Goal: Task Accomplishment & Management: Manage account settings

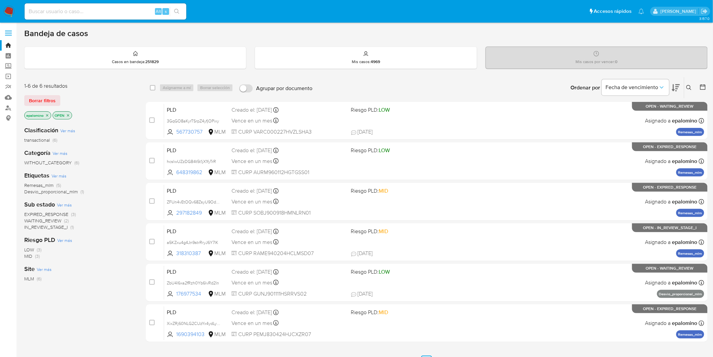
click at [37, 98] on span "Borrar filtros" at bounding box center [42, 100] width 27 height 9
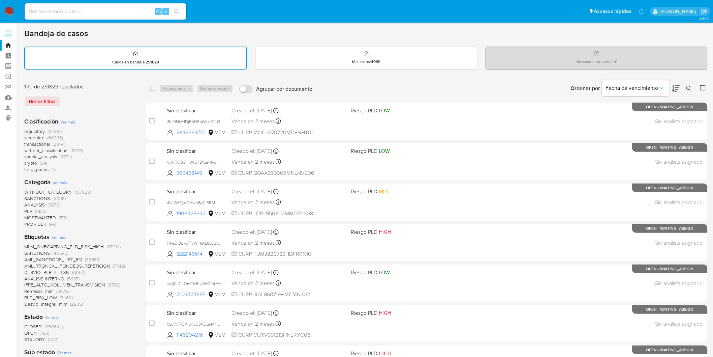
click at [66, 149] on span "without_classification" at bounding box center [45, 150] width 43 height 7
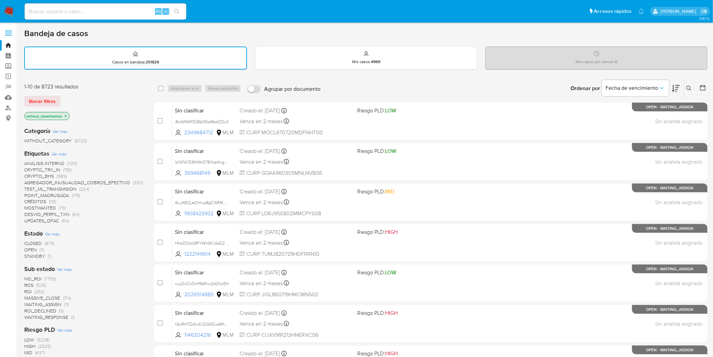
click at [37, 250] on span "OPEN (11)" at bounding box center [34, 249] width 20 height 6
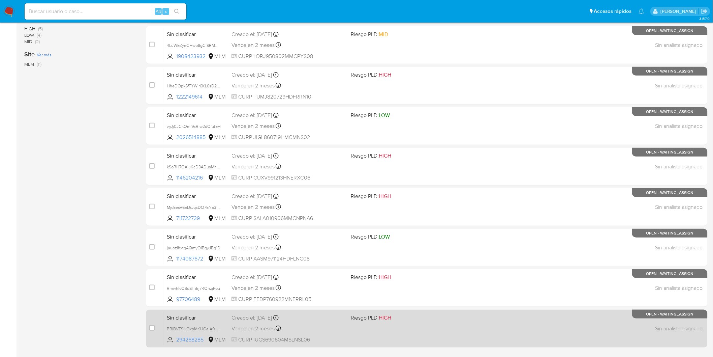
scroll to position [175, 0]
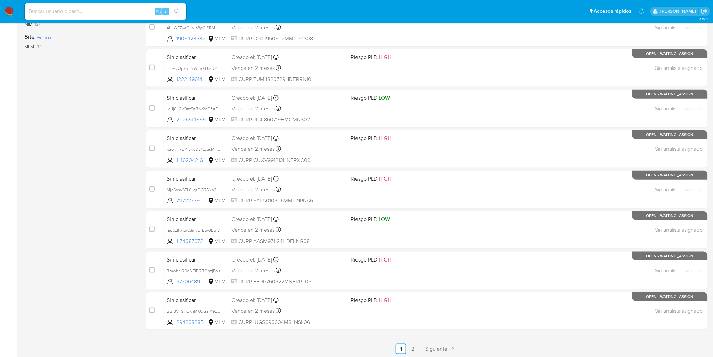
click at [420, 349] on ul "Anterior 1 2 Siguiente" at bounding box center [427, 348] width 562 height 11
click at [412, 349] on link "2" at bounding box center [413, 348] width 11 height 11
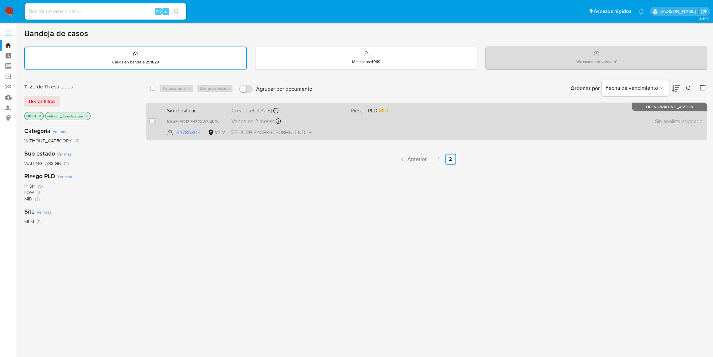
click at [189, 111] on span "Sin clasificar" at bounding box center [196, 110] width 59 height 9
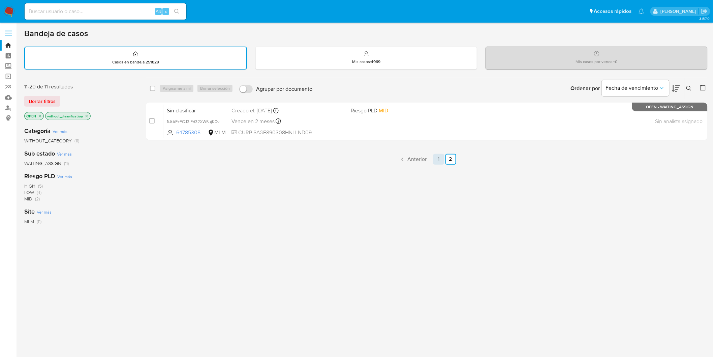
click at [439, 159] on link "1" at bounding box center [438, 159] width 11 height 11
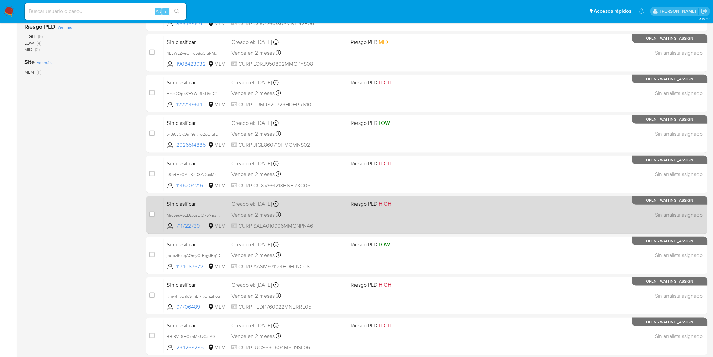
scroll to position [175, 0]
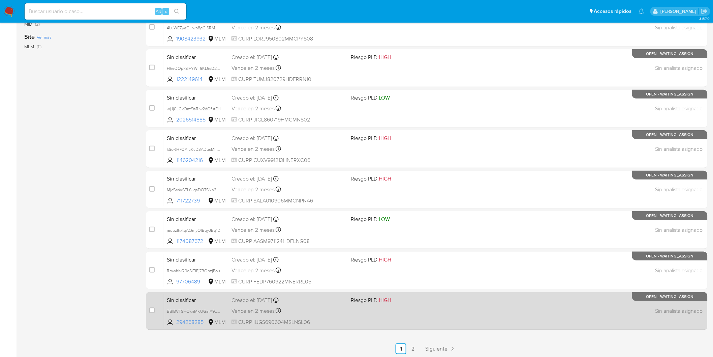
click at [176, 298] on span "Sin clasificar" at bounding box center [196, 299] width 59 height 9
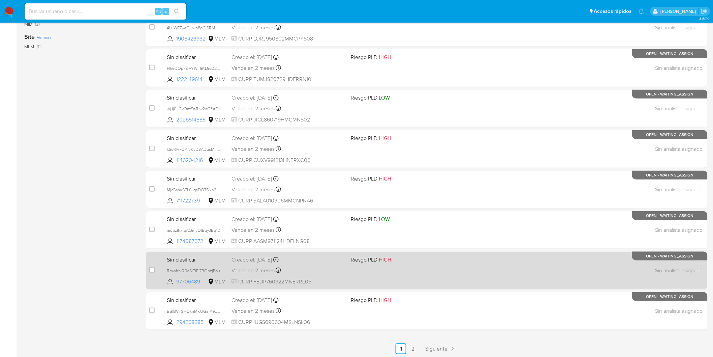
click at [191, 254] on span "Sin clasificar" at bounding box center [196, 258] width 59 height 9
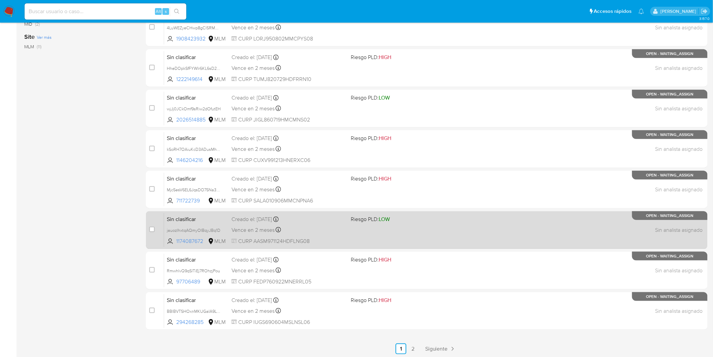
click at [190, 214] on span "Sin clasificar" at bounding box center [196, 218] width 59 height 9
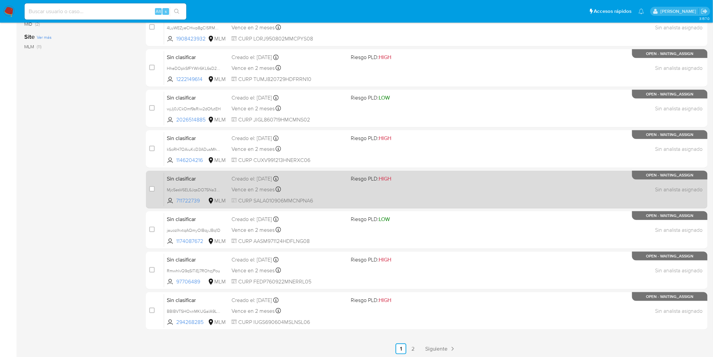
click at [190, 176] on span "Sin clasificar" at bounding box center [196, 178] width 59 height 9
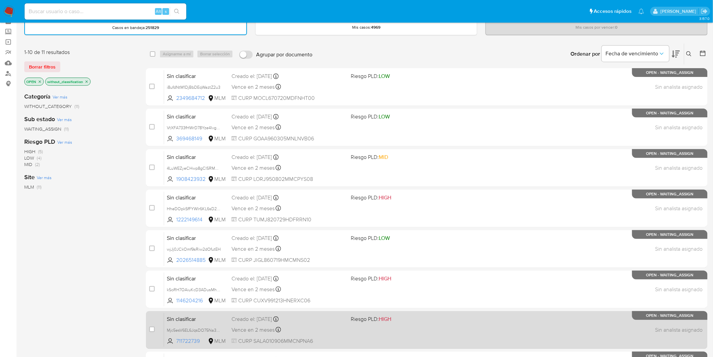
scroll to position [25, 0]
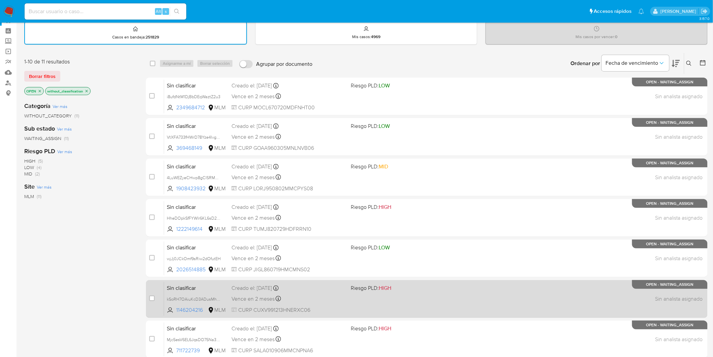
click at [188, 285] on span "Sin clasificar" at bounding box center [196, 287] width 59 height 9
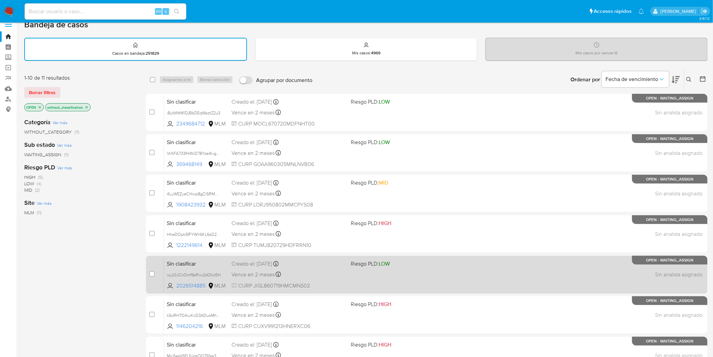
scroll to position [0, 0]
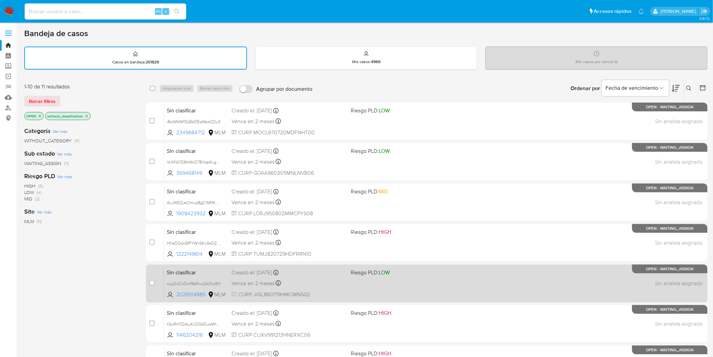
click at [197, 271] on span "Sin clasificar" at bounding box center [196, 271] width 59 height 9
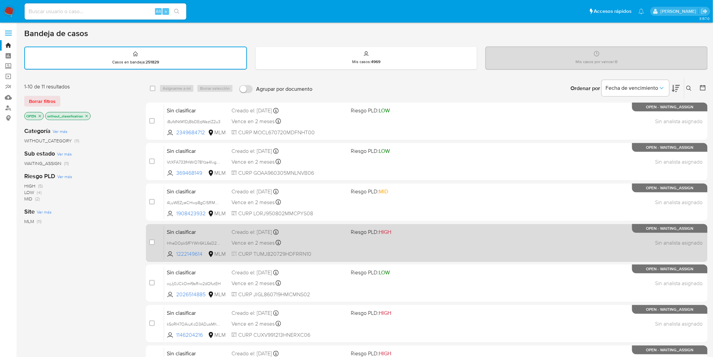
click at [181, 232] on span "Sin clasificar" at bounding box center [196, 231] width 59 height 9
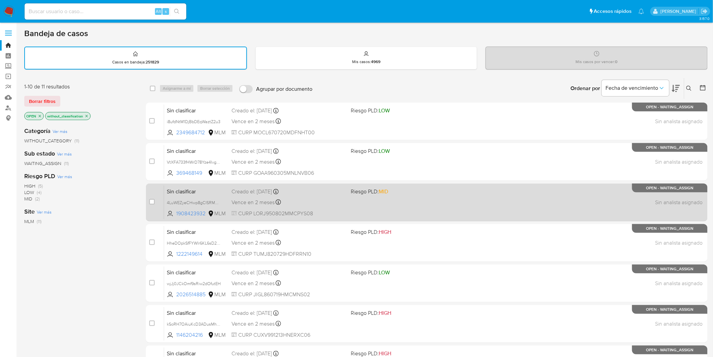
click at [188, 188] on span "Sin clasificar" at bounding box center [196, 190] width 59 height 9
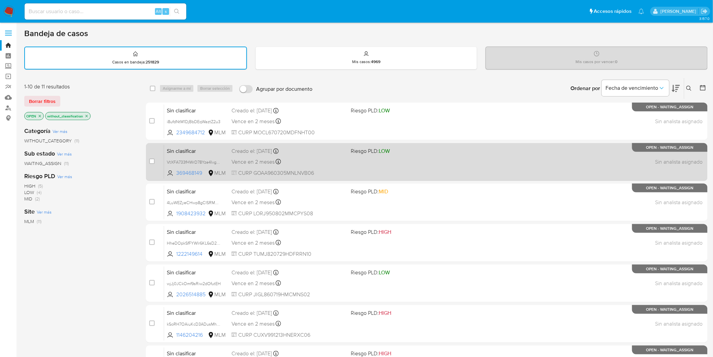
click at [190, 149] on span "Sin clasificar" at bounding box center [196, 150] width 59 height 9
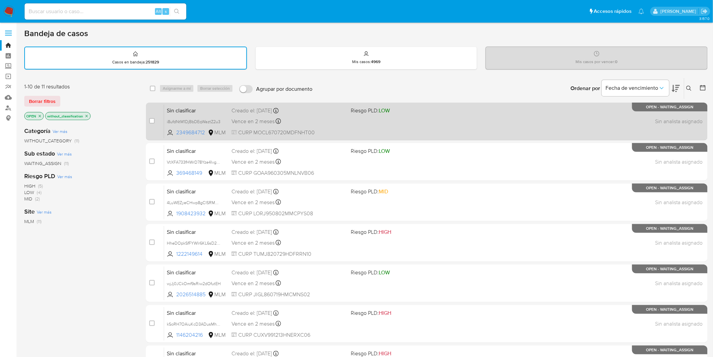
click at [177, 107] on span "Sin clasificar" at bounding box center [196, 110] width 59 height 9
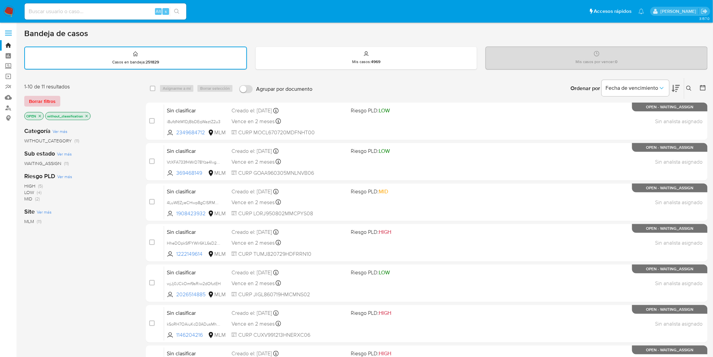
click at [42, 99] on span "Borrar filtros" at bounding box center [42, 100] width 27 height 9
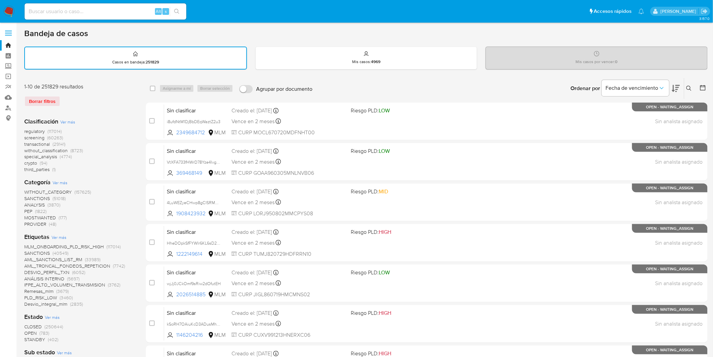
click at [691, 87] on icon at bounding box center [689, 88] width 5 height 5
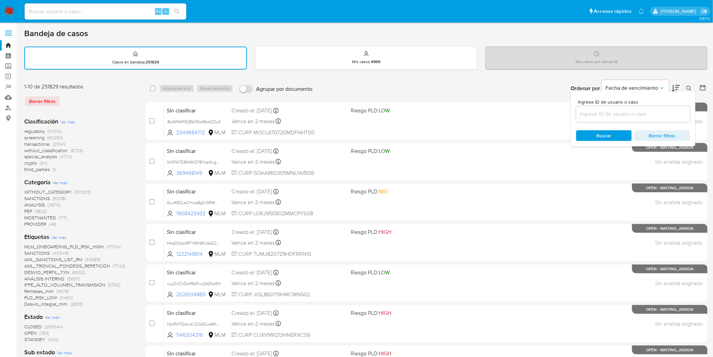
click at [602, 119] on div at bounding box center [633, 114] width 114 height 16
click at [602, 117] on input at bounding box center [633, 114] width 114 height 9
paste input "2349684712"
type input "2349684712"
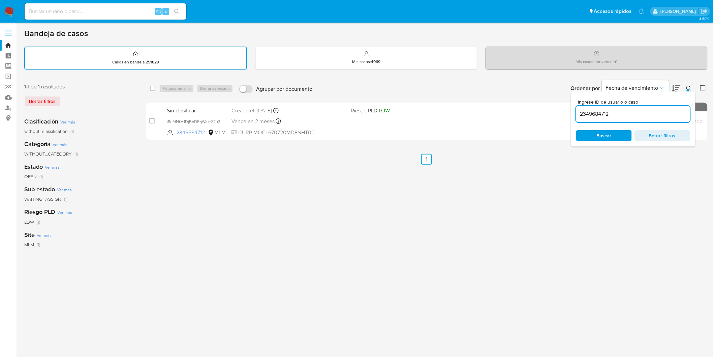
click at [692, 89] on button at bounding box center [690, 88] width 11 height 8
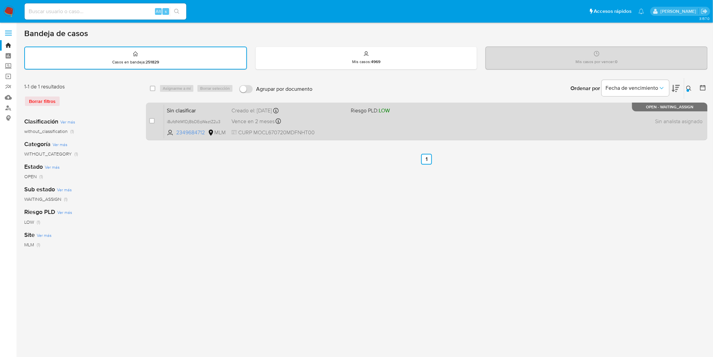
click at [200, 109] on span "Sin clasificar" at bounding box center [196, 110] width 59 height 9
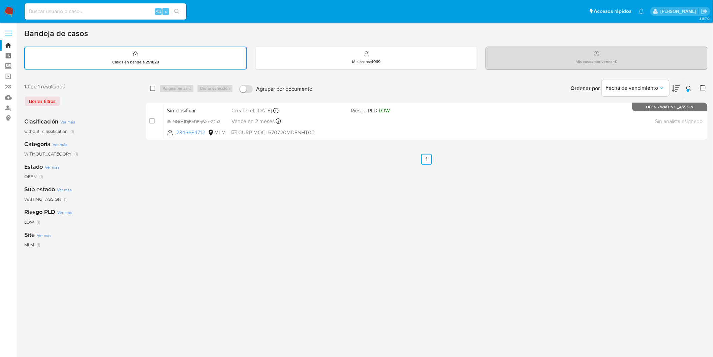
click at [150, 89] on input "checkbox" at bounding box center [152, 88] width 5 height 5
checkbox input "true"
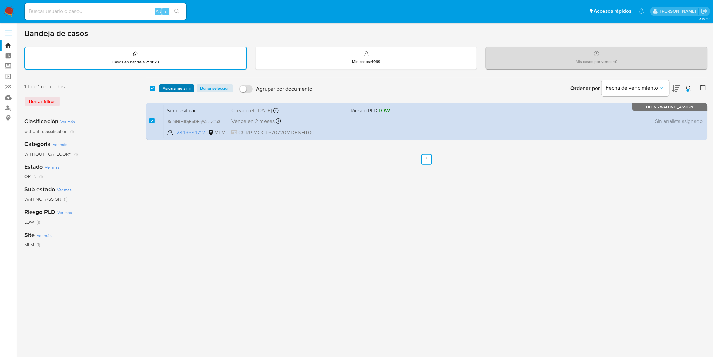
click at [171, 87] on span "Asignarme a mí" at bounding box center [177, 88] width 28 height 7
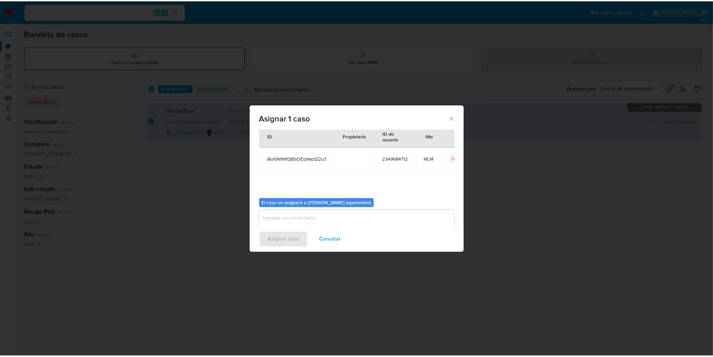
scroll to position [35, 0]
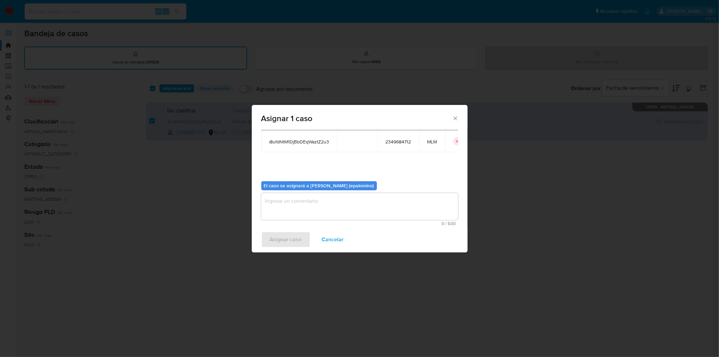
click at [285, 203] on textarea "assign-modal" at bounding box center [359, 206] width 197 height 27
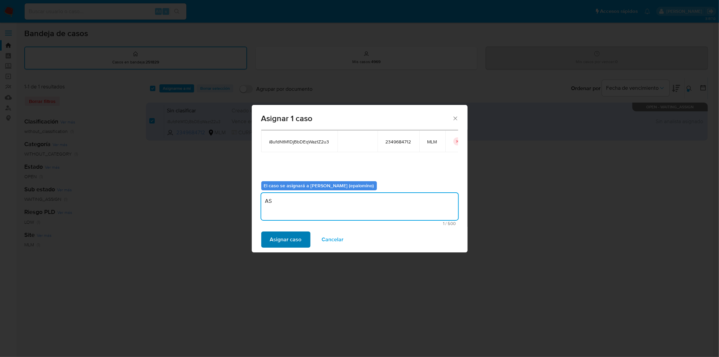
type textarea "AS"
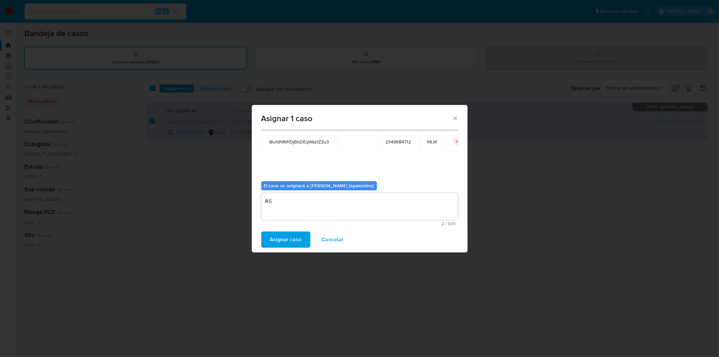
click at [280, 238] on span "Asignar caso" at bounding box center [286, 239] width 32 height 15
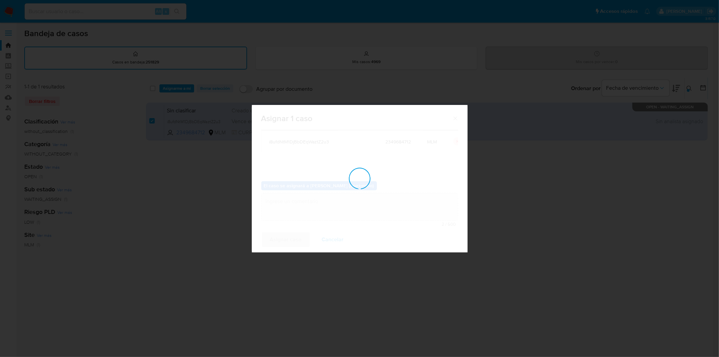
checkbox input "false"
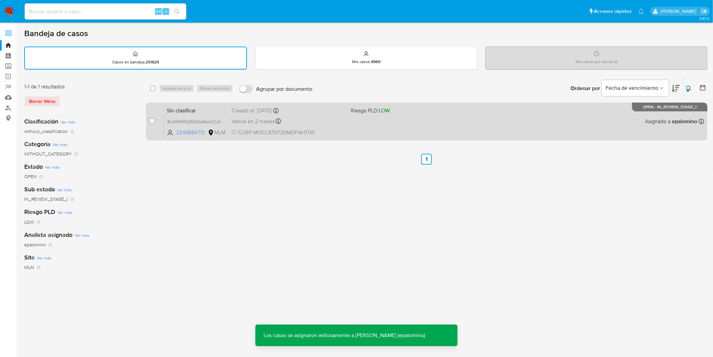
click at [190, 106] on span "Sin clasificar" at bounding box center [196, 110] width 59 height 9
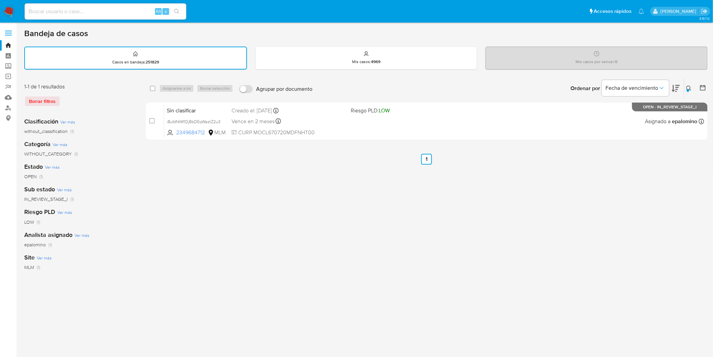
click at [10, 16] on img at bounding box center [8, 11] width 11 height 11
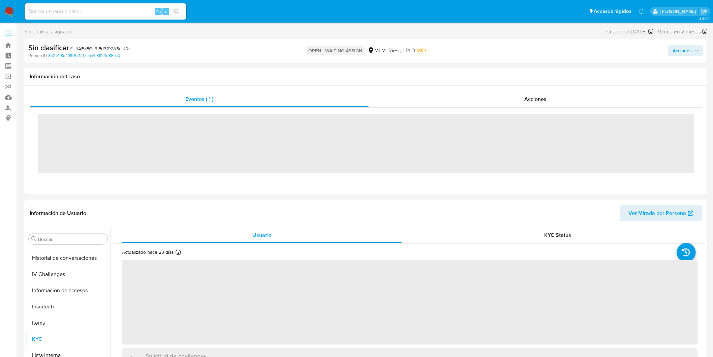
scroll to position [284, 0]
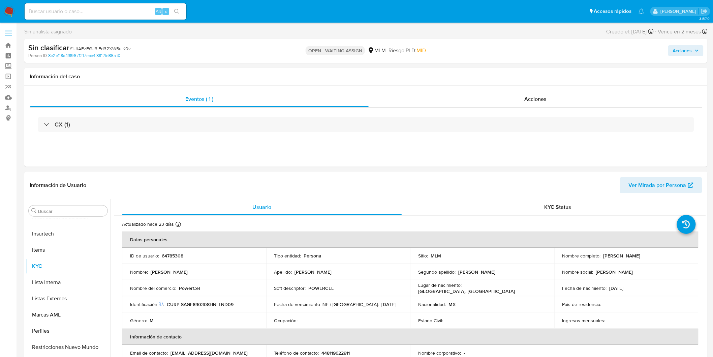
select select "10"
click at [121, 48] on span "# 1iJtAFzEGJ3IEd32XW5ujK0v" at bounding box center [99, 48] width 61 height 7
copy span "1iJtAFzEGJ3IEd32XW5ujK0v"
click at [174, 256] on p "64785308" at bounding box center [173, 255] width 22 height 6
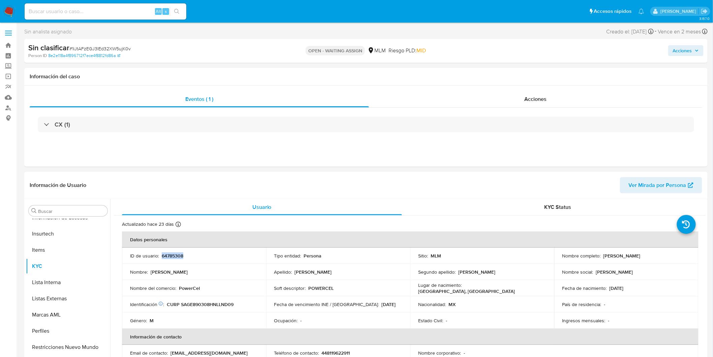
click at [174, 256] on p "64785308" at bounding box center [173, 255] width 22 height 6
copy p "64785308"
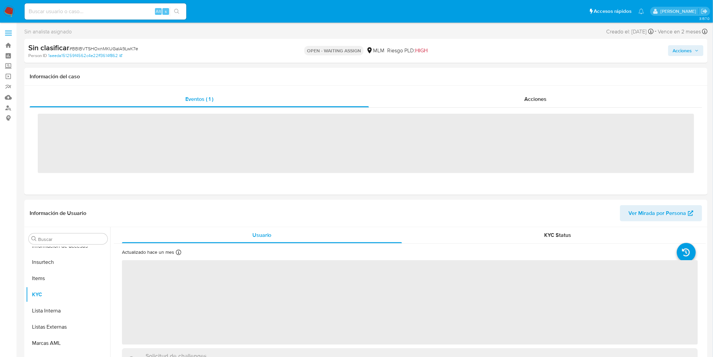
click at [120, 45] on span "# BBlBVTSHOxnMKUGaIA9LwK7e" at bounding box center [103, 48] width 69 height 7
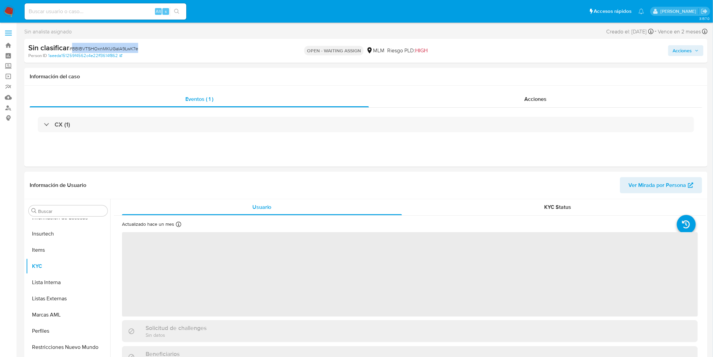
click at [120, 45] on span "# BBlBVTSHOxnMKUGaIA9LwK7e" at bounding box center [103, 48] width 69 height 7
copy span "BBlBVTSHOxnMKUGaIA9LwK7e"
select select "10"
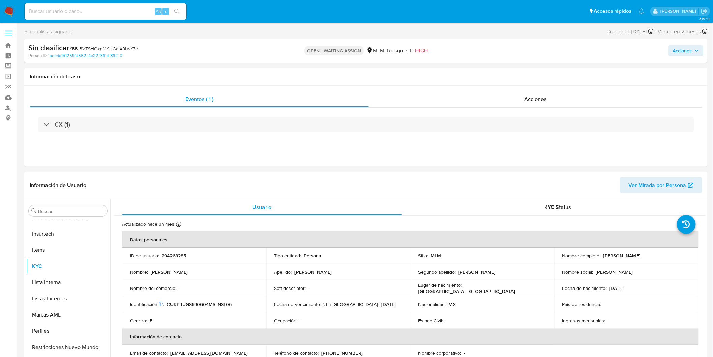
click at [176, 254] on p "294268285" at bounding box center [174, 255] width 24 height 6
copy p "294268285"
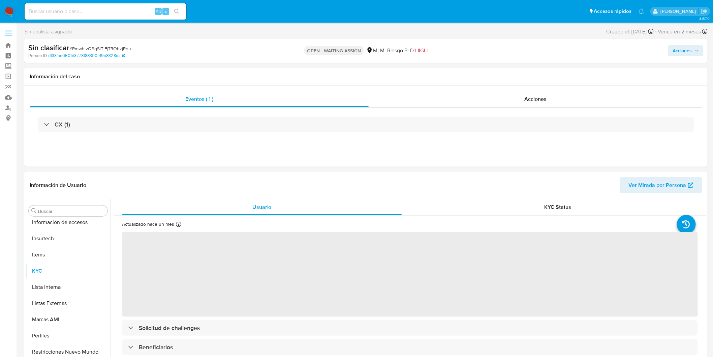
scroll to position [284, 0]
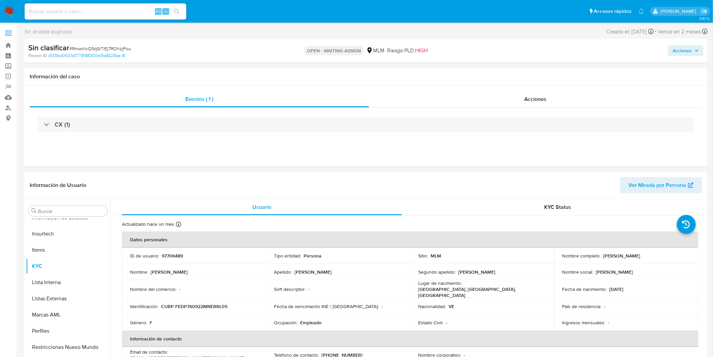
select select "10"
click at [124, 46] on span "# RmwhlvQ9qSlTiEj7ROhzjPou" at bounding box center [100, 48] width 62 height 7
copy span "RmwhlvQ9qSlTiEj7ROhzjPou"
click at [173, 260] on td "ID de usuario : 97706489" at bounding box center [194, 255] width 144 height 16
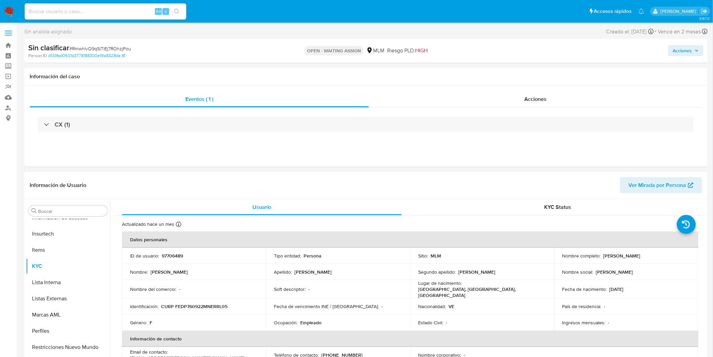
click at [177, 254] on p "97706489" at bounding box center [172, 255] width 21 height 6
copy p "97706489"
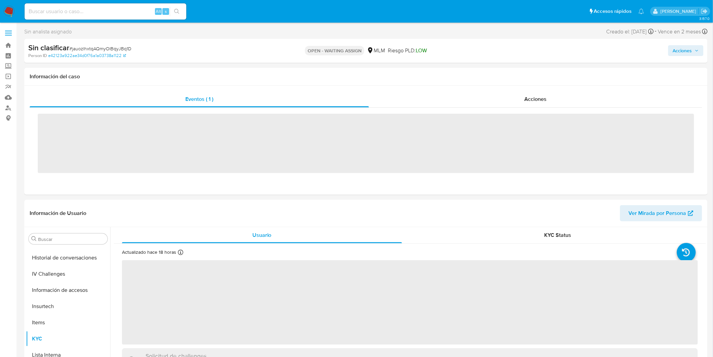
scroll to position [284, 0]
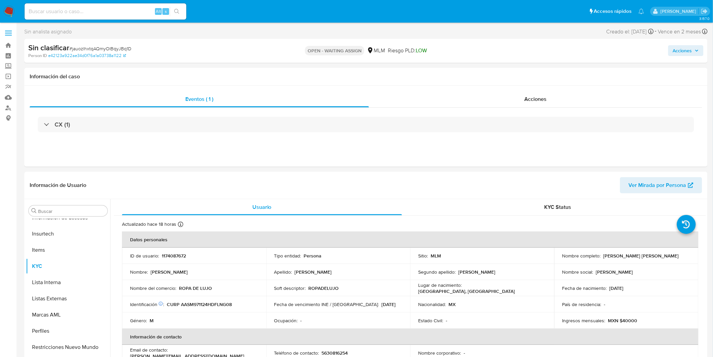
select select "10"
click at [129, 48] on span "# jauozIhxtqAQmyOIBqyJBq1D" at bounding box center [100, 48] width 62 height 7
copy span "jauozIhxtqAQmyOIBqyJBq1D"
click at [176, 257] on p "1174087672" at bounding box center [174, 255] width 24 height 6
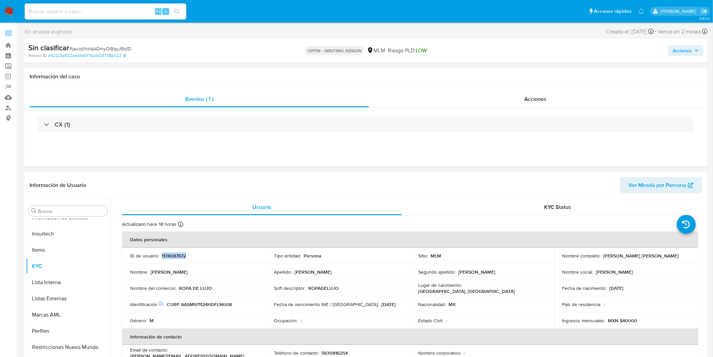
click at [176, 257] on p "1174087672" at bounding box center [174, 255] width 24 height 6
copy p "1174087672"
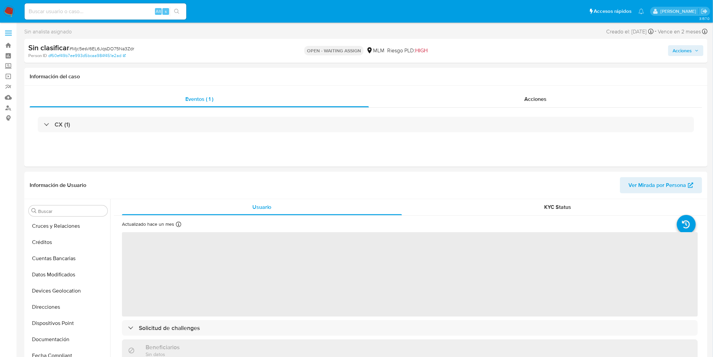
scroll to position [284, 0]
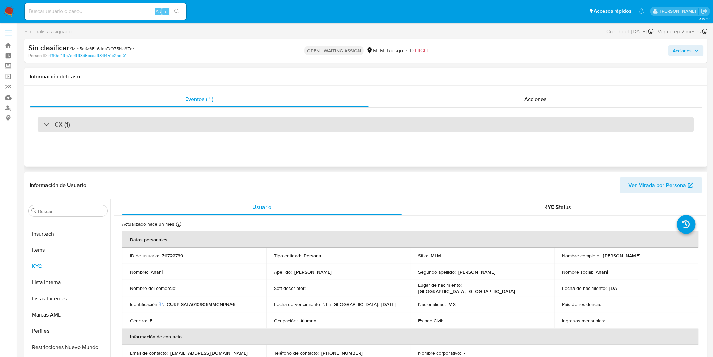
select select "10"
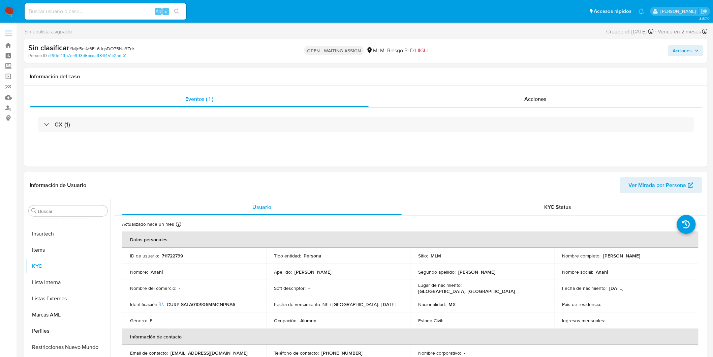
click at [108, 50] on span "# Mjc5esV6EL6JqsDO75Na3Zdr" at bounding box center [101, 48] width 65 height 7
click at [108, 51] on span "# Mjc5esV6EL6JqsDO75Na3Zdr" at bounding box center [101, 48] width 65 height 7
copy span "Mjc5esV6EL6JqsDO75Na3Zdr"
click at [174, 254] on p "711722739" at bounding box center [172, 255] width 21 height 6
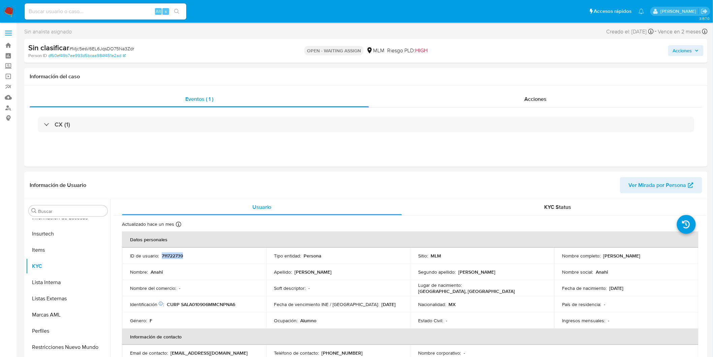
copy p "711722739"
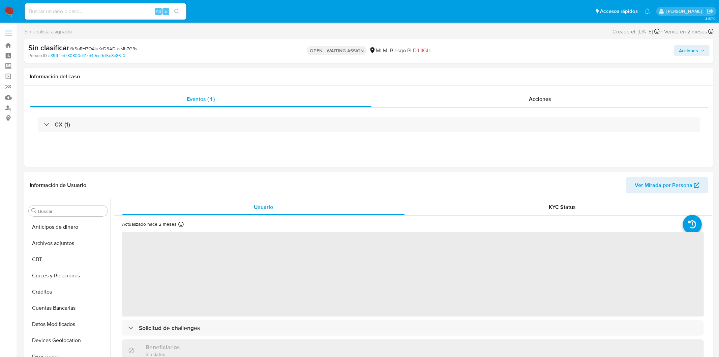
select select "10"
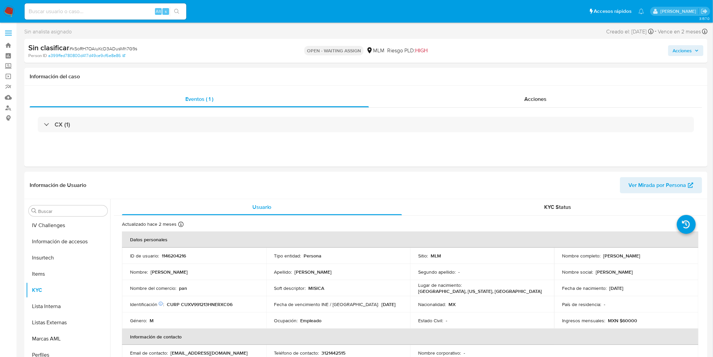
scroll to position [284, 0]
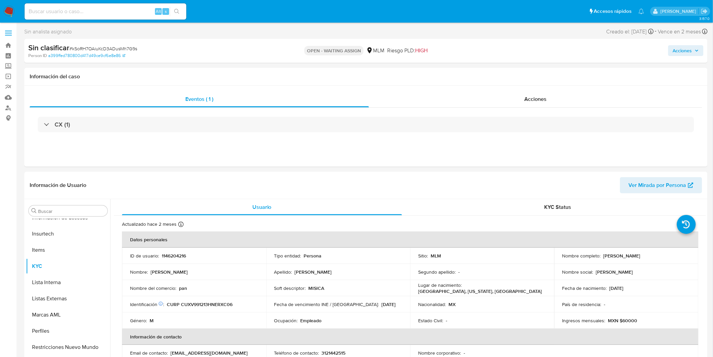
click at [128, 46] on span "# kSoRH7OAiuKcD3ADusMh7G9s" at bounding box center [103, 48] width 68 height 7
copy span "kSoRH7OAiuKcD3ADusMh7G9s"
click at [172, 258] on p "1146204216" at bounding box center [174, 255] width 24 height 6
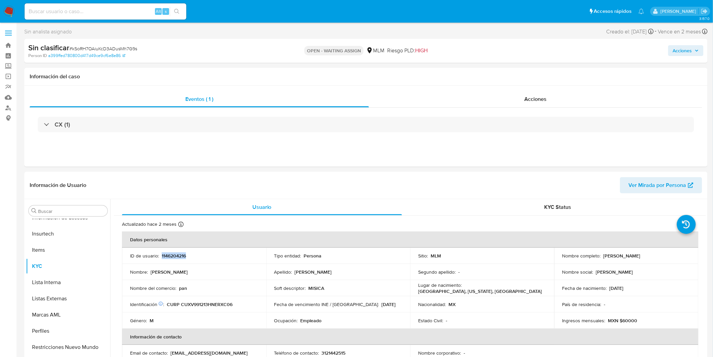
copy p "1146204216"
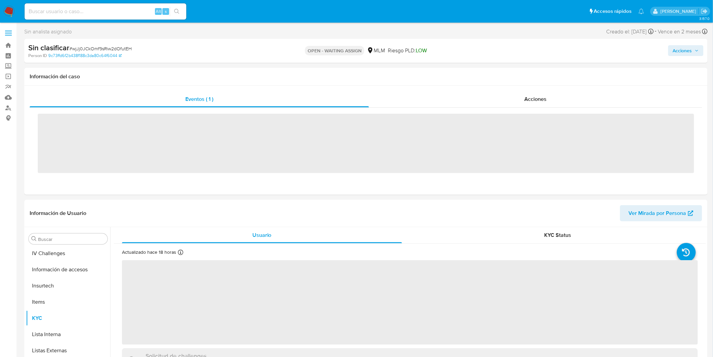
scroll to position [284, 0]
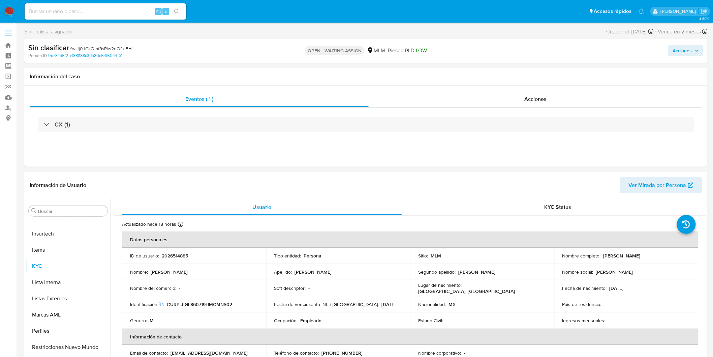
select select "10"
click at [116, 49] on span "# wjJj0JCkOmf9sRiw2dOfutEH" at bounding box center [100, 48] width 62 height 7
copy span "wjJj0JCkOmf9sRiw2dOfutEH"
click at [178, 258] on p "2026514885" at bounding box center [175, 255] width 26 height 6
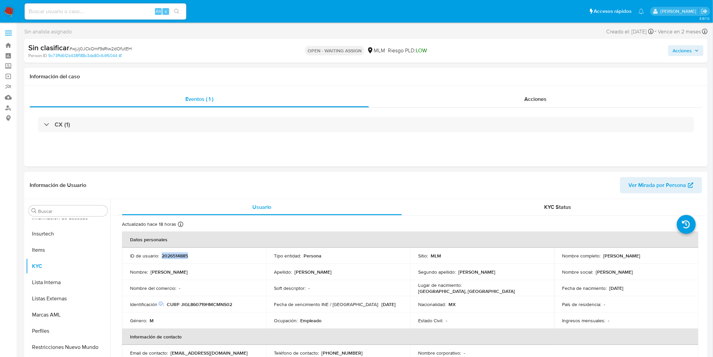
click at [178, 258] on p "2026514885" at bounding box center [175, 255] width 26 height 6
copy p "2026514885"
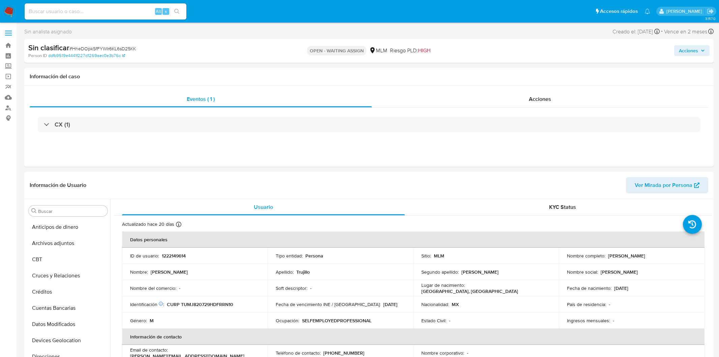
select select "10"
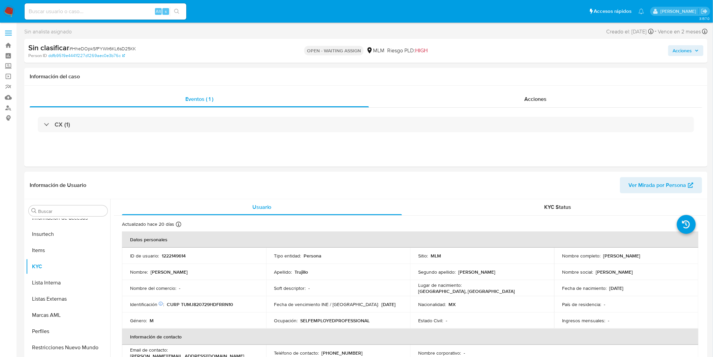
scroll to position [284, 0]
click at [119, 50] on span "# HheDOpkSfFYWIr6KL6sD25KK" at bounding box center [102, 48] width 66 height 7
copy span "HheDOpkSfFYWIr6KL6sD25KK"
click at [171, 252] on p "1222149614" at bounding box center [174, 255] width 24 height 6
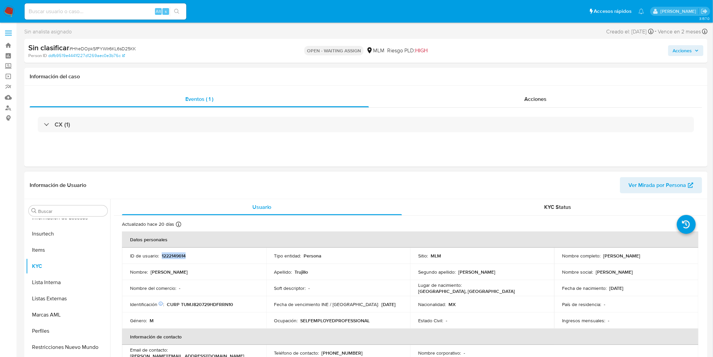
click at [171, 252] on p "1222149614" at bounding box center [174, 255] width 24 height 6
copy p "1222149614"
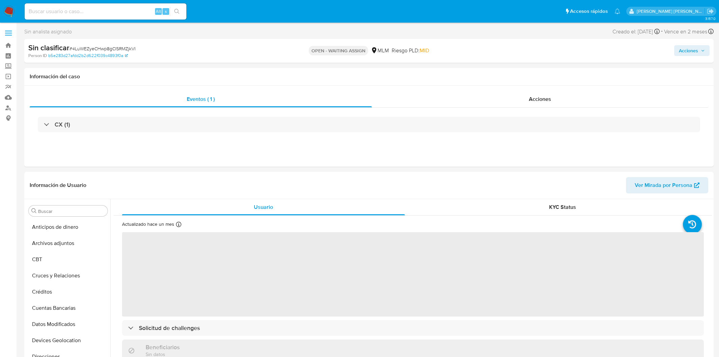
select select "10"
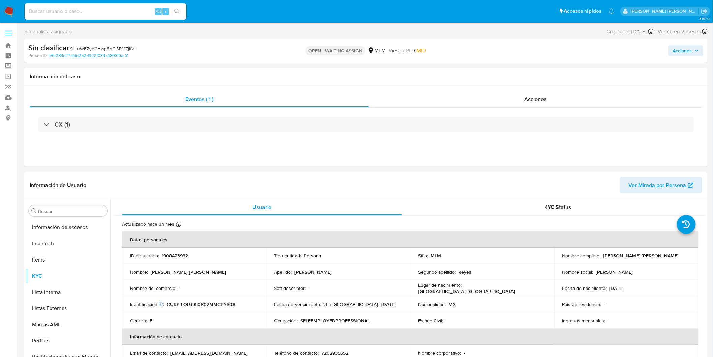
scroll to position [284, 0]
click at [128, 47] on span "# 4LuWEZyeCHwp8gCISRMZjkVI" at bounding box center [102, 48] width 66 height 7
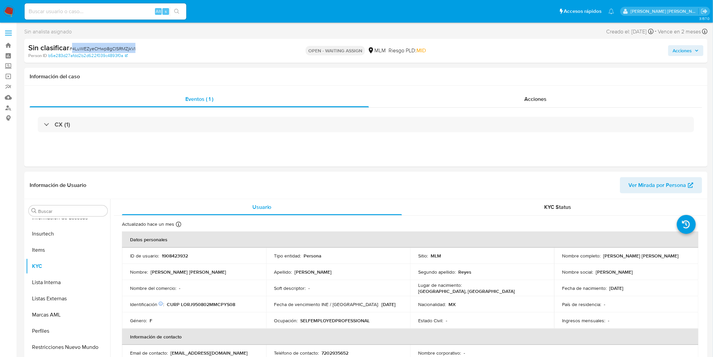
click at [128, 47] on span "# 4LuWEZyeCHwp8gCISRMZjkVI" at bounding box center [102, 48] width 66 height 7
copy span "4LuWEZyeCHwp8gCISRMZjkVI"
click at [174, 254] on p "1908423932" at bounding box center [175, 255] width 26 height 6
copy p "1908423932"
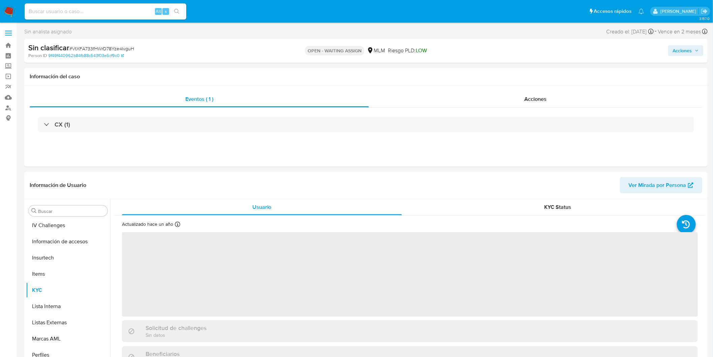
scroll to position [284, 0]
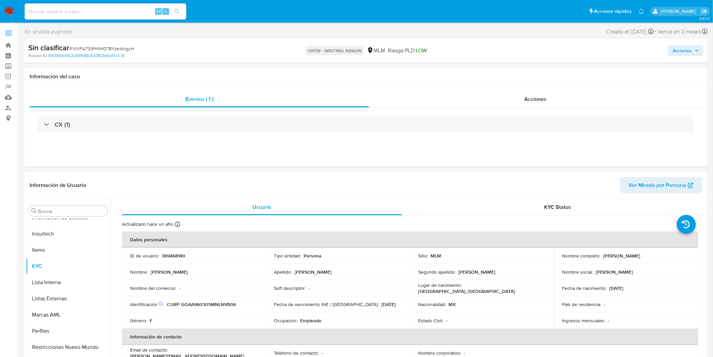
select select "10"
click at [127, 49] on span "# VtXFA733fHWrD78Yze4IvguH" at bounding box center [101, 48] width 65 height 7
copy span "VtXFA733fHWrD78Yze4IvguH"
click at [173, 254] on p "369468149" at bounding box center [173, 255] width 23 height 6
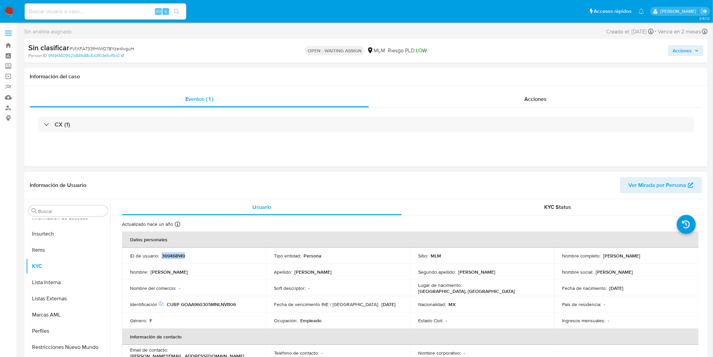
click at [173, 254] on p "369468149" at bounding box center [173, 255] width 23 height 6
copy p "369468149"
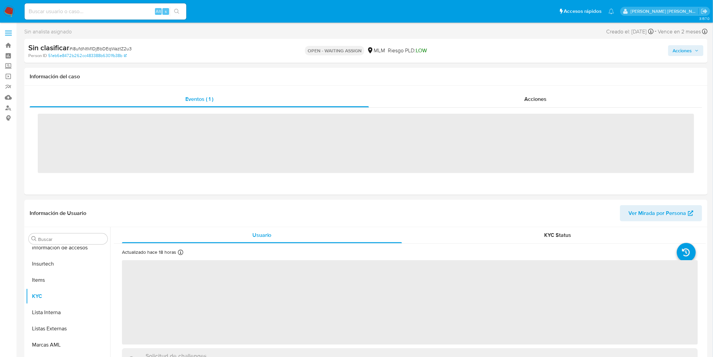
scroll to position [284, 0]
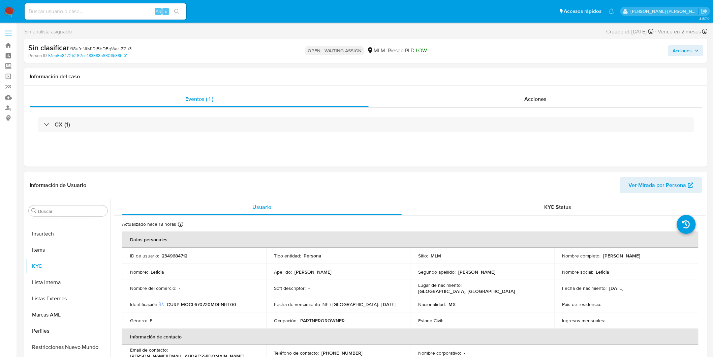
select select "10"
click at [122, 46] on span "# i8ufdNtM1DjBbDEqWaztZ2u3" at bounding box center [100, 48] width 62 height 7
copy span "i8ufdNtM1DjBbDEqWaztZ2u3"
click at [183, 254] on p "2349684712" at bounding box center [175, 255] width 26 height 6
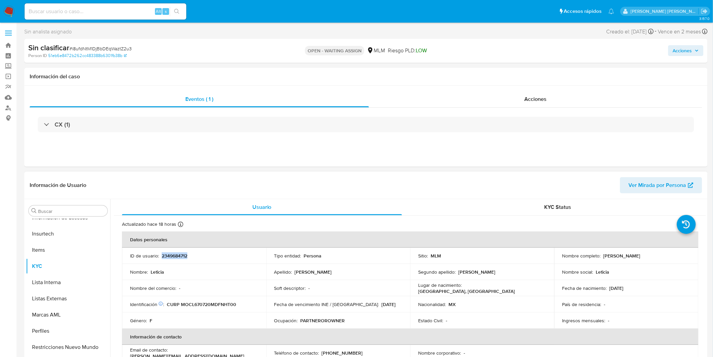
click at [183, 254] on p "2349684712" at bounding box center [175, 255] width 26 height 6
copy p "2349684712"
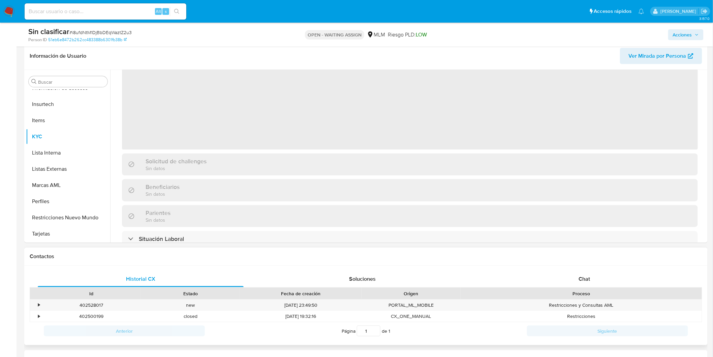
scroll to position [284, 0]
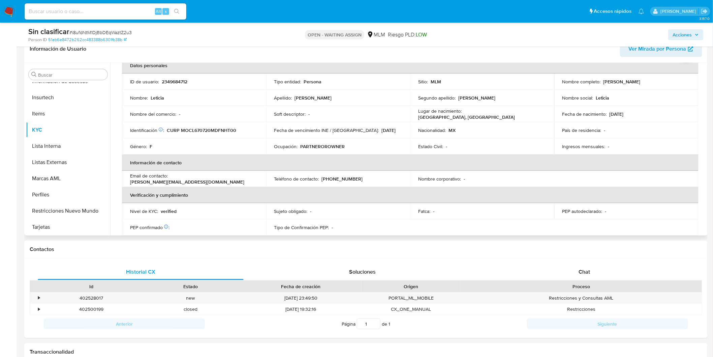
select select "10"
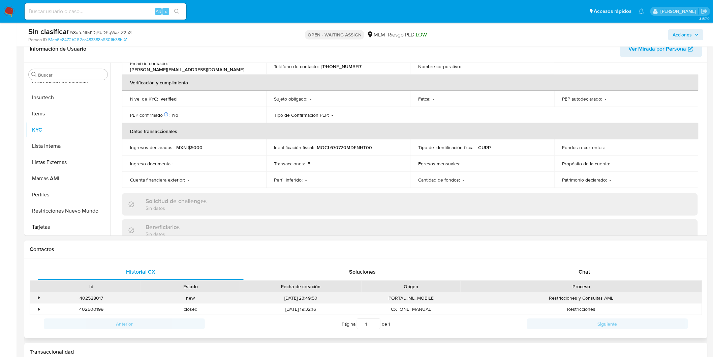
click at [38, 297] on div "•" at bounding box center [39, 298] width 2 height 6
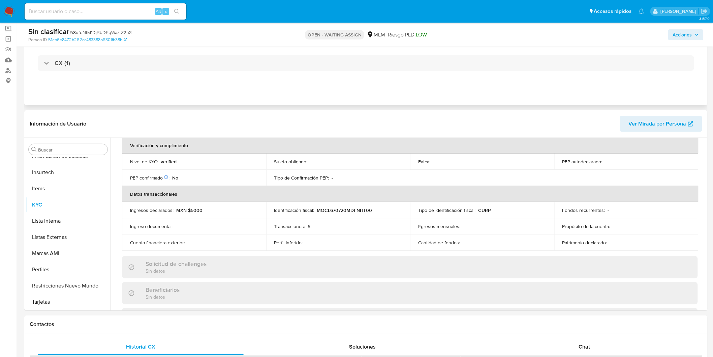
scroll to position [187, 0]
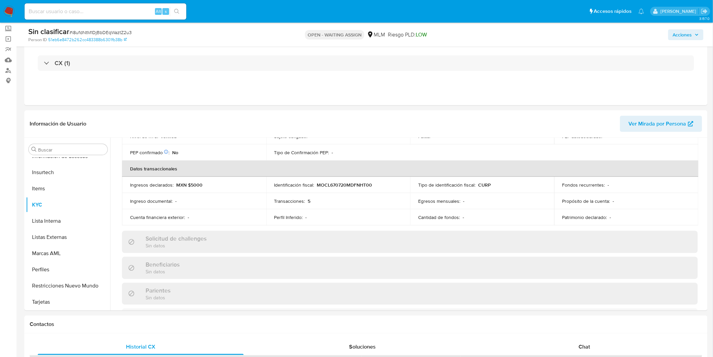
drag, startPoint x: 715, startPoint y: 94, endPoint x: 716, endPoint y: 101, distance: 6.9
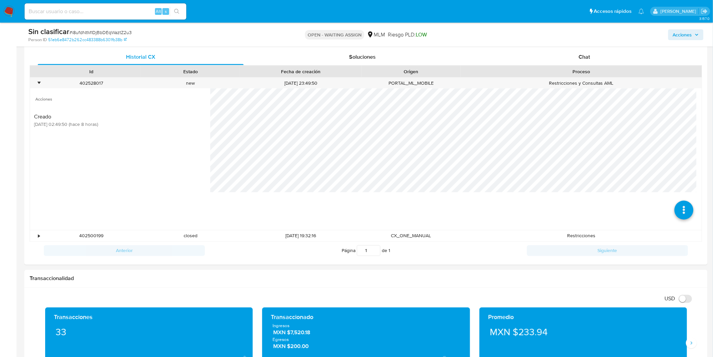
scroll to position [273, 0]
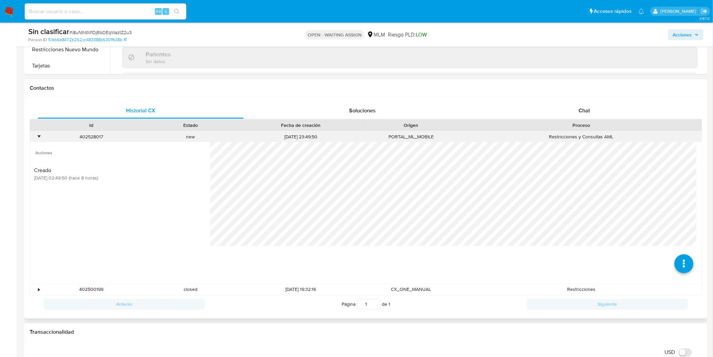
click at [39, 137] on div "•" at bounding box center [39, 136] width 2 height 6
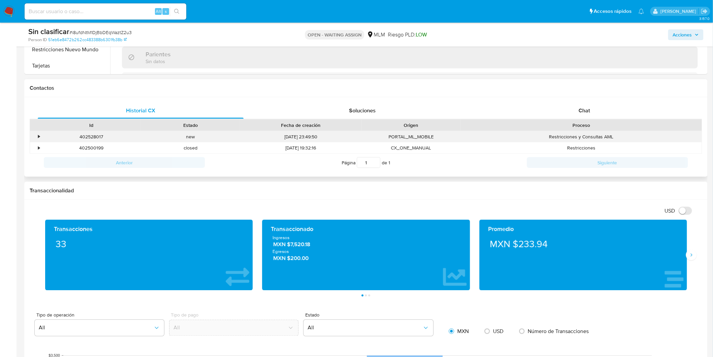
click at [39, 137] on div "•" at bounding box center [39, 136] width 2 height 6
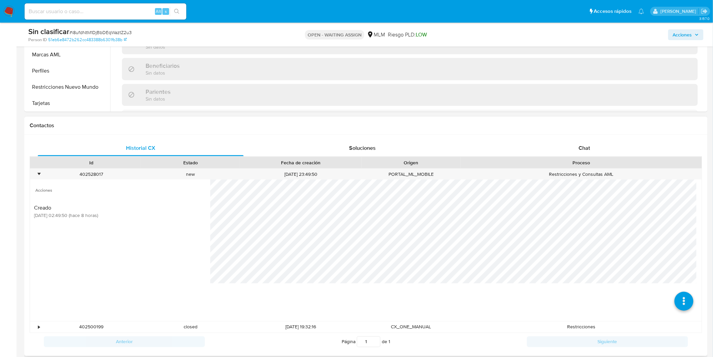
scroll to position [198, 0]
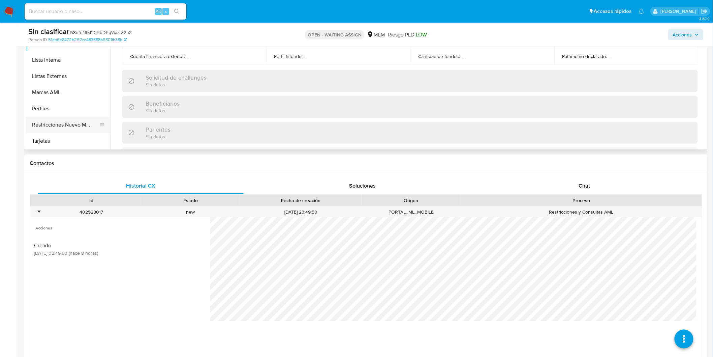
click at [71, 119] on button "Restricciones Nuevo Mundo" at bounding box center [65, 125] width 79 height 16
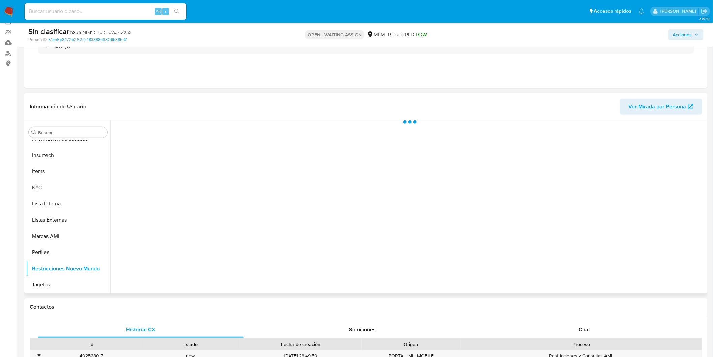
scroll to position [49, 0]
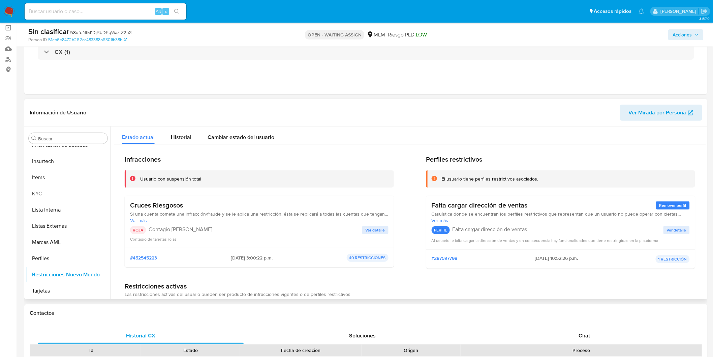
click at [372, 234] on div "ROJA Contagio Tarjetas Rojas Ver detalle Contagio de tarjetas rojas" at bounding box center [259, 234] width 259 height 16
click at [372, 229] on span "Ver detalle" at bounding box center [376, 230] width 20 height 7
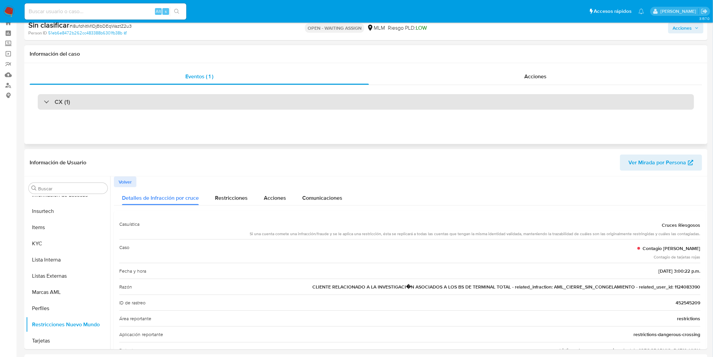
scroll to position [0, 0]
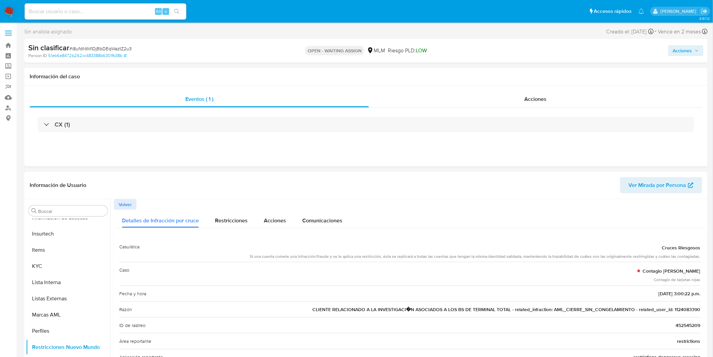
click at [687, 51] on span "Acciones" at bounding box center [682, 50] width 19 height 11
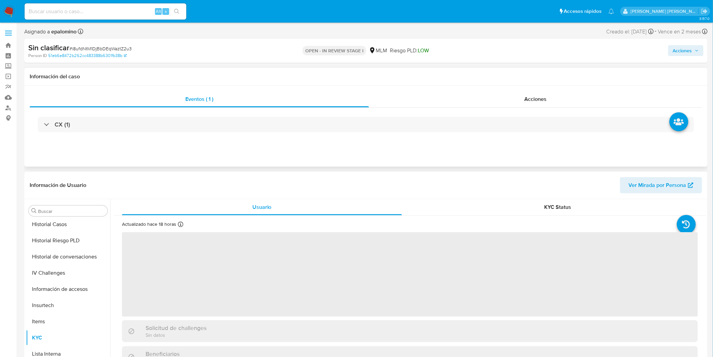
scroll to position [284, 0]
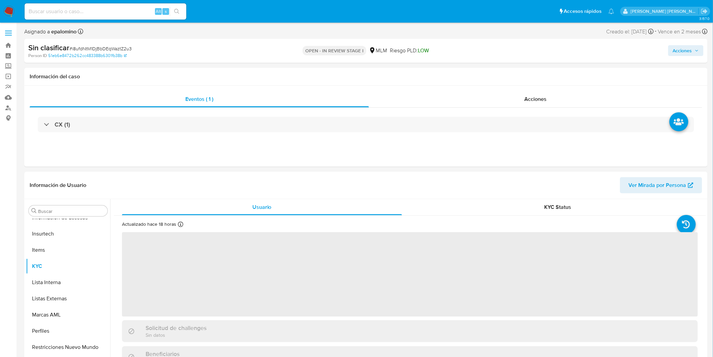
click at [691, 47] on span "Acciones" at bounding box center [682, 50] width 19 height 11
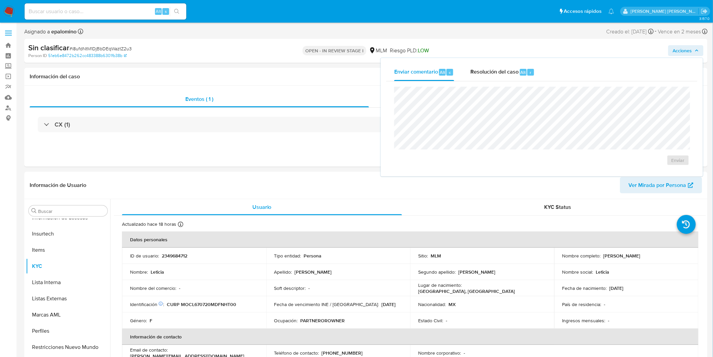
select select "10"
click at [681, 162] on span "Enviar" at bounding box center [678, 159] width 13 height 9
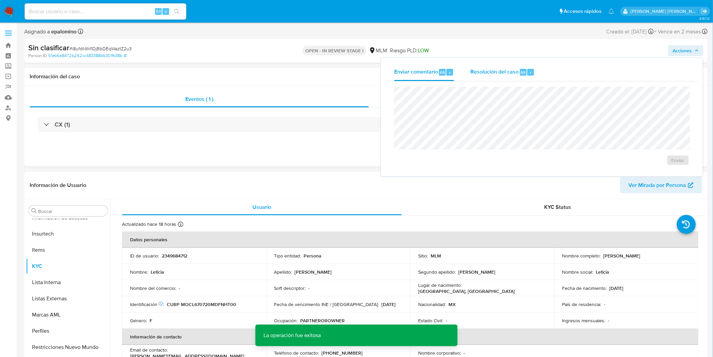
click at [502, 73] on span "Resolución del caso" at bounding box center [495, 72] width 48 height 8
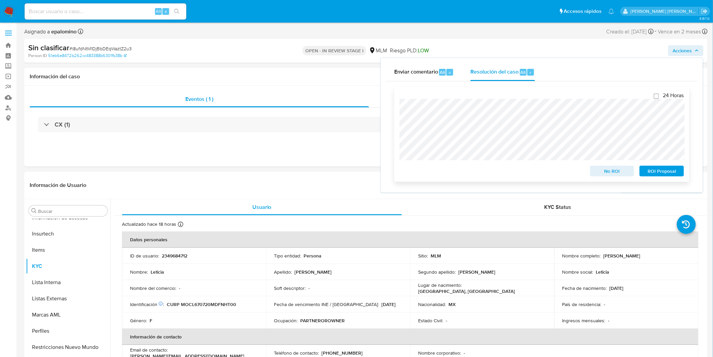
click at [609, 173] on span "No ROI" at bounding box center [612, 170] width 35 height 9
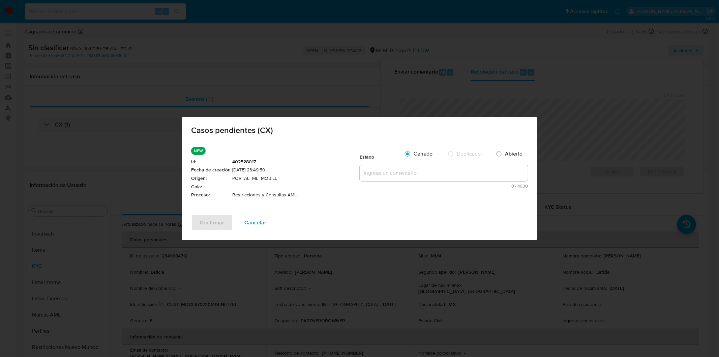
click at [394, 166] on textarea at bounding box center [444, 173] width 168 height 16
paste textarea "no se realizará reactivación de la cuenta"
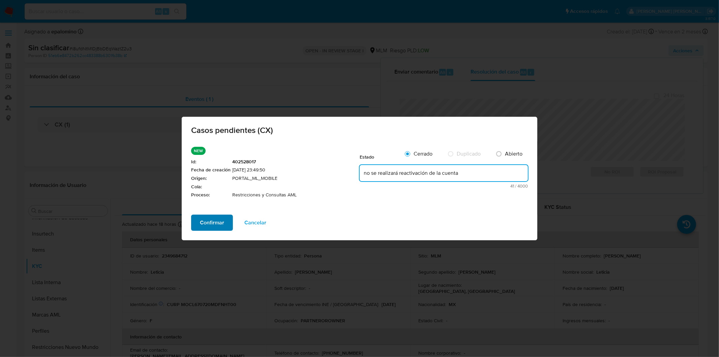
type textarea "no se realizará reactivación de la cuenta"
click at [211, 227] on span "Confirmar" at bounding box center [212, 222] width 24 height 15
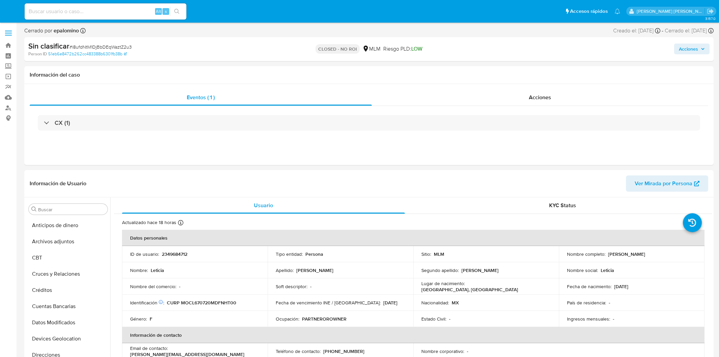
select select "10"
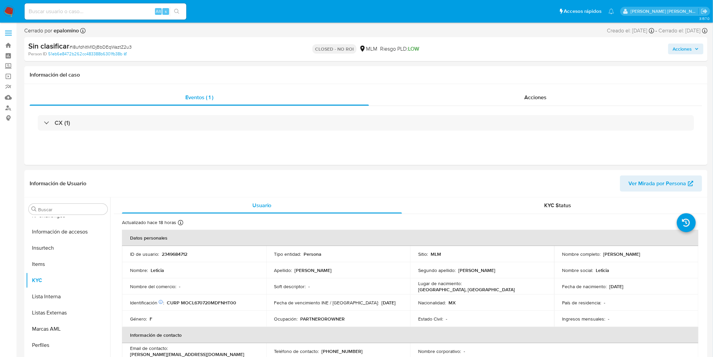
scroll to position [284, 0]
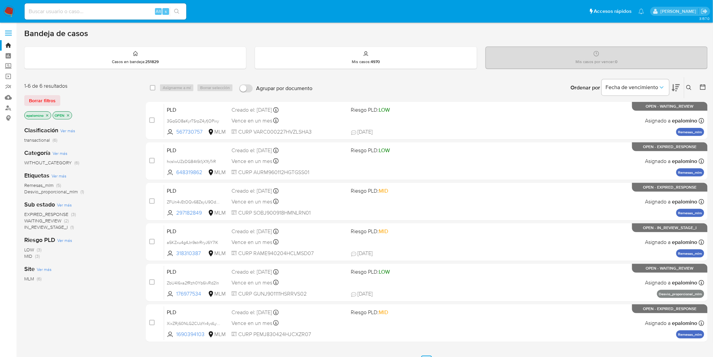
click at [54, 220] on span "WAITING_REVIEW" at bounding box center [42, 220] width 37 height 7
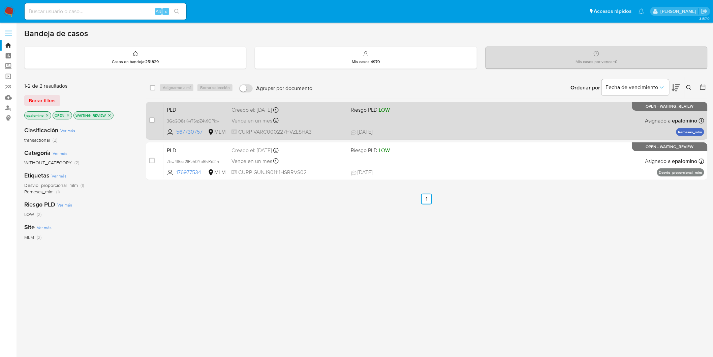
click at [171, 110] on span "PLD" at bounding box center [196, 109] width 59 height 9
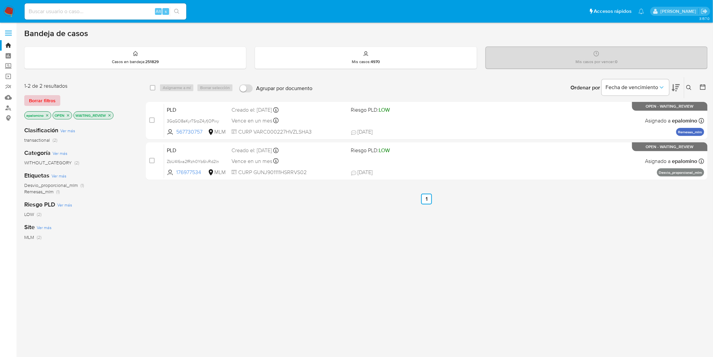
click at [49, 99] on span "Borrar filtros" at bounding box center [42, 100] width 27 height 9
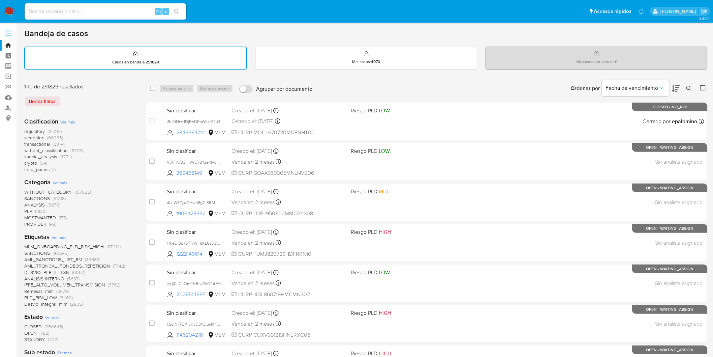
click at [690, 86] on icon at bounding box center [689, 88] width 5 height 5
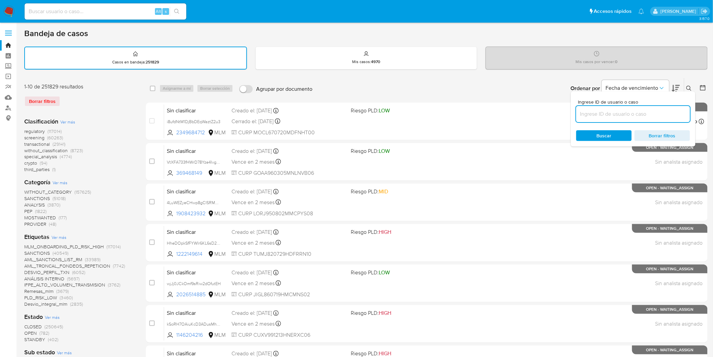
click at [619, 112] on input at bounding box center [633, 114] width 114 height 9
type input "567730757"
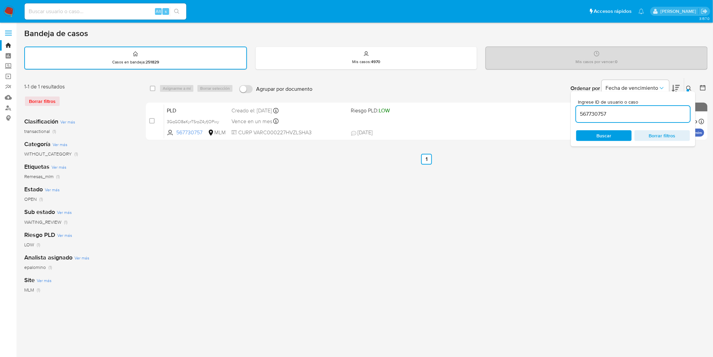
click at [691, 86] on icon at bounding box center [689, 88] width 5 height 5
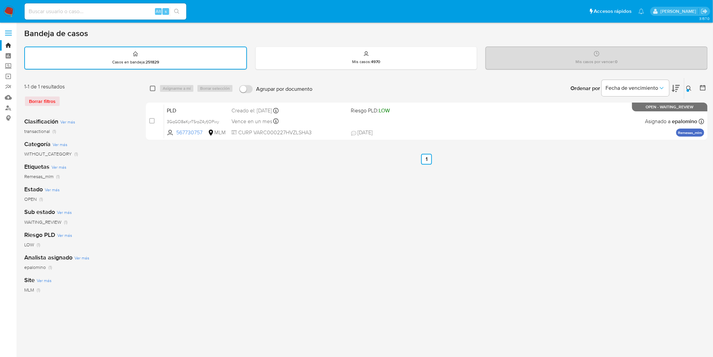
click at [153, 88] on input "checkbox" at bounding box center [152, 88] width 5 height 5
checkbox input "true"
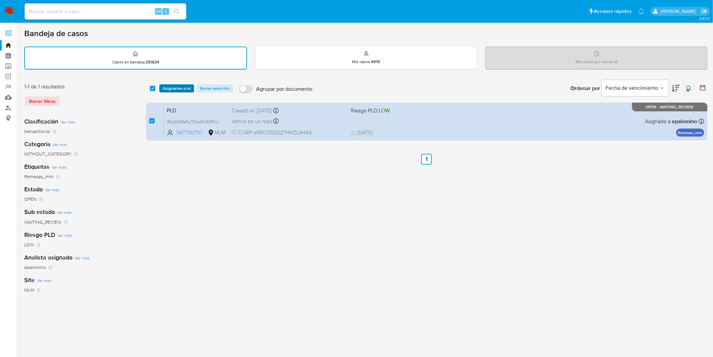
drag, startPoint x: 159, startPoint y: 88, endPoint x: 164, endPoint y: 88, distance: 5.4
click at [160, 88] on div "select-all-cases-checkbox Asignarme a mí Borrar selección" at bounding box center [193, 88] width 86 height 8
click at [165, 88] on span "Asignarme a mí" at bounding box center [177, 88] width 28 height 7
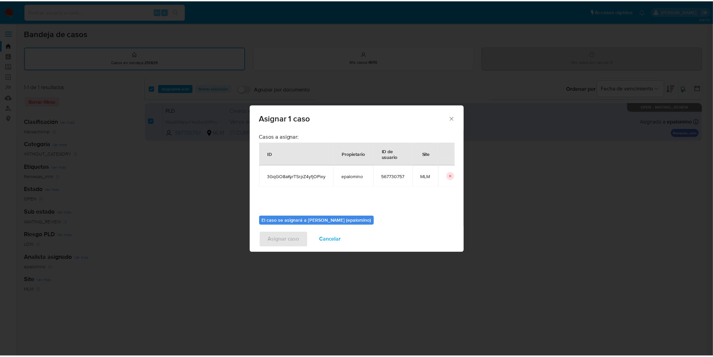
scroll to position [35, 0]
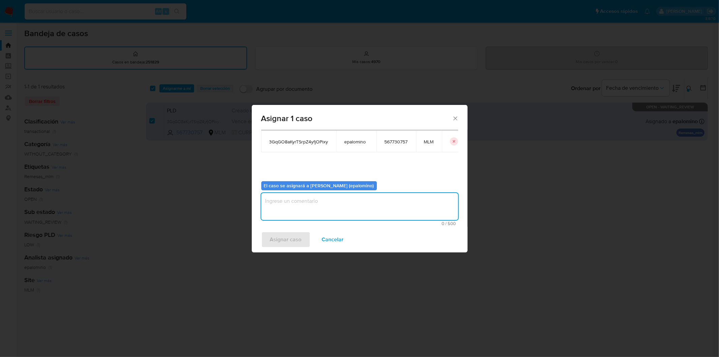
click at [320, 210] on textarea "assign-modal" at bounding box center [359, 206] width 197 height 27
type textarea "AS"
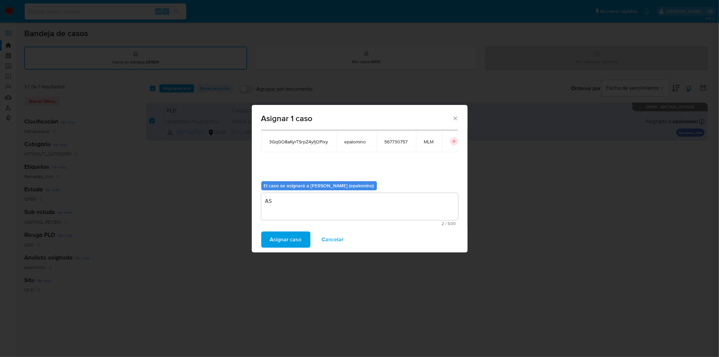
click at [281, 233] on span "Asignar caso" at bounding box center [286, 239] width 32 height 15
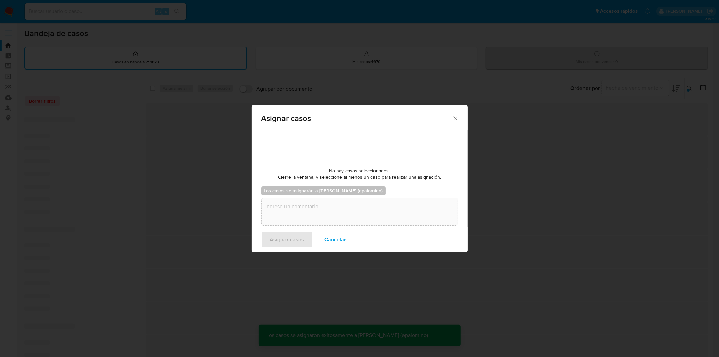
checkbox input "false"
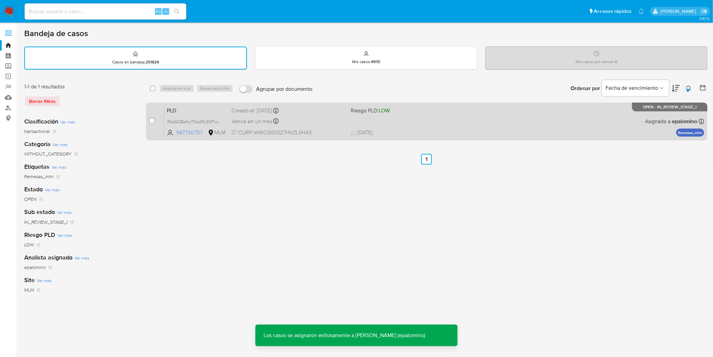
click at [175, 109] on span "PLD" at bounding box center [196, 110] width 59 height 9
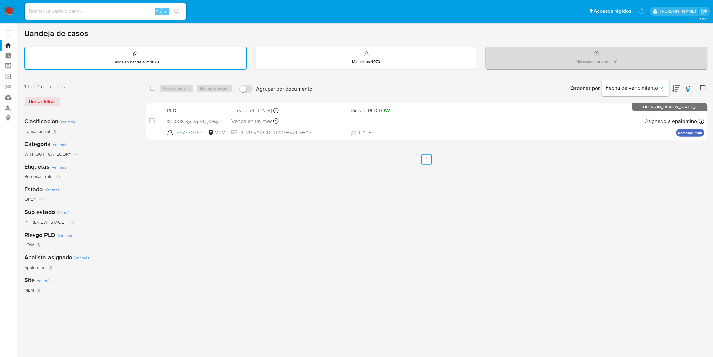
click at [13, 11] on img at bounding box center [8, 11] width 11 height 11
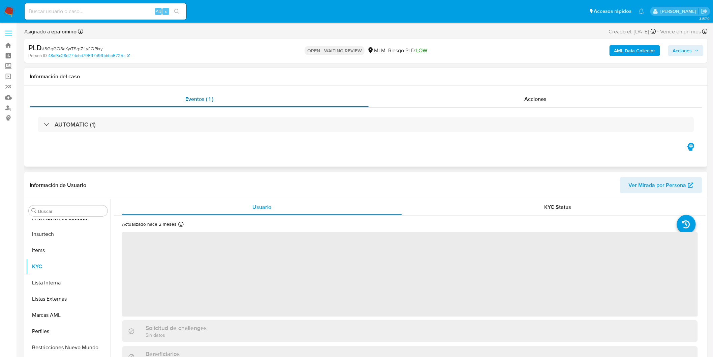
scroll to position [284, 0]
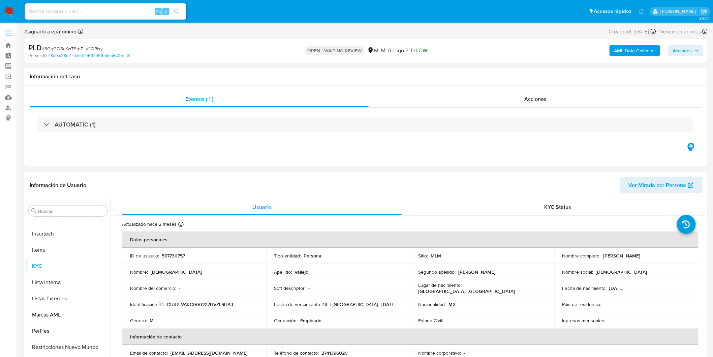
click at [174, 256] on p "567730757" at bounding box center [173, 255] width 23 height 6
select select "10"
copy p "567730757"
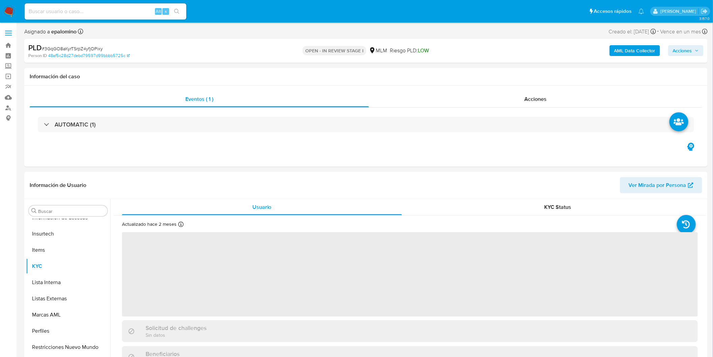
scroll to position [138, 0]
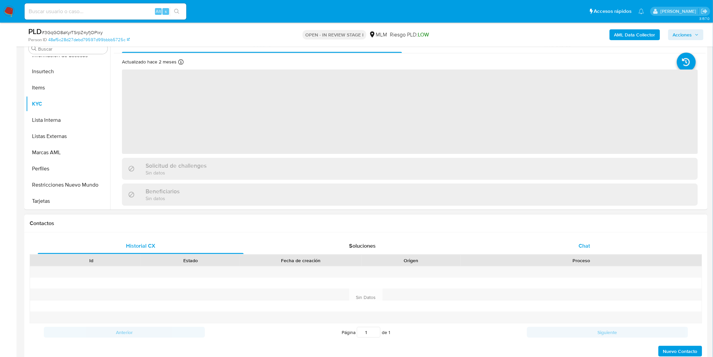
click at [582, 244] on span "Chat" at bounding box center [584, 246] width 11 height 8
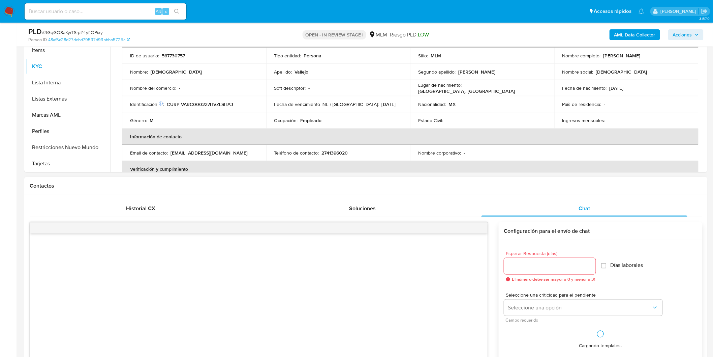
select select "10"
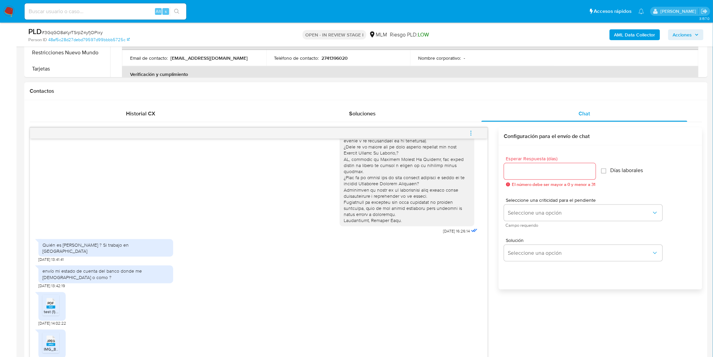
scroll to position [288, 0]
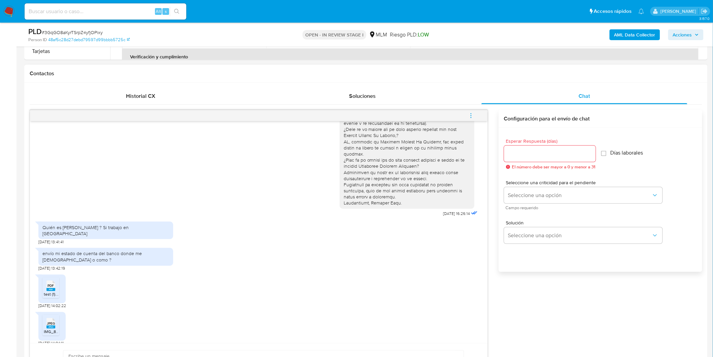
click at [49, 288] on rect at bounding box center [51, 289] width 9 height 3
click at [52, 322] on icon "JPEG" at bounding box center [51, 323] width 9 height 12
click at [253, 317] on div "JPEG JPEG IMG_8464.jpeg 28/08/2025 14:04:11" at bounding box center [258, 326] width 441 height 37
click at [523, 152] on input "Esperar Respuesta (días)" at bounding box center [550, 153] width 92 height 9
type input "0"
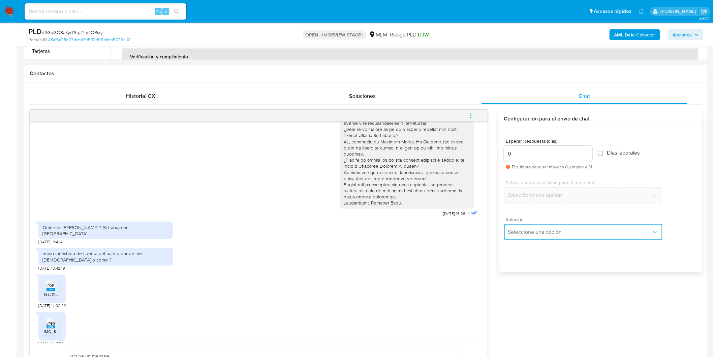
click at [546, 232] on span "Seleccione una opción" at bounding box center [580, 232] width 144 height 7
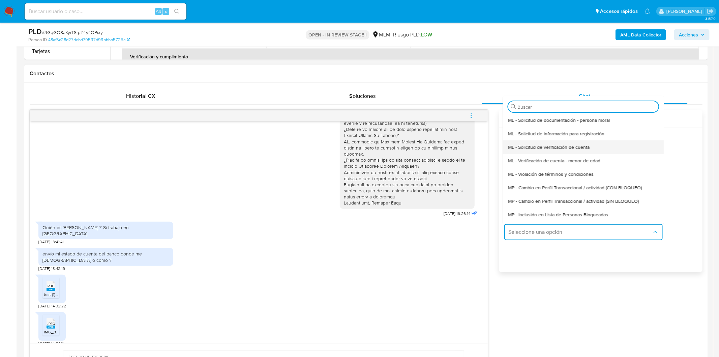
click at [547, 146] on span "ML - Solicitud de verificación de cuenta" at bounding box center [549, 147] width 82 height 6
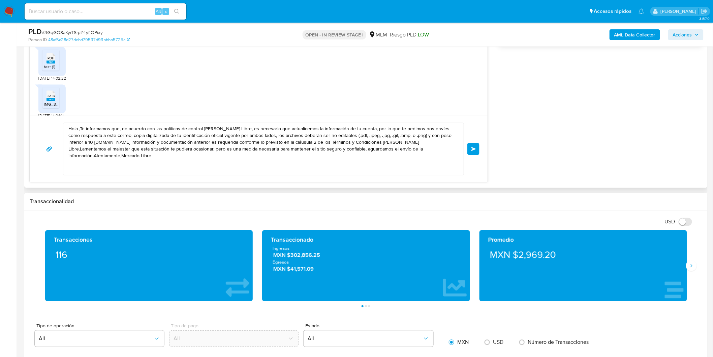
scroll to position [550, 0]
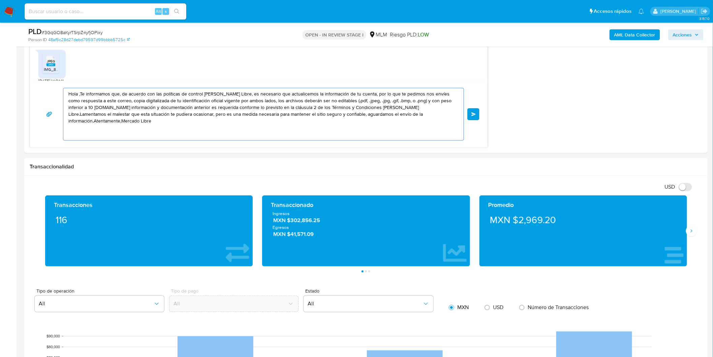
drag, startPoint x: 438, startPoint y: 122, endPoint x: 22, endPoint y: 68, distance: 418.7
click at [22, 68] on main "3.157.0 Asignado a epalomino Asignado el: 26/08/2025 10:56:47 Creado el: 12/08/…" at bounding box center [356, 257] width 713 height 1615
paste textarea "Agradecemos mucho tus respuestas. Para la institución es importante conocer a s…"
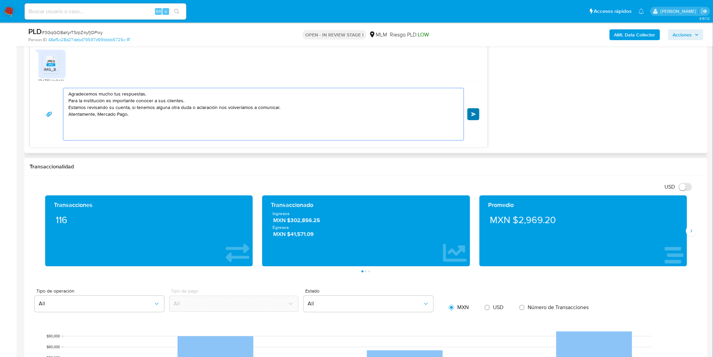
type textarea "Agradecemos mucho tus respuestas. Para la institución es importante conocer a s…"
click at [476, 116] on span "Enviar" at bounding box center [474, 114] width 5 height 4
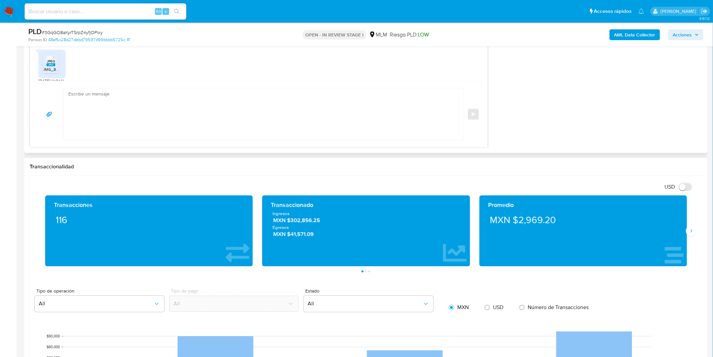
scroll to position [142, 0]
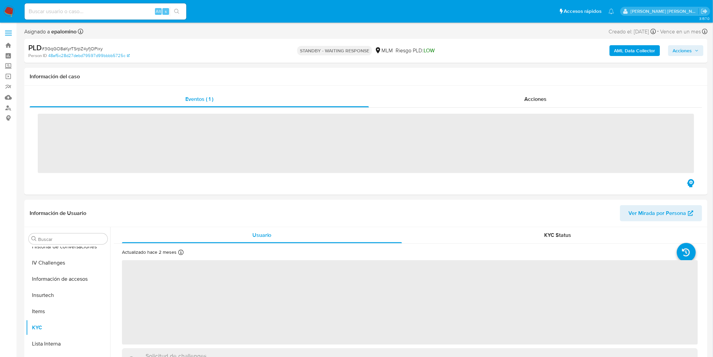
scroll to position [284, 0]
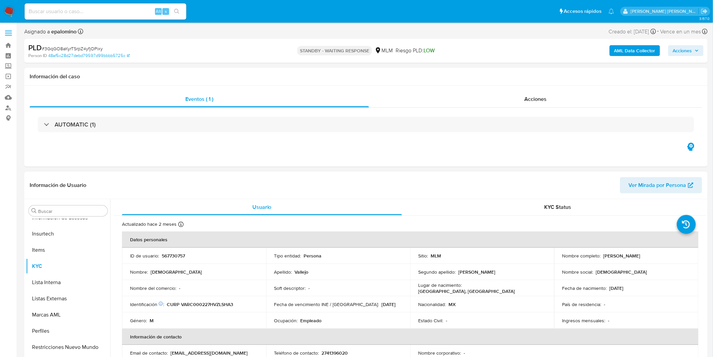
select select "10"
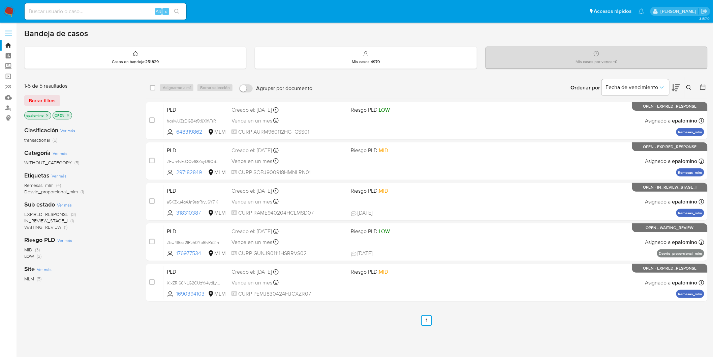
click at [46, 227] on span "WAITING_REVIEW" at bounding box center [42, 226] width 37 height 7
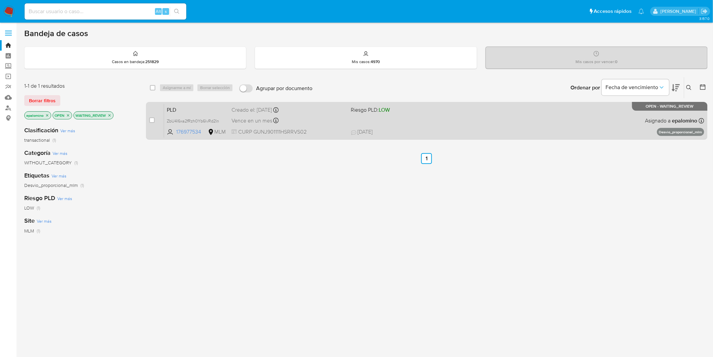
click at [176, 109] on span "PLD" at bounding box center [196, 109] width 59 height 9
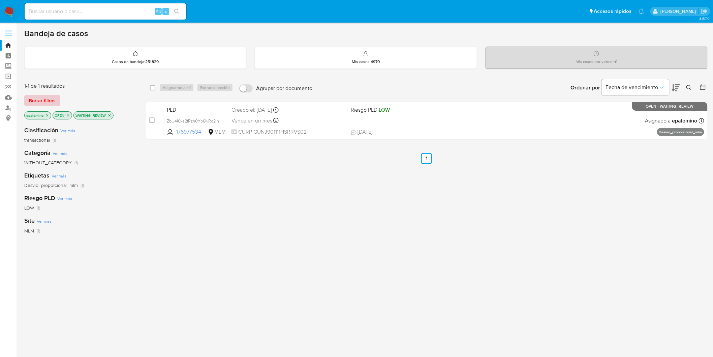
click at [48, 102] on span "Borrar filtros" at bounding box center [42, 100] width 27 height 9
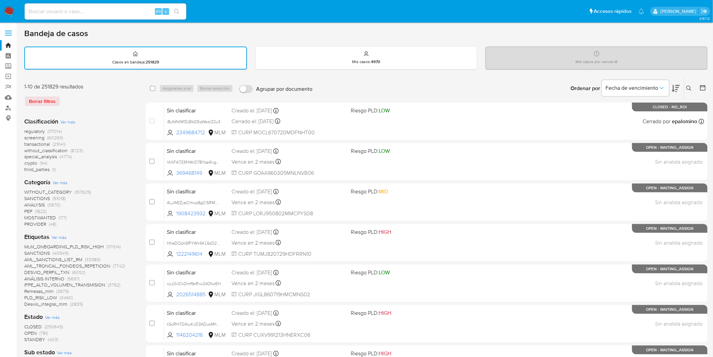
click at [690, 87] on icon at bounding box center [689, 88] width 5 height 5
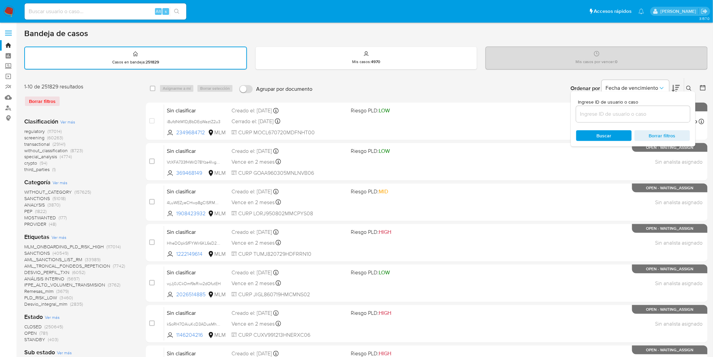
click at [597, 112] on input at bounding box center [633, 114] width 114 height 9
type input "176977534"
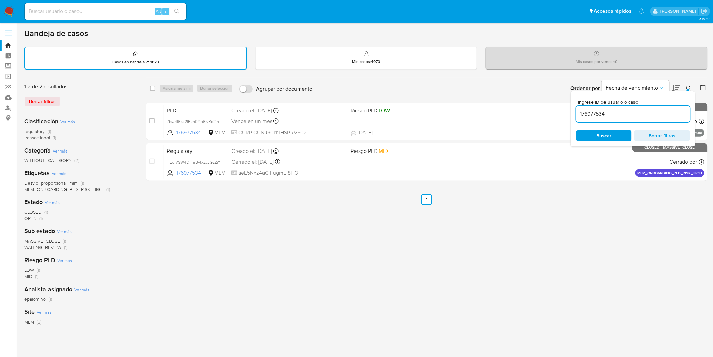
click at [689, 86] on icon at bounding box center [689, 88] width 5 height 5
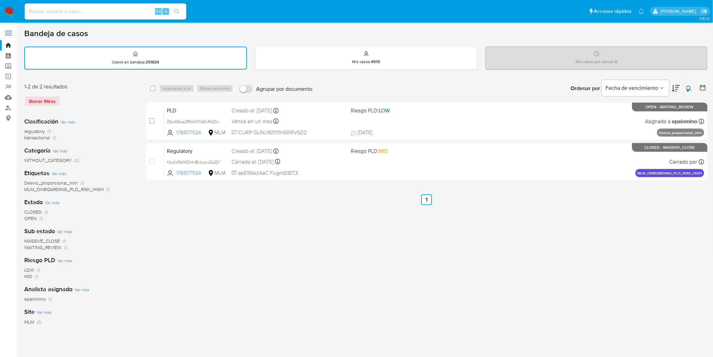
click at [152, 85] on div "select-all-cases-checkbox" at bounding box center [152, 88] width 5 height 7
click at [153, 86] on input "checkbox" at bounding box center [152, 88] width 5 height 5
checkbox input "true"
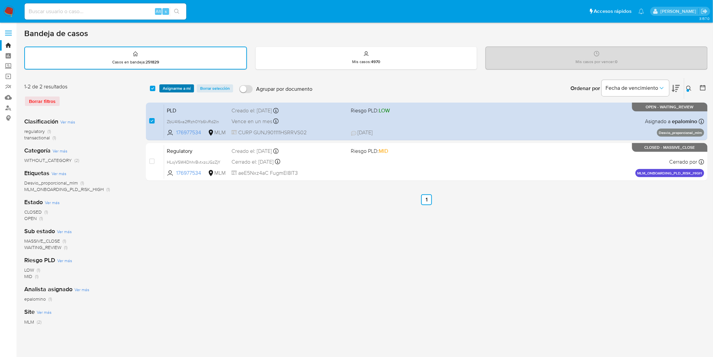
click at [170, 86] on span "Asignarme a mí" at bounding box center [177, 88] width 28 height 7
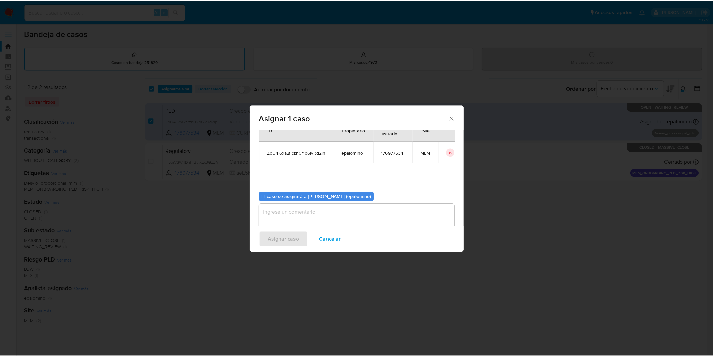
scroll to position [35, 0]
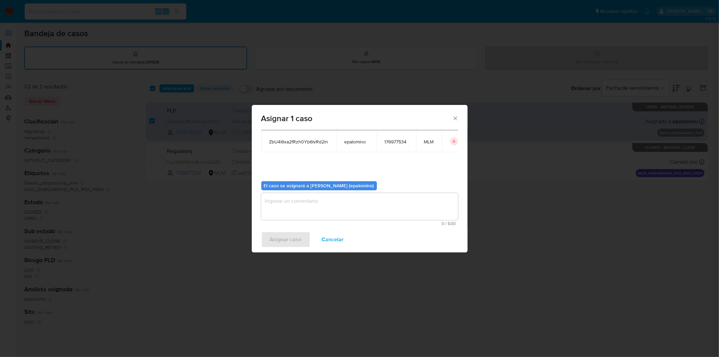
click at [312, 201] on textarea "assign-modal" at bounding box center [359, 206] width 197 height 27
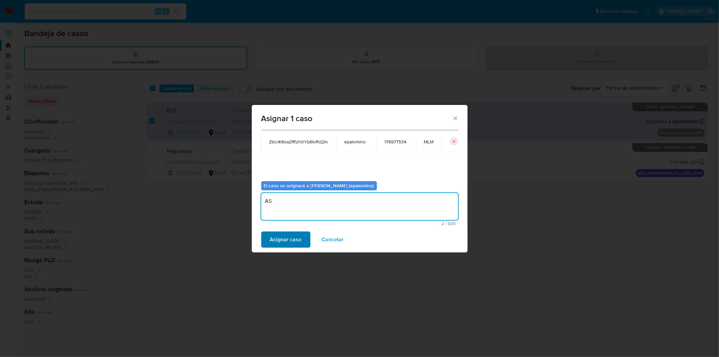
type textarea "AS"
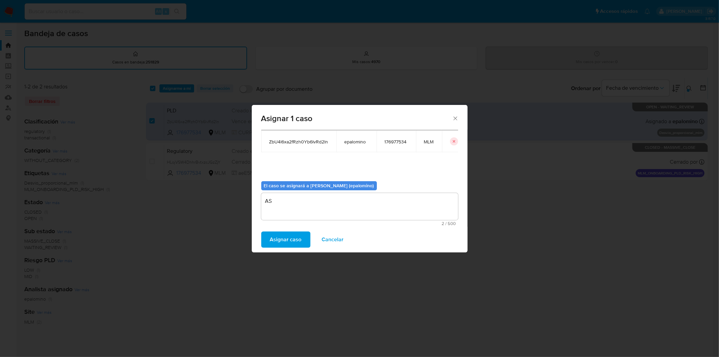
click at [289, 241] on span "Asignar caso" at bounding box center [286, 239] width 32 height 15
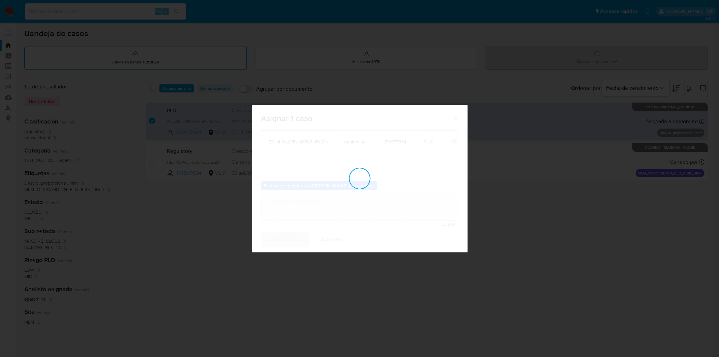
checkbox input "false"
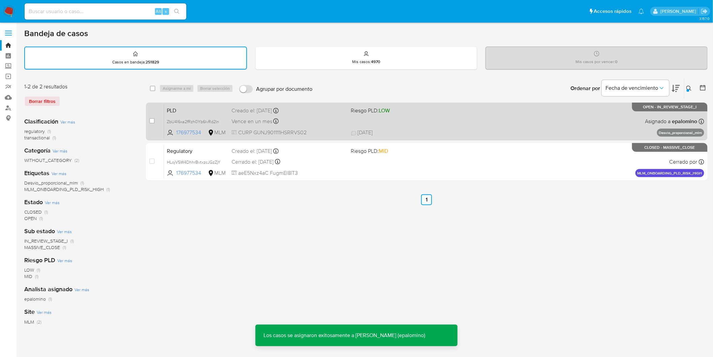
click at [179, 110] on span "PLD" at bounding box center [196, 110] width 59 height 9
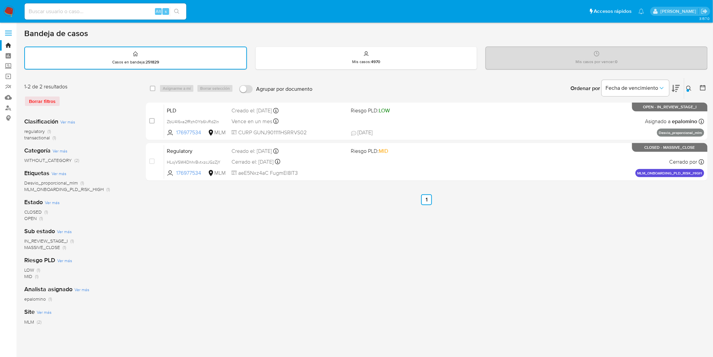
click at [9, 11] on img at bounding box center [8, 11] width 11 height 11
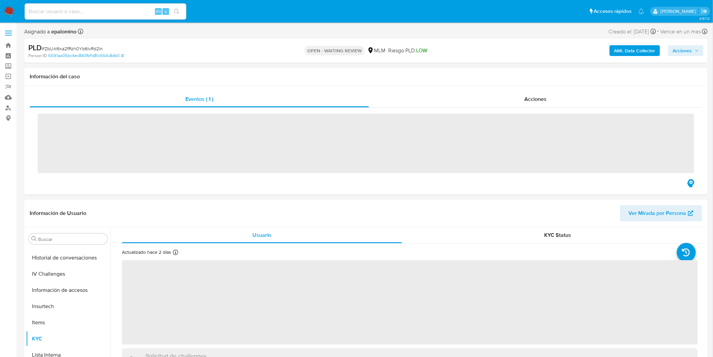
scroll to position [284, 0]
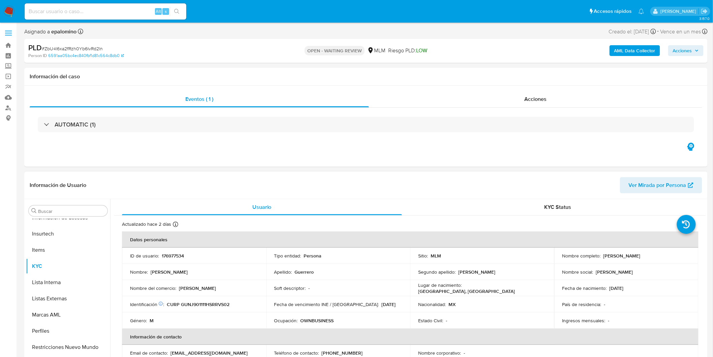
select select "10"
click at [177, 253] on p "176977534" at bounding box center [173, 255] width 22 height 6
copy p "176977534"
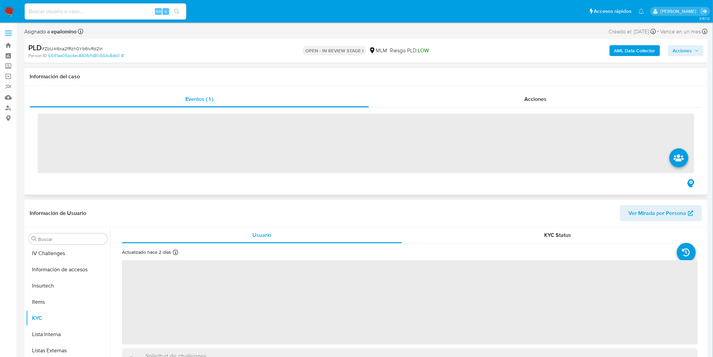
scroll to position [284, 0]
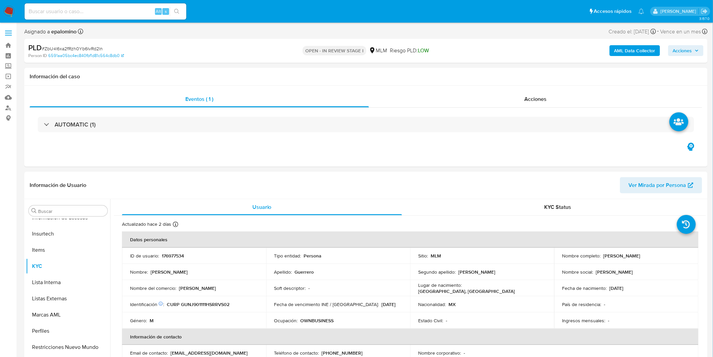
select select "10"
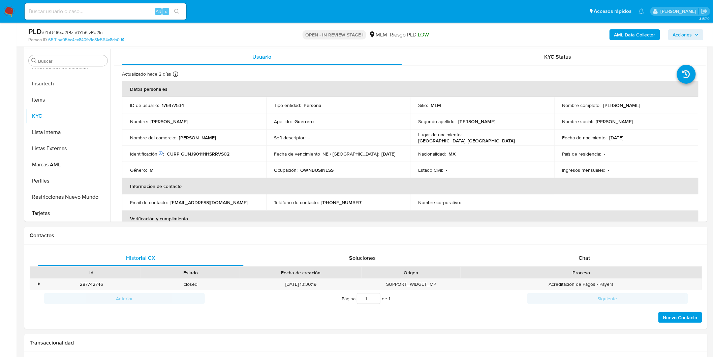
scroll to position [176, 0]
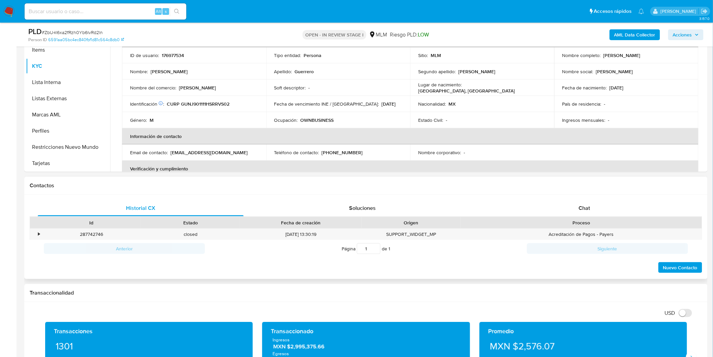
drag, startPoint x: 579, startPoint y: 214, endPoint x: 637, endPoint y: 183, distance: 65.9
click at [578, 214] on div "Chat" at bounding box center [585, 208] width 206 height 16
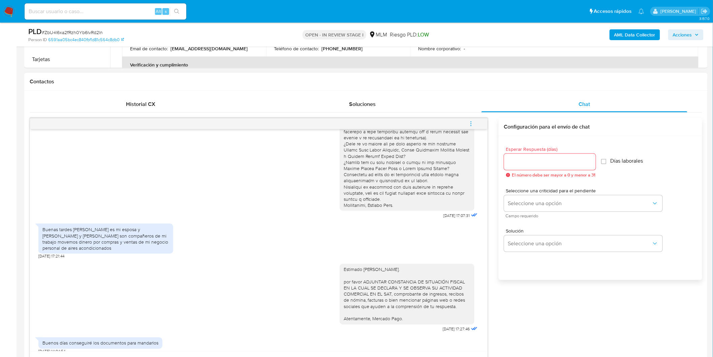
scroll to position [331, 0]
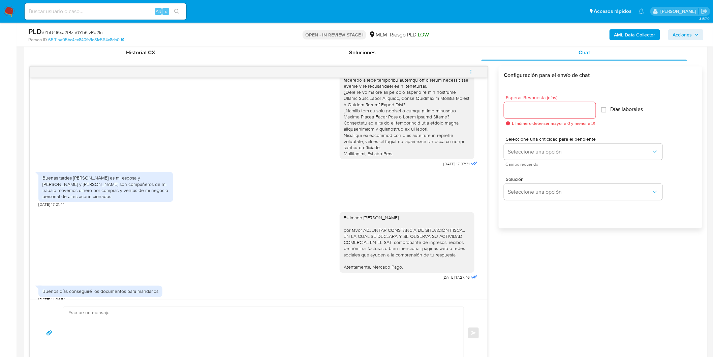
click at [472, 72] on icon "menu-action" at bounding box center [471, 72] width 6 height 6
click at [247, 110] on div at bounding box center [359, 178] width 719 height 357
click at [468, 70] on button "menu-action" at bounding box center [471, 72] width 22 height 16
click at [428, 64] on li "Cerrar conversación" at bounding box center [425, 59] width 69 height 12
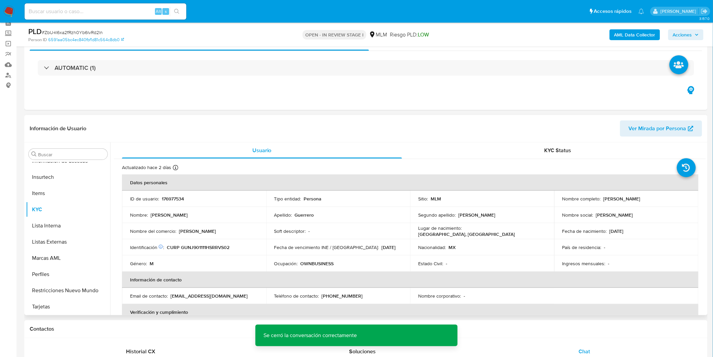
scroll to position [32, 0]
click at [176, 198] on p "176977534" at bounding box center [173, 200] width 22 height 6
copy p "176977534"
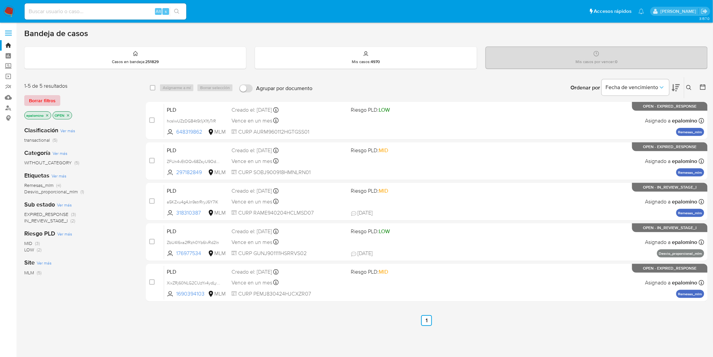
click at [39, 103] on span "Borrar filtros" at bounding box center [42, 100] width 27 height 9
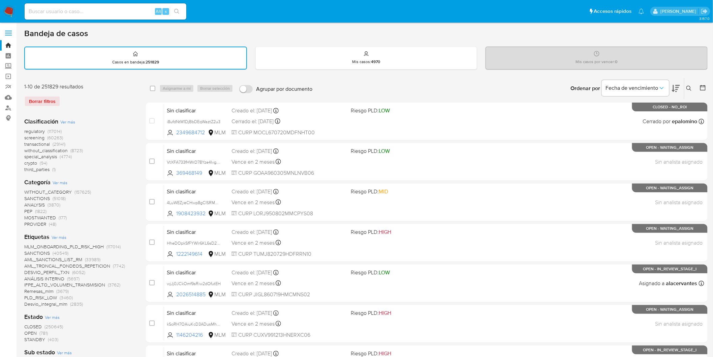
click at [690, 86] on icon at bounding box center [689, 88] width 5 height 5
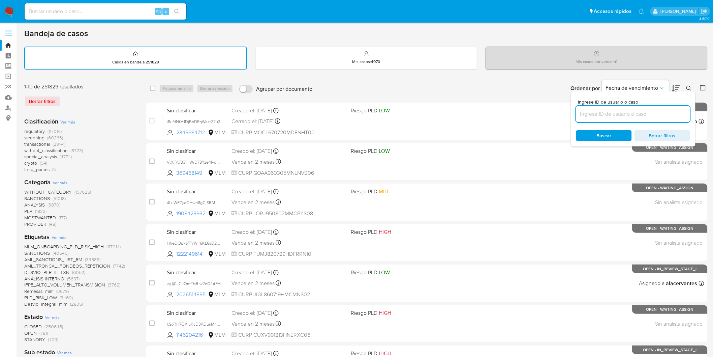
click at [593, 113] on input at bounding box center [633, 114] width 114 height 9
type input "176977534"
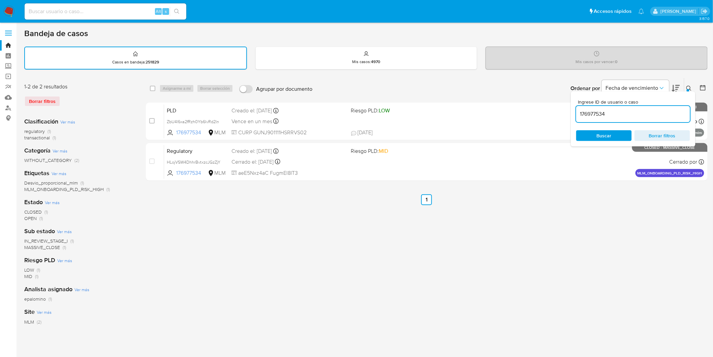
click at [690, 89] on icon at bounding box center [689, 88] width 5 height 5
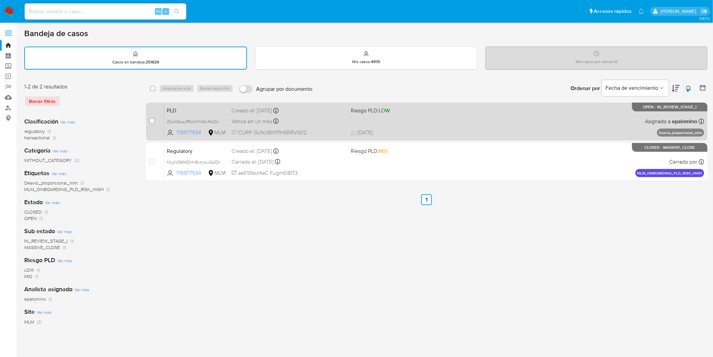
click at [190, 110] on span "PLD" at bounding box center [196, 110] width 59 height 9
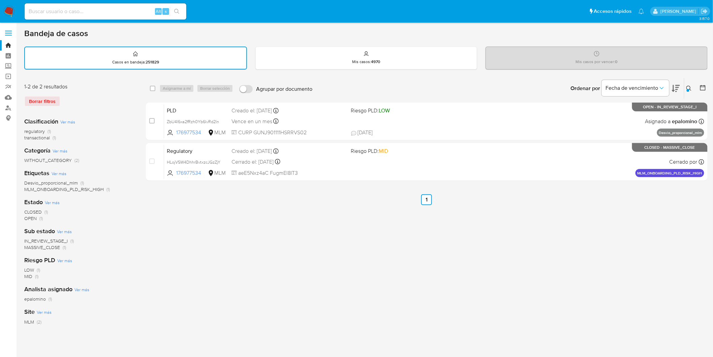
click at [8, 8] on img at bounding box center [8, 11] width 11 height 11
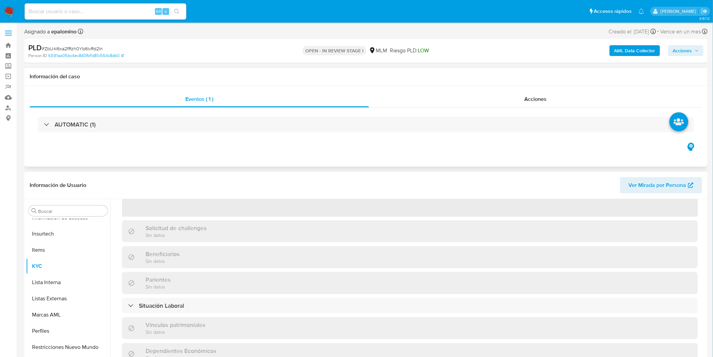
scroll to position [346, 0]
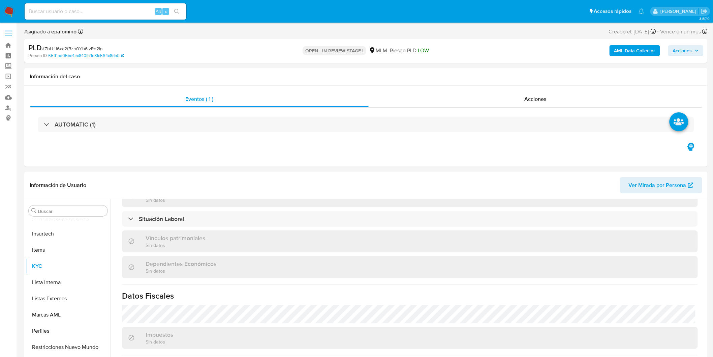
select select "10"
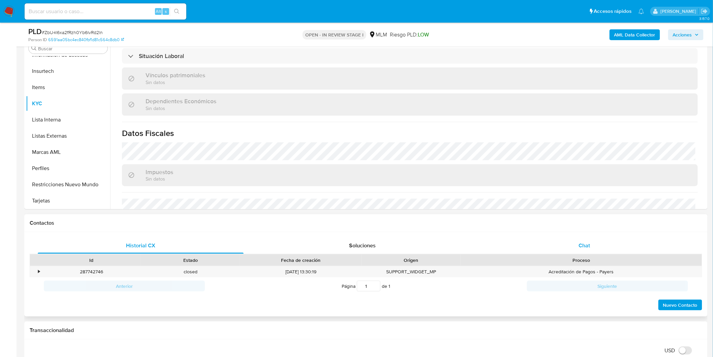
click at [580, 248] on span "Chat" at bounding box center [584, 245] width 11 height 8
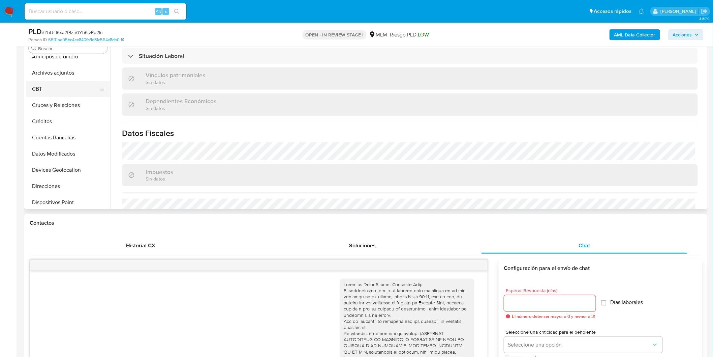
scroll to position [0, 0]
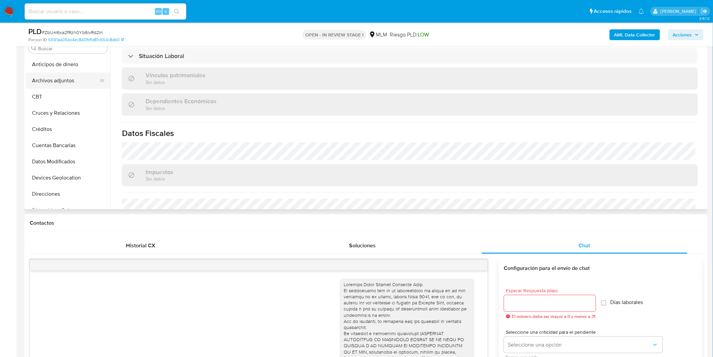
click at [71, 80] on button "Archivos adjuntos" at bounding box center [65, 80] width 79 height 16
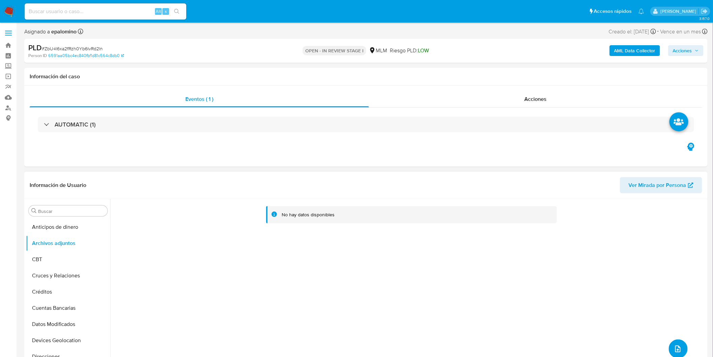
click at [678, 349] on icon "upload-file" at bounding box center [677, 348] width 5 height 7
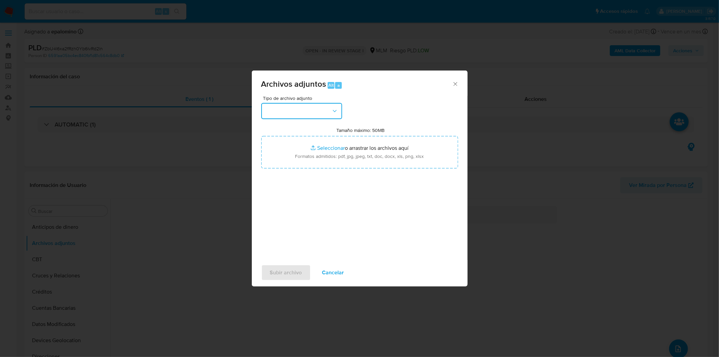
click at [331, 110] on icon "button" at bounding box center [334, 111] width 7 height 7
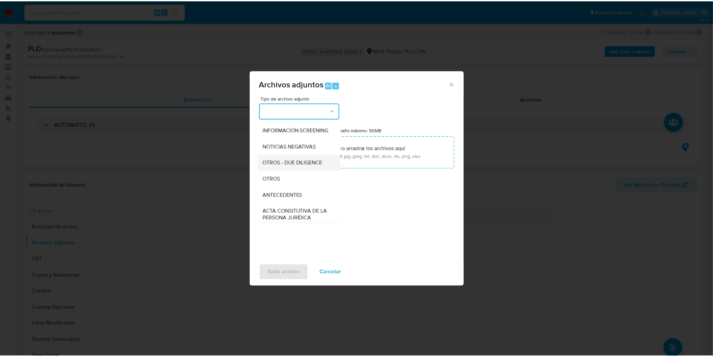
scroll to position [75, 0]
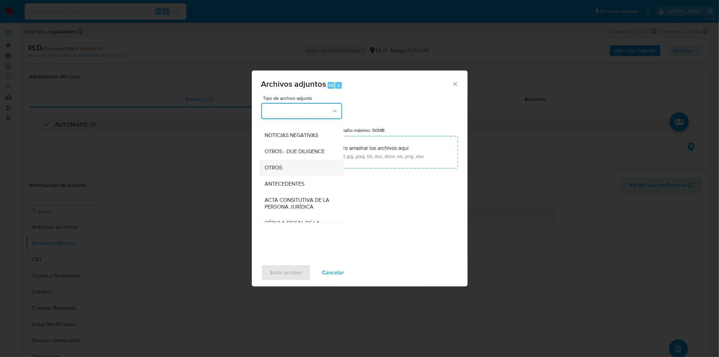
click at [301, 165] on div "OTROS" at bounding box center [299, 167] width 69 height 16
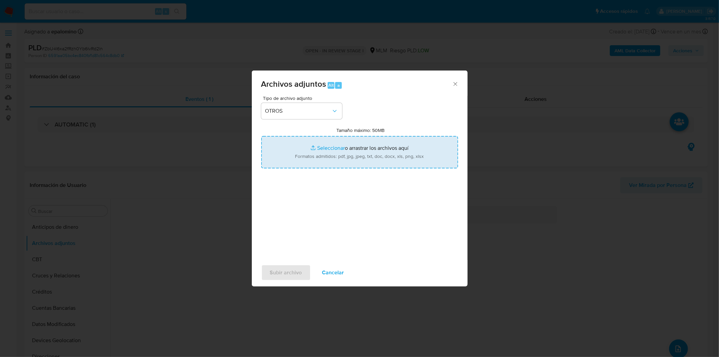
type input "C:\fakepath\176977534_Jesus Antonio Guerrero Nava_AGO2025..xlsx"
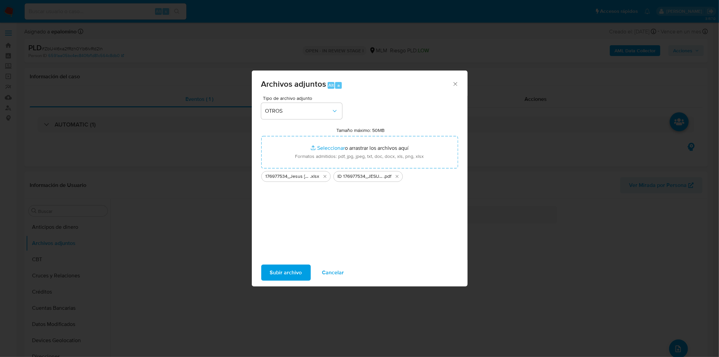
click at [284, 272] on span "Subir archivo" at bounding box center [286, 272] width 32 height 15
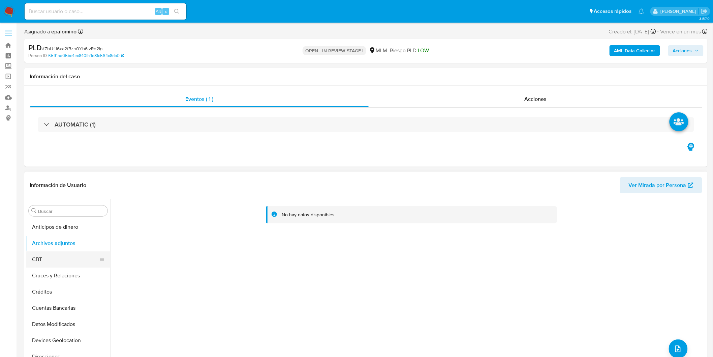
click at [60, 260] on button "CBT" at bounding box center [65, 259] width 79 height 16
click at [66, 250] on button "Archivos adjuntos" at bounding box center [65, 243] width 79 height 16
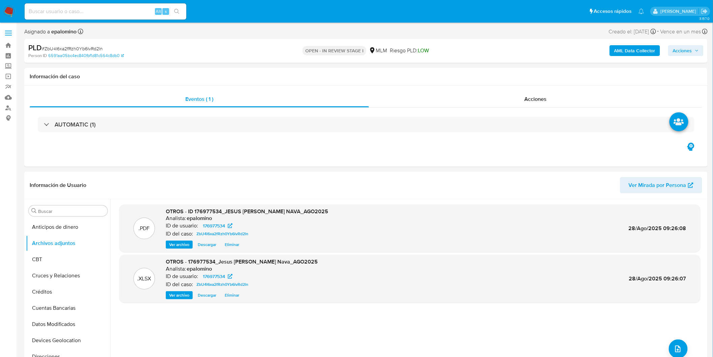
click at [681, 51] on span "Acciones" at bounding box center [682, 50] width 19 height 11
click at [683, 160] on span "Enviar" at bounding box center [678, 158] width 13 height 9
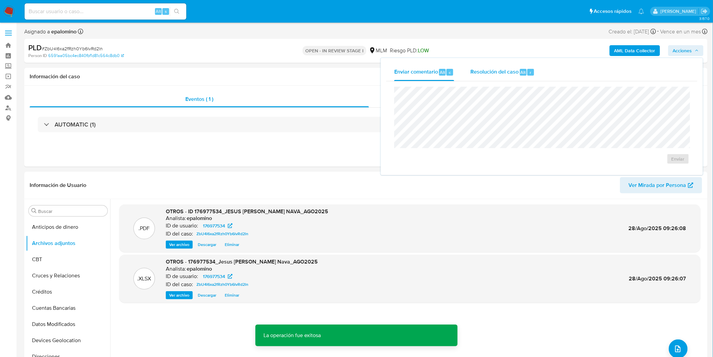
click at [526, 75] on div "Alt r" at bounding box center [527, 72] width 14 height 7
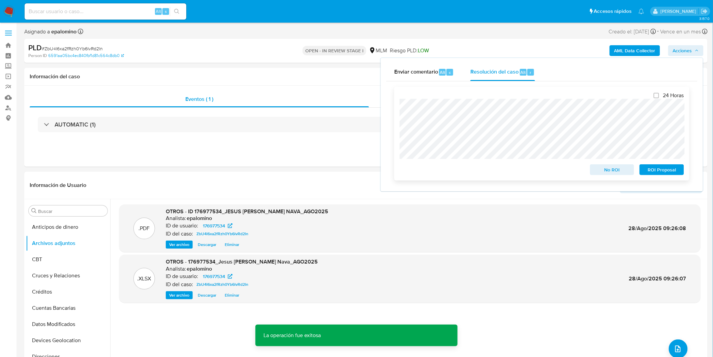
click at [662, 168] on span "ROI Proposal" at bounding box center [661, 169] width 35 height 9
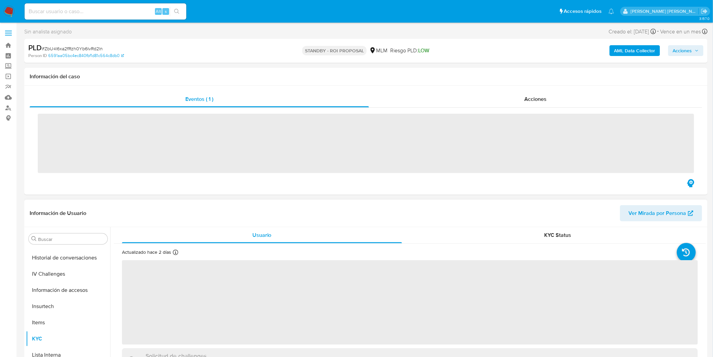
scroll to position [284, 0]
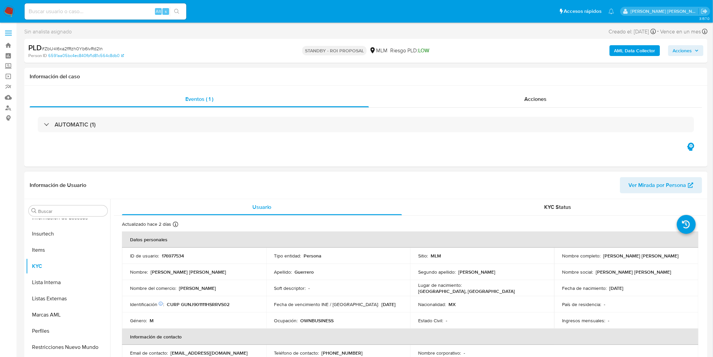
select select "10"
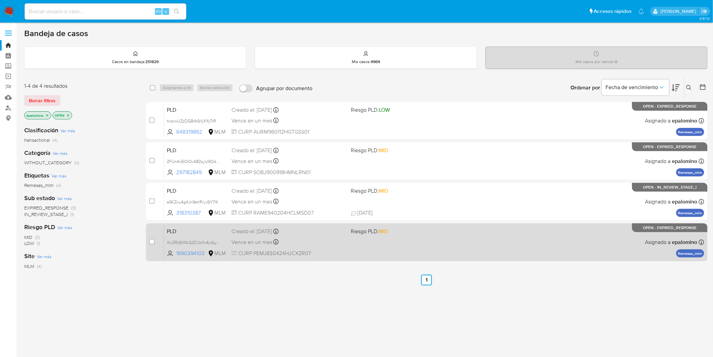
click at [182, 230] on span "PLD" at bounding box center [196, 230] width 59 height 9
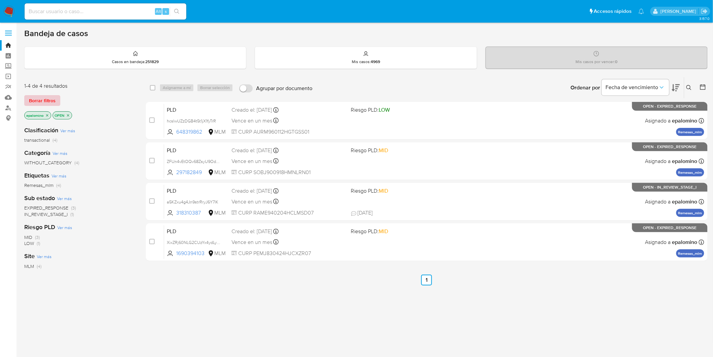
click at [46, 99] on span "Borrar filtros" at bounding box center [42, 100] width 27 height 9
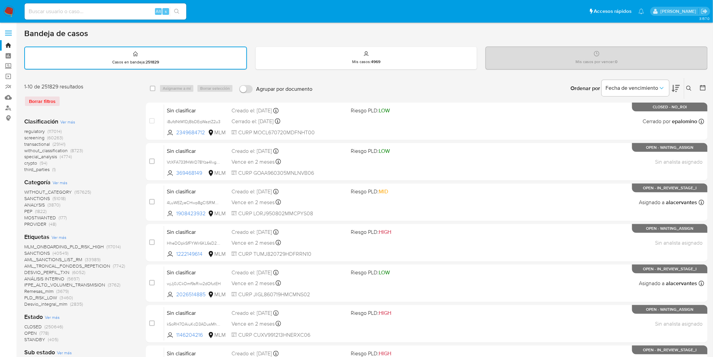
click at [689, 87] on icon at bounding box center [689, 88] width 5 height 5
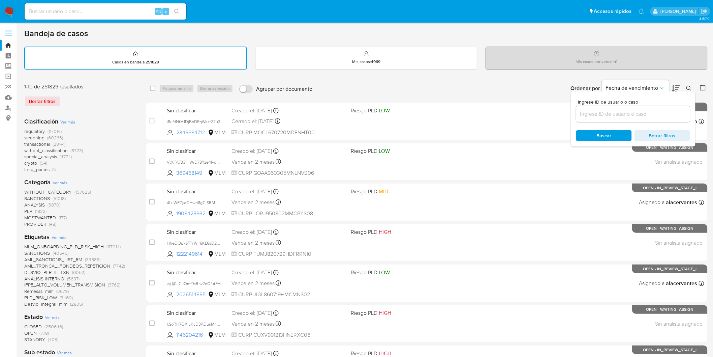
click at [591, 113] on input at bounding box center [633, 114] width 114 height 9
type input "1690394103"
click at [591, 131] on span "Buscar" at bounding box center [604, 135] width 46 height 9
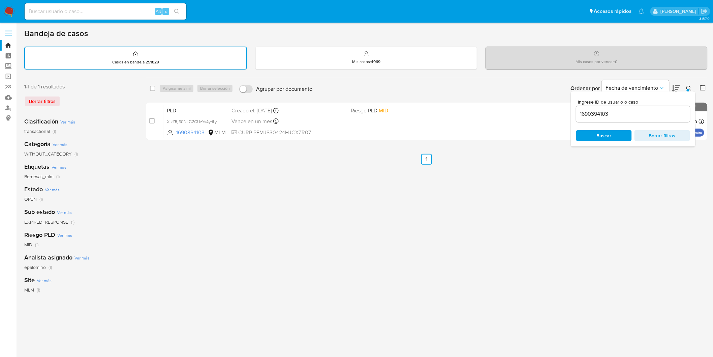
click at [691, 87] on icon at bounding box center [689, 88] width 5 height 5
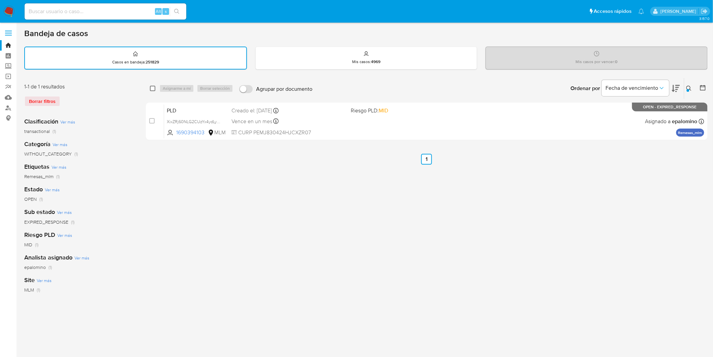
click at [153, 88] on input "checkbox" at bounding box center [152, 88] width 5 height 5
checkbox input "true"
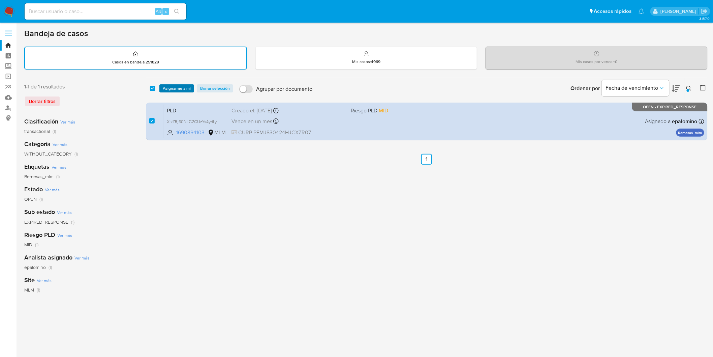
click at [180, 88] on span "Asignarme a mí" at bounding box center [177, 88] width 28 height 7
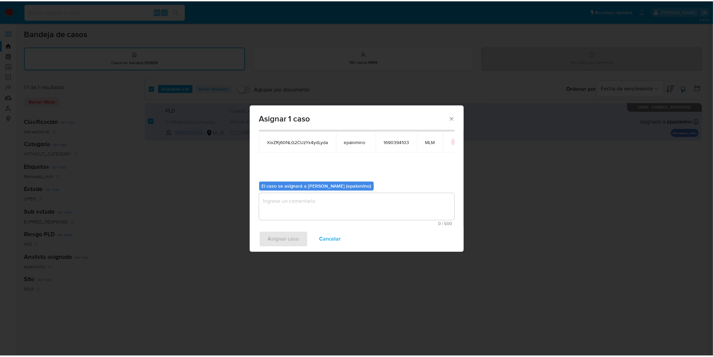
scroll to position [35, 0]
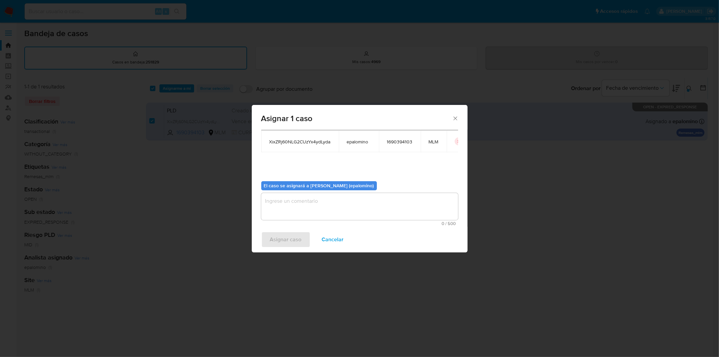
click at [334, 213] on textarea "assign-modal" at bounding box center [359, 206] width 197 height 27
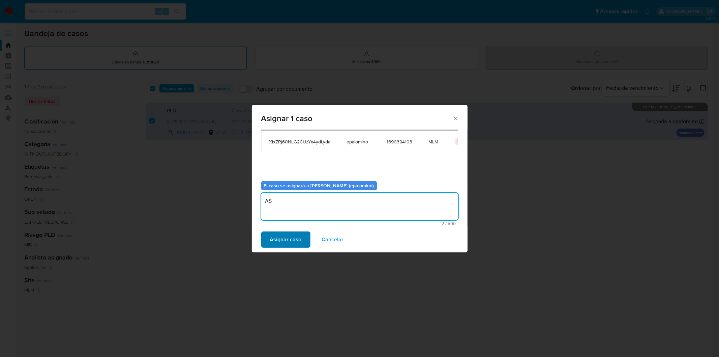
type textarea "AS"
click at [291, 238] on span "Asignar caso" at bounding box center [286, 239] width 32 height 15
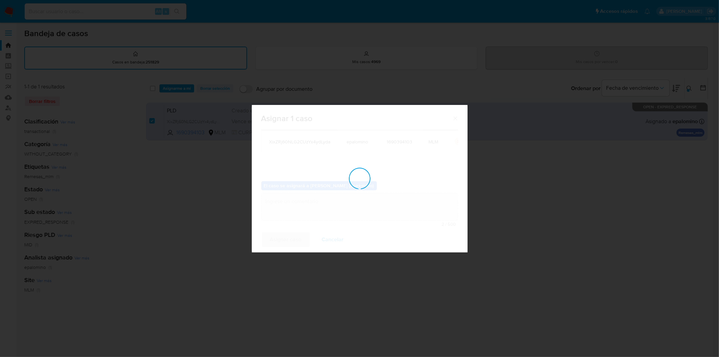
checkbox input "false"
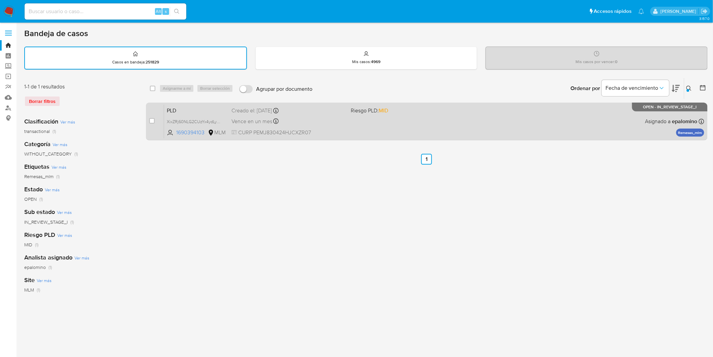
click at [181, 106] on span "PLD" at bounding box center [196, 110] width 59 height 9
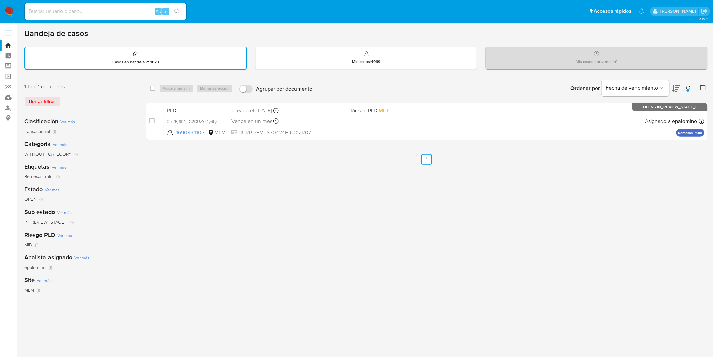
click at [7, 13] on img at bounding box center [8, 11] width 11 height 11
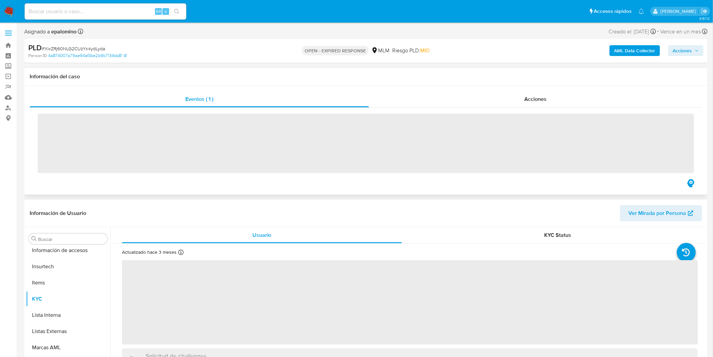
scroll to position [284, 0]
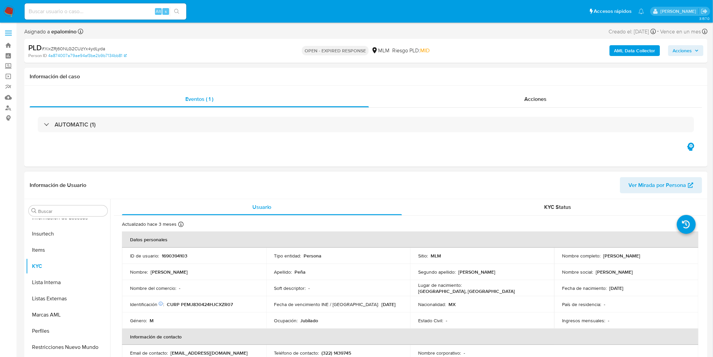
select select "10"
click at [181, 254] on p "1690394103" at bounding box center [175, 255] width 26 height 6
copy p "1690394103"
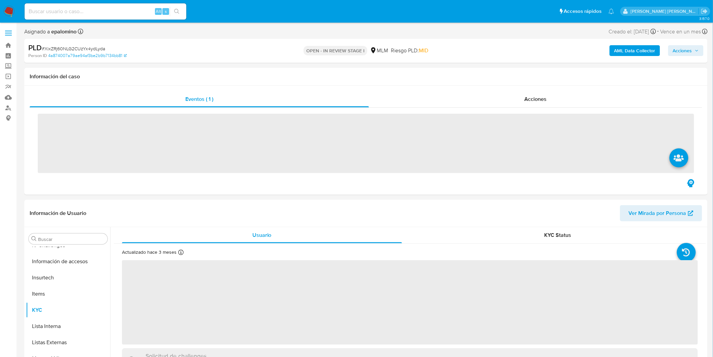
scroll to position [284, 0]
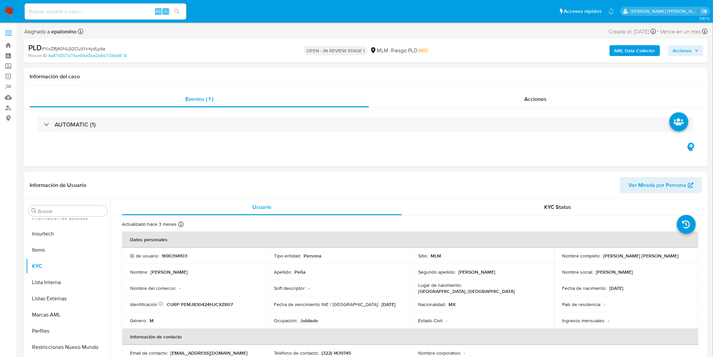
select select "10"
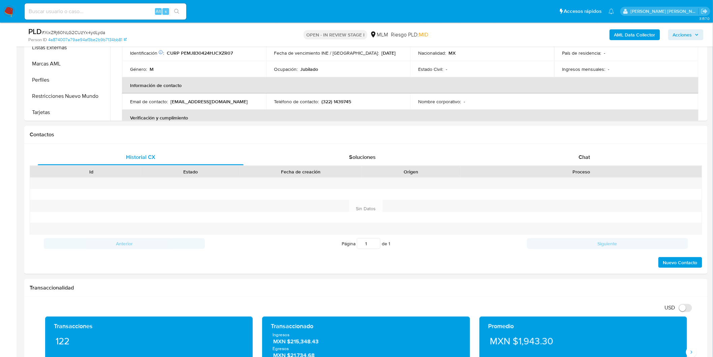
scroll to position [291, 0]
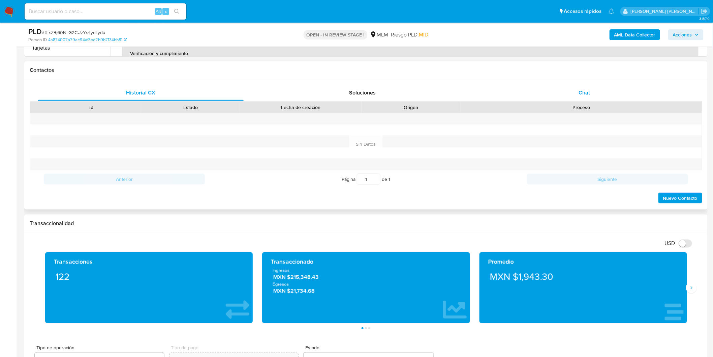
click at [572, 93] on div "Chat" at bounding box center [585, 93] width 206 height 16
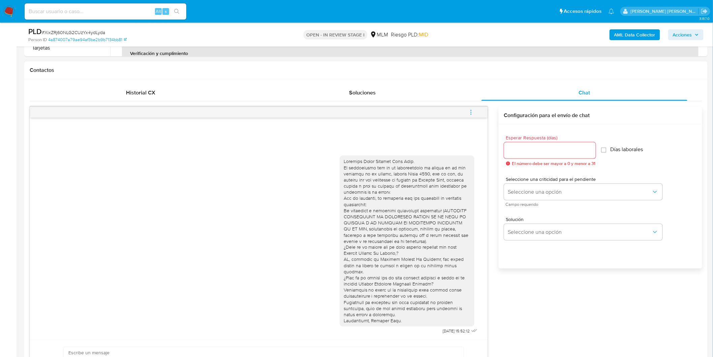
click at [470, 106] on span "menu-action" at bounding box center [471, 112] width 6 height 16
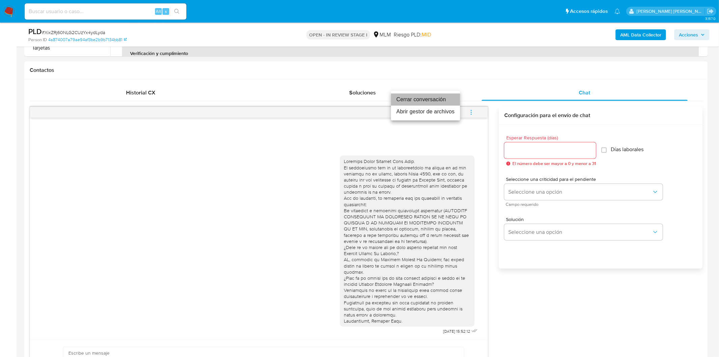
click at [423, 103] on li "Cerrar conversación" at bounding box center [425, 99] width 69 height 12
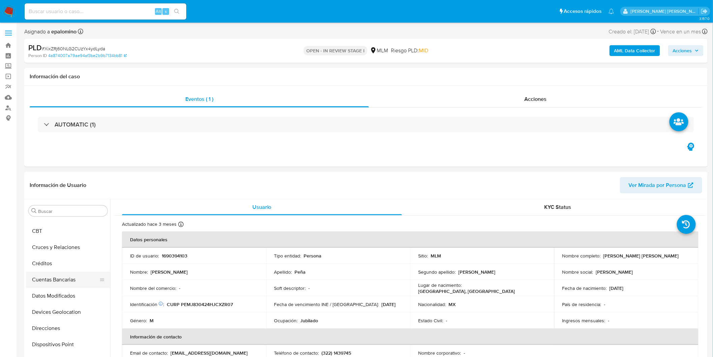
scroll to position [0, 0]
click at [74, 241] on button "Archivos adjuntos" at bounding box center [65, 243] width 79 height 16
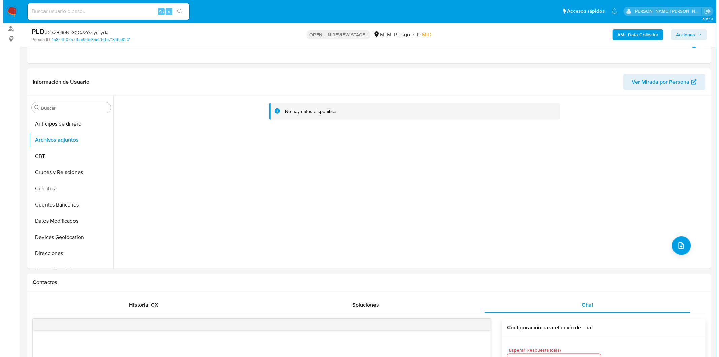
scroll to position [92, 0]
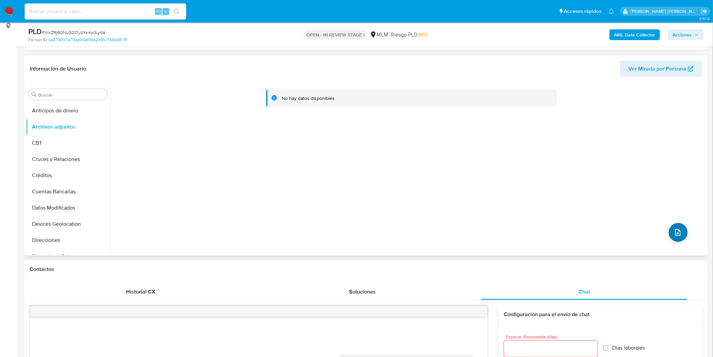
click at [683, 243] on div "No hay datos disponibles" at bounding box center [408, 169] width 596 height 173
click at [676, 234] on icon "upload-file" at bounding box center [678, 232] width 8 height 8
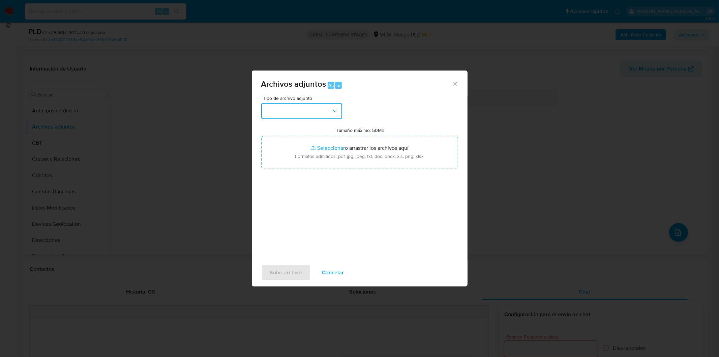
click at [332, 111] on icon "button" at bounding box center [334, 111] width 7 height 7
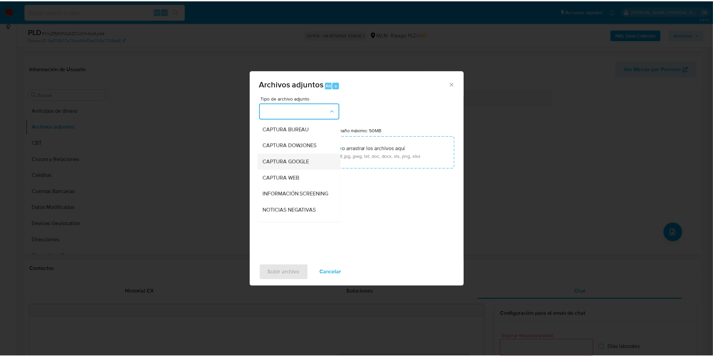
scroll to position [75, 0]
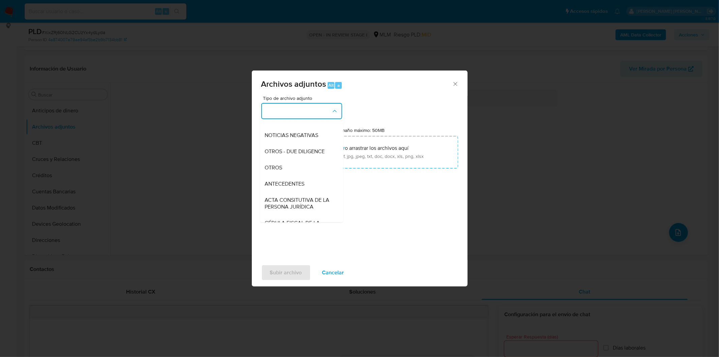
click at [297, 169] on div "OTROS" at bounding box center [299, 167] width 69 height 16
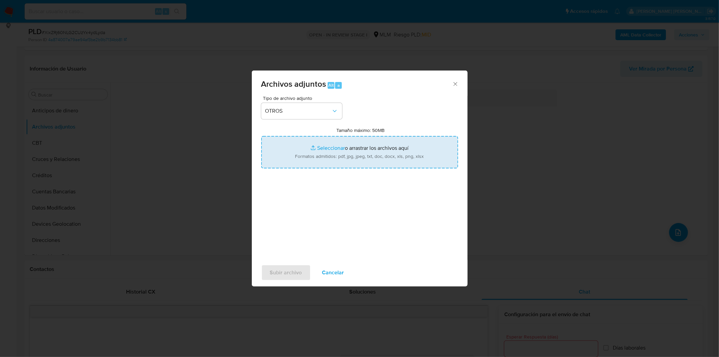
type input "C:\fakepath\1690394103_Jorge [PERSON_NAME] Meza_AGO2025..xlsx"
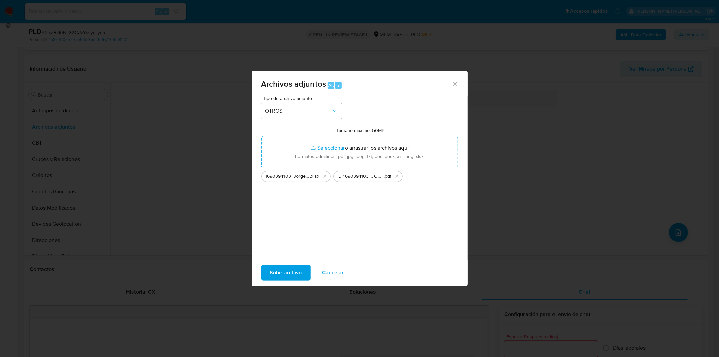
click at [286, 270] on span "Subir archivo" at bounding box center [286, 272] width 32 height 15
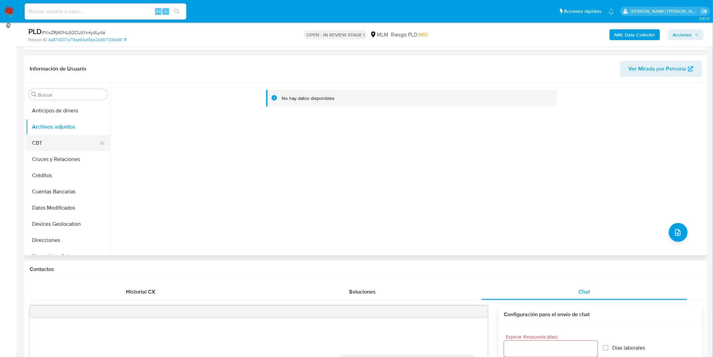
click at [61, 146] on button "CBT" at bounding box center [65, 143] width 79 height 16
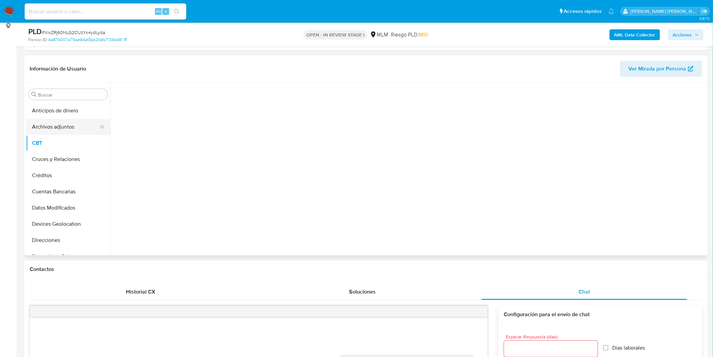
click at [66, 130] on button "Archivos adjuntos" at bounding box center [65, 127] width 79 height 16
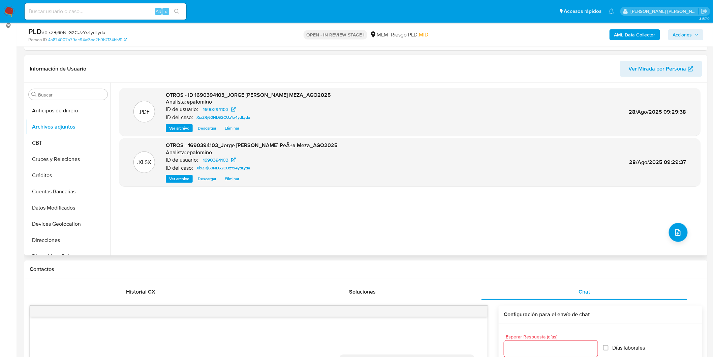
click at [466, 205] on div ".PDF OTROS - ID 1690394103_JORGE OSWALDO PENA MEZA_AGO2025 Analista: epalomino …" at bounding box center [409, 169] width 581 height 162
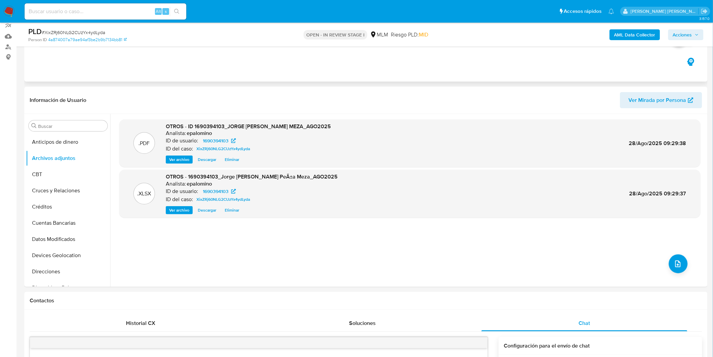
scroll to position [0, 0]
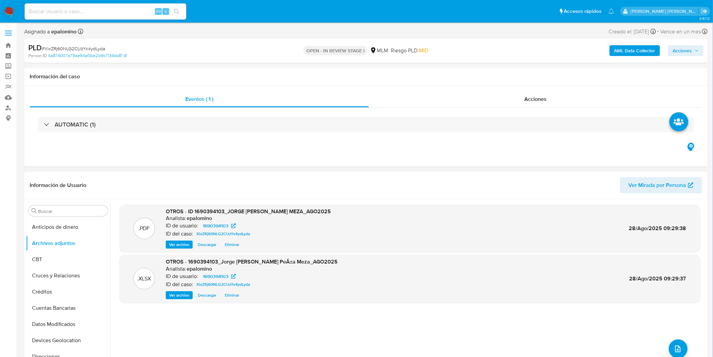
click at [692, 45] on span "Acciones" at bounding box center [682, 50] width 19 height 11
click at [684, 157] on span "Enviar" at bounding box center [678, 158] width 13 height 9
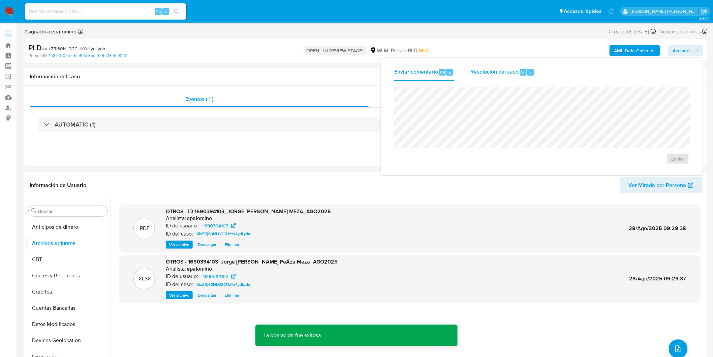
click at [503, 73] on span "Resolución del caso" at bounding box center [495, 72] width 48 height 8
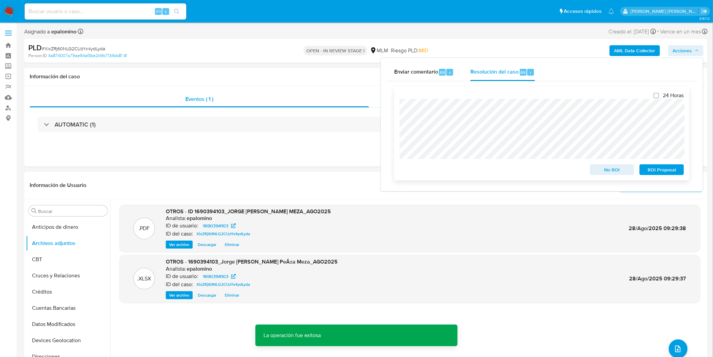
click at [616, 169] on span "No ROI" at bounding box center [612, 169] width 35 height 9
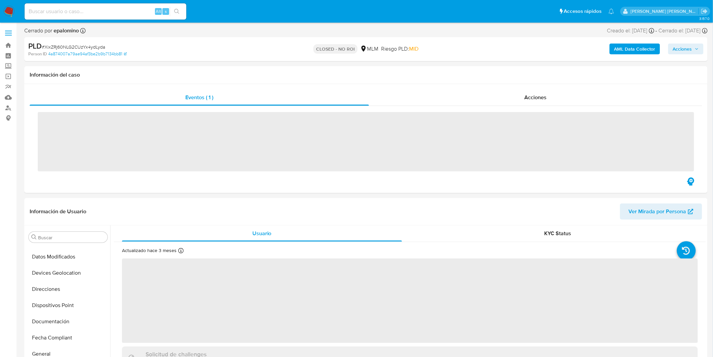
scroll to position [284, 0]
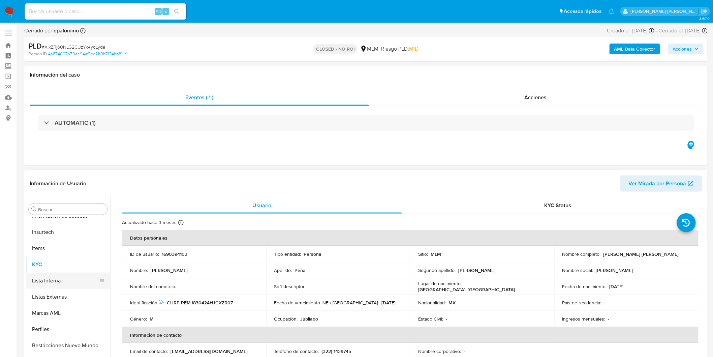
select select "10"
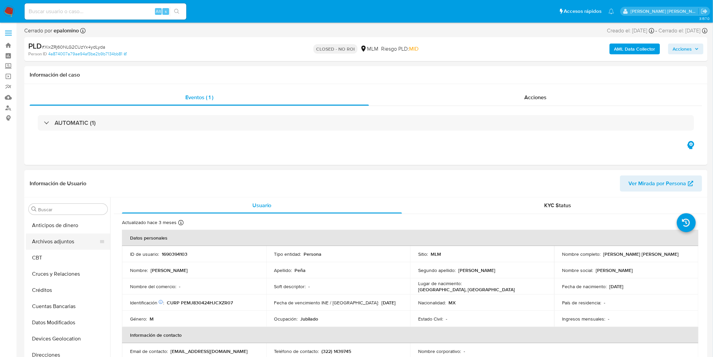
click at [62, 242] on button "Archivos adjuntos" at bounding box center [65, 241] width 79 height 16
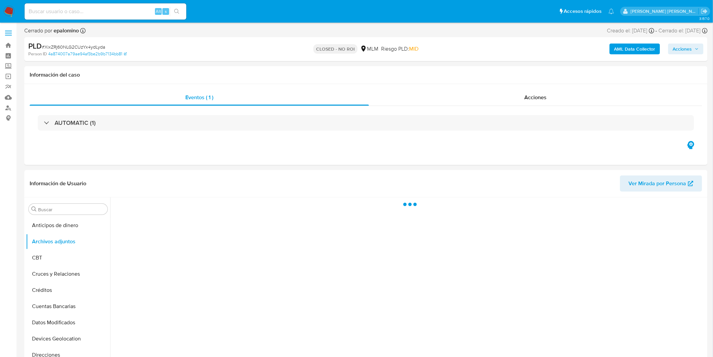
scroll to position [19, 0]
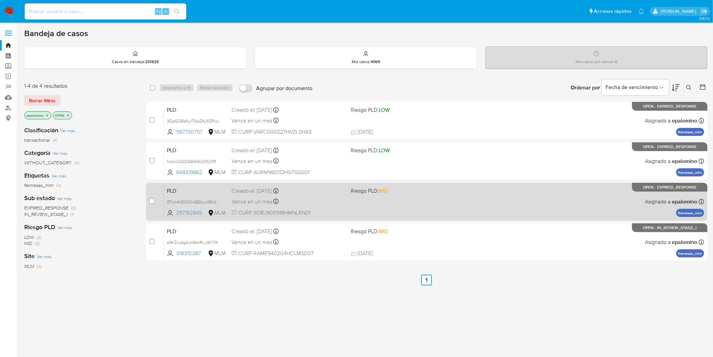
click at [175, 191] on span "PLD" at bounding box center [196, 190] width 59 height 9
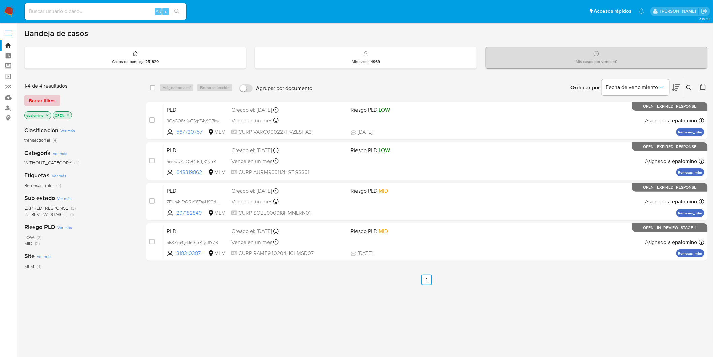
click at [45, 98] on span "Borrar filtros" at bounding box center [42, 100] width 27 height 9
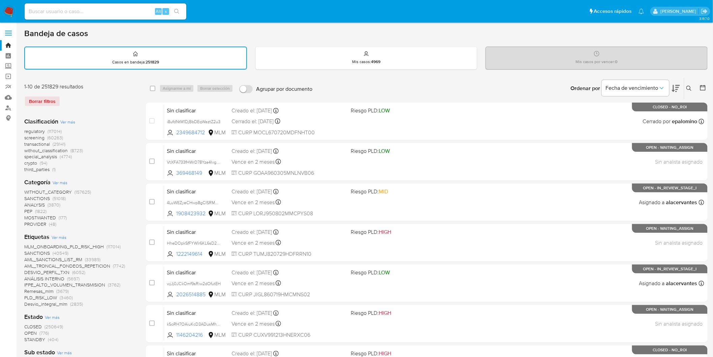
click at [688, 86] on icon at bounding box center [689, 88] width 5 height 5
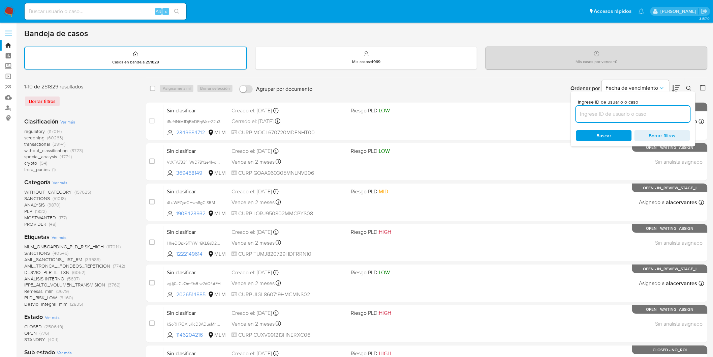
click at [591, 113] on input at bounding box center [633, 114] width 114 height 9
type input "297182849"
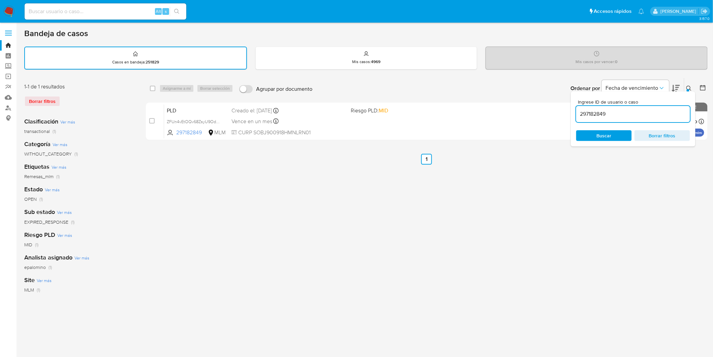
drag, startPoint x: 689, startPoint y: 87, endPoint x: 682, endPoint y: 89, distance: 7.0
click at [689, 87] on icon at bounding box center [689, 88] width 5 height 5
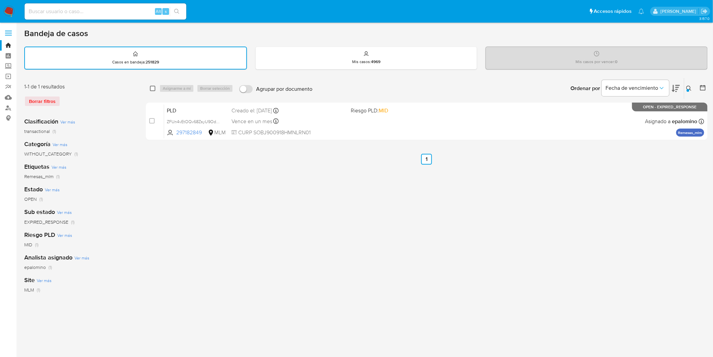
click at [153, 88] on input "checkbox" at bounding box center [152, 88] width 5 height 5
checkbox input "true"
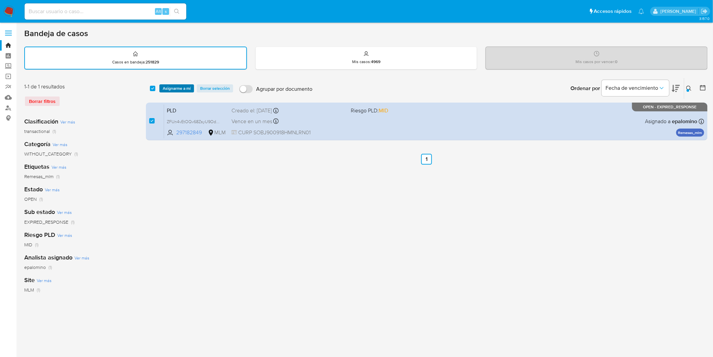
click at [171, 88] on span "Asignarme a mí" at bounding box center [177, 88] width 28 height 7
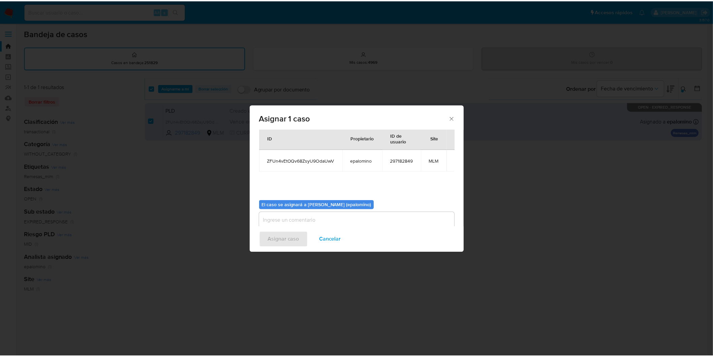
scroll to position [35, 0]
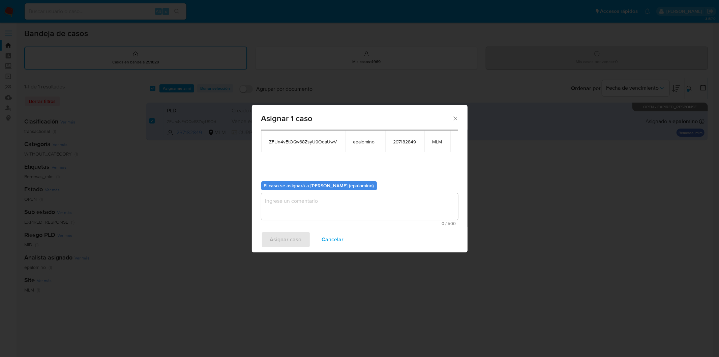
click at [295, 203] on textarea "assign-modal" at bounding box center [359, 206] width 197 height 27
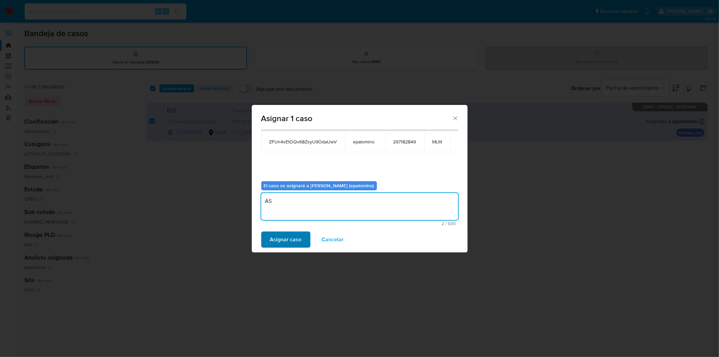
type textarea "AS"
click at [287, 241] on span "Asignar caso" at bounding box center [286, 239] width 32 height 15
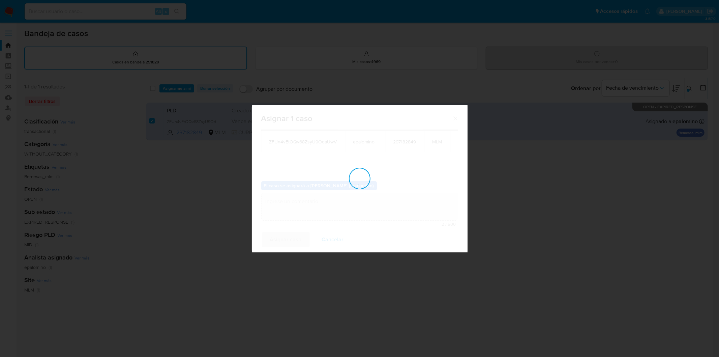
checkbox input "false"
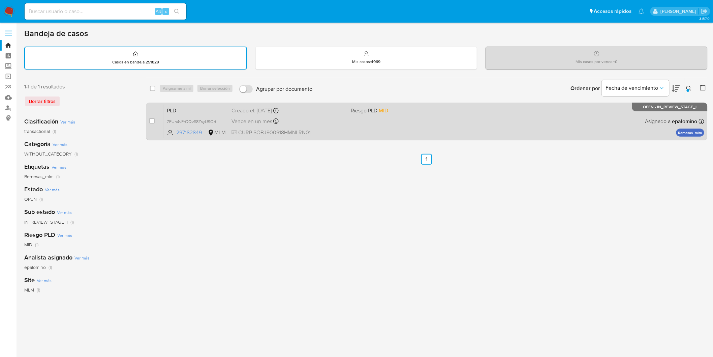
click at [176, 104] on div "PLD ZFUn4vEtOQv68ZsyU9OdaUwV 297182849 MLM Riesgo PLD: MID Creado el: 12/08/202…" at bounding box center [434, 121] width 540 height 34
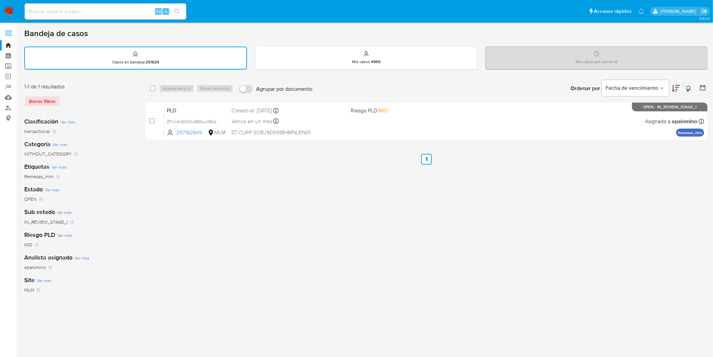
click at [8, 10] on img at bounding box center [8, 11] width 11 height 11
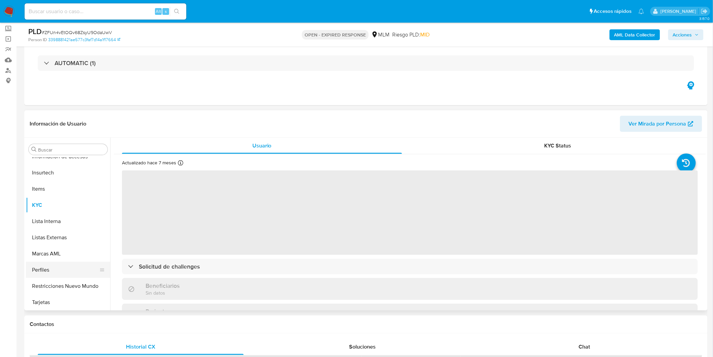
scroll to position [284, 0]
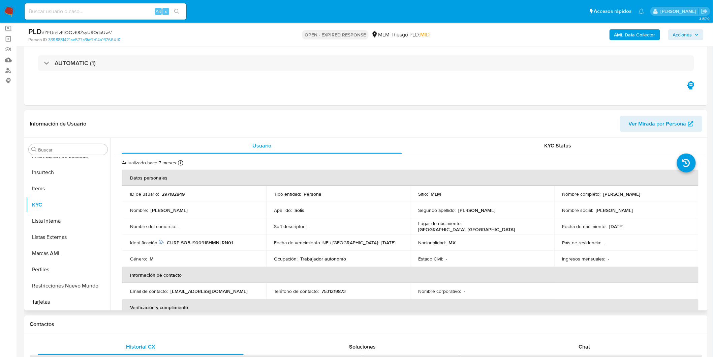
select select "10"
click at [185, 192] on div "ID de usuario : 297182849" at bounding box center [194, 194] width 128 height 6
click at [181, 192] on p "297182849" at bounding box center [173, 194] width 23 height 6
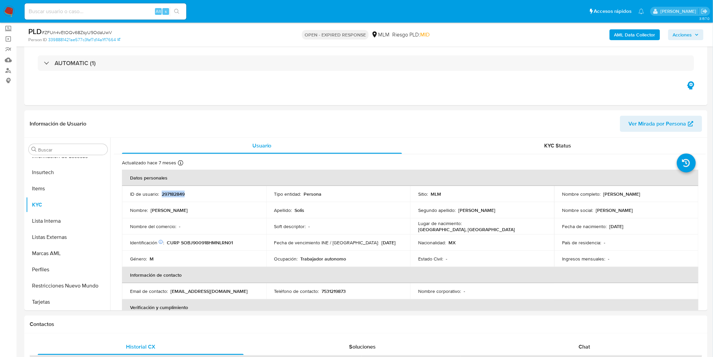
copy p "297182849"
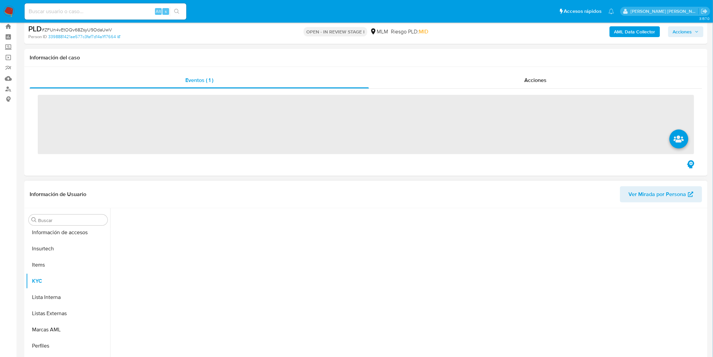
scroll to position [37, 0]
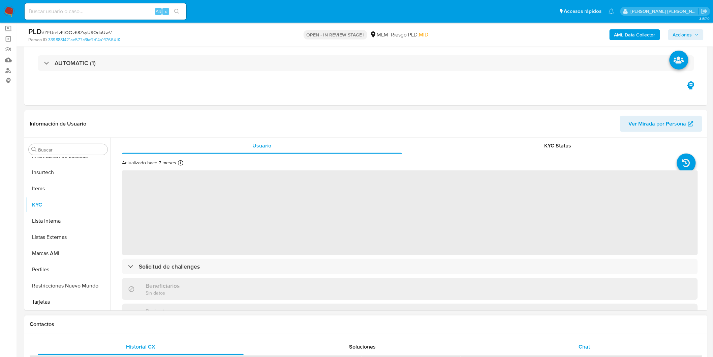
click at [582, 342] on span "Chat" at bounding box center [584, 346] width 11 height 8
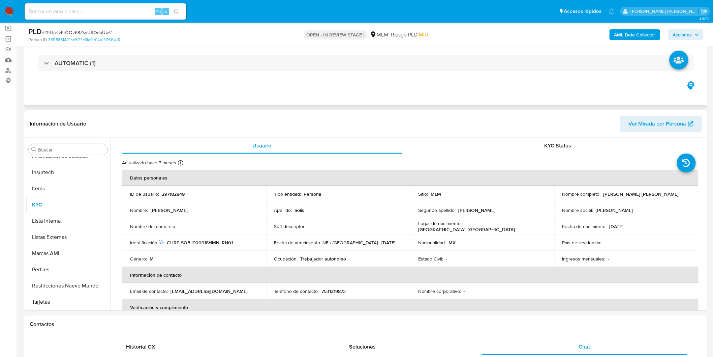
select select "10"
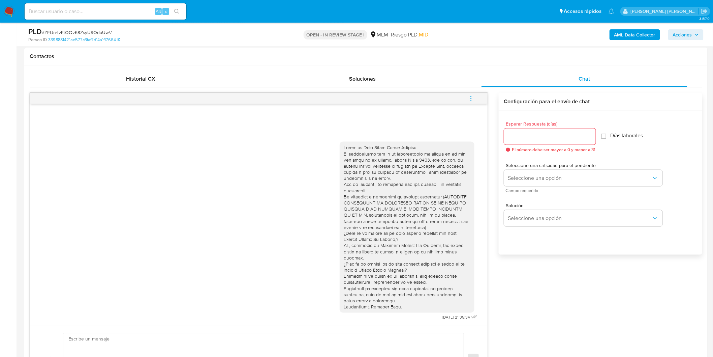
scroll to position [348, 0]
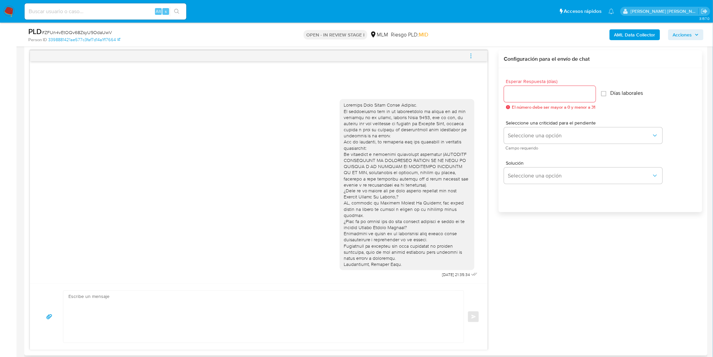
click at [476, 54] on button "menu-action" at bounding box center [471, 56] width 22 height 16
click at [406, 45] on li "Cerrar conversación" at bounding box center [425, 43] width 69 height 12
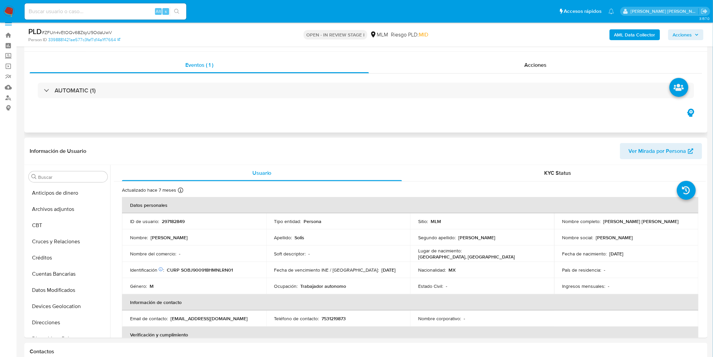
scroll to position [0, 0]
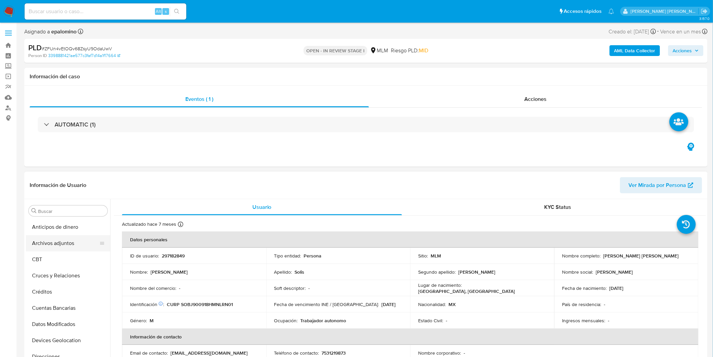
click at [58, 243] on button "Archivos adjuntos" at bounding box center [65, 243] width 79 height 16
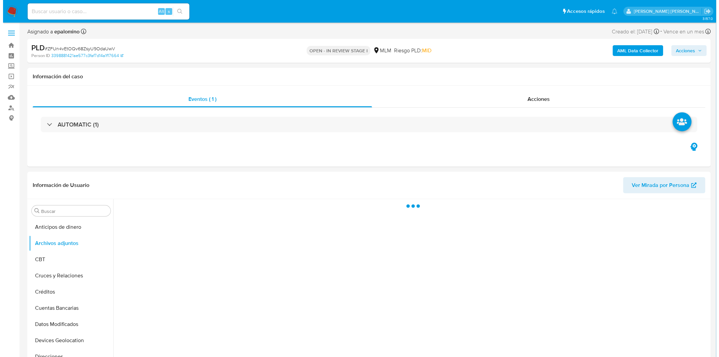
scroll to position [12, 0]
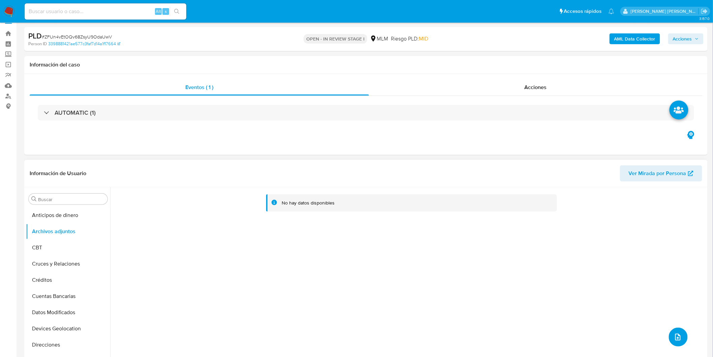
click at [680, 335] on button "upload-file" at bounding box center [678, 336] width 19 height 19
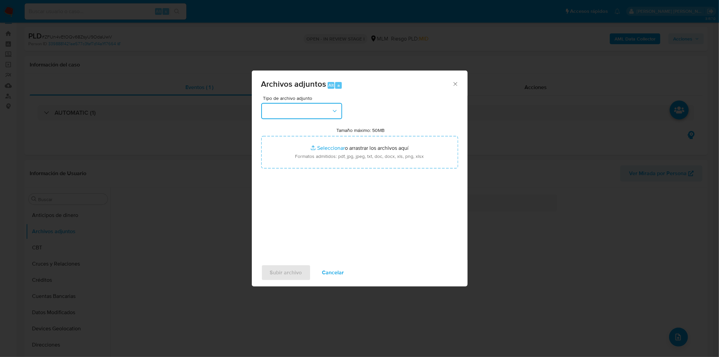
click at [321, 116] on button "button" at bounding box center [301, 111] width 81 height 16
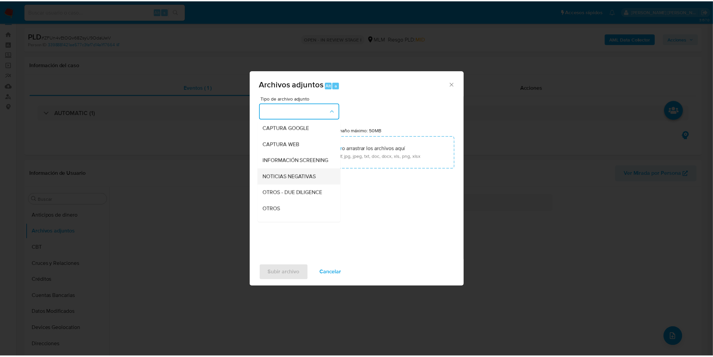
scroll to position [75, 0]
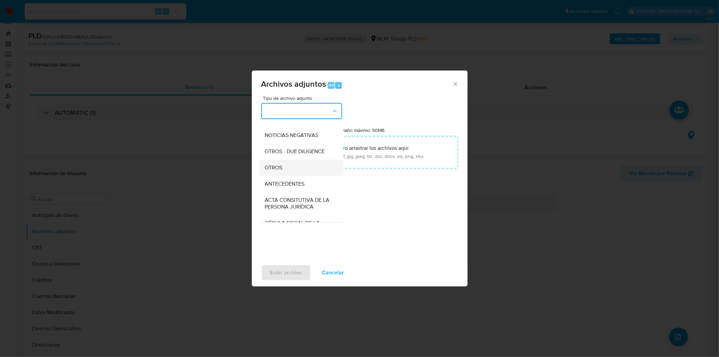
click at [285, 168] on div "OTROS" at bounding box center [299, 167] width 69 height 16
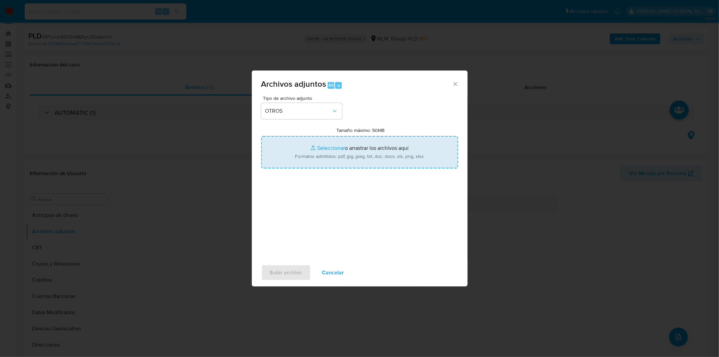
type input "C:\fakepath\297182849_Juan Pablo Solis Barajas_AGO2025..xlsx"
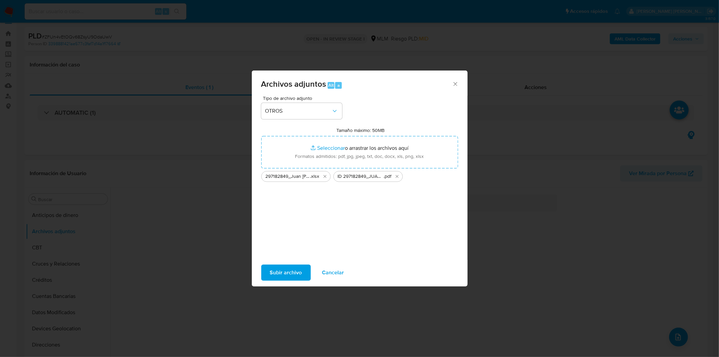
click at [284, 271] on span "Subir archivo" at bounding box center [286, 272] width 32 height 15
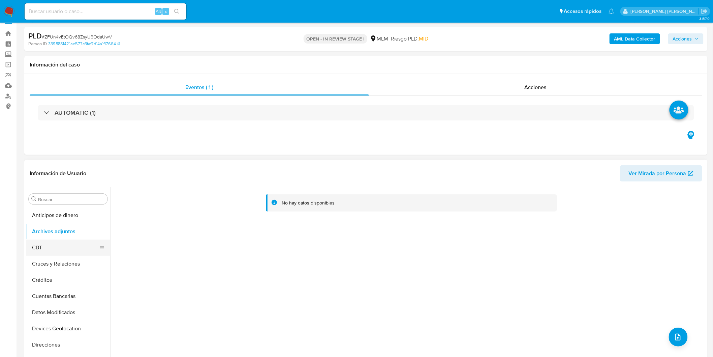
click at [58, 250] on button "CBT" at bounding box center [65, 247] width 79 height 16
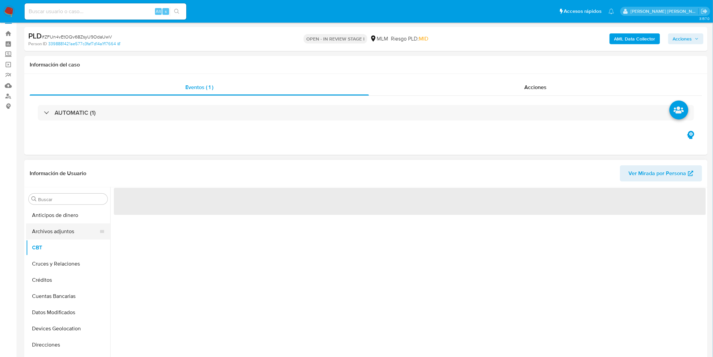
click at [71, 233] on button "Archivos adjuntos" at bounding box center [65, 231] width 79 height 16
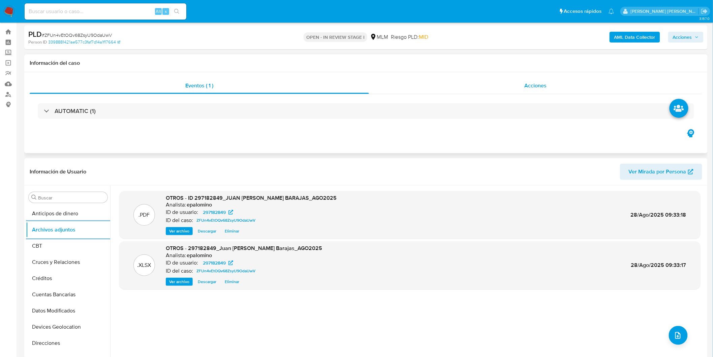
scroll to position [0, 0]
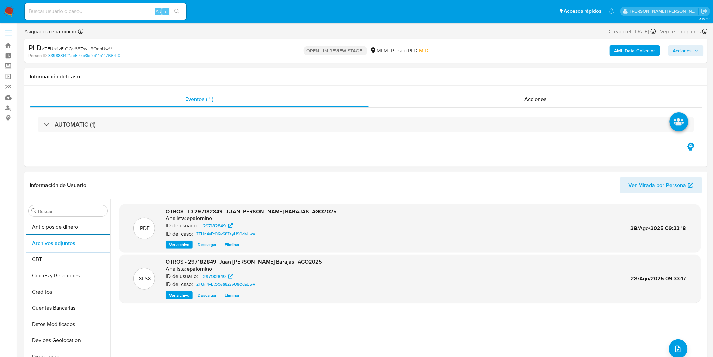
click at [693, 48] on span "Acciones" at bounding box center [686, 50] width 26 height 9
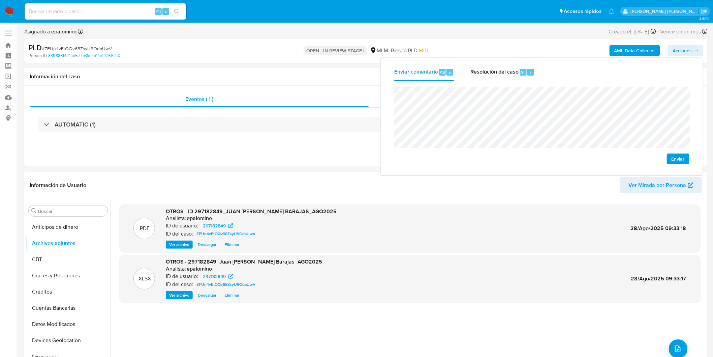
click at [676, 161] on span "Enviar" at bounding box center [678, 158] width 13 height 9
click at [485, 72] on span "Resolución del caso" at bounding box center [495, 72] width 48 height 8
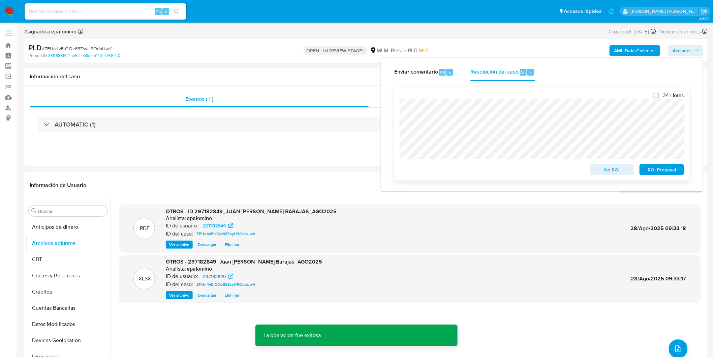
click at [602, 170] on span "No ROI" at bounding box center [612, 169] width 35 height 9
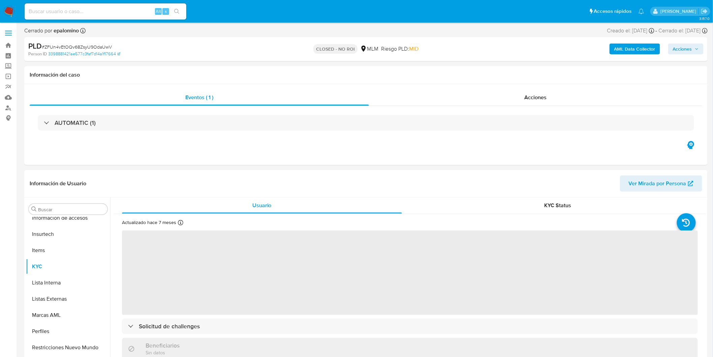
scroll to position [284, 0]
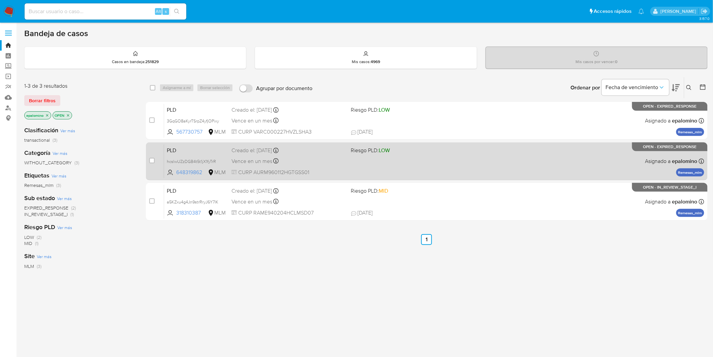
click at [174, 148] on span "PLD" at bounding box center [196, 149] width 59 height 9
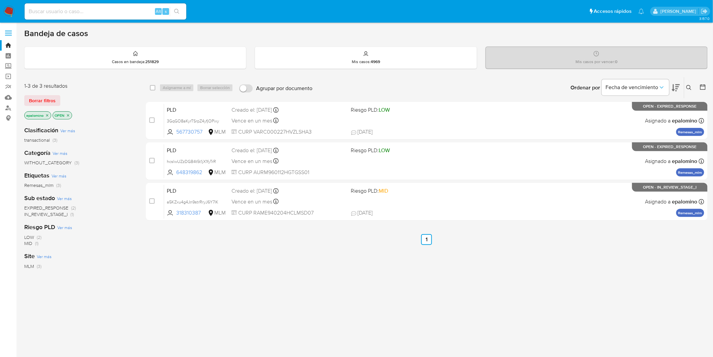
click at [51, 101] on span "Borrar filtros" at bounding box center [42, 100] width 27 height 9
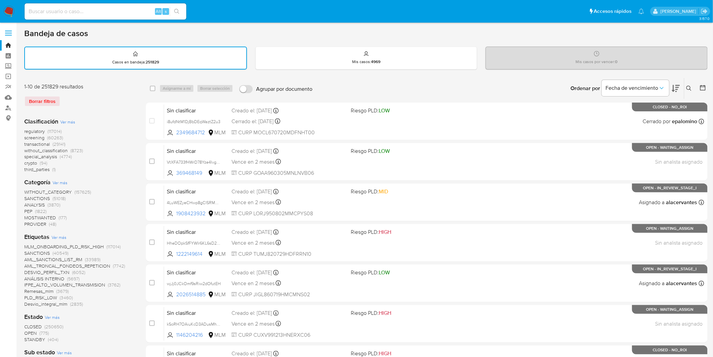
click at [691, 86] on icon at bounding box center [689, 88] width 5 height 5
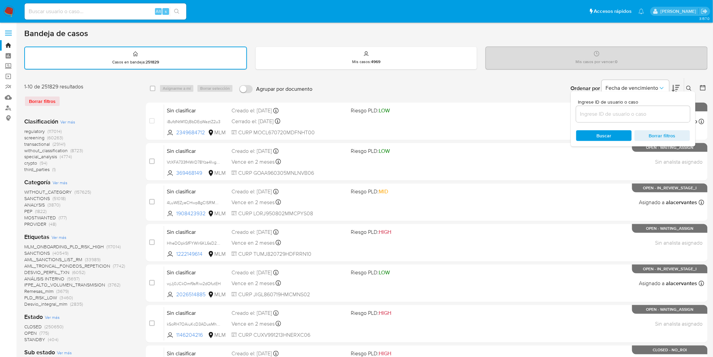
click at [579, 117] on input at bounding box center [633, 114] width 114 height 9
type input "648319862"
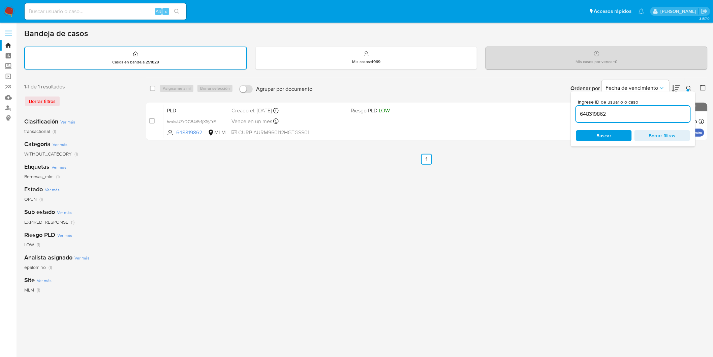
click at [690, 89] on icon at bounding box center [689, 88] width 5 height 5
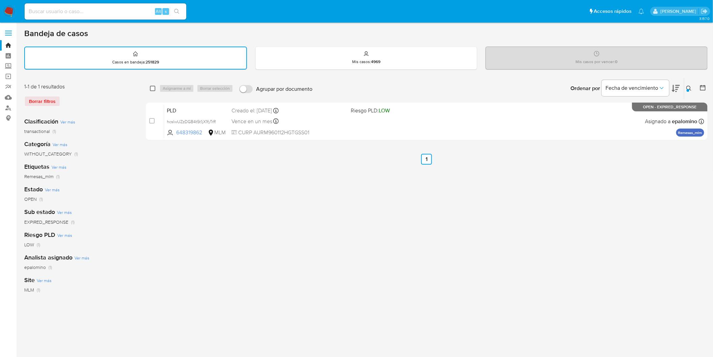
click at [154, 86] on input "checkbox" at bounding box center [152, 88] width 5 height 5
checkbox input "true"
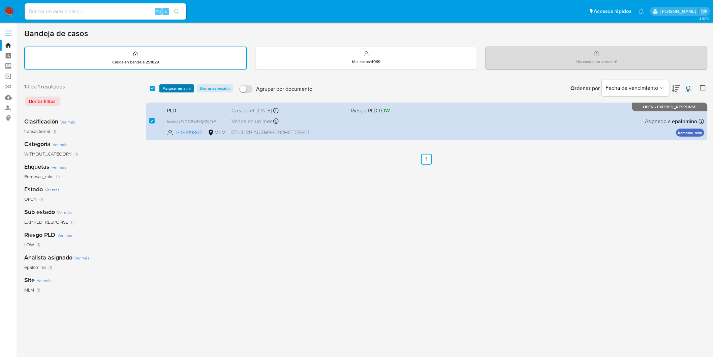
click at [174, 90] on span "Asignarme a mí" at bounding box center [177, 88] width 28 height 7
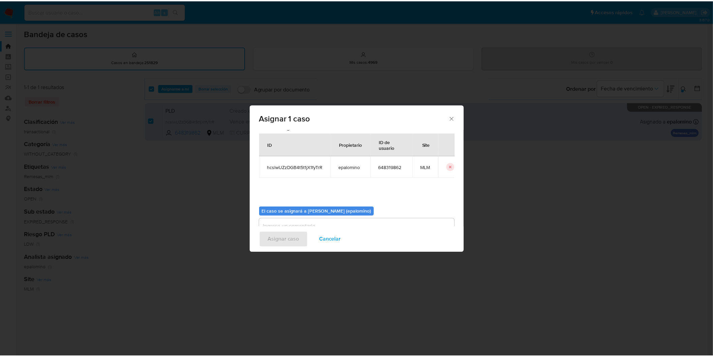
scroll to position [35, 0]
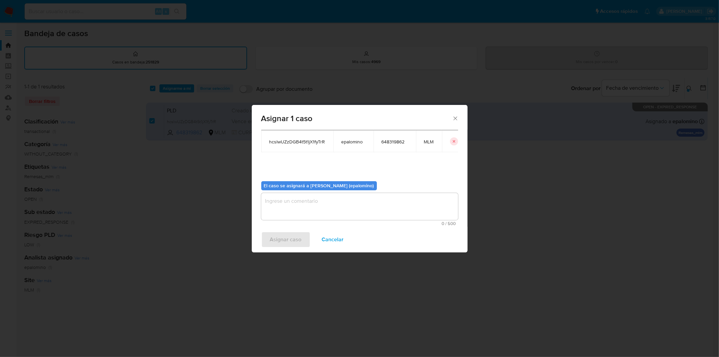
click at [273, 206] on textarea "assign-modal" at bounding box center [359, 206] width 197 height 27
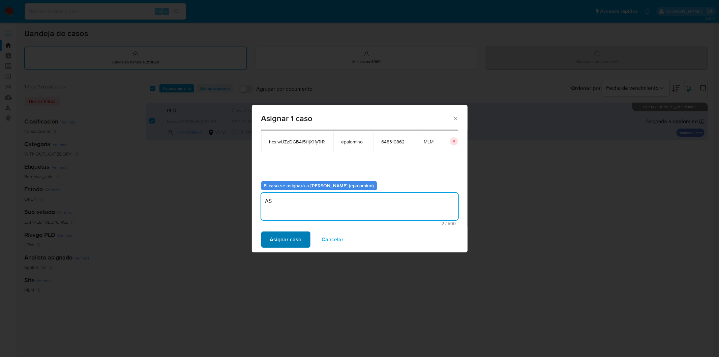
type textarea "AS"
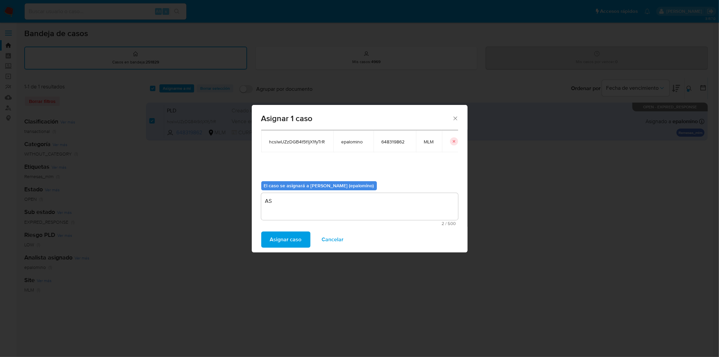
click at [291, 234] on span "Asignar caso" at bounding box center [286, 239] width 32 height 15
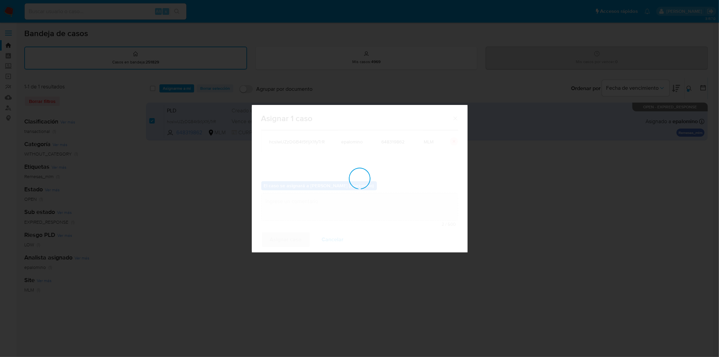
checkbox input "false"
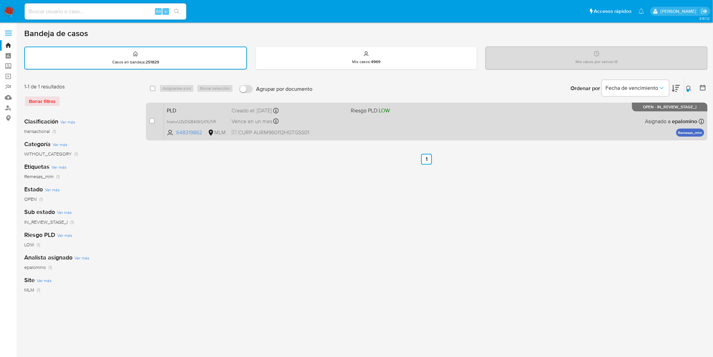
click at [177, 106] on span "PLD" at bounding box center [196, 110] width 59 height 9
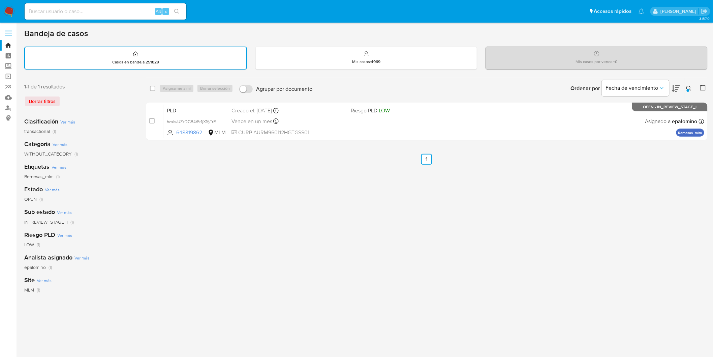
click at [12, 9] on img at bounding box center [8, 11] width 11 height 11
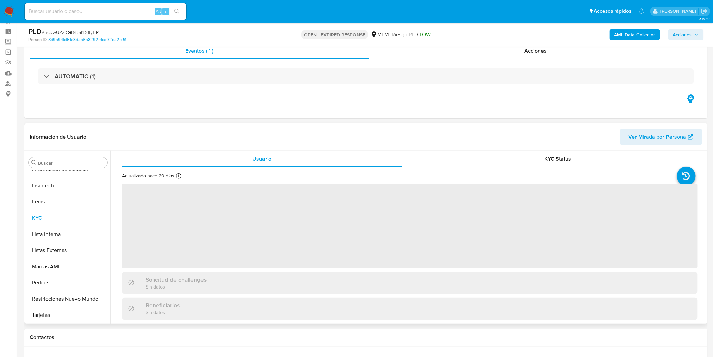
scroll to position [37, 0]
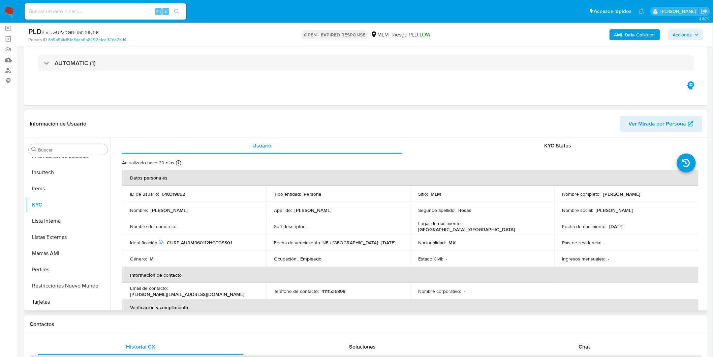
select select "10"
click at [176, 194] on p "648319862" at bounding box center [173, 194] width 23 height 6
copy p "648319862"
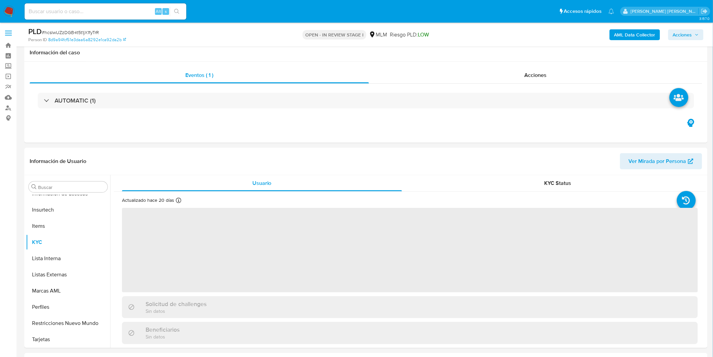
scroll to position [180, 0]
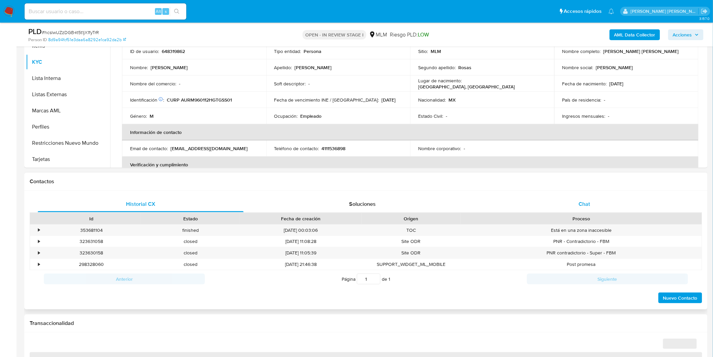
click at [574, 205] on div "Chat" at bounding box center [585, 204] width 206 height 16
select select "10"
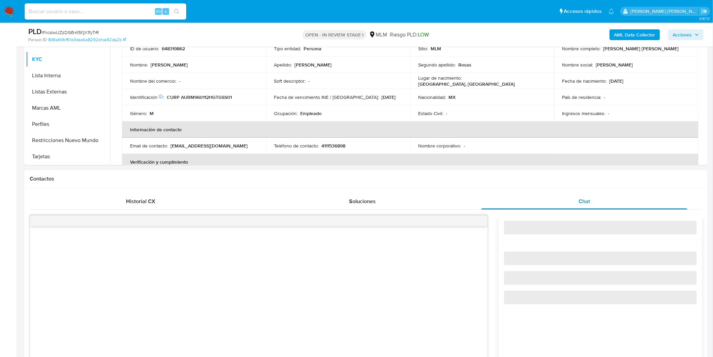
scroll to position [292, 0]
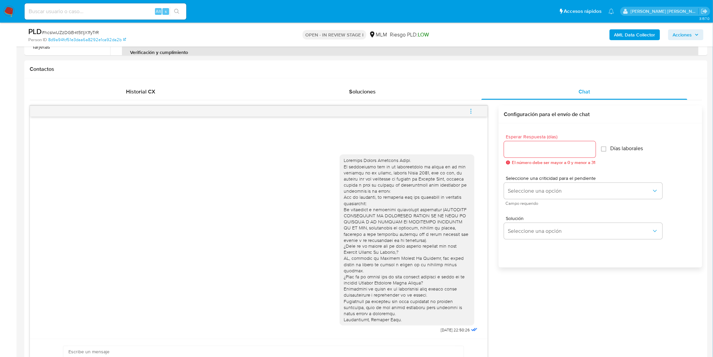
drag, startPoint x: 472, startPoint y: 112, endPoint x: 444, endPoint y: 109, distance: 28.4
click at [472, 112] on icon "menu-action" at bounding box center [471, 111] width 6 height 6
click at [421, 100] on li "Cerrar conversación" at bounding box center [425, 98] width 69 height 12
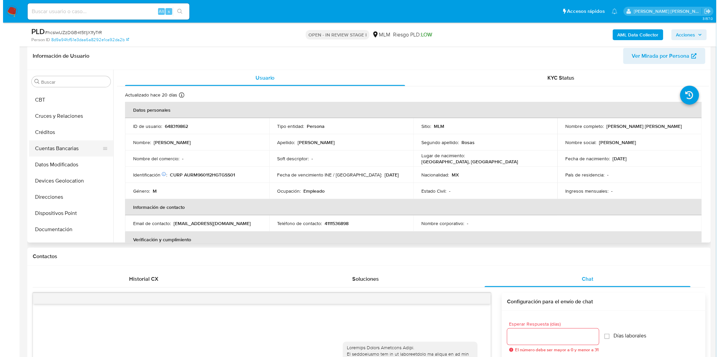
scroll to position [0, 0]
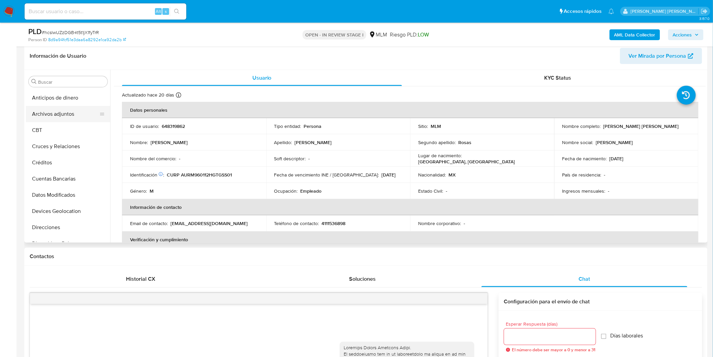
click at [66, 113] on button "Archivos adjuntos" at bounding box center [65, 114] width 79 height 16
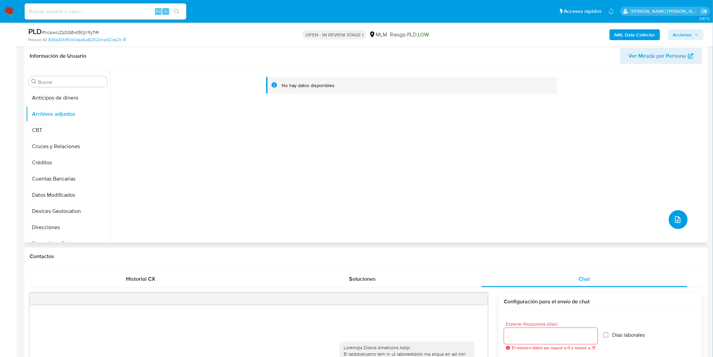
click at [675, 217] on icon "upload-file" at bounding box center [677, 219] width 5 height 7
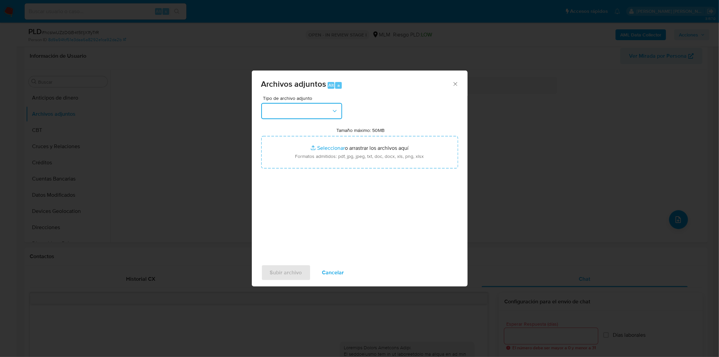
click at [326, 112] on button "button" at bounding box center [301, 111] width 81 height 16
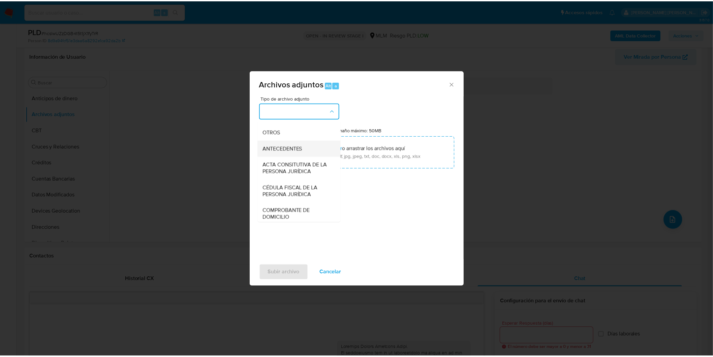
scroll to position [112, 0]
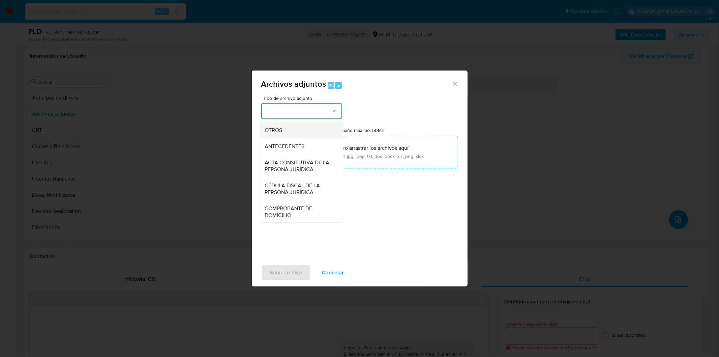
click at [297, 136] on div "OTROS" at bounding box center [299, 130] width 69 height 16
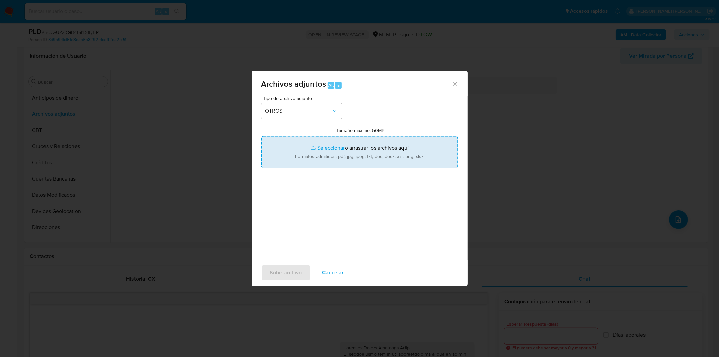
type input "C:\fakepath\648319862_Moises Aguilera Rosas_AGO2025..xlsx"
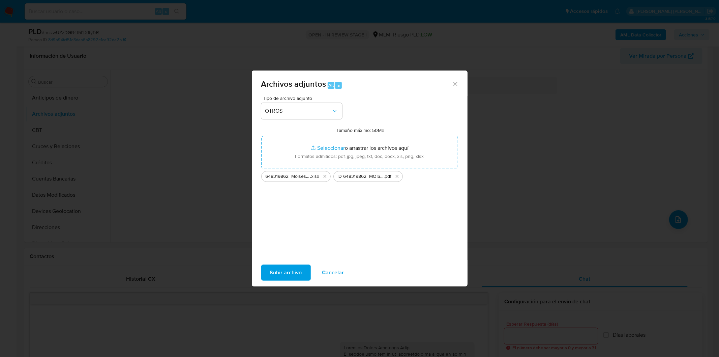
click at [301, 270] on button "Subir archivo" at bounding box center [286, 272] width 50 height 16
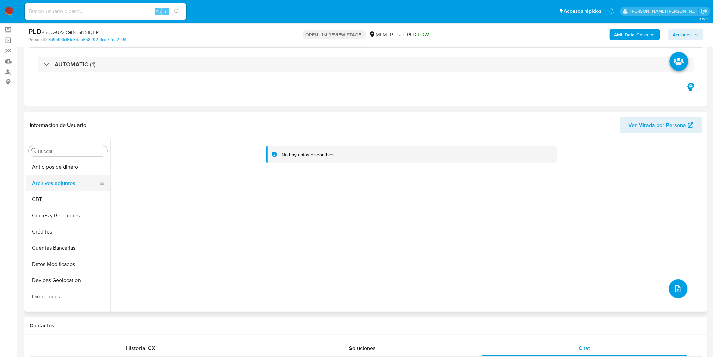
scroll to position [30, 0]
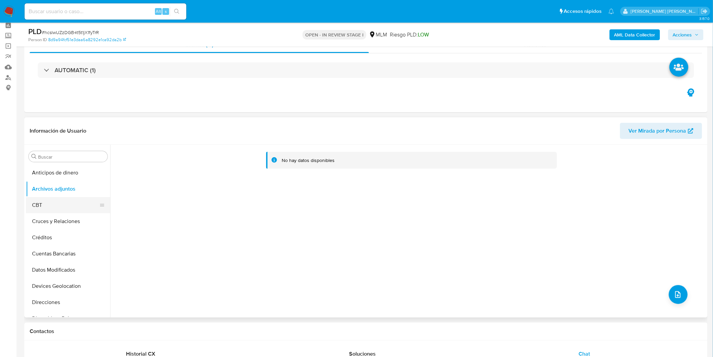
click at [46, 204] on button "CBT" at bounding box center [65, 205] width 79 height 16
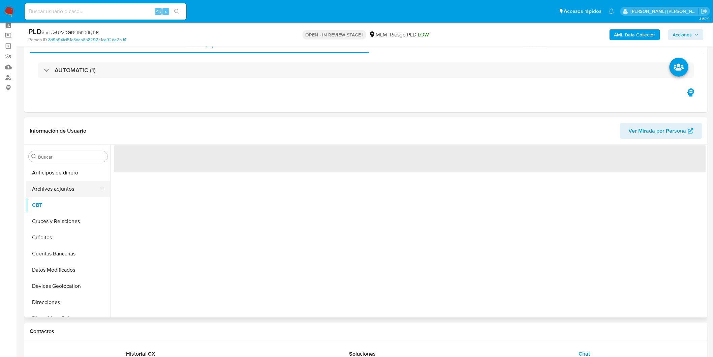
click at [55, 194] on button "Archivos adjuntos" at bounding box center [65, 189] width 79 height 16
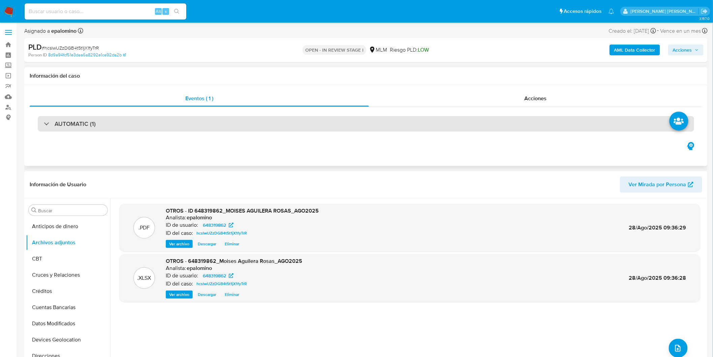
scroll to position [0, 0]
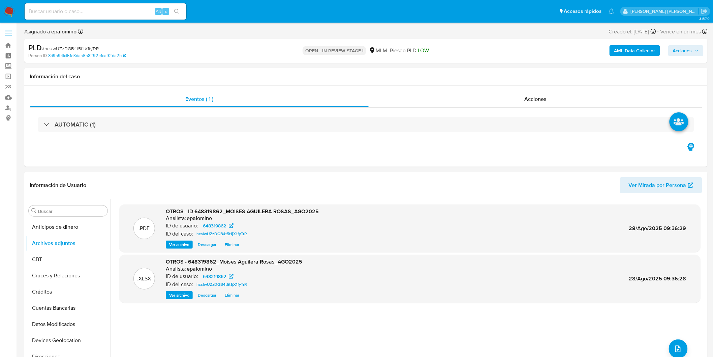
click at [691, 48] on span "Acciones" at bounding box center [682, 50] width 19 height 11
click at [669, 158] on button "Enviar" at bounding box center [678, 158] width 23 height 11
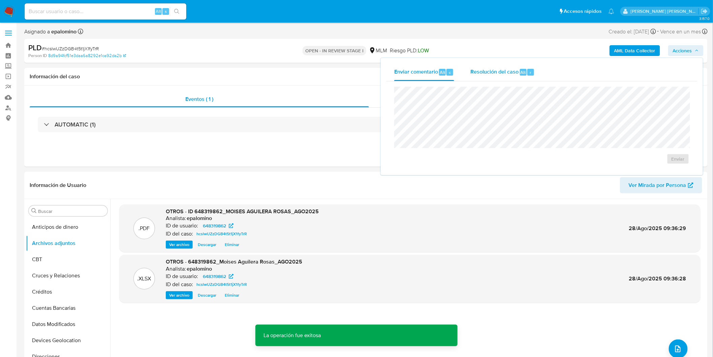
click at [521, 72] on span "Alt" at bounding box center [523, 72] width 5 height 6
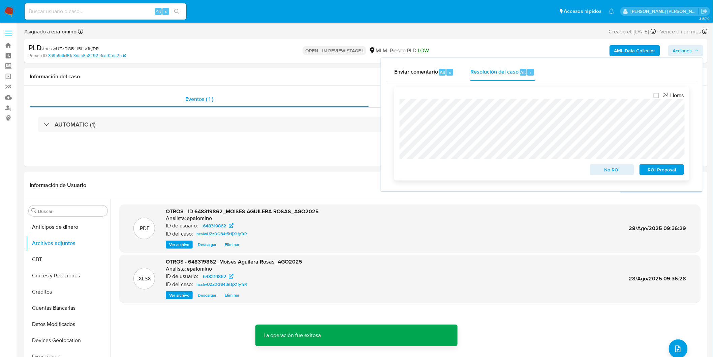
click at [610, 170] on span "No ROI" at bounding box center [612, 169] width 35 height 9
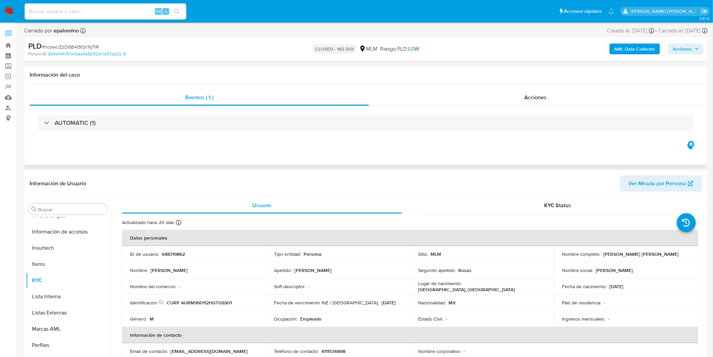
scroll to position [284, 0]
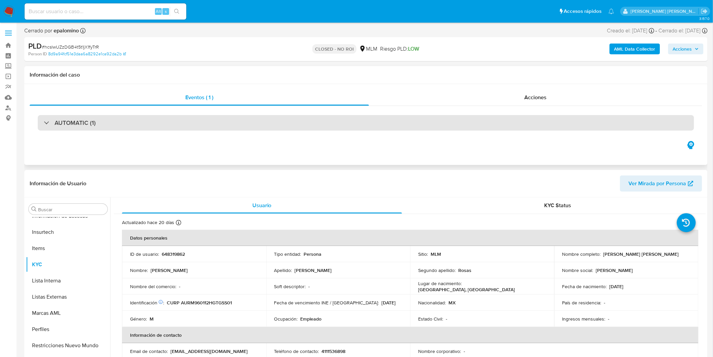
select select "10"
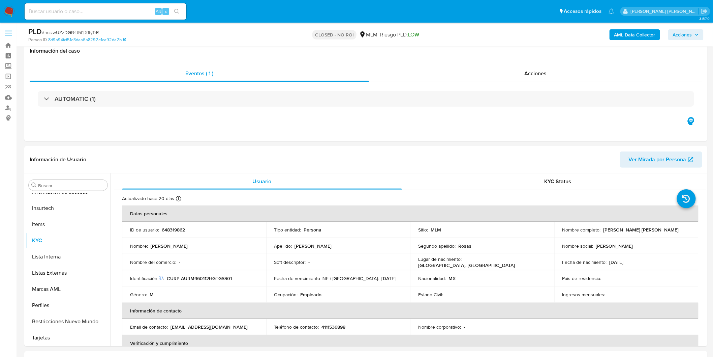
scroll to position [140, 0]
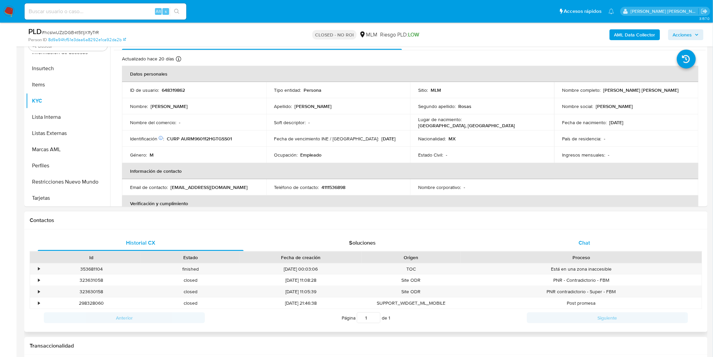
click at [580, 240] on span "Chat" at bounding box center [584, 243] width 11 height 8
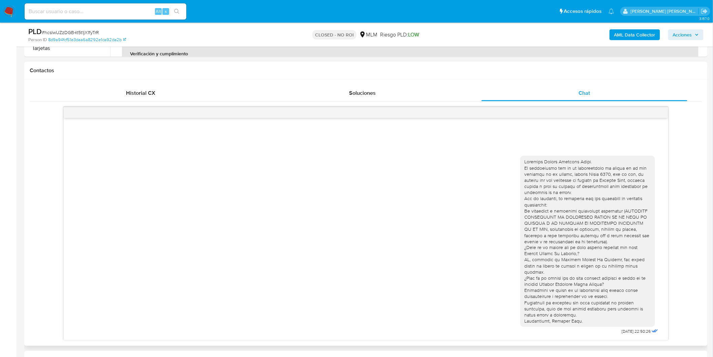
scroll to position [364, 0]
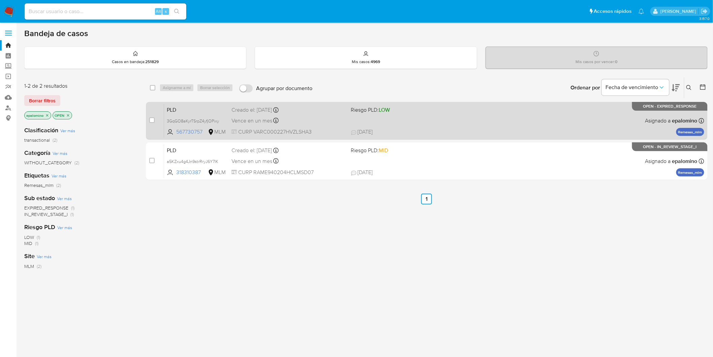
click at [178, 108] on span "PLD" at bounding box center [196, 109] width 59 height 9
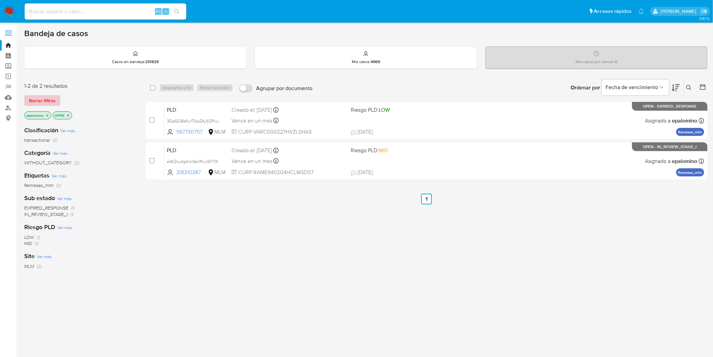
click at [42, 97] on span "Borrar filtros" at bounding box center [42, 100] width 27 height 9
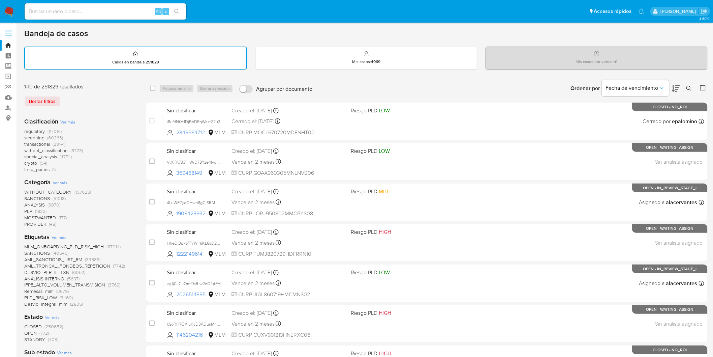
click at [688, 86] on icon at bounding box center [689, 88] width 5 height 5
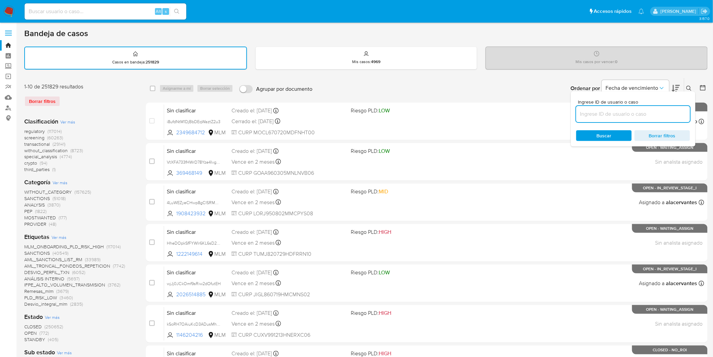
click at [590, 112] on input at bounding box center [633, 114] width 114 height 9
type input "567730757"
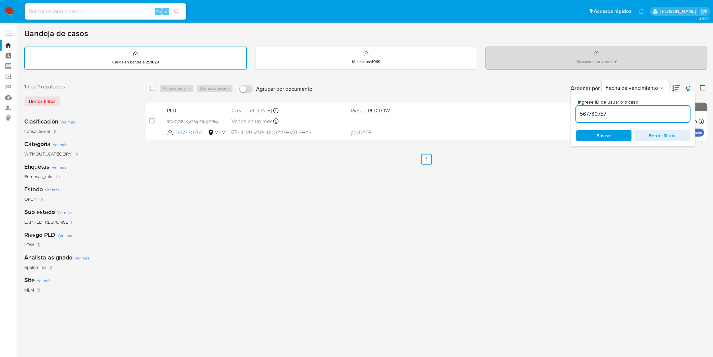
click at [687, 86] on icon at bounding box center [689, 88] width 5 height 5
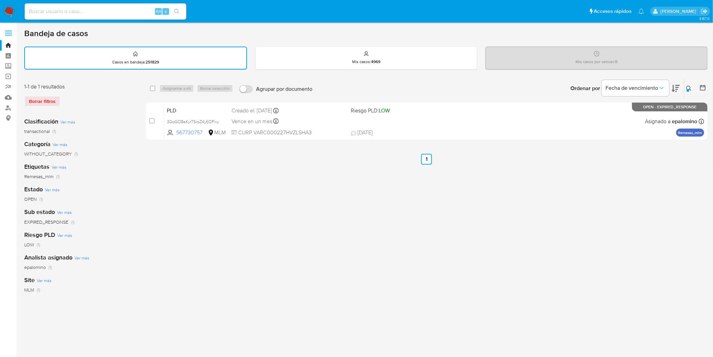
click at [154, 90] on div "select-all-cases-checkbox" at bounding box center [152, 88] width 5 height 7
click at [172, 85] on div "Asignarme a mí Borrar selección" at bounding box center [197, 88] width 77 height 8
click at [152, 86] on input "checkbox" at bounding box center [152, 88] width 5 height 5
checkbox input "true"
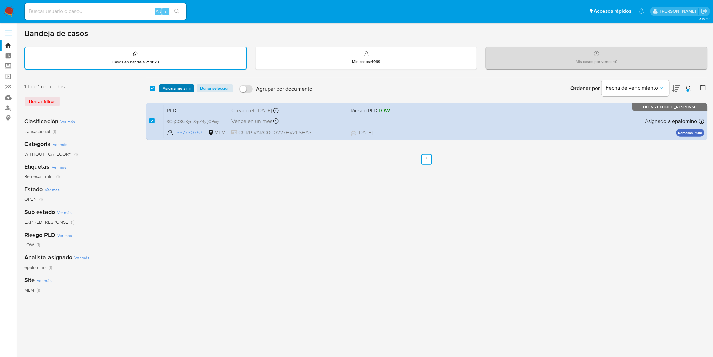
click at [178, 86] on span "Asignarme a mí" at bounding box center [177, 88] width 28 height 7
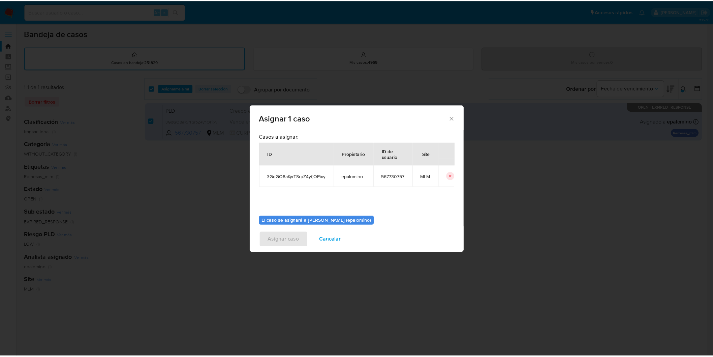
scroll to position [35, 0]
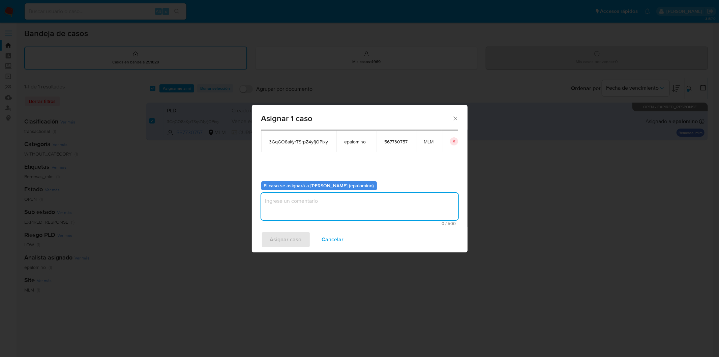
click at [328, 204] on textarea "assign-modal" at bounding box center [359, 206] width 197 height 27
type textarea "AS"
click at [284, 232] on span "Asignar caso" at bounding box center [286, 239] width 32 height 15
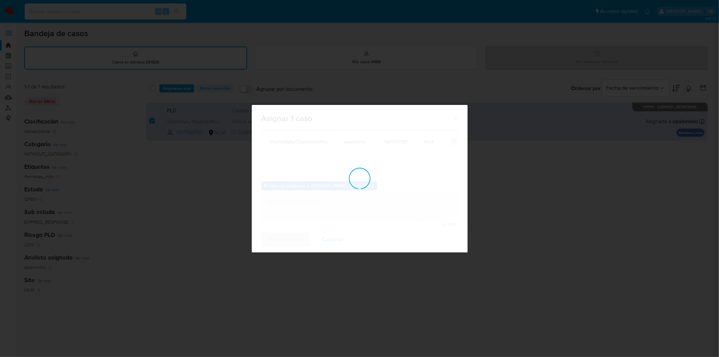
checkbox input "false"
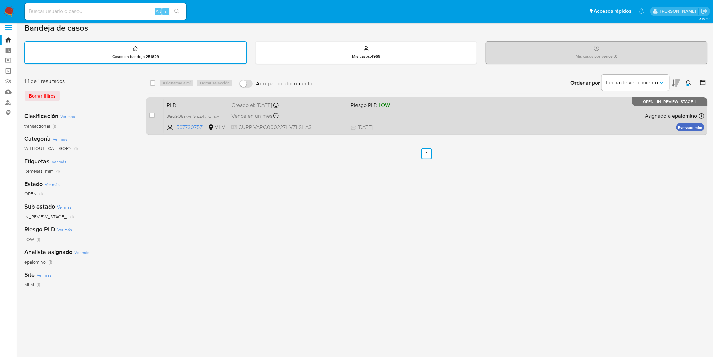
scroll to position [0, 0]
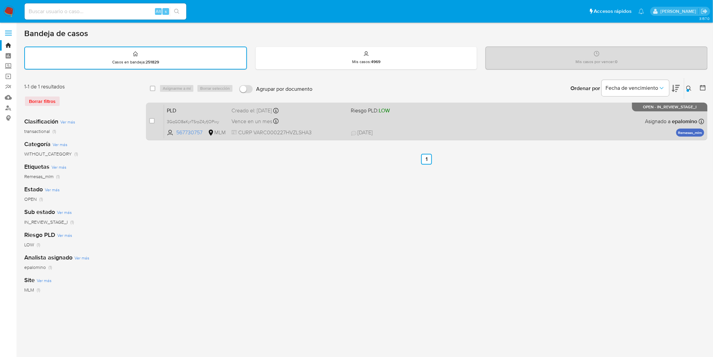
click at [179, 111] on span "PLD" at bounding box center [196, 110] width 59 height 9
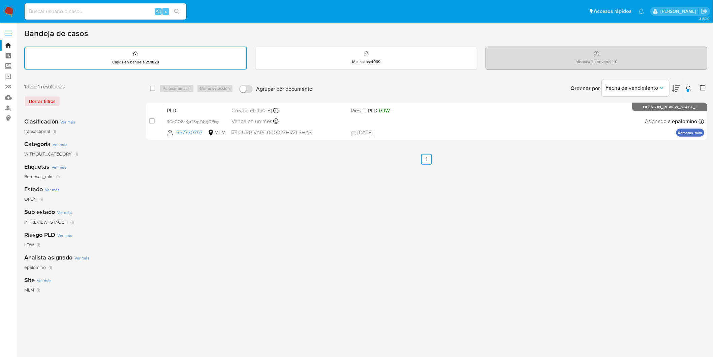
click at [7, 11] on img at bounding box center [8, 11] width 11 height 11
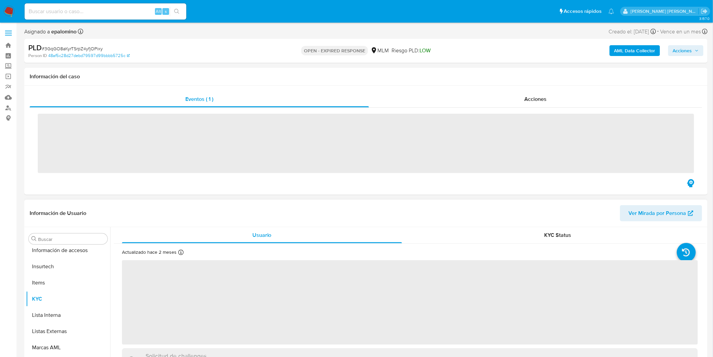
scroll to position [284, 0]
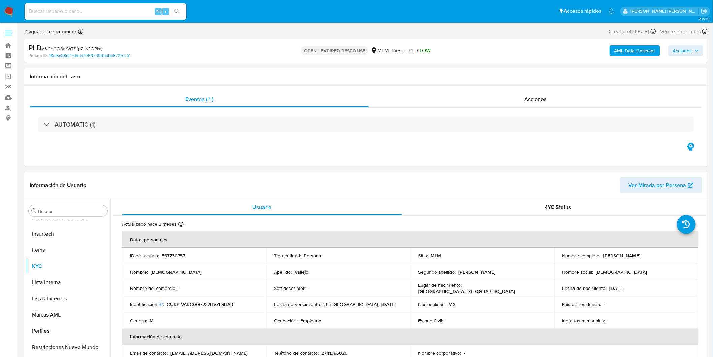
select select "10"
click at [179, 250] on td "ID de usuario : 567730757" at bounding box center [194, 255] width 144 height 16
click at [177, 255] on p "567730757" at bounding box center [173, 255] width 23 height 6
copy p "567730757"
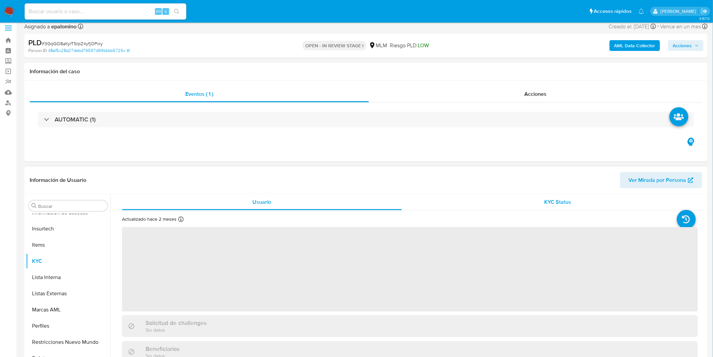
scroll to position [75, 0]
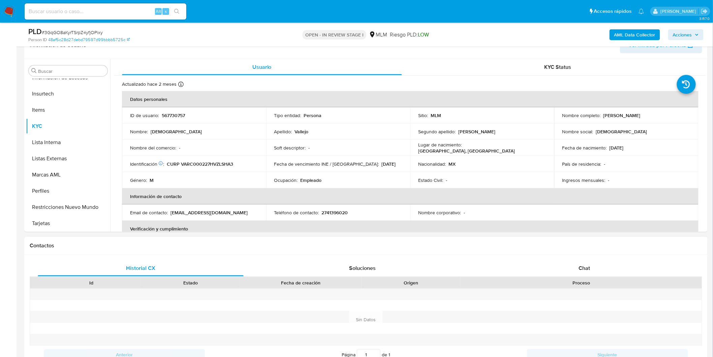
select select "10"
click at [585, 267] on span "Chat" at bounding box center [584, 268] width 11 height 8
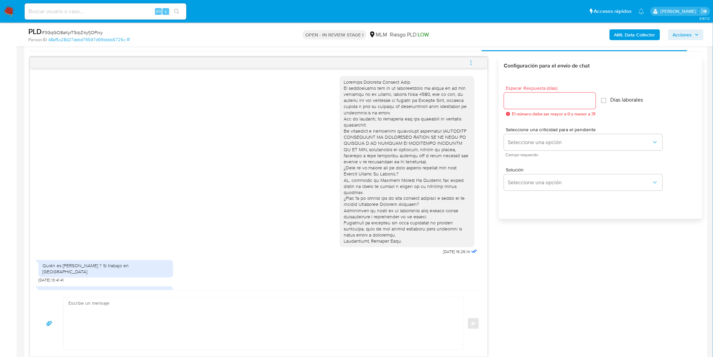
scroll to position [142, 0]
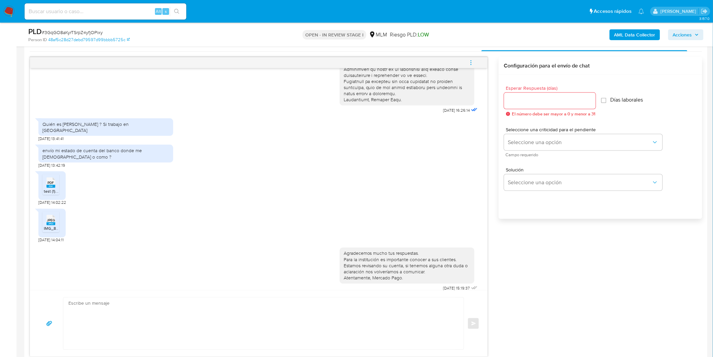
click at [54, 188] on span "test (1).pdf" at bounding box center [53, 191] width 18 height 6
click at [52, 225] on span "IMG_8464.jpeg" at bounding box center [58, 228] width 28 height 6
click at [470, 64] on icon "menu-action" at bounding box center [471, 63] width 6 height 6
click at [405, 53] on li "Cerrar conversación" at bounding box center [425, 50] width 69 height 12
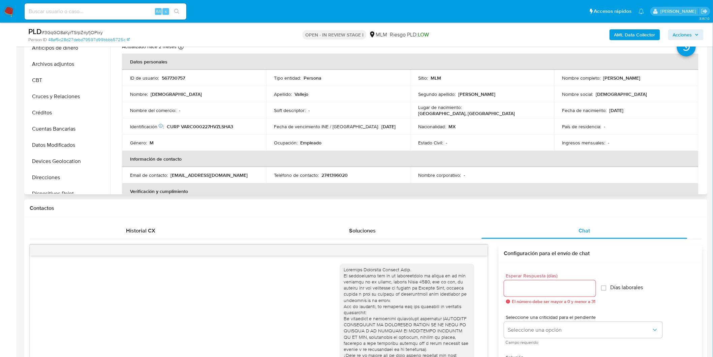
scroll to position [0, 0]
click at [58, 62] on button "Archivos adjuntos" at bounding box center [65, 66] width 79 height 16
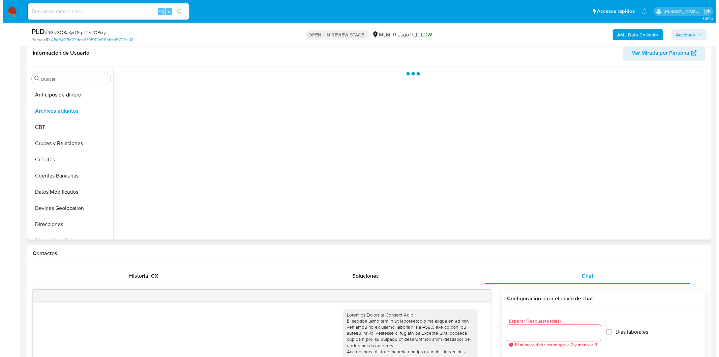
scroll to position [41, 0]
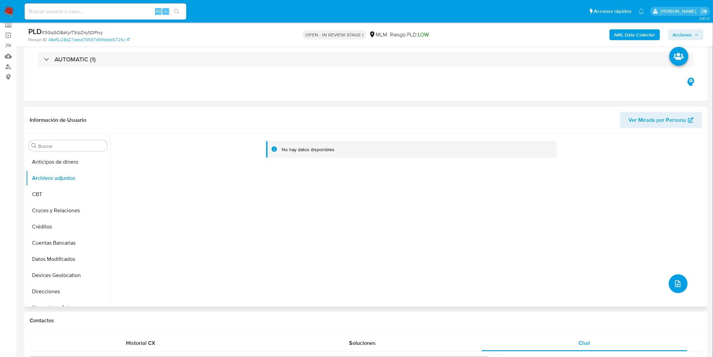
click at [675, 282] on icon "upload-file" at bounding box center [678, 283] width 8 height 8
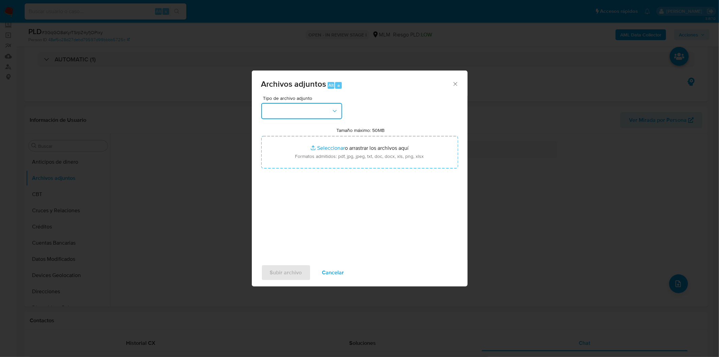
click at [334, 118] on button "button" at bounding box center [301, 111] width 81 height 16
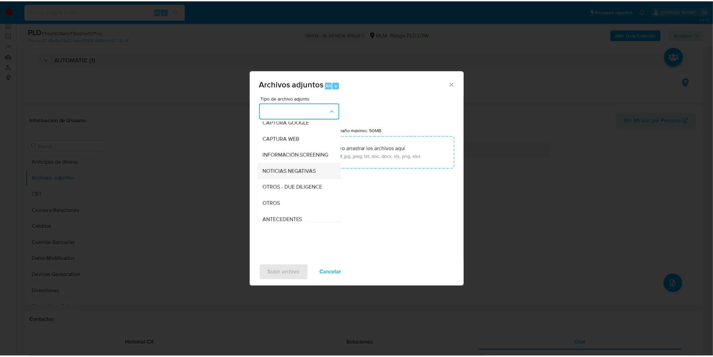
scroll to position [75, 0]
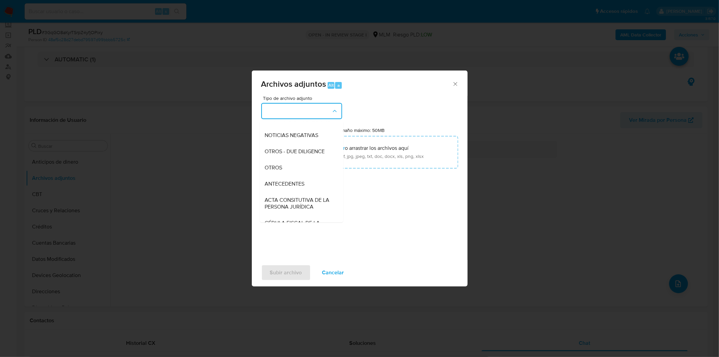
click at [301, 169] on div "OTROS" at bounding box center [299, 167] width 69 height 16
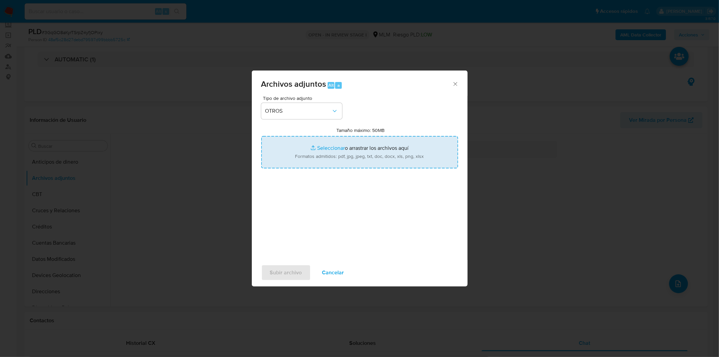
type input "C:\fakepath\567730757_Christian Vallejo Rios_AGO2025..xlsx"
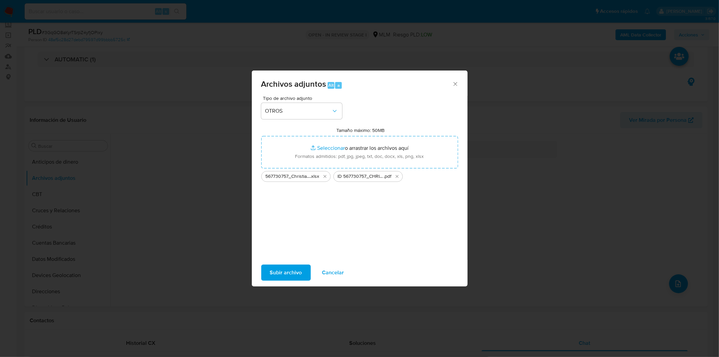
click at [291, 268] on span "Subir archivo" at bounding box center [286, 272] width 32 height 15
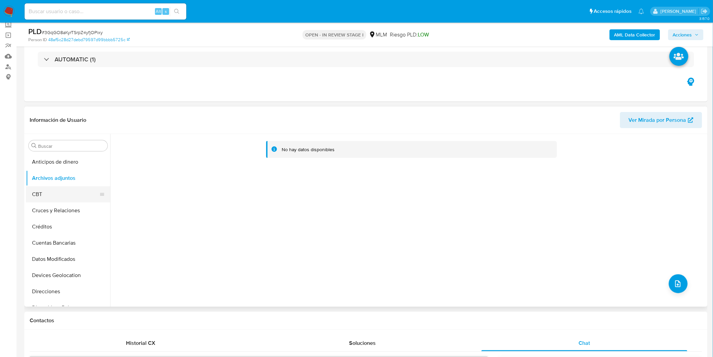
click at [67, 193] on button "CBT" at bounding box center [65, 194] width 79 height 16
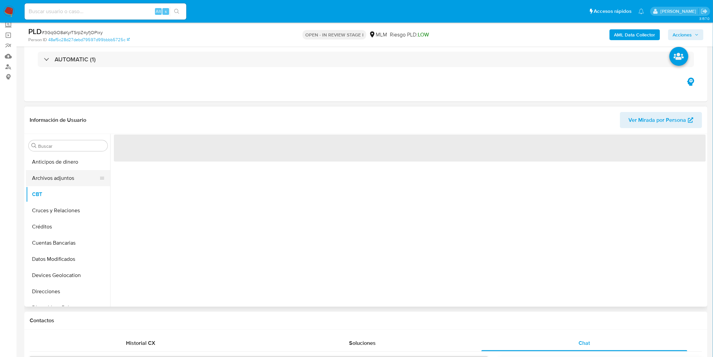
click at [65, 181] on button "Archivos adjuntos" at bounding box center [65, 178] width 79 height 16
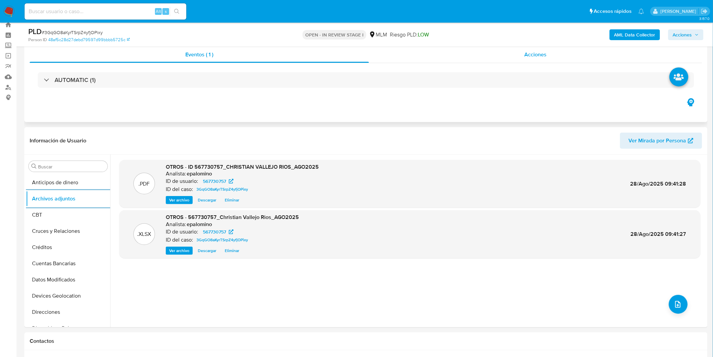
scroll to position [0, 0]
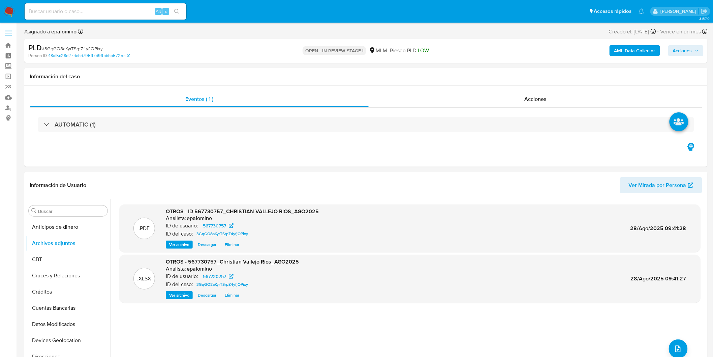
click at [687, 50] on span "Acciones" at bounding box center [682, 50] width 19 height 11
click at [686, 164] on div "Enviar" at bounding box center [541, 125] width 311 height 88
click at [680, 157] on span "Enviar" at bounding box center [678, 158] width 13 height 9
click at [502, 68] on span "Resolución del caso" at bounding box center [495, 72] width 48 height 8
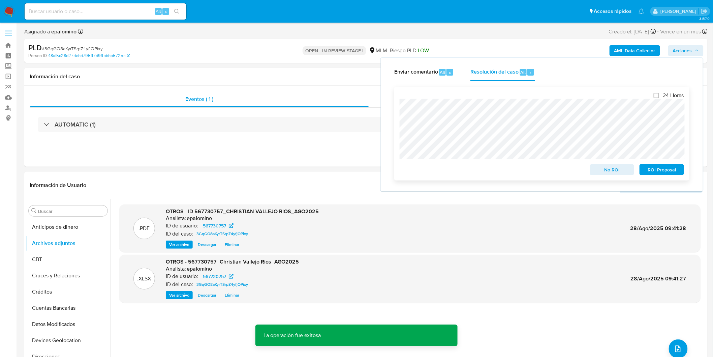
click at [605, 167] on span "No ROI" at bounding box center [612, 169] width 35 height 9
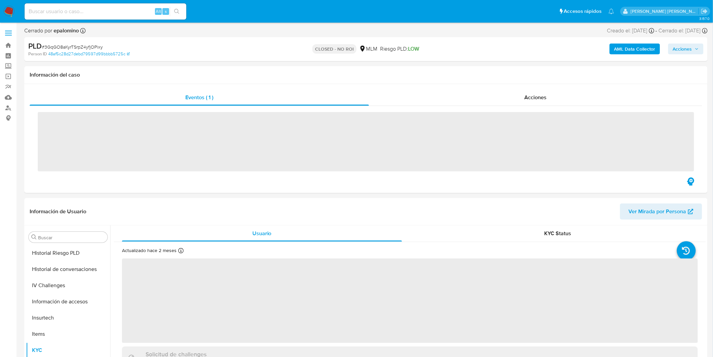
scroll to position [284, 0]
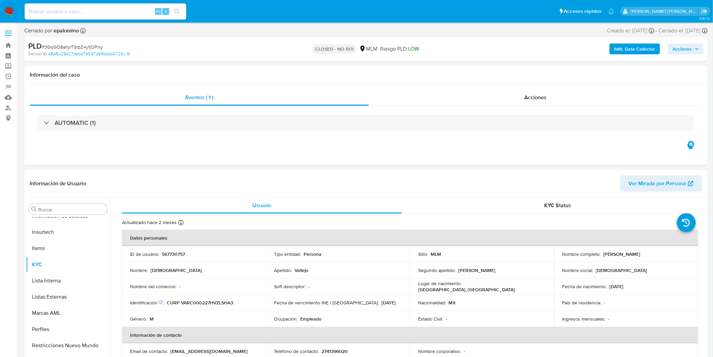
select select "10"
click at [76, 48] on span "# 3GqGO8aKyrTSrpZ4yfjOPixy" at bounding box center [72, 46] width 61 height 7
copy span "3GqGO8aKyrTSrpZ4yfjOPixy"
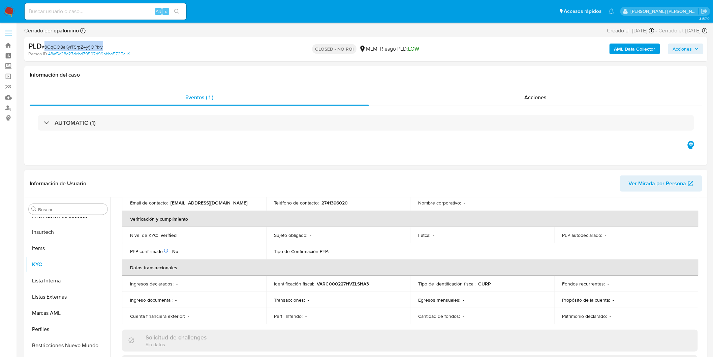
scroll to position [150, 0]
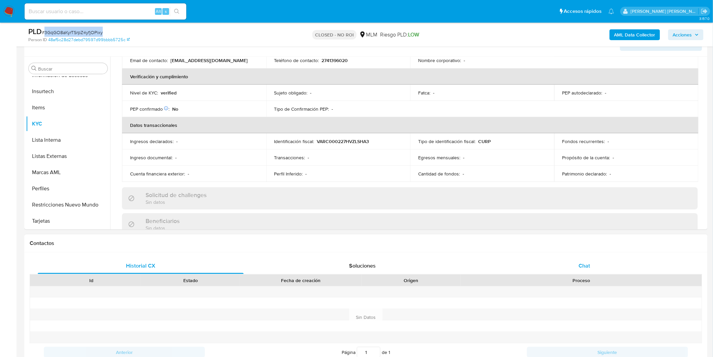
click at [577, 263] on div "Chat" at bounding box center [585, 266] width 206 height 16
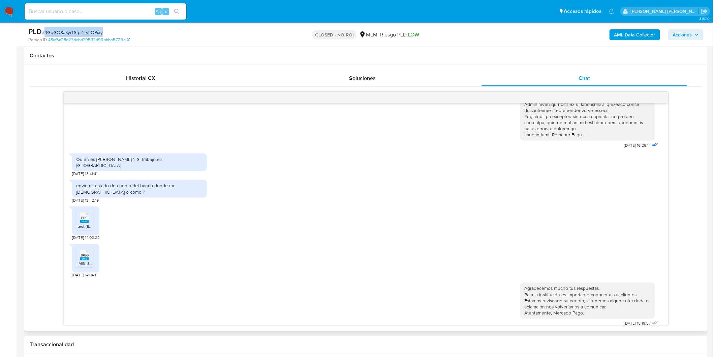
scroll to position [379, 0]
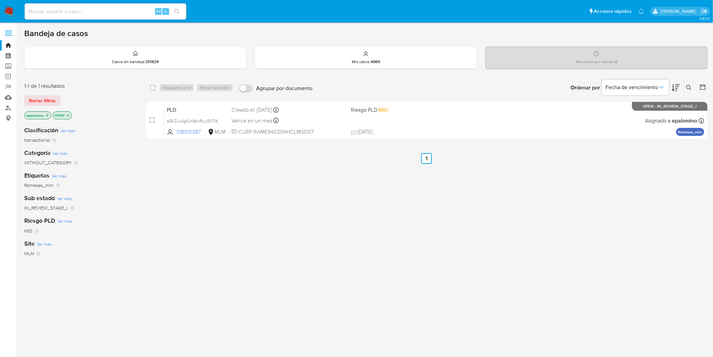
click at [31, 100] on span "Borrar filtros" at bounding box center [42, 100] width 27 height 9
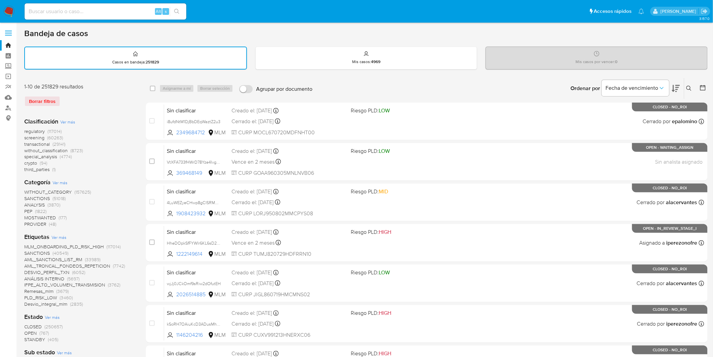
click at [691, 86] on icon at bounding box center [689, 88] width 5 height 5
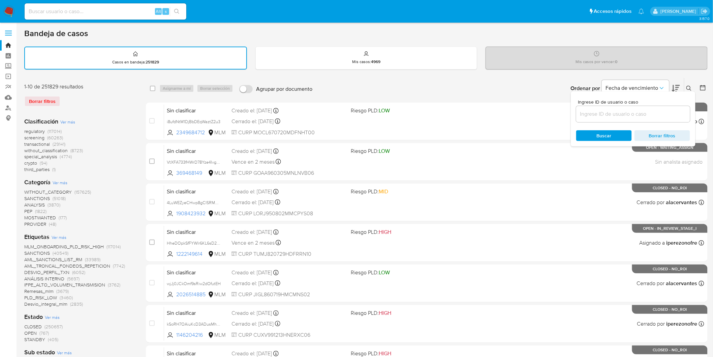
click at [589, 112] on input at bounding box center [633, 114] width 114 height 9
type input "ZbU4l6xa2fRzh0Yb6lvRd2ln"
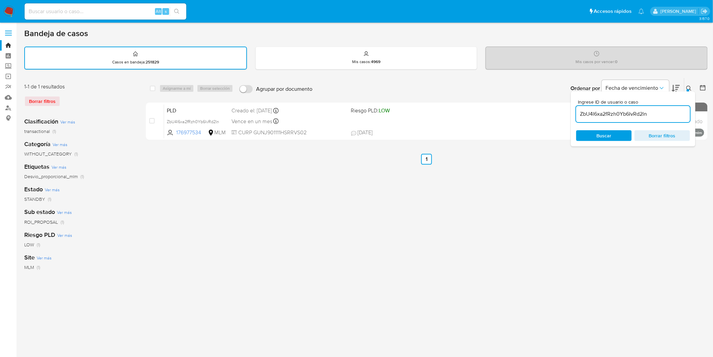
click at [691, 87] on icon at bounding box center [689, 88] width 5 height 5
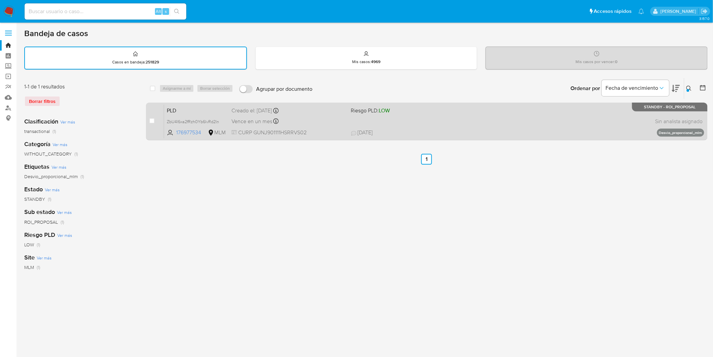
click at [173, 106] on span "PLD" at bounding box center [196, 110] width 59 height 9
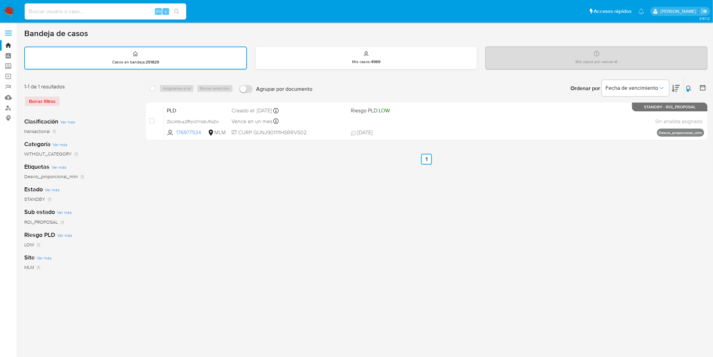
click at [9, 12] on img at bounding box center [8, 11] width 11 height 11
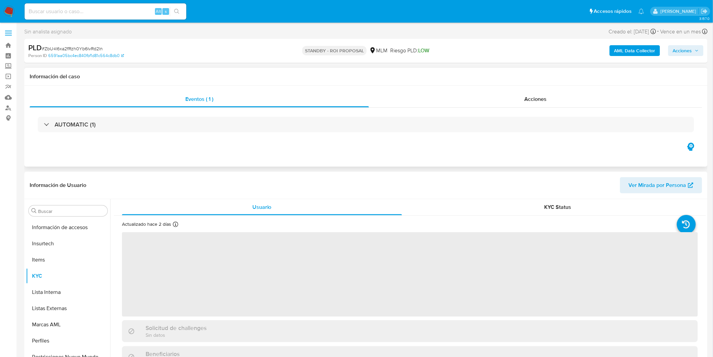
scroll to position [284, 0]
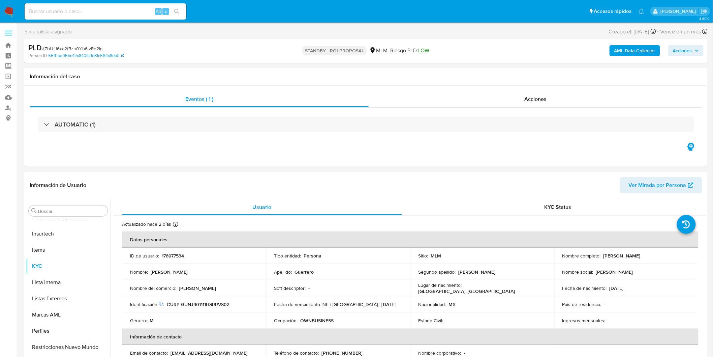
select select "10"
click at [177, 253] on p "176977534" at bounding box center [173, 255] width 22 height 6
copy p "176977534"
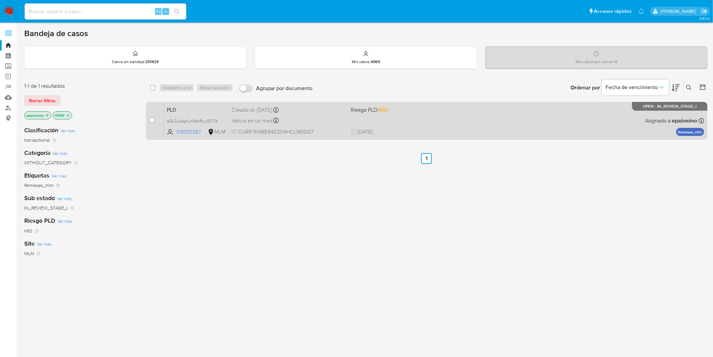
click at [173, 112] on span "PLD" at bounding box center [196, 109] width 59 height 9
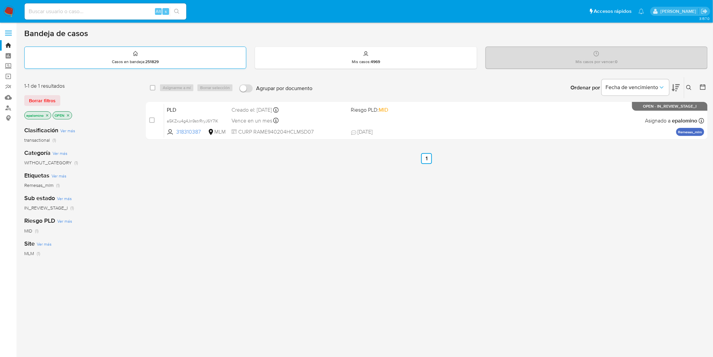
drag, startPoint x: 43, startPoint y: 101, endPoint x: 35, endPoint y: 56, distance: 46.2
click at [42, 102] on span "Borrar filtros" at bounding box center [42, 100] width 27 height 9
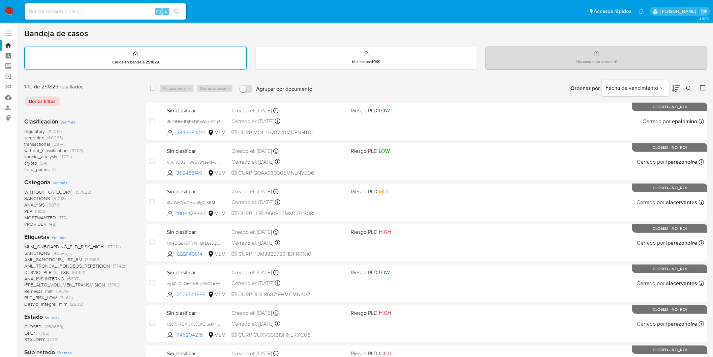
click at [6, 11] on img at bounding box center [8, 11] width 11 height 11
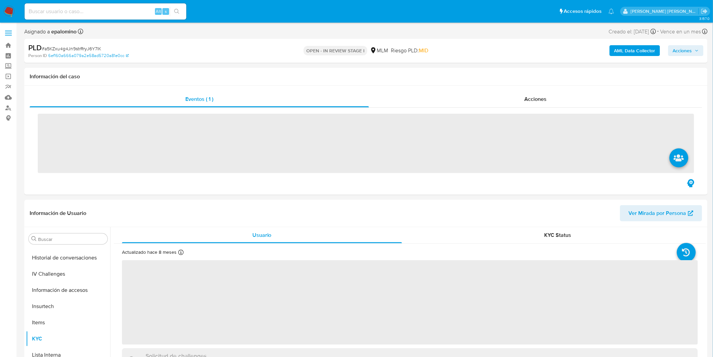
scroll to position [284, 0]
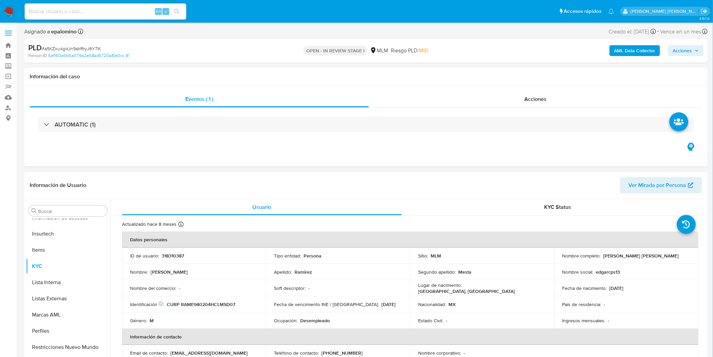
select select "10"
drag, startPoint x: 668, startPoint y: 253, endPoint x: 603, endPoint y: 253, distance: 65.1
click at [603, 253] on div "Nombre completo : Edgar Alfredo Ramirez Mesta" at bounding box center [627, 255] width 128 height 6
copy p "Edgar Alfredo Ramirez Mesta"
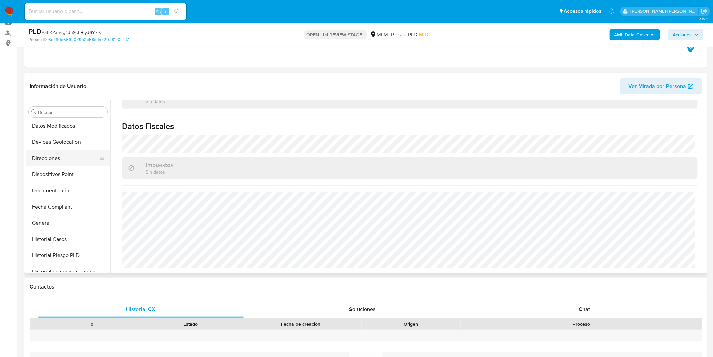
scroll to position [97, 0]
click at [72, 191] on button "Documentación" at bounding box center [65, 193] width 79 height 16
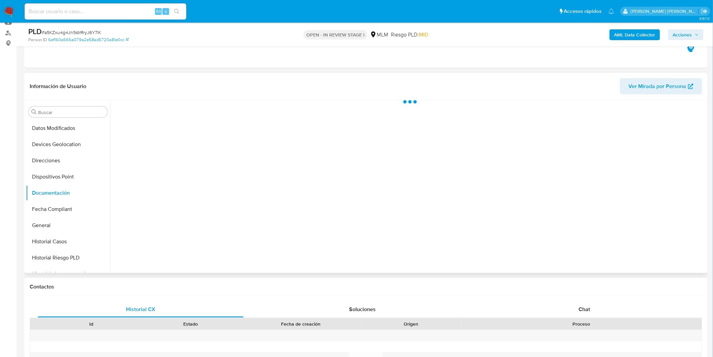
scroll to position [0, 0]
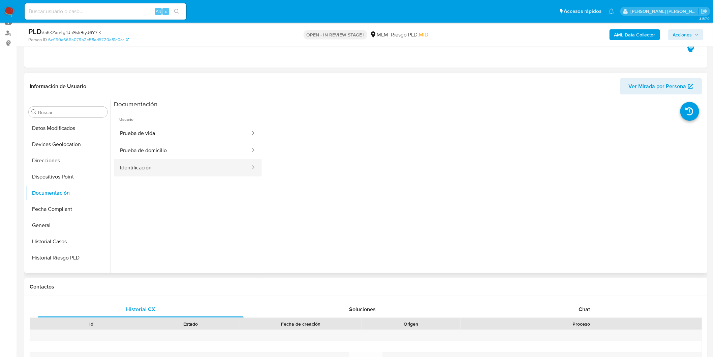
click at [195, 162] on button "Identificación" at bounding box center [182, 167] width 137 height 17
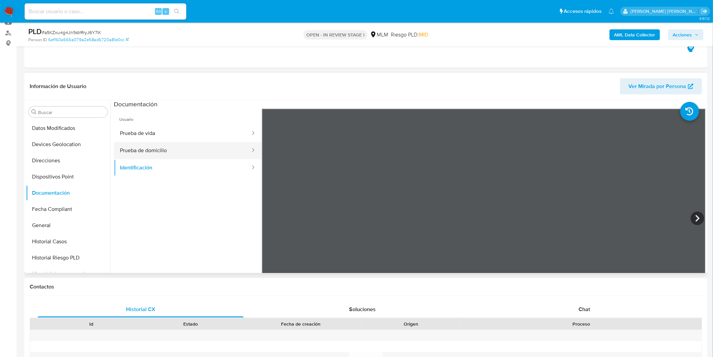
click at [196, 143] on button "Prueba de domicilio" at bounding box center [182, 150] width 137 height 17
click at [217, 137] on button "Prueba de vida" at bounding box center [182, 133] width 137 height 17
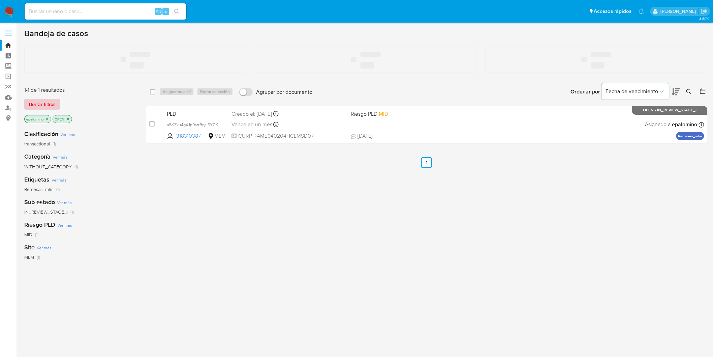
click at [44, 104] on span "Borrar filtros" at bounding box center [42, 103] width 27 height 9
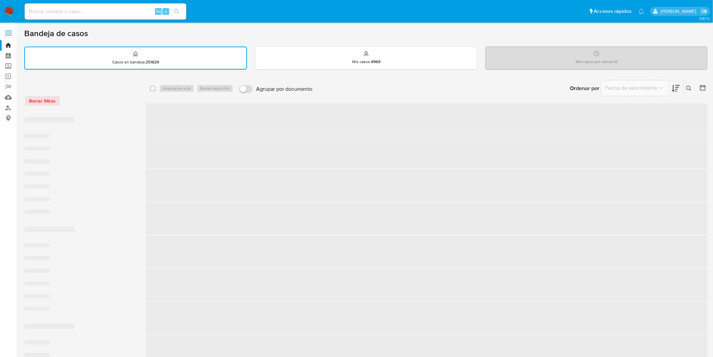
click at [99, 105] on div "Borrar filtros" at bounding box center [78, 100] width 108 height 11
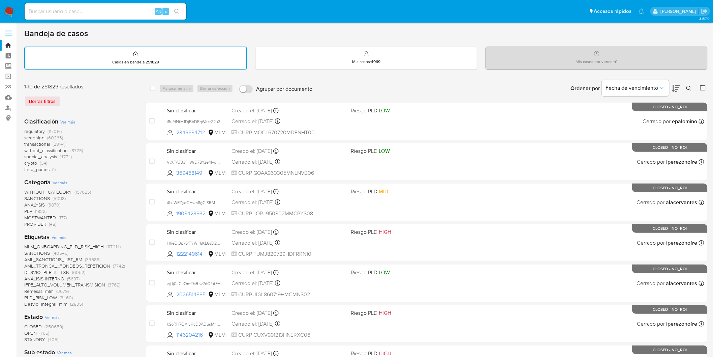
click at [3, 9] on nav "Pausado Ver notificaciones Alt s Accesos rápidos Presiona las siguientes teclas…" at bounding box center [356, 11] width 713 height 23
click at [10, 9] on img at bounding box center [8, 11] width 11 height 11
click at [104, 105] on div "Borrar filtros" at bounding box center [78, 101] width 108 height 11
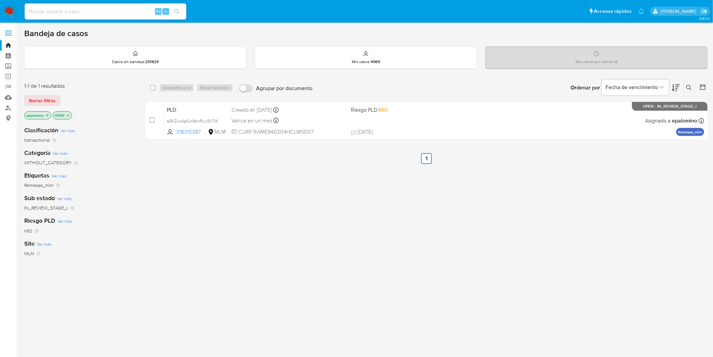
click at [34, 97] on span "Borrar filtros" at bounding box center [42, 100] width 27 height 9
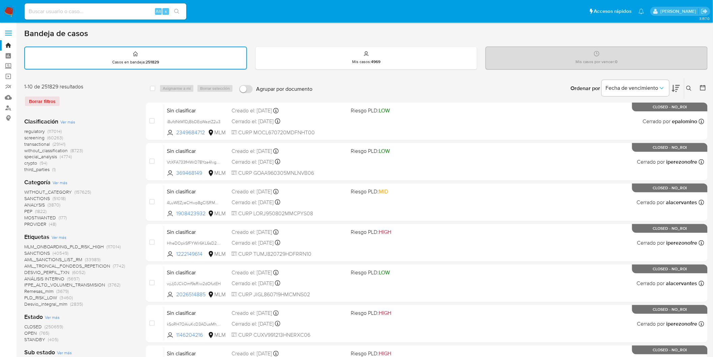
click at [88, 101] on div "Borrar filtros" at bounding box center [78, 101] width 108 height 11
click at [7, 8] on img at bounding box center [8, 11] width 11 height 11
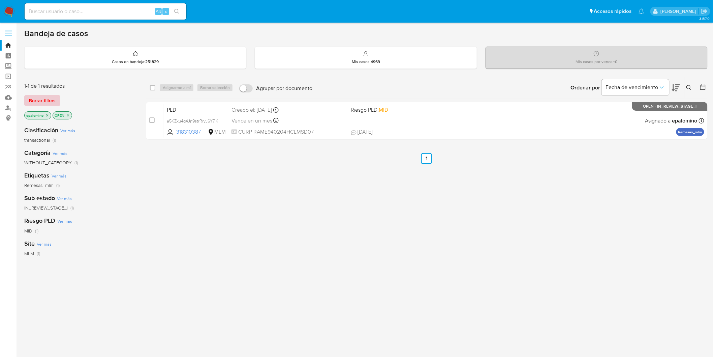
click at [47, 96] on span "Borrar filtros" at bounding box center [42, 100] width 27 height 9
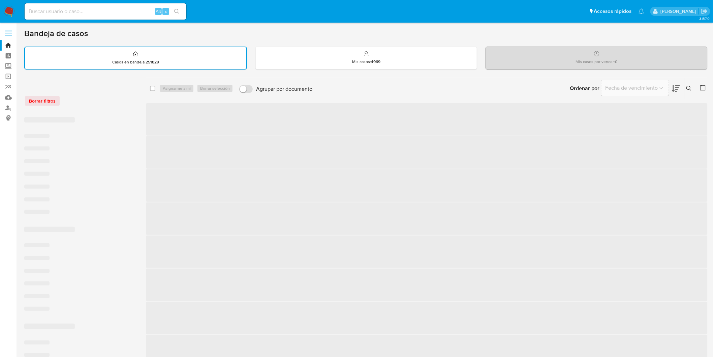
click at [137, 91] on div "Borrar filtros ‌ ‌ ‌ ‌ ‌ ‌ ‌ ‌ ‌ ‌ ‌ ‌ ‌ ‌ ‌ ‌ ‌ ‌ ‌ ‌ ‌ ‌ ‌ ‌ ‌ ‌ ‌ ‌ ‌ ‌ sele…" at bounding box center [366, 321] width 684 height 487
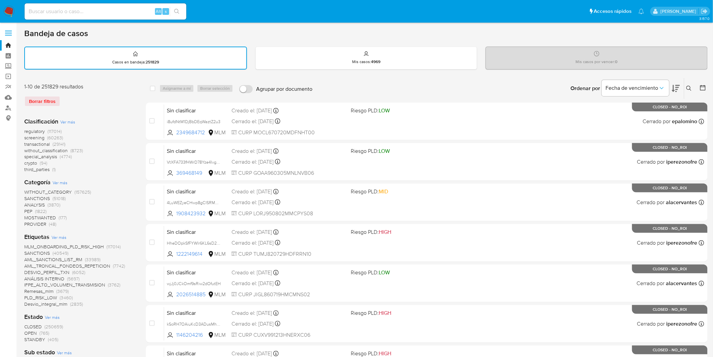
click at [4, 9] on img at bounding box center [8, 11] width 11 height 11
click at [100, 96] on div "Borrar filtros" at bounding box center [78, 101] width 108 height 11
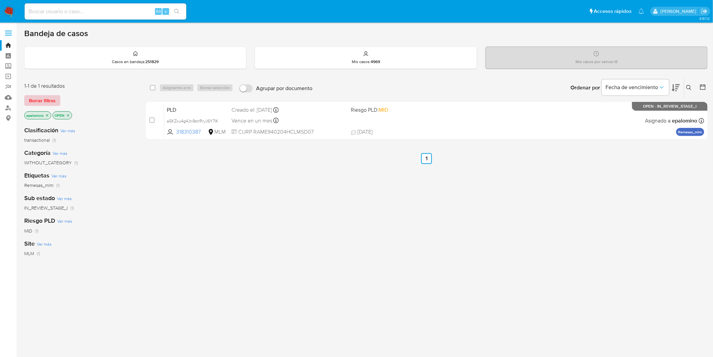
click at [54, 100] on span "Borrar filtros" at bounding box center [42, 100] width 27 height 9
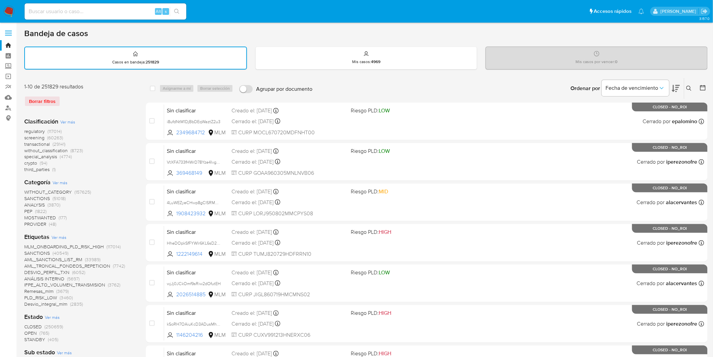
click at [120, 104] on div "Borrar filtros" at bounding box center [78, 101] width 108 height 11
click at [13, 11] on img at bounding box center [8, 11] width 11 height 11
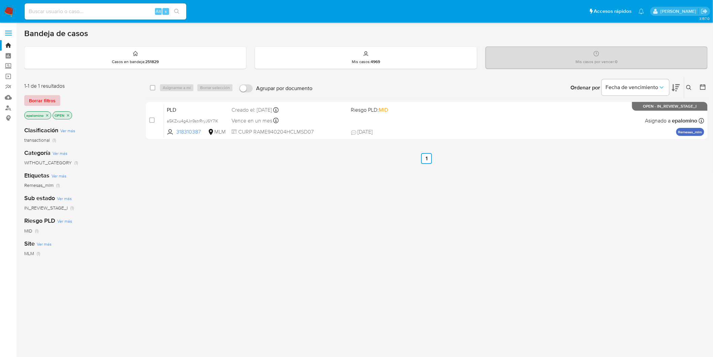
click at [49, 100] on span "Borrar filtros" at bounding box center [42, 100] width 27 height 9
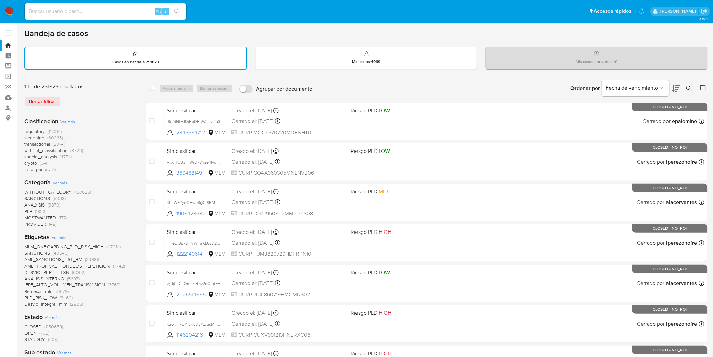
click at [690, 87] on icon at bounding box center [689, 88] width 5 height 5
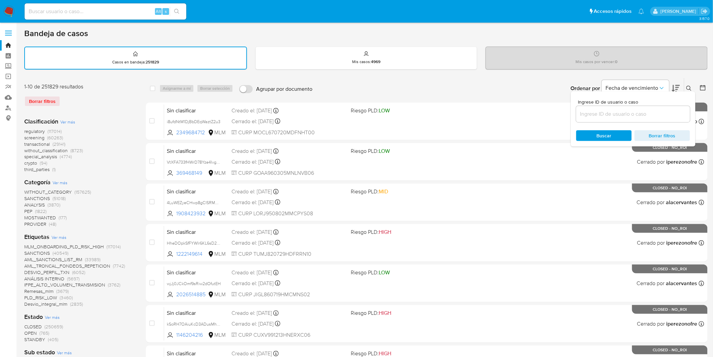
click at [600, 117] on div at bounding box center [633, 114] width 114 height 16
click at [598, 116] on input at bounding box center [633, 114] width 114 height 9
paste input "318310387"
type input "318310387"
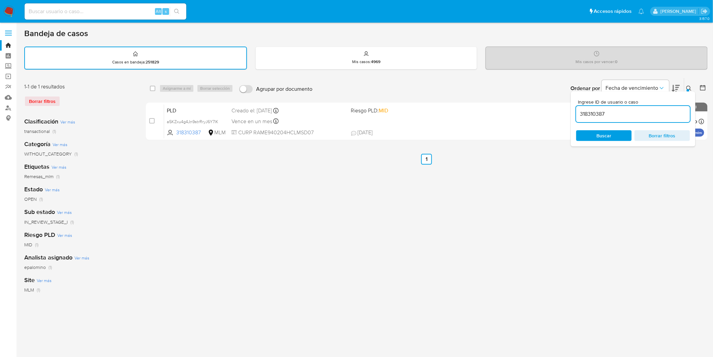
click at [688, 91] on div "Ingrese ID de usuario o caso 318310387 Buscar Borrar filtros" at bounding box center [633, 118] width 125 height 55
click at [689, 86] on icon at bounding box center [689, 88] width 5 height 5
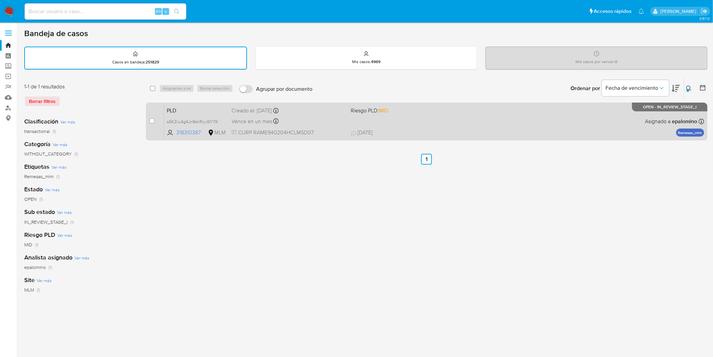
click at [176, 109] on span "PLD" at bounding box center [196, 110] width 59 height 9
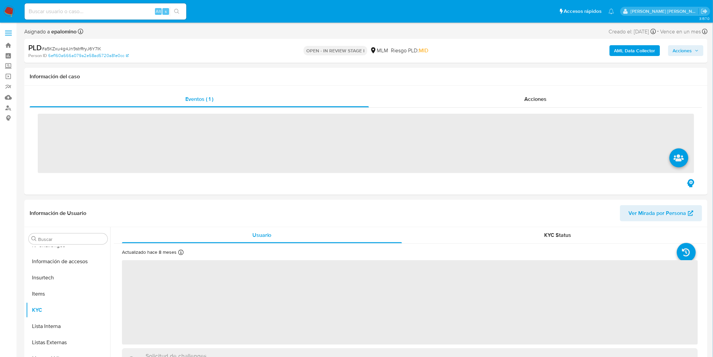
scroll to position [284, 0]
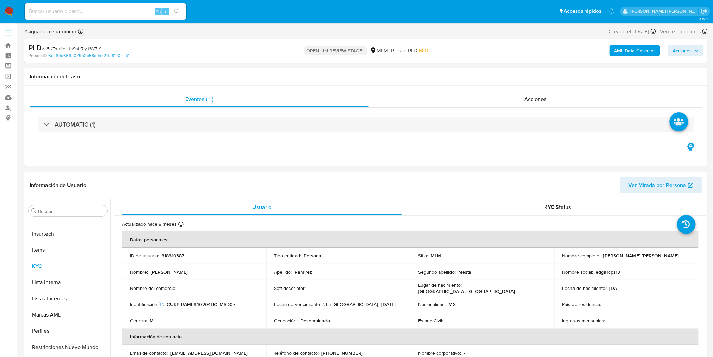
select select "10"
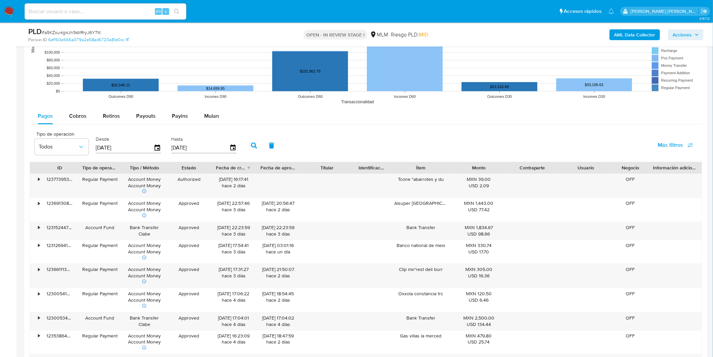
scroll to position [717, 0]
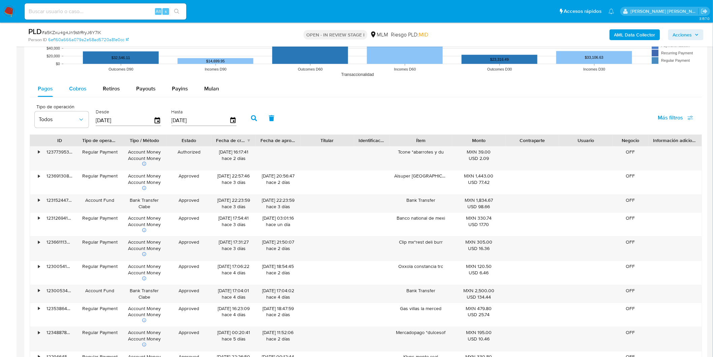
click at [76, 87] on span "Cobros" at bounding box center [78, 89] width 18 height 8
select select "10"
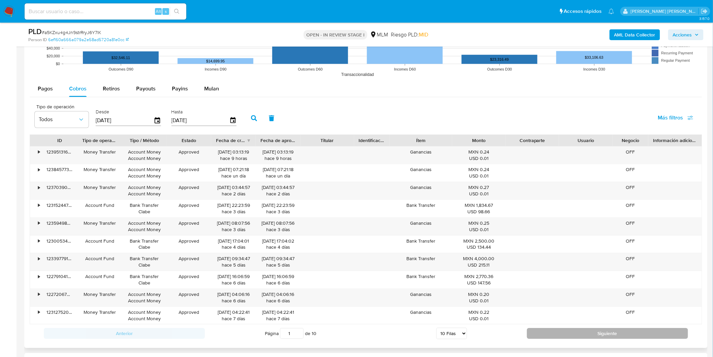
click at [584, 333] on button "Siguiente" at bounding box center [607, 333] width 161 height 11
click at [584, 334] on button "Siguiente" at bounding box center [607, 333] width 161 height 11
type input "4"
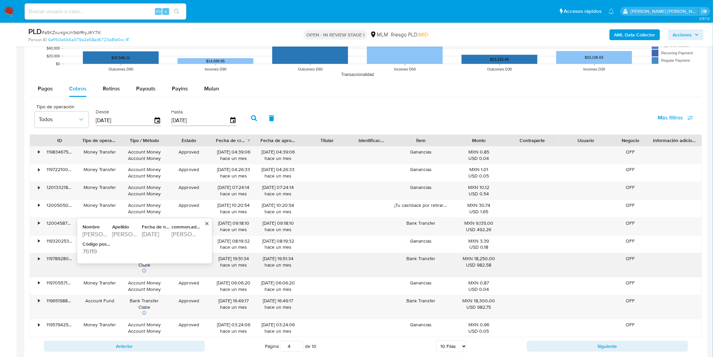
click at [184, 231] on div "Jackson Street" at bounding box center [186, 234] width 28 height 8
click at [93, 251] on div "76119" at bounding box center [97, 251] width 28 height 8
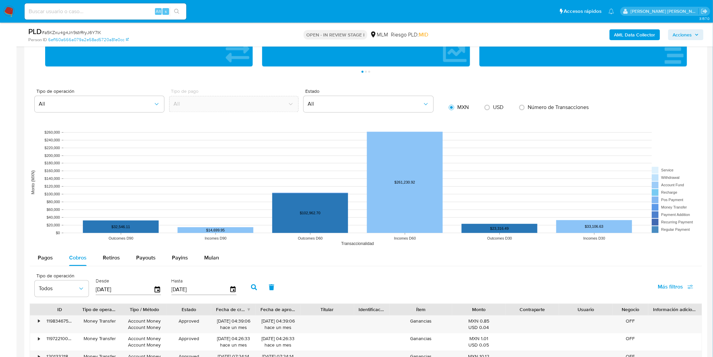
scroll to position [472, 0]
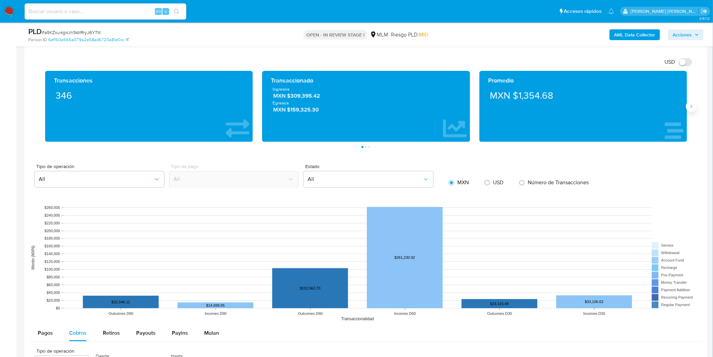
click at [692, 107] on icon "Siguiente" at bounding box center [691, 106] width 5 height 5
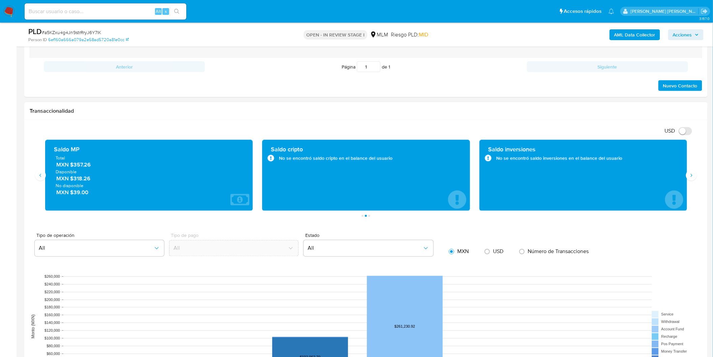
scroll to position [397, 0]
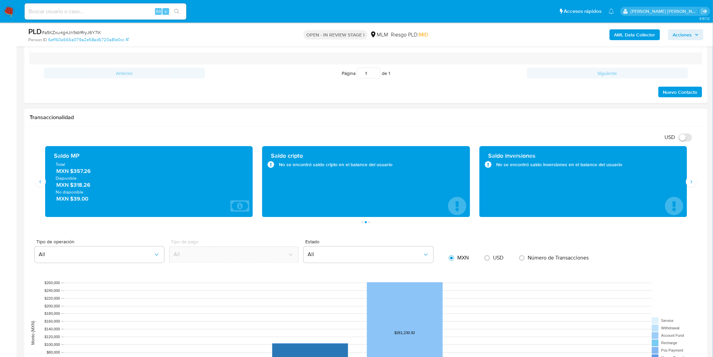
drag, startPoint x: 73, startPoint y: 184, endPoint x: 90, endPoint y: 184, distance: 16.2
click at [90, 184] on span "MXN $318.26" at bounding box center [149, 185] width 186 height 8
click at [94, 193] on span "No disponible" at bounding box center [149, 192] width 187 height 6
drag, startPoint x: 75, startPoint y: 184, endPoint x: 95, endPoint y: 186, distance: 20.3
click at [95, 186] on span "MXN $318.26" at bounding box center [149, 185] width 186 height 8
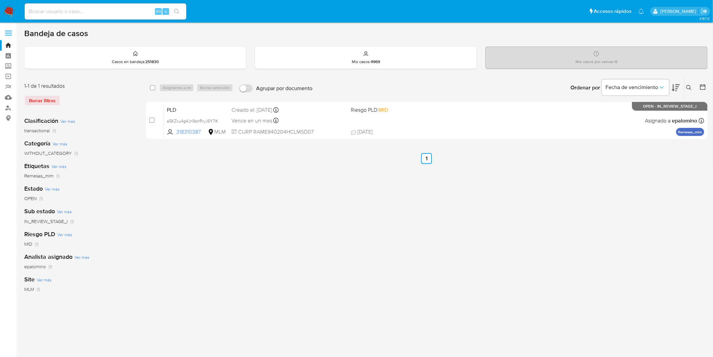
click at [5, 12] on img at bounding box center [8, 11] width 11 height 11
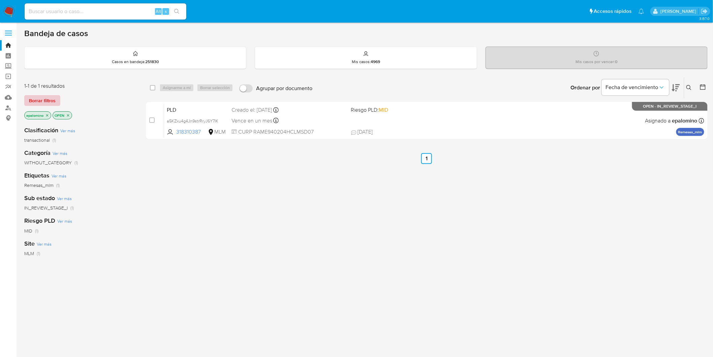
click at [41, 96] on span "Borrar filtros" at bounding box center [42, 100] width 27 height 9
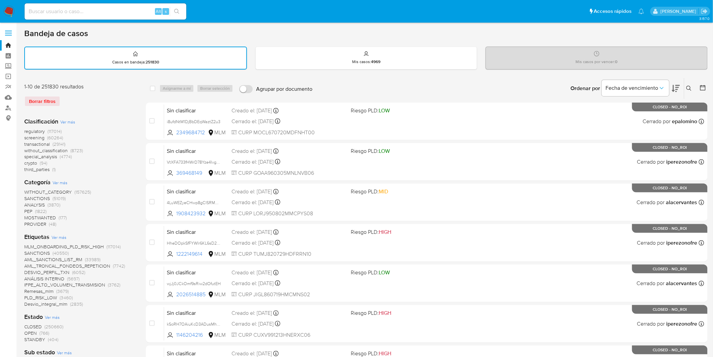
click at [9, 13] on img at bounding box center [8, 11] width 11 height 11
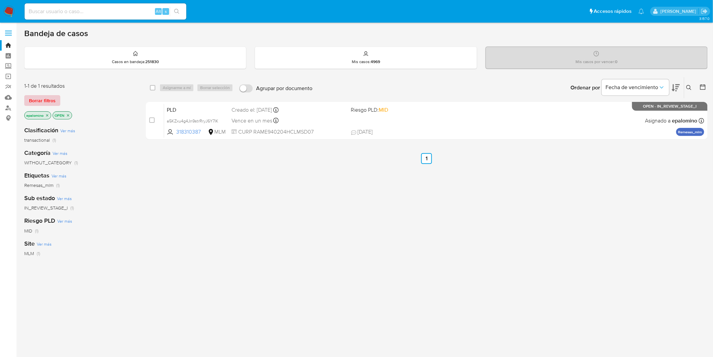
click at [41, 100] on span "Borrar filtros" at bounding box center [42, 100] width 27 height 9
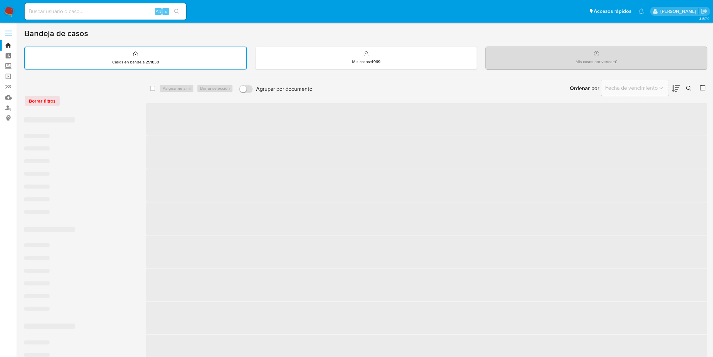
click at [115, 104] on div "Borrar filtros" at bounding box center [78, 100] width 108 height 11
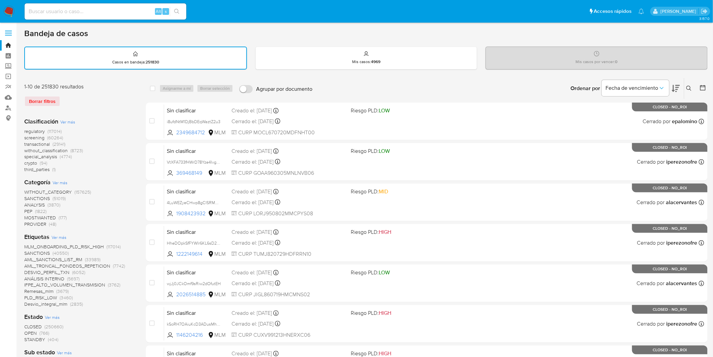
click at [5, 14] on img at bounding box center [8, 11] width 11 height 11
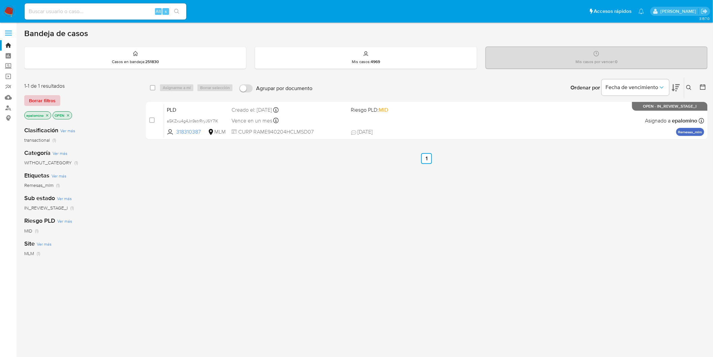
click at [49, 99] on span "Borrar filtros" at bounding box center [42, 100] width 27 height 9
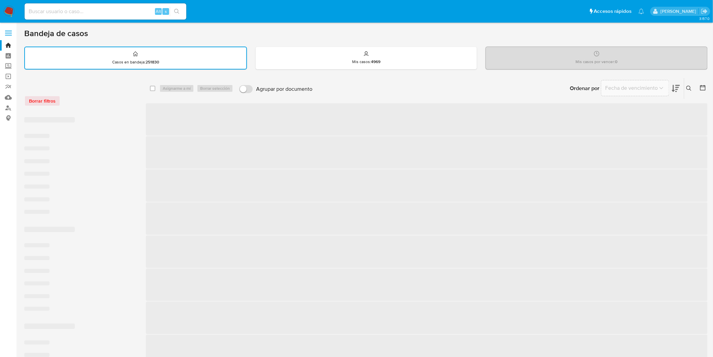
click at [95, 101] on div "Borrar filtros" at bounding box center [78, 100] width 108 height 11
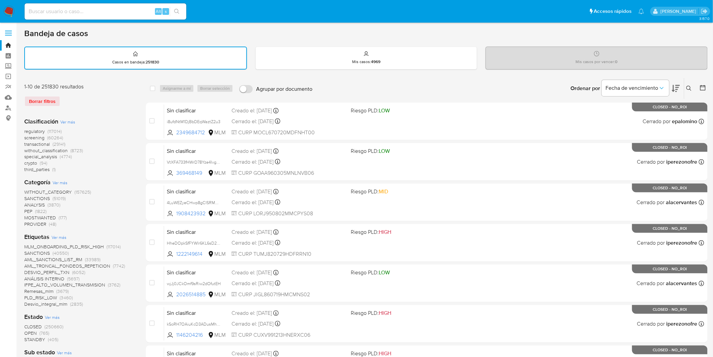
click at [9, 8] on img at bounding box center [8, 11] width 11 height 11
click at [109, 99] on div "Borrar filtros" at bounding box center [78, 101] width 108 height 11
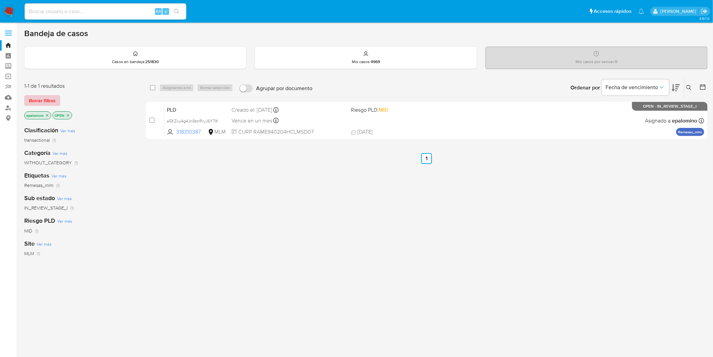
click at [48, 101] on span "Borrar filtros" at bounding box center [42, 100] width 27 height 9
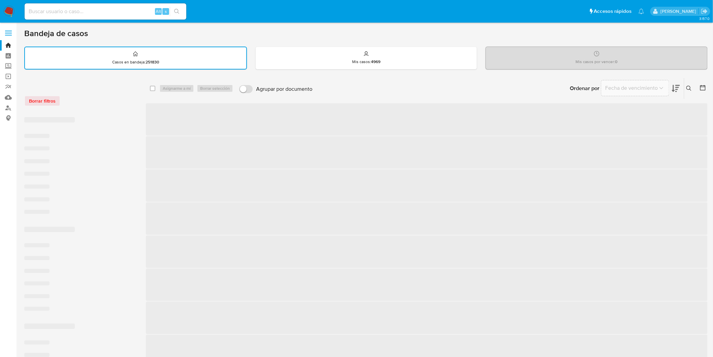
click at [108, 100] on div "Borrar filtros" at bounding box center [78, 100] width 108 height 11
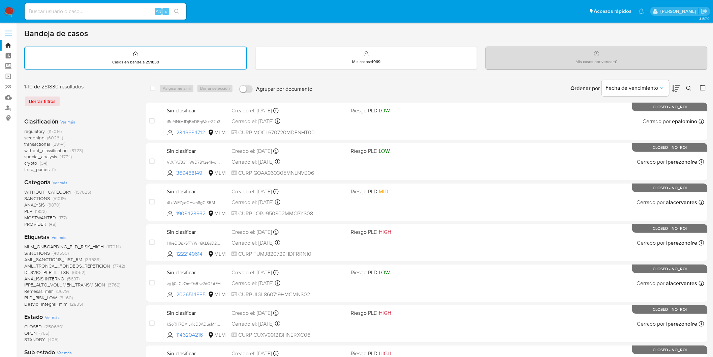
click at [6, 7] on img at bounding box center [8, 11] width 11 height 11
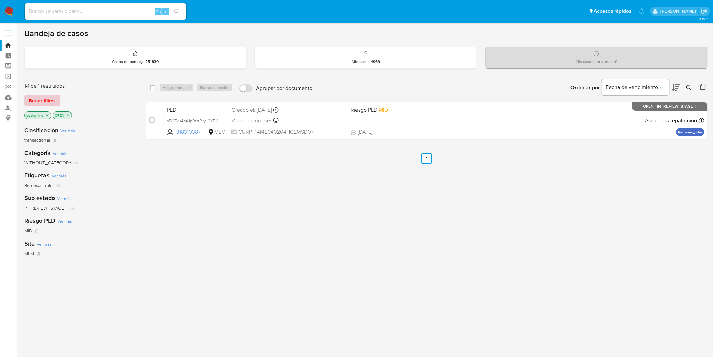
click at [43, 101] on span "Borrar filtros" at bounding box center [42, 100] width 27 height 9
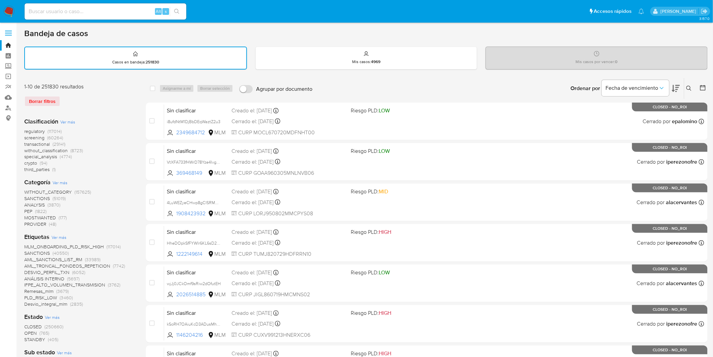
click at [98, 102] on div "Borrar filtros" at bounding box center [78, 101] width 108 height 11
click at [11, 12] on img at bounding box center [8, 11] width 11 height 11
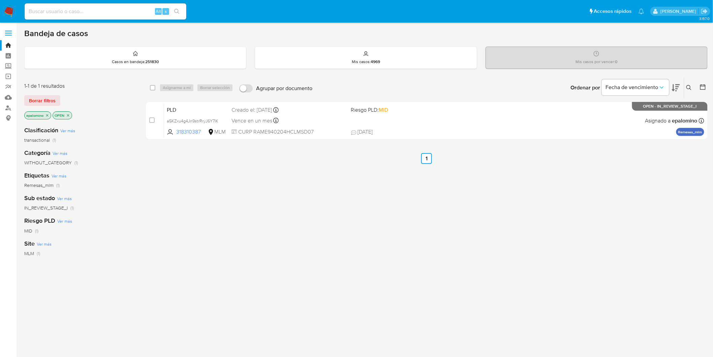
click at [56, 97] on button "Borrar filtros" at bounding box center [42, 100] width 36 height 11
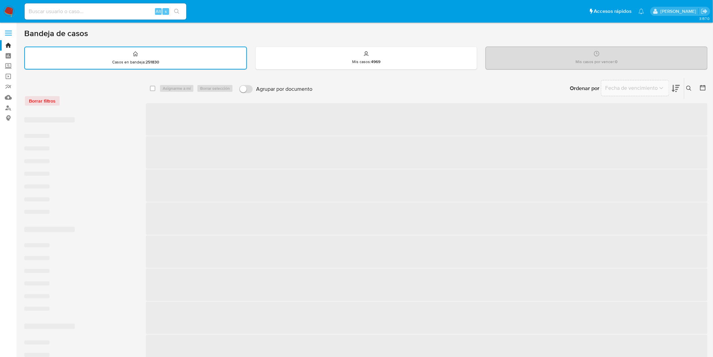
click at [92, 91] on div "Borrar filtros" at bounding box center [78, 97] width 108 height 29
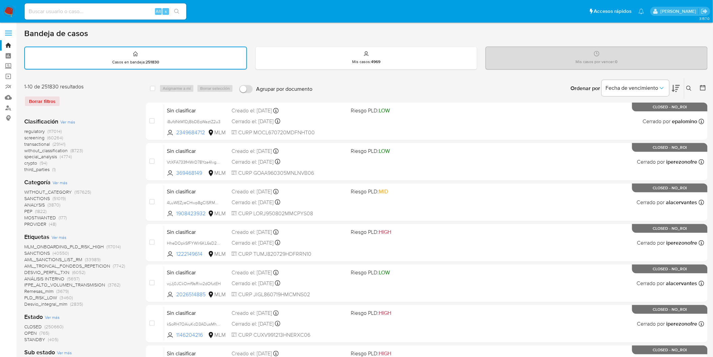
click at [6, 10] on img at bounding box center [8, 11] width 11 height 11
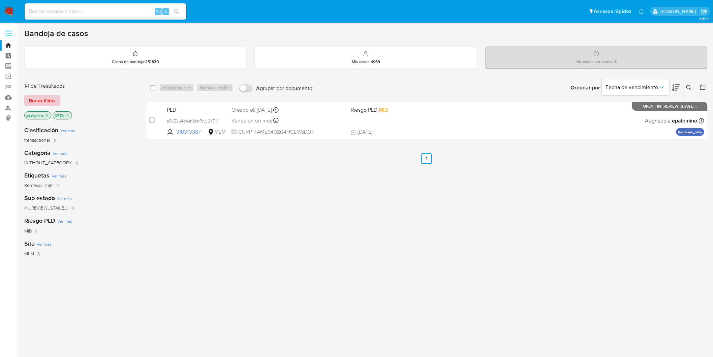
click at [48, 98] on span "Borrar filtros" at bounding box center [42, 100] width 27 height 9
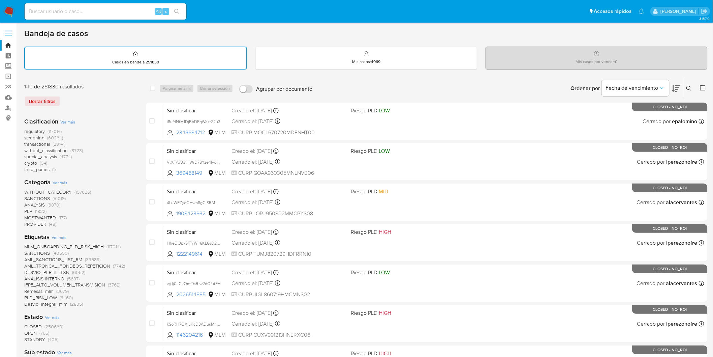
click at [109, 99] on div "Borrar filtros" at bounding box center [78, 101] width 108 height 11
click at [6, 12] on img at bounding box center [8, 11] width 11 height 11
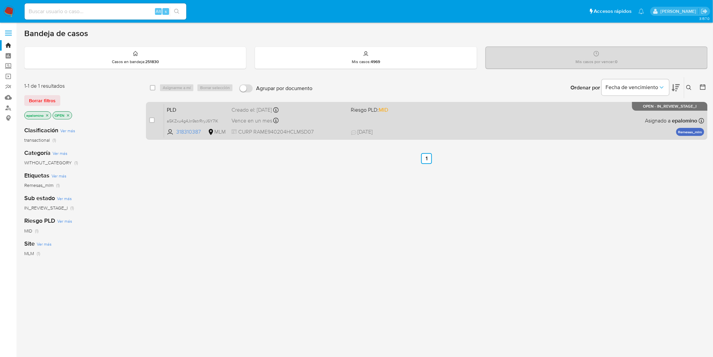
click at [189, 110] on span "PLD" at bounding box center [196, 109] width 59 height 9
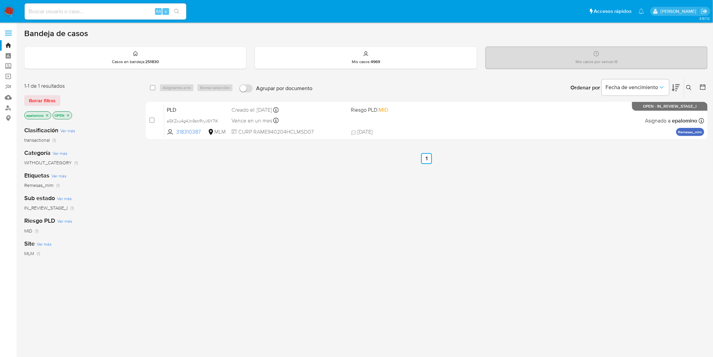
click at [7, 10] on img at bounding box center [8, 11] width 11 height 11
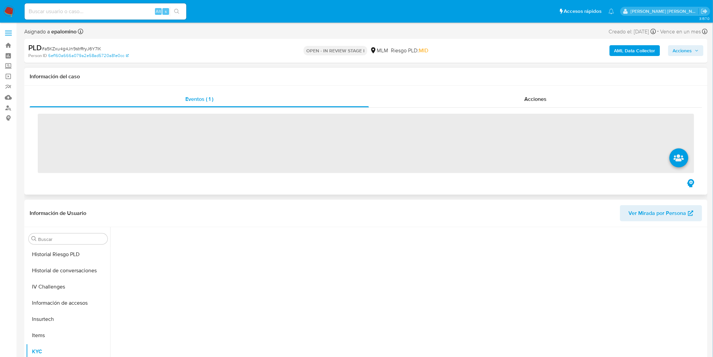
scroll to position [284, 0]
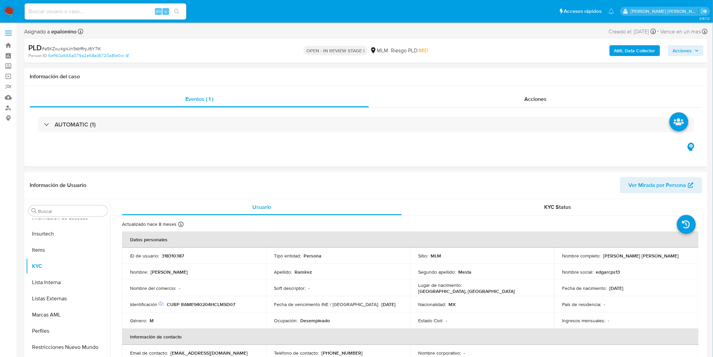
select select "10"
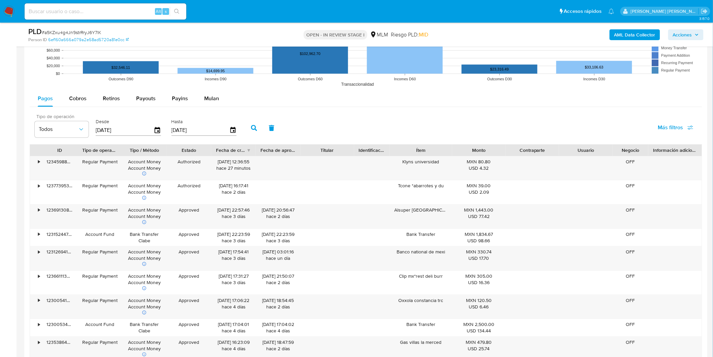
scroll to position [693, 0]
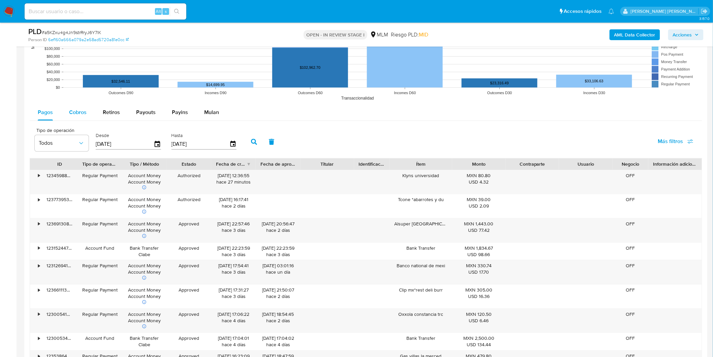
click at [72, 114] on span "Cobros" at bounding box center [78, 112] width 18 height 8
select select "10"
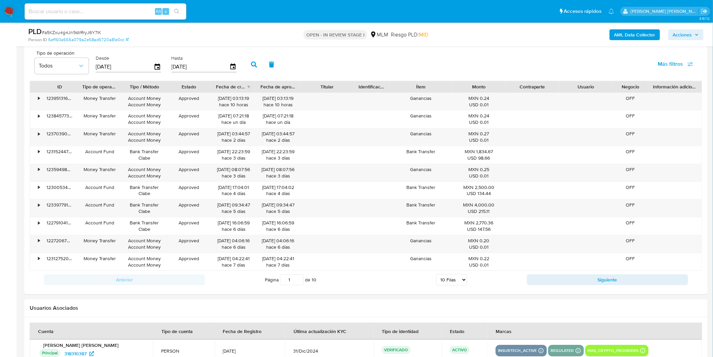
scroll to position [843, 0]
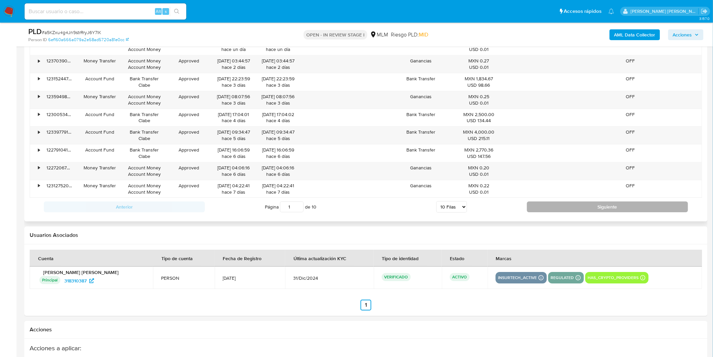
click at [554, 209] on button "Siguiente" at bounding box center [607, 206] width 161 height 11
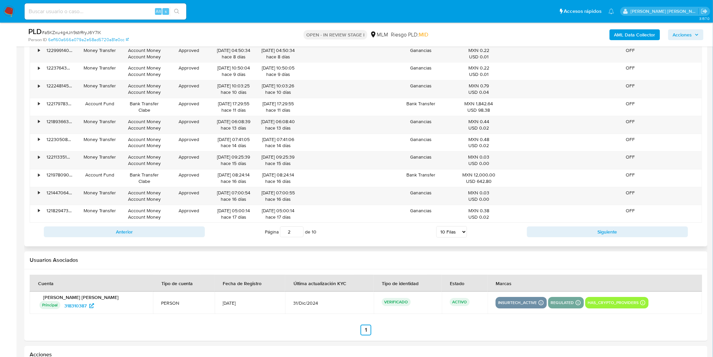
scroll to position [806, 0]
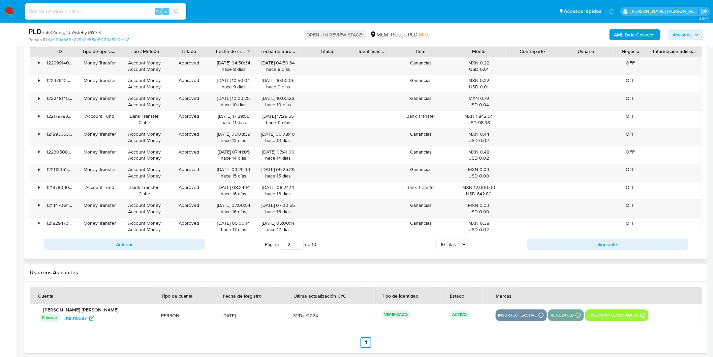
click at [562, 237] on div "Anterior Página 2 de 10 5 Filas 10 Filas 20 Filas 25 Filas 50 Filas 100 Filas S…" at bounding box center [366, 244] width 673 height 18
click at [562, 244] on button "Siguiente" at bounding box center [607, 244] width 161 height 11
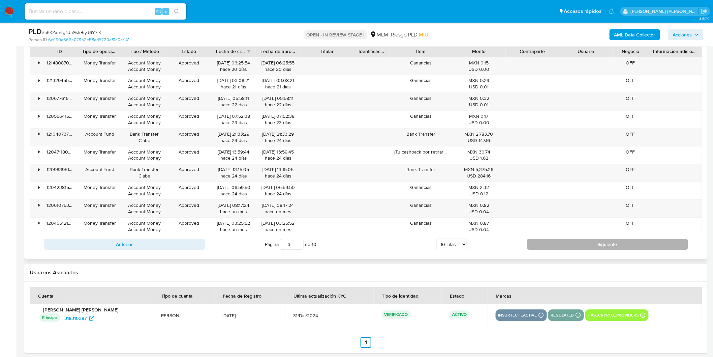
click at [562, 248] on button "Siguiente" at bounding box center [607, 244] width 161 height 11
type input "4"
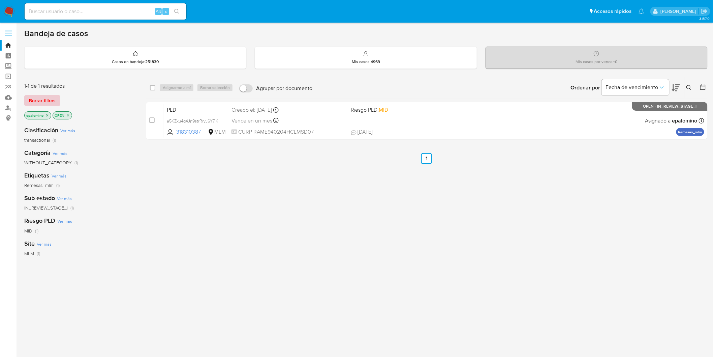
click at [36, 101] on span "Borrar filtros" at bounding box center [42, 100] width 27 height 9
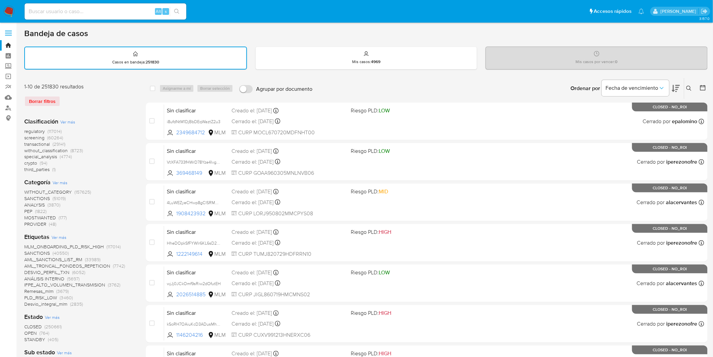
click at [5, 12] on img at bounding box center [8, 11] width 11 height 11
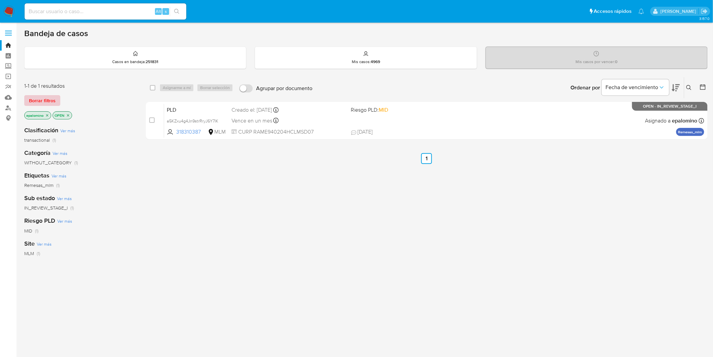
click at [34, 100] on span "Borrar filtros" at bounding box center [42, 100] width 27 height 9
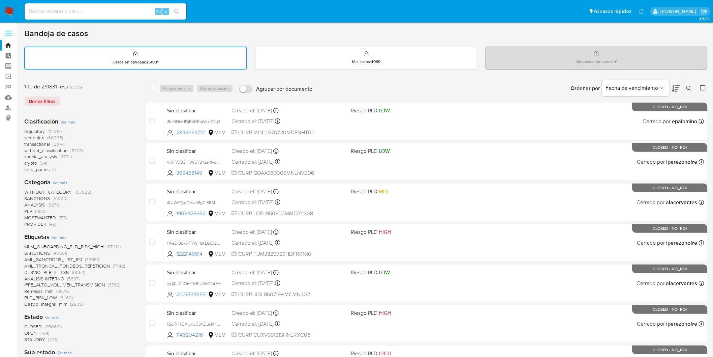
click at [117, 104] on div "Borrar filtros" at bounding box center [78, 101] width 108 height 11
click at [12, 10] on img at bounding box center [8, 11] width 11 height 11
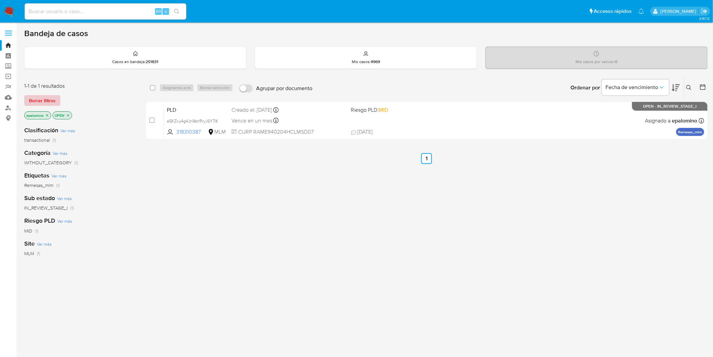
click at [41, 99] on span "Borrar filtros" at bounding box center [42, 100] width 27 height 9
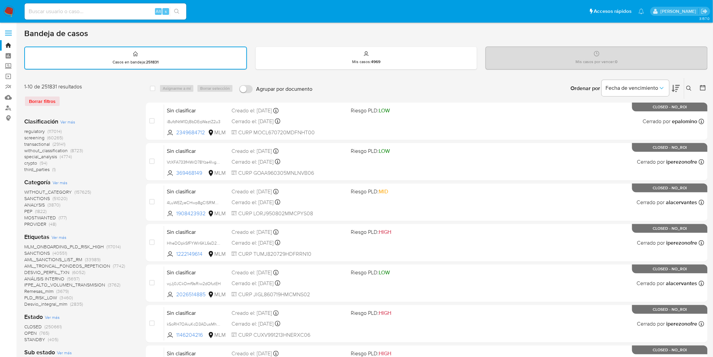
click at [9, 11] on img at bounding box center [8, 11] width 11 height 11
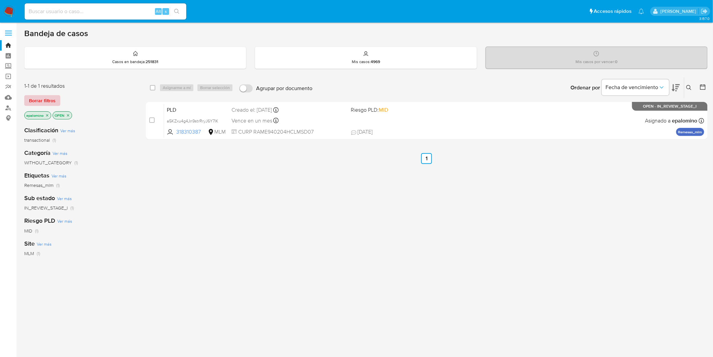
click at [38, 96] on span "Borrar filtros" at bounding box center [42, 100] width 27 height 9
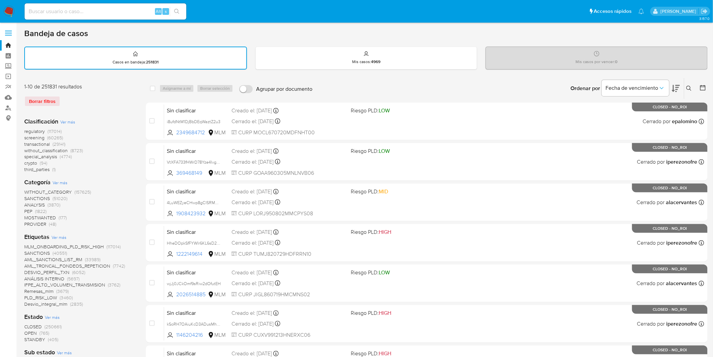
click at [247, 34] on div "Bandeja de casos" at bounding box center [366, 33] width 684 height 10
click at [53, 149] on span "without_classification" at bounding box center [45, 150] width 43 height 7
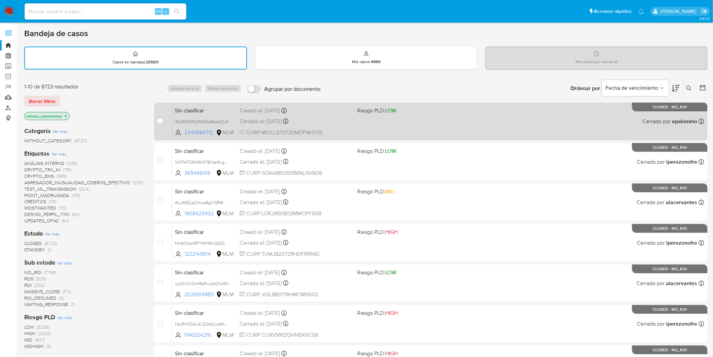
click at [194, 110] on span "Sin clasificar" at bounding box center [204, 110] width 59 height 9
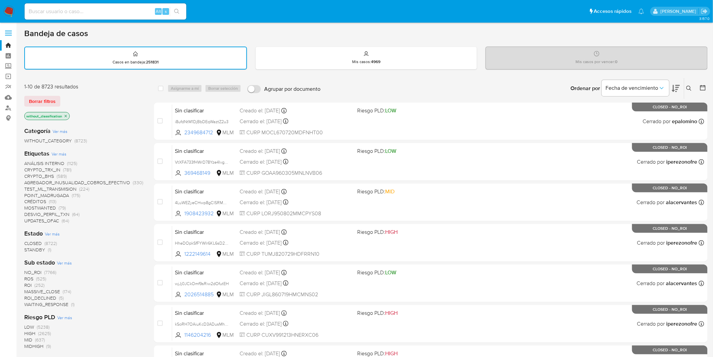
click at [40, 100] on span "Borrar filtros" at bounding box center [42, 100] width 27 height 9
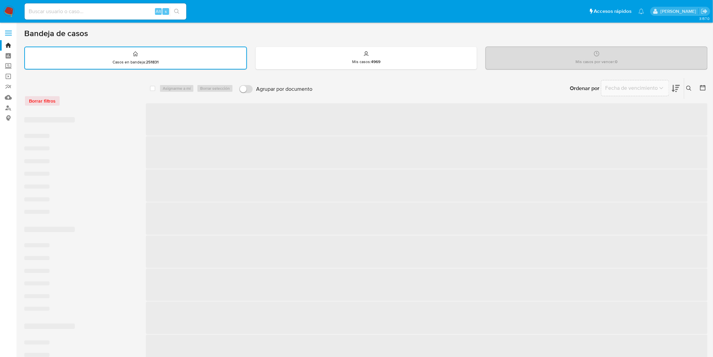
click at [133, 113] on div "‌ ‌ ‌ ‌ ‌ ‌ ‌ ‌ ‌ ‌ ‌ ‌ ‌ ‌ ‌ ‌ ‌ ‌ ‌ ‌ ‌ ‌ ‌ ‌ ‌ ‌ ‌ ‌ ‌ ‌" at bounding box center [79, 322] width 111 height 421
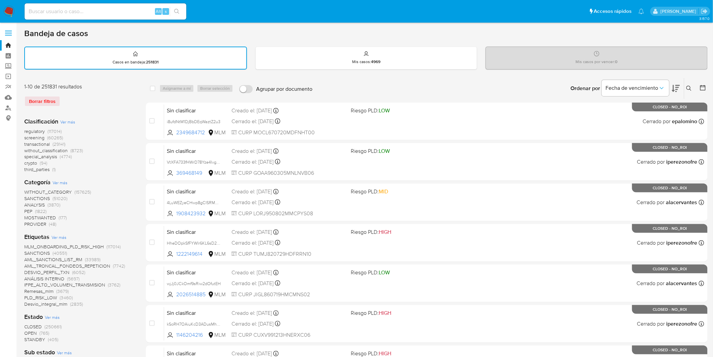
click at [127, 106] on div "1-10 de 251831 resultados Borrar filtros" at bounding box center [78, 97] width 108 height 29
click at [7, 13] on img at bounding box center [8, 11] width 11 height 11
click at [131, 107] on div "1-10 de 251831 resultados Borrar filtros" at bounding box center [78, 97] width 108 height 29
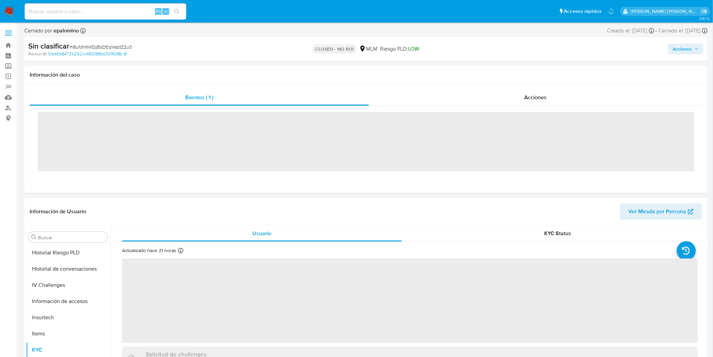
scroll to position [284, 0]
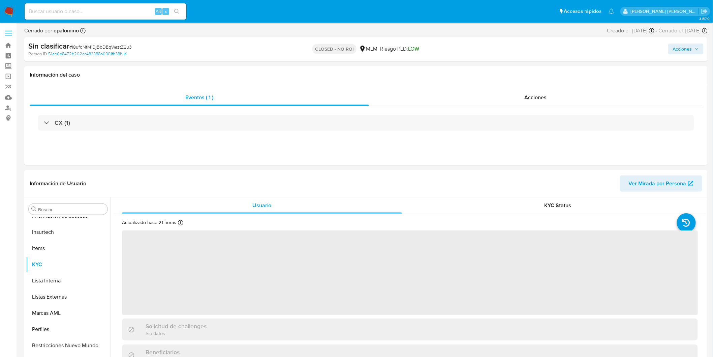
select select "10"
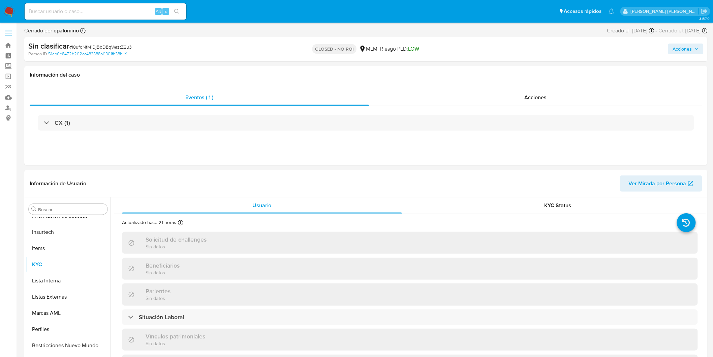
click at [106, 47] on span "# i8ufdNtM1DjBbDEqWaztZ2u3" at bounding box center [100, 46] width 62 height 7
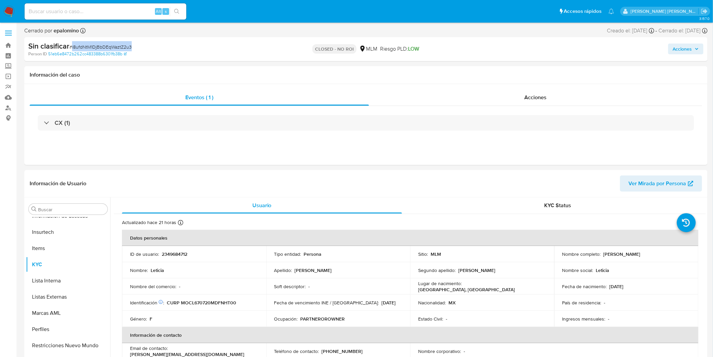
click at [106, 47] on span "# i8ufdNtM1DjBbDEqWaztZ2u3" at bounding box center [100, 46] width 62 height 7
click at [110, 44] on span "# i8ufdNtM1DjBbDEqWaztZ2u3" at bounding box center [100, 46] width 62 height 7
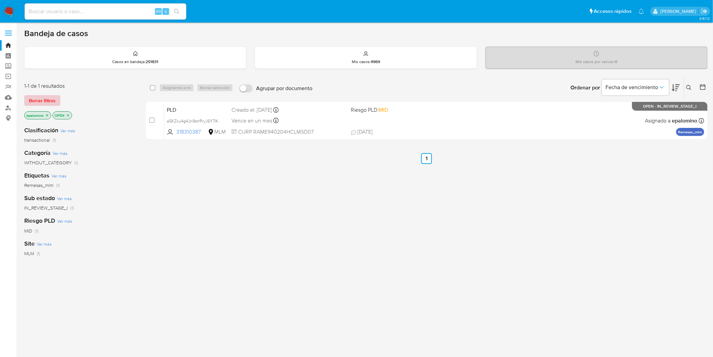
click at [48, 100] on span "Borrar filtros" at bounding box center [42, 100] width 27 height 9
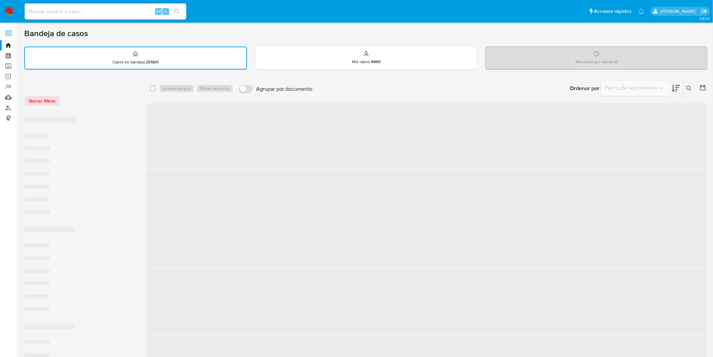
click at [102, 106] on div "Borrar filtros" at bounding box center [78, 97] width 108 height 29
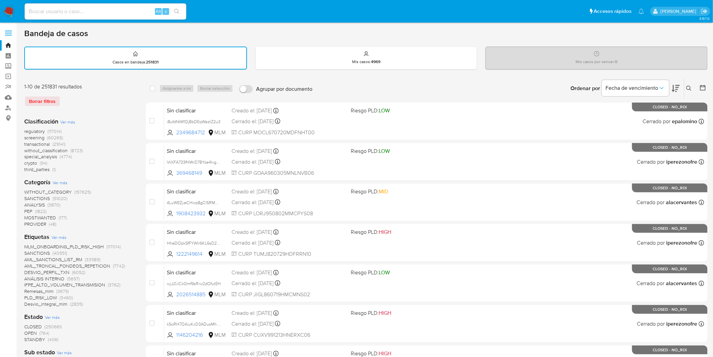
click at [688, 86] on icon at bounding box center [689, 88] width 5 height 5
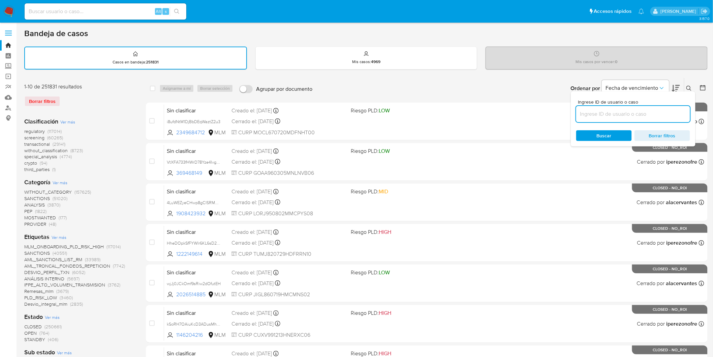
click at [614, 115] on input at bounding box center [633, 114] width 114 height 9
type input "258983361"
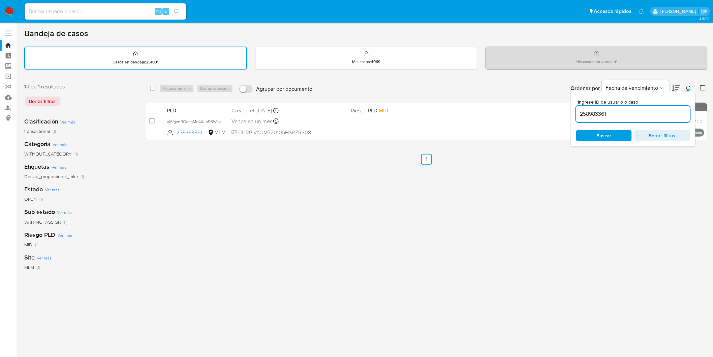
click at [686, 88] on button at bounding box center [690, 88] width 11 height 8
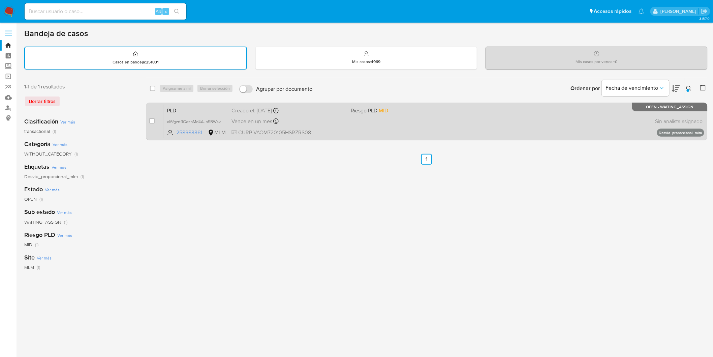
click at [178, 107] on span "PLD" at bounding box center [196, 110] width 59 height 9
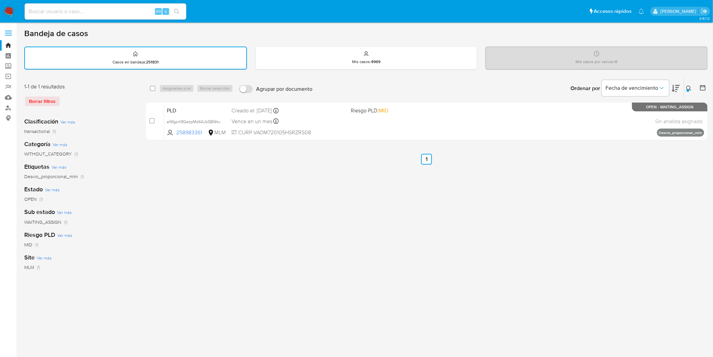
click at [7, 7] on img at bounding box center [8, 11] width 11 height 11
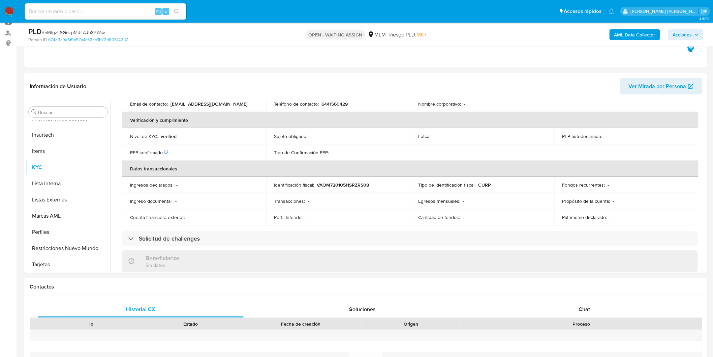
scroll to position [308, 0]
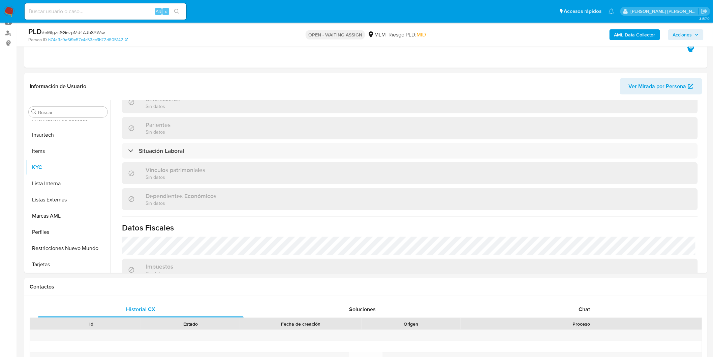
select select "10"
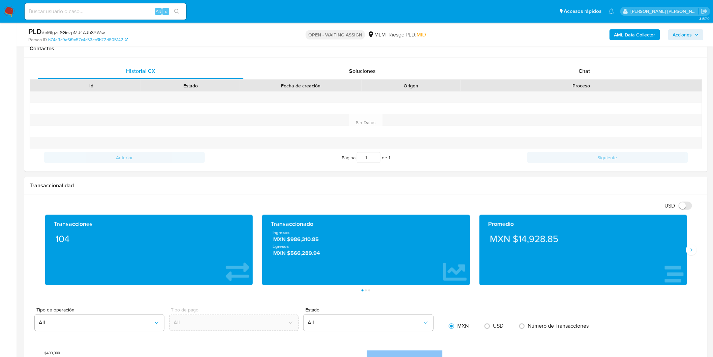
scroll to position [324, 0]
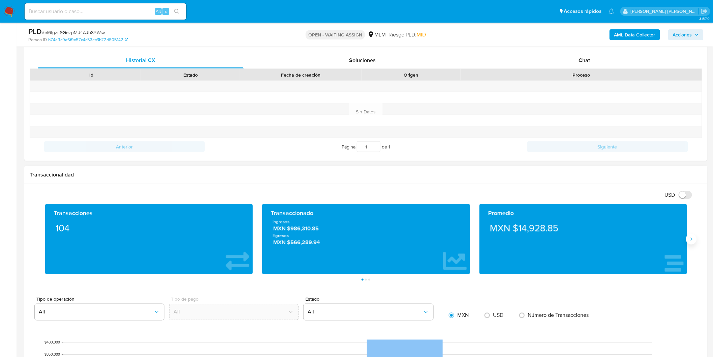
click at [694, 240] on icon "Siguiente" at bounding box center [691, 238] width 5 height 5
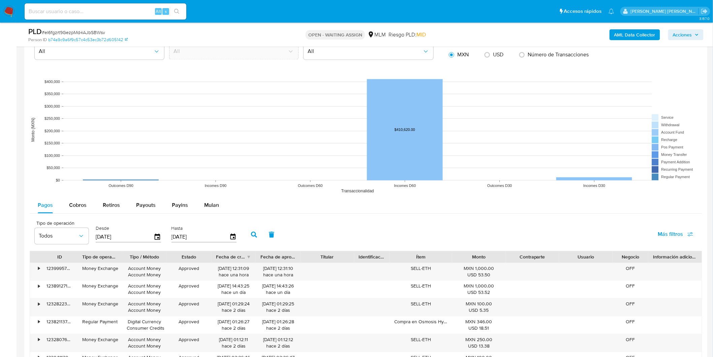
scroll to position [742, 0]
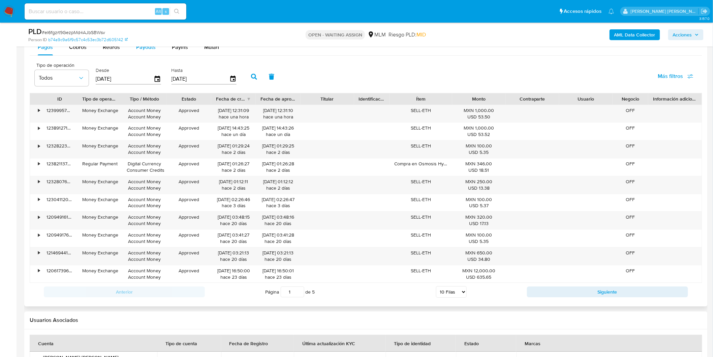
click at [144, 48] on span "Payouts" at bounding box center [146, 47] width 20 height 8
select select "10"
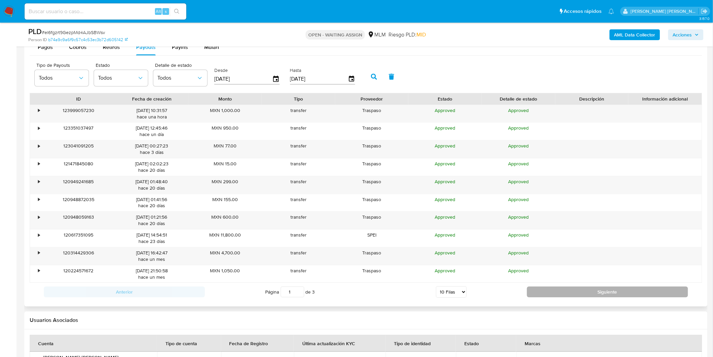
click at [573, 297] on button "Siguiente" at bounding box center [607, 291] width 161 height 11
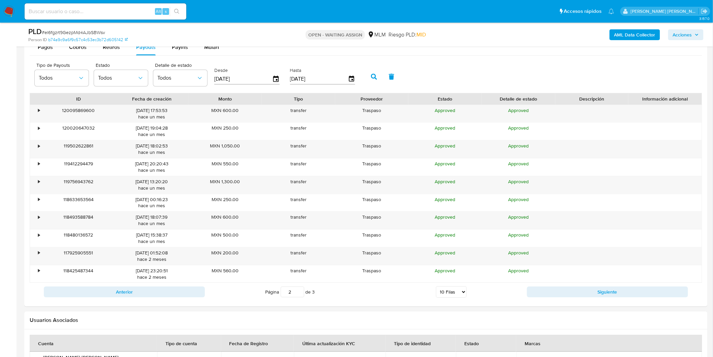
drag, startPoint x: 573, startPoint y: 298, endPoint x: 176, endPoint y: 312, distance: 397.7
click at [163, 292] on button "Anterior" at bounding box center [124, 291] width 161 height 11
type input "1"
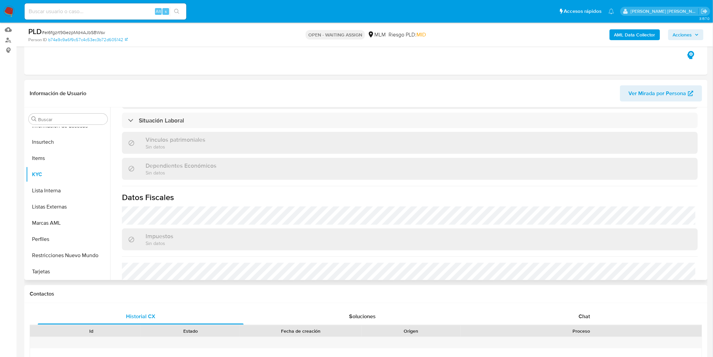
scroll to position [410, 0]
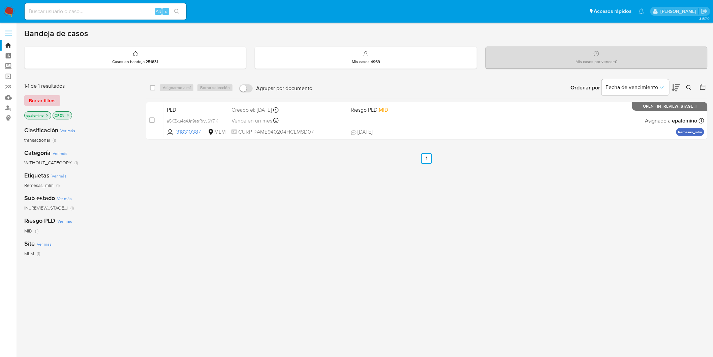
click at [41, 101] on span "Borrar filtros" at bounding box center [42, 100] width 27 height 9
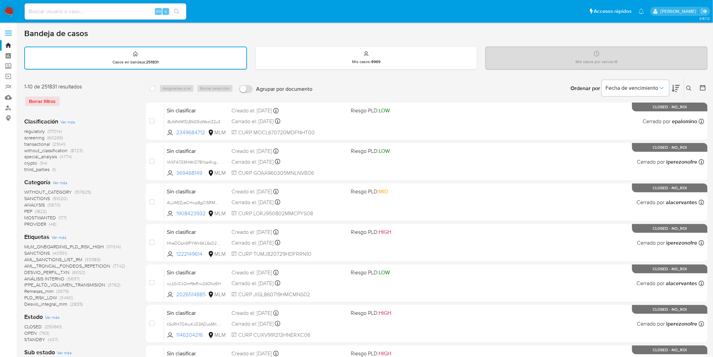
click at [688, 89] on icon at bounding box center [689, 88] width 5 height 5
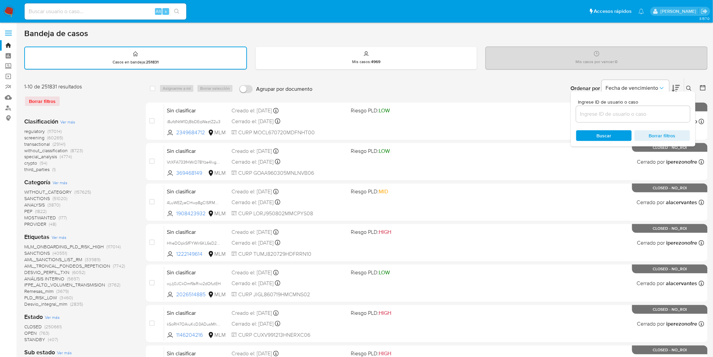
click at [631, 110] on input at bounding box center [633, 114] width 114 height 9
type input "258983361"
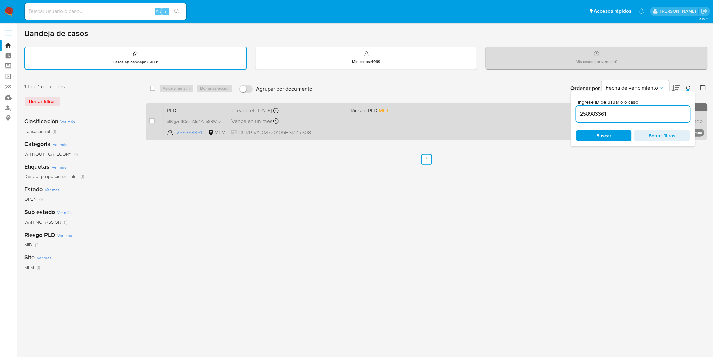
drag, startPoint x: 691, startPoint y: 87, endPoint x: 649, endPoint y: 104, distance: 45.8
click at [690, 87] on icon at bounding box center [689, 88] width 5 height 5
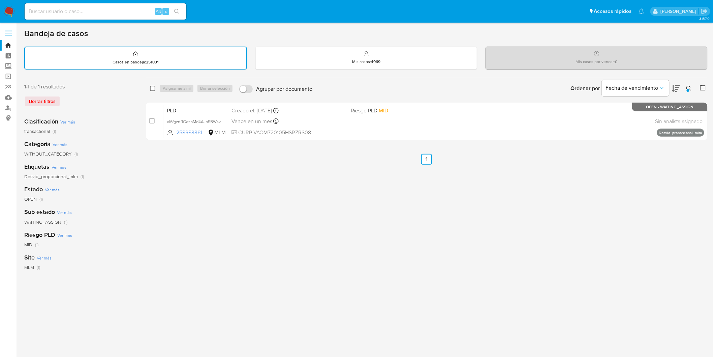
click at [150, 86] on input "checkbox" at bounding box center [152, 88] width 5 height 5
checkbox input "true"
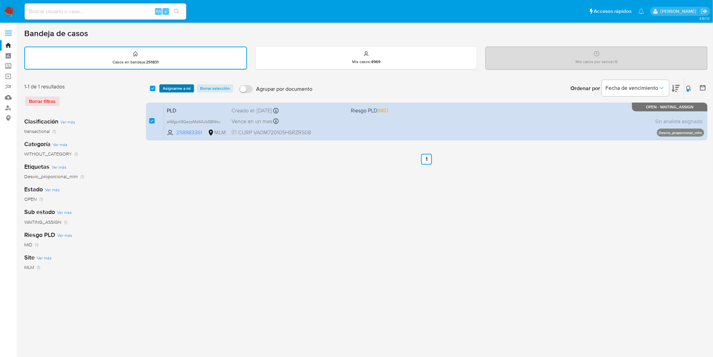
click at [180, 87] on span "Asignarme a mí" at bounding box center [177, 88] width 28 height 7
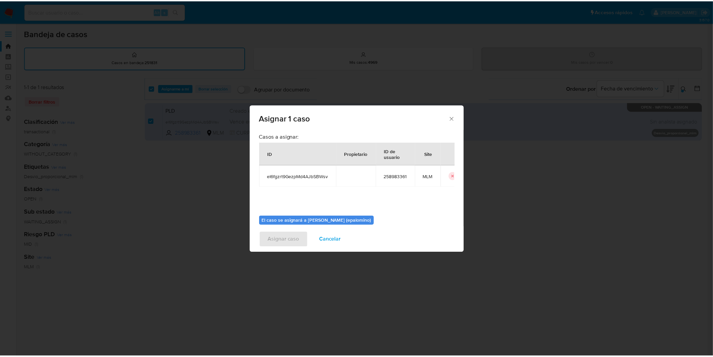
scroll to position [35, 0]
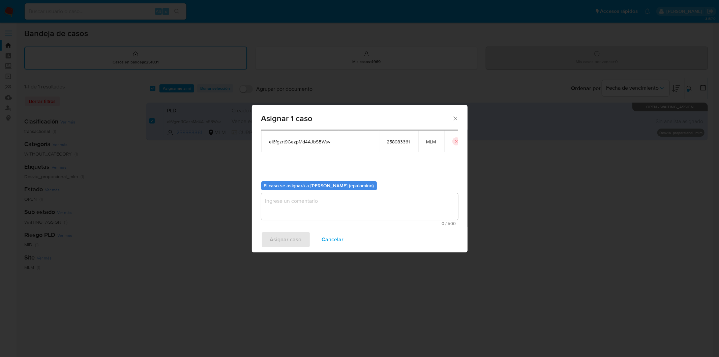
click at [311, 214] on textarea "assign-modal" at bounding box center [359, 206] width 197 height 27
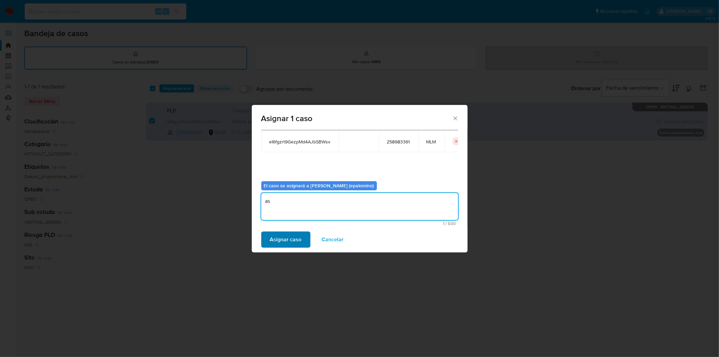
type textarea "as"
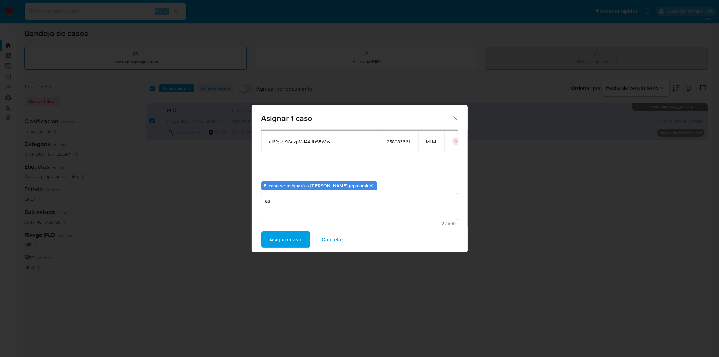
click at [292, 237] on span "Asignar caso" at bounding box center [286, 239] width 32 height 15
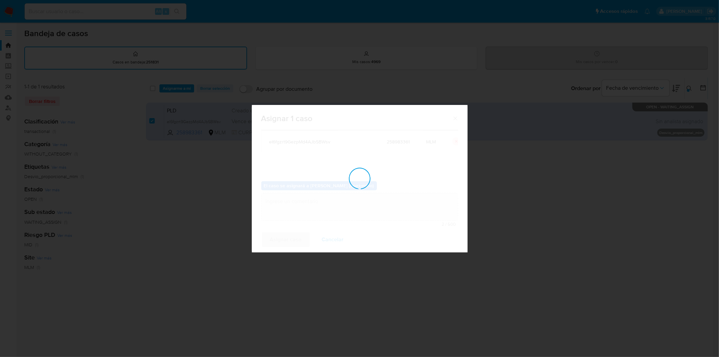
checkbox input "false"
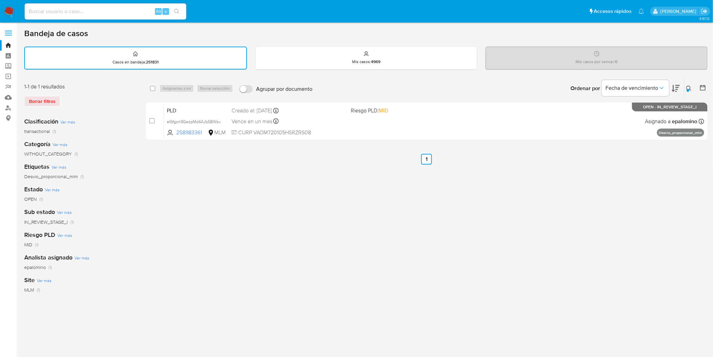
click at [7, 11] on img at bounding box center [8, 11] width 11 height 11
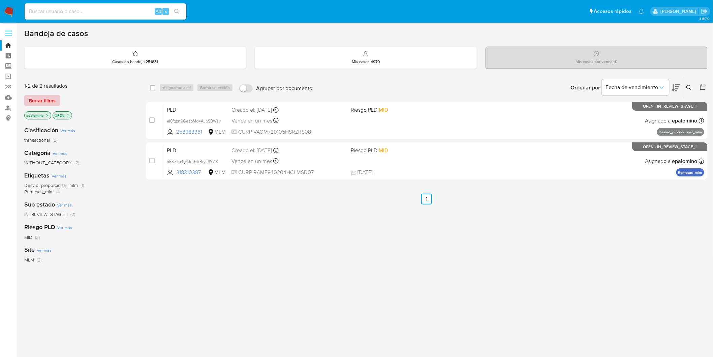
click at [43, 100] on span "Borrar filtros" at bounding box center [42, 100] width 27 height 9
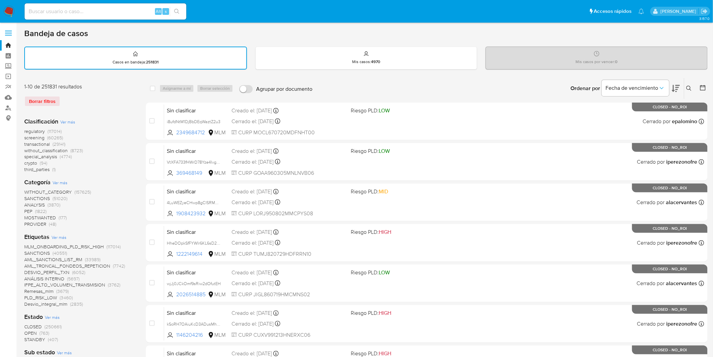
click at [11, 14] on img at bounding box center [8, 11] width 11 height 11
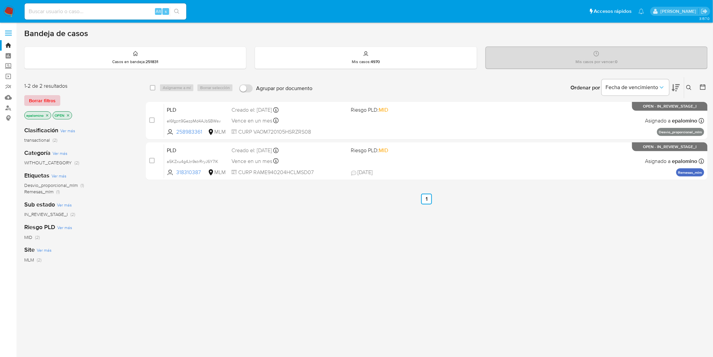
click at [36, 104] on span "Borrar filtros" at bounding box center [42, 100] width 27 height 9
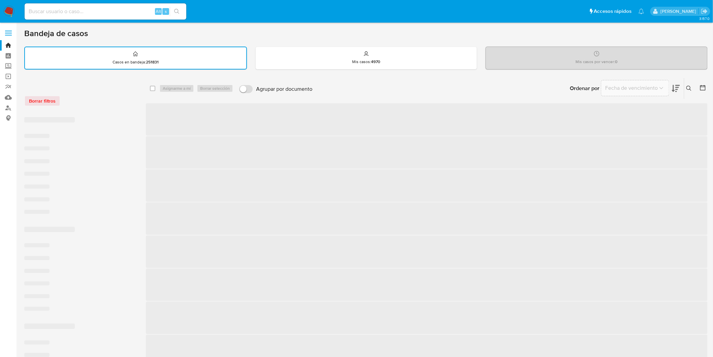
click at [90, 98] on div "Borrar filtros" at bounding box center [78, 100] width 108 height 11
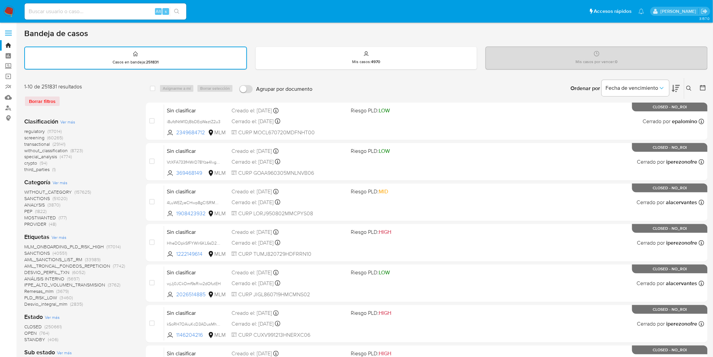
click at [11, 10] on img at bounding box center [8, 11] width 11 height 11
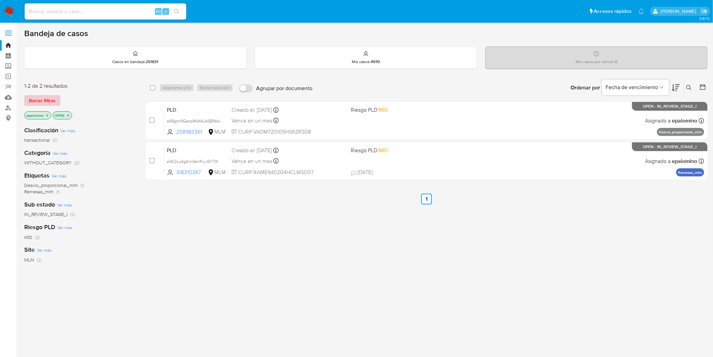
click at [31, 103] on span "Borrar filtros" at bounding box center [42, 100] width 27 height 9
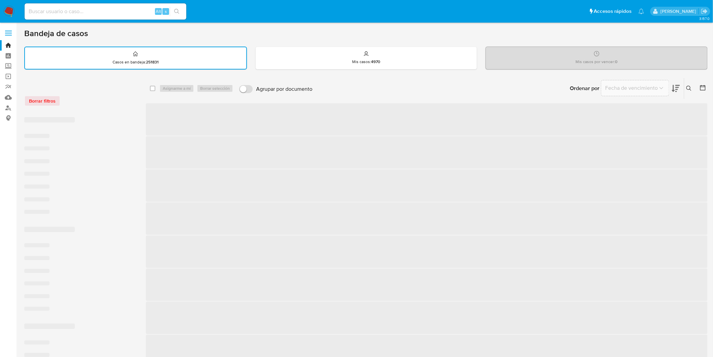
click at [109, 98] on div "Borrar filtros" at bounding box center [78, 100] width 108 height 11
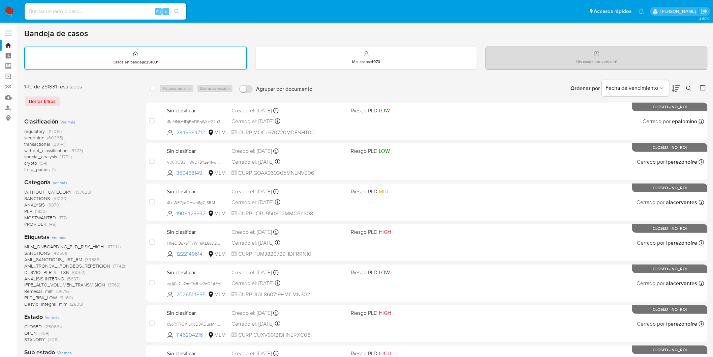
click at [0, 10] on nav "Pausado Ver notificaciones Alt s Accesos rápidos Presiona las siguientes teclas…" at bounding box center [356, 11] width 713 height 23
click at [13, 10] on img at bounding box center [8, 11] width 11 height 11
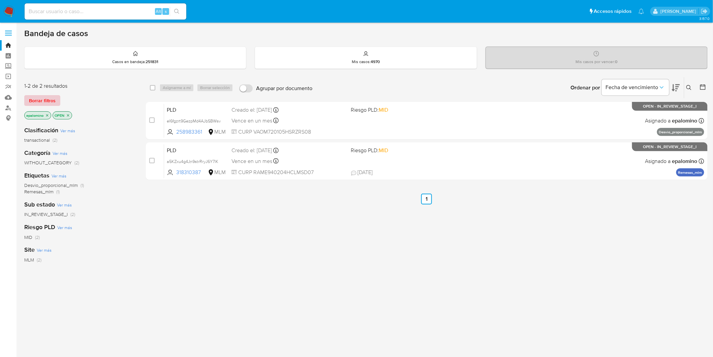
click at [47, 99] on span "Borrar filtros" at bounding box center [42, 100] width 27 height 9
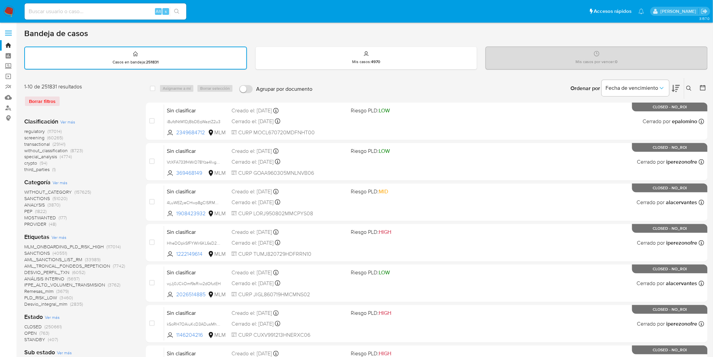
click at [12, 12] on img at bounding box center [8, 11] width 11 height 11
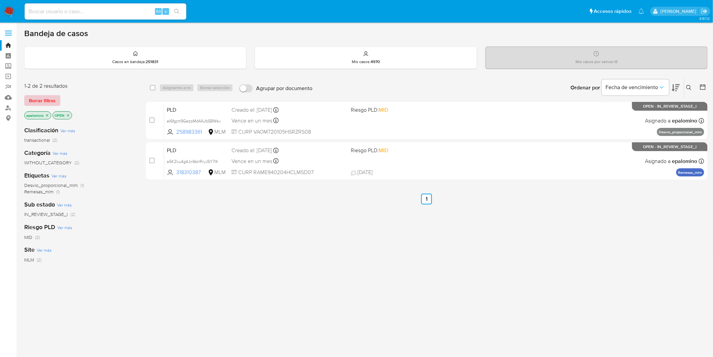
click at [42, 103] on span "Borrar filtros" at bounding box center [42, 100] width 27 height 9
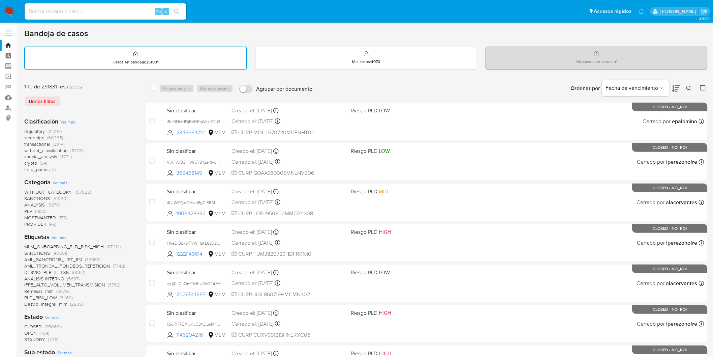
click at [688, 86] on icon at bounding box center [689, 88] width 5 height 5
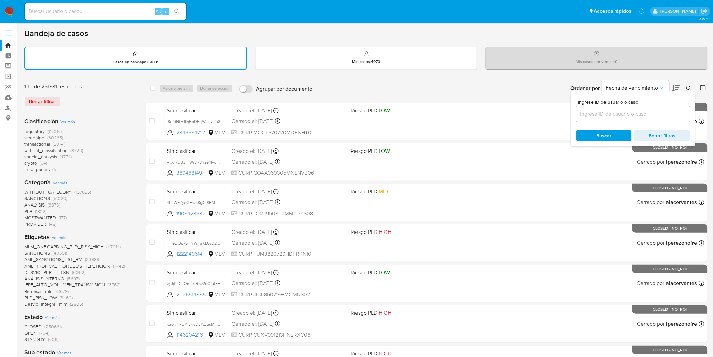
click at [607, 114] on input at bounding box center [633, 114] width 114 height 9
type input "258983361"
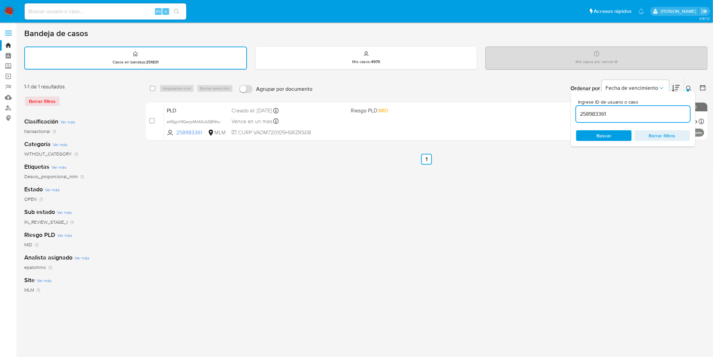
click at [691, 88] on icon at bounding box center [689, 88] width 5 height 5
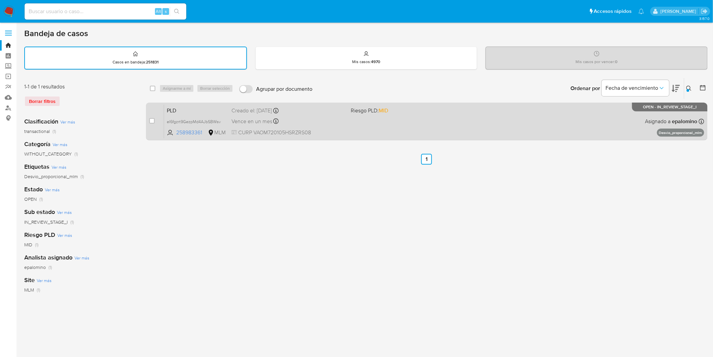
click at [181, 110] on span "PLD" at bounding box center [196, 110] width 59 height 9
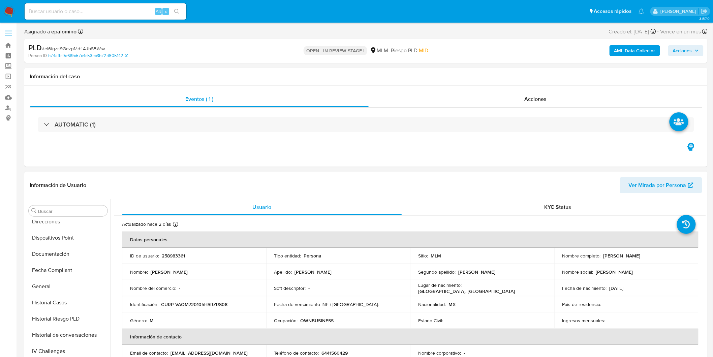
select select "10"
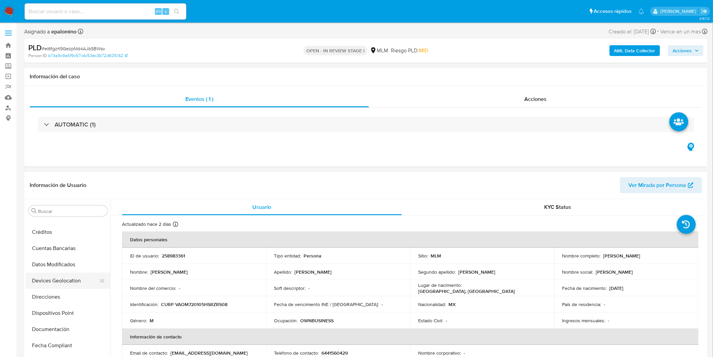
click at [78, 277] on button "Devices Geolocation" at bounding box center [65, 280] width 79 height 16
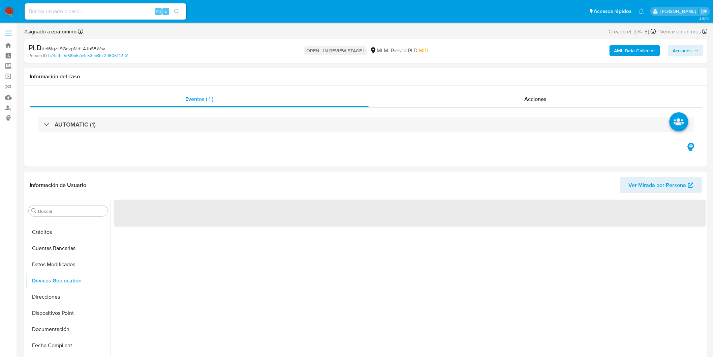
scroll to position [63, 0]
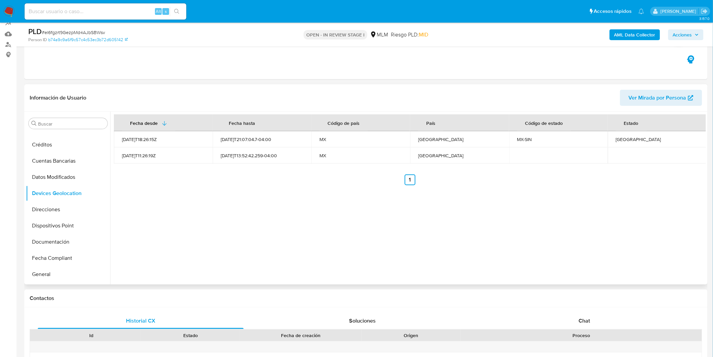
click at [364, 227] on div "Fecha desde Fecha hasta Código de país País Código de estado Estado 2021-09-15T…" at bounding box center [408, 198] width 596 height 173
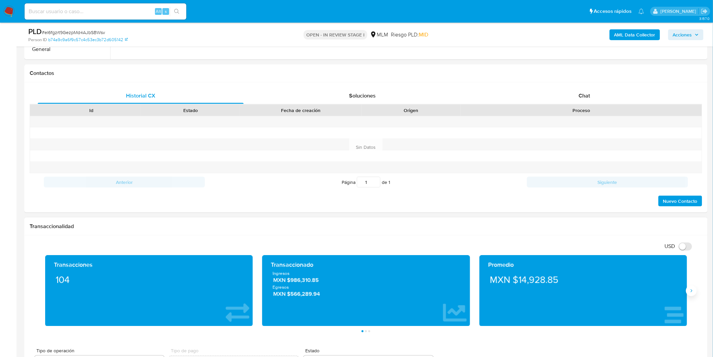
click at [691, 289] on icon "Siguiente" at bounding box center [691, 290] width 5 height 5
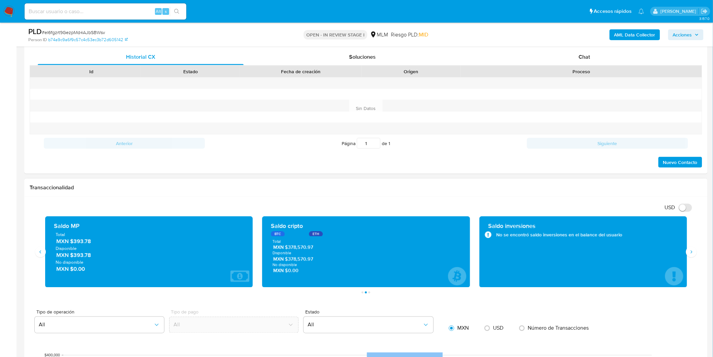
scroll to position [363, 0]
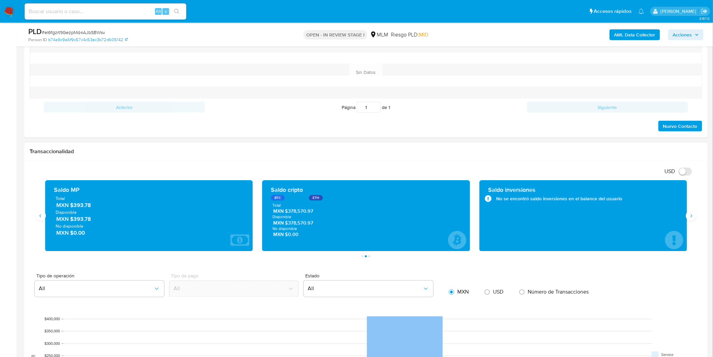
drag, startPoint x: 73, startPoint y: 220, endPoint x: 92, endPoint y: 221, distance: 18.9
click at [92, 221] on span "MXN $393.78" at bounding box center [149, 219] width 186 height 8
drag, startPoint x: 287, startPoint y: 222, endPoint x: 312, endPoint y: 222, distance: 24.6
click at [312, 222] on span "MXN $378,570.97" at bounding box center [366, 222] width 186 height 6
drag, startPoint x: 273, startPoint y: 211, endPoint x: 323, endPoint y: 222, distance: 50.6
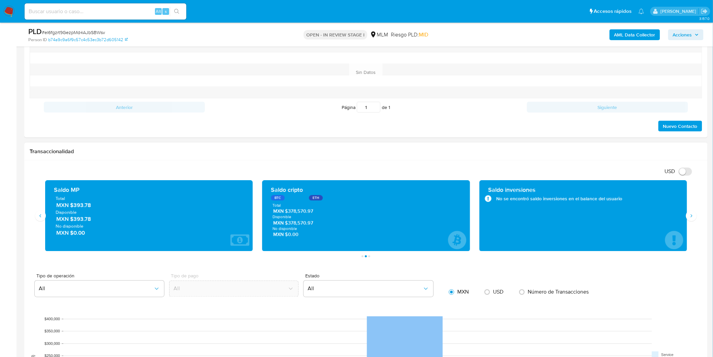
click at [323, 222] on div "Total MXN $378,570.97 Disponible MXN $378,570.97 No disponible MXN $0.00" at bounding box center [366, 220] width 197 height 35
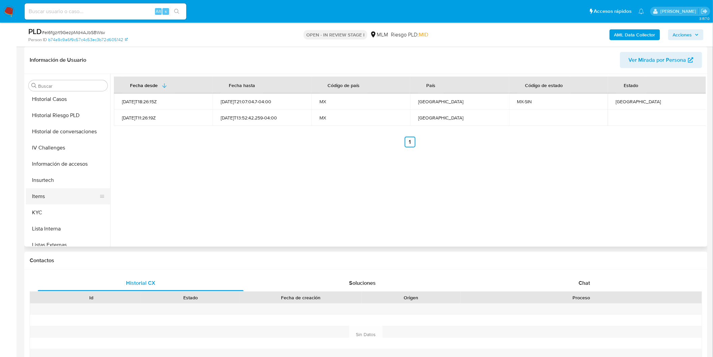
scroll to position [224, 0]
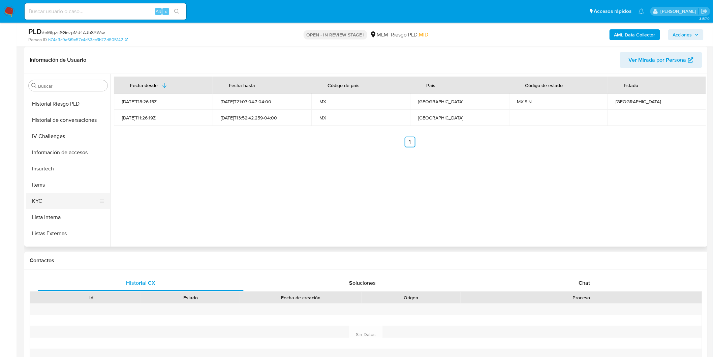
click at [57, 200] on button "KYC" at bounding box center [65, 201] width 79 height 16
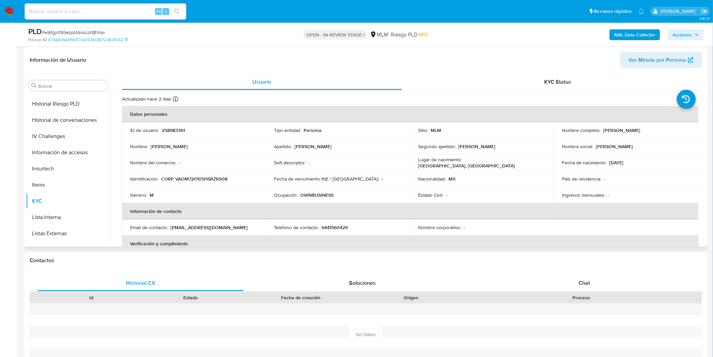
drag, startPoint x: 676, startPoint y: 127, endPoint x: 604, endPoint y: 126, distance: 72.8
click at [604, 126] on td "Nombre completo : Moises Abraham Vazquez Orrantia" at bounding box center [626, 130] width 144 height 16
copy p "Moises Abraham Vazquez Orrantia"
click at [325, 176] on p "Fecha de vencimiento INE / Pasaporte :" at bounding box center [326, 179] width 105 height 6
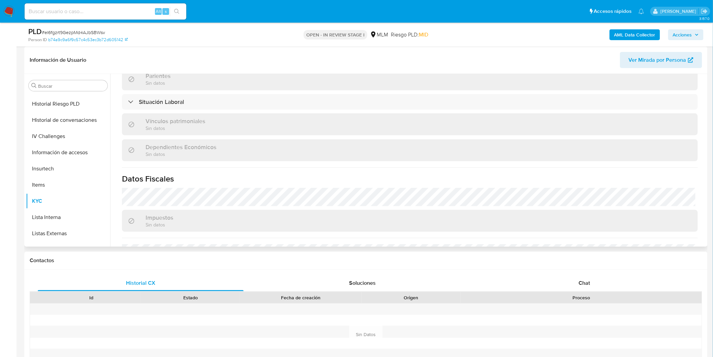
scroll to position [410, 0]
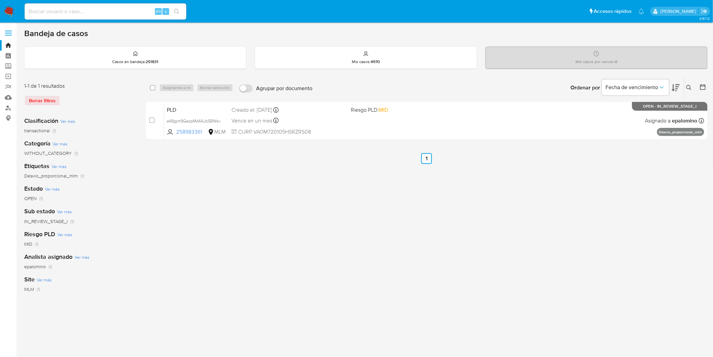
click at [4, 9] on img at bounding box center [8, 11] width 11 height 11
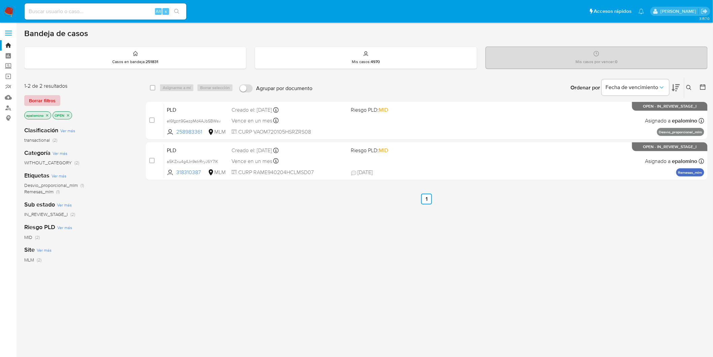
click at [38, 101] on span "Borrar filtros" at bounding box center [42, 100] width 27 height 9
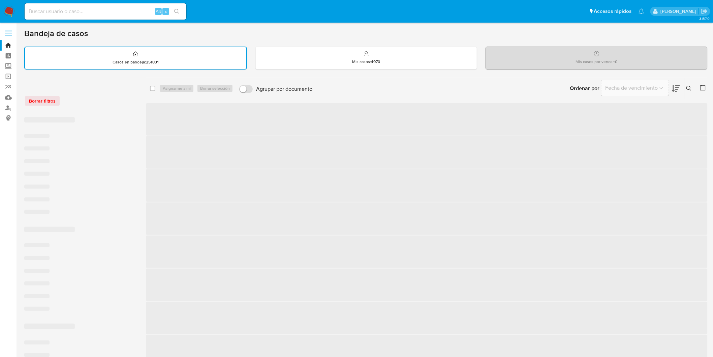
click at [109, 102] on div "Borrar filtros" at bounding box center [78, 100] width 108 height 11
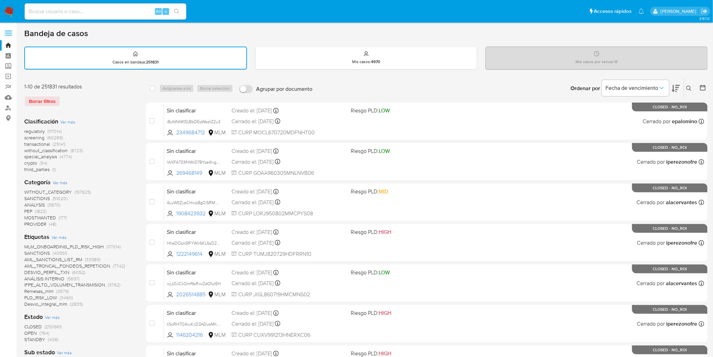
click at [4, 8] on img at bounding box center [8, 11] width 11 height 11
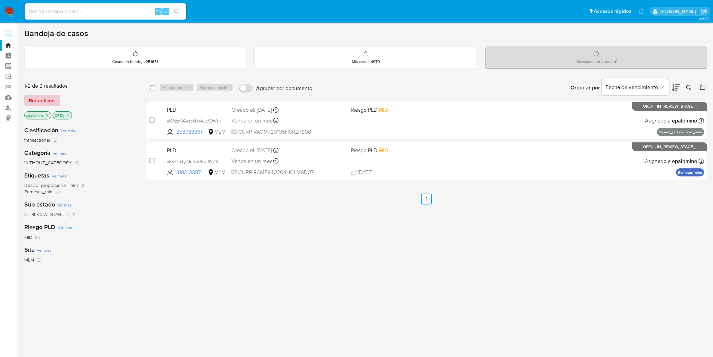
click at [39, 104] on span "Borrar filtros" at bounding box center [42, 100] width 27 height 9
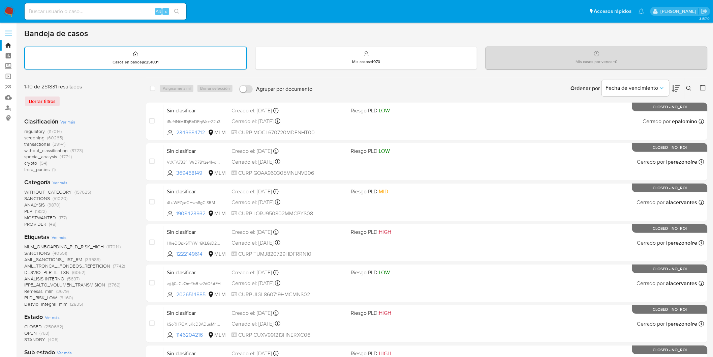
click at [689, 86] on icon at bounding box center [689, 88] width 5 height 5
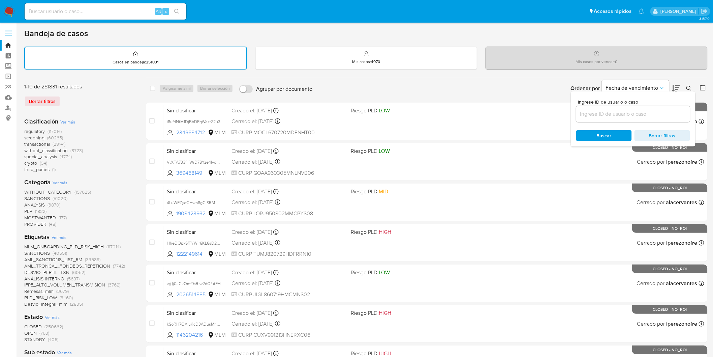
click at [638, 106] on div at bounding box center [633, 114] width 114 height 16
click at [634, 110] on input at bounding box center [633, 114] width 114 height 9
paste input "258983361"
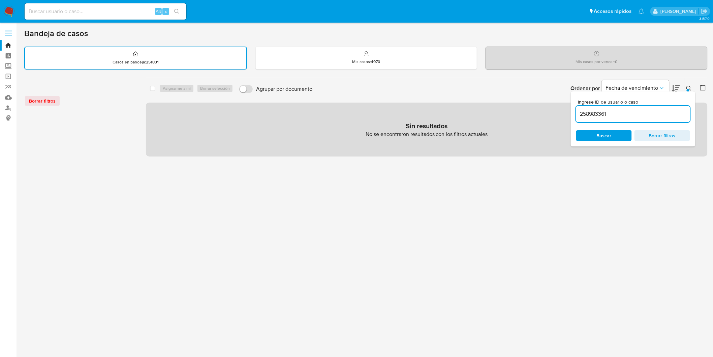
click at [582, 111] on input "258983361" at bounding box center [633, 114] width 114 height 9
click at [582, 112] on input "258983361" at bounding box center [633, 114] width 114 height 9
type input "258983361"
click at [591, 127] on div "Ingrese ID de usuario o caso 258983361 Buscar Borrar filtros" at bounding box center [633, 118] width 125 height 55
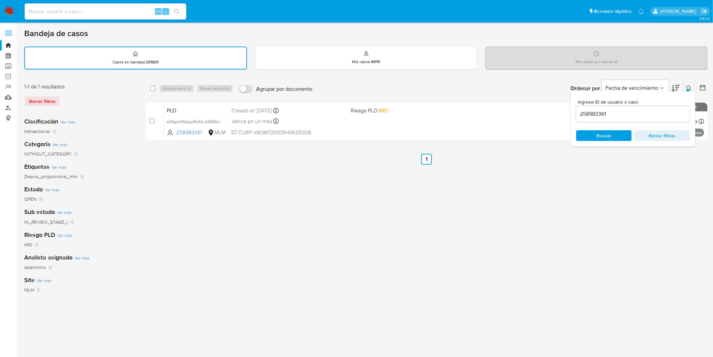
click at [692, 88] on icon at bounding box center [689, 88] width 5 height 5
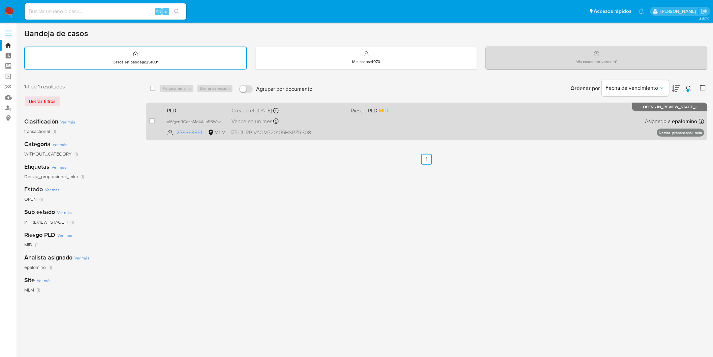
click at [175, 110] on span "PLD" at bounding box center [196, 110] width 59 height 9
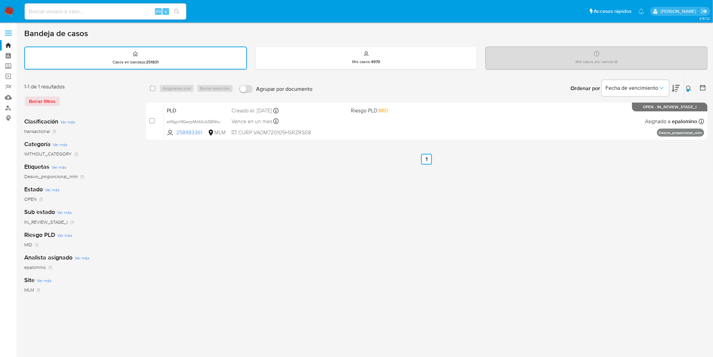
click at [9, 16] on img at bounding box center [8, 11] width 11 height 11
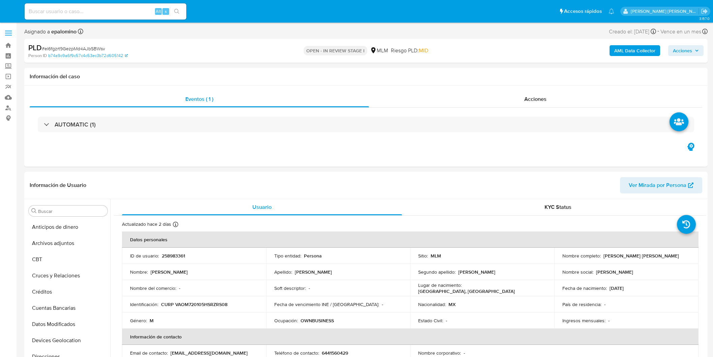
select select "10"
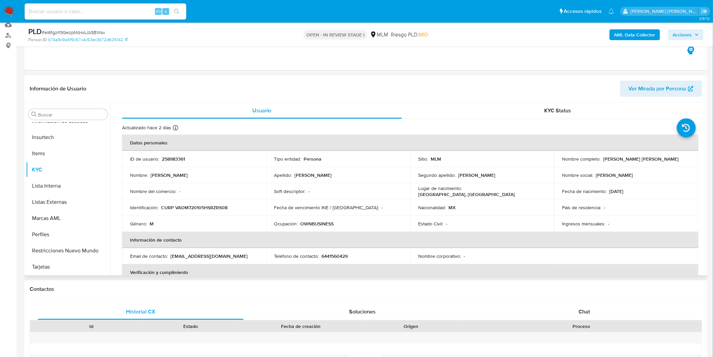
scroll to position [75, 0]
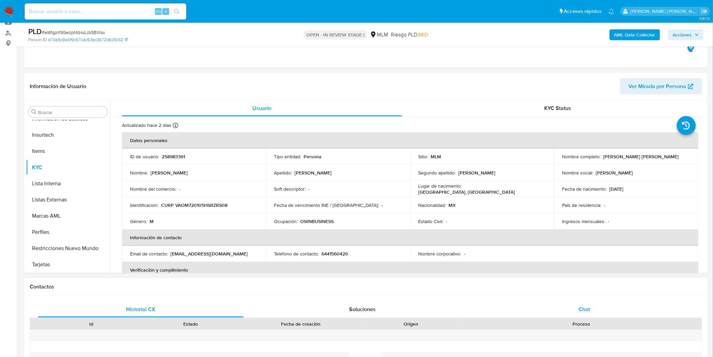
click at [587, 309] on span "Chat" at bounding box center [584, 309] width 11 height 8
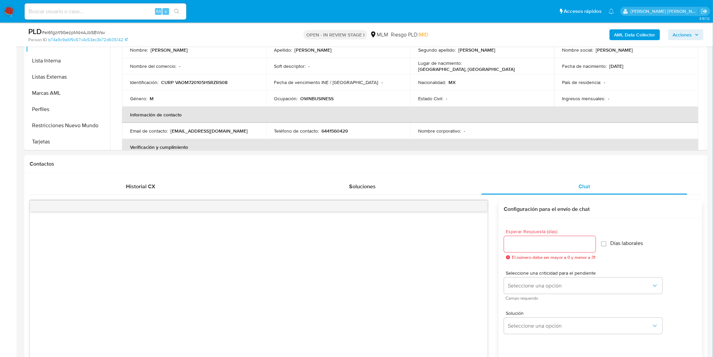
scroll to position [225, 0]
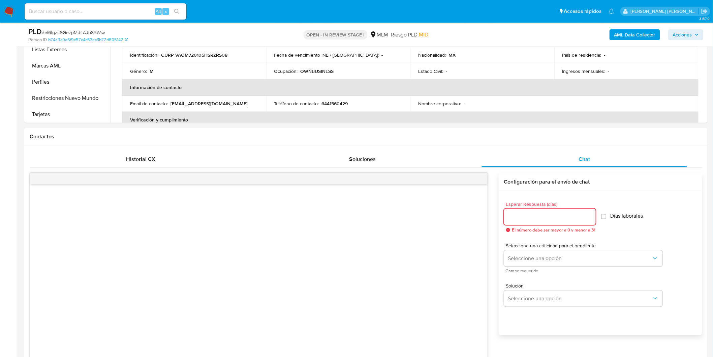
click at [530, 214] on input "Esperar Respuesta (días)" at bounding box center [550, 216] width 92 height 9
type input "5"
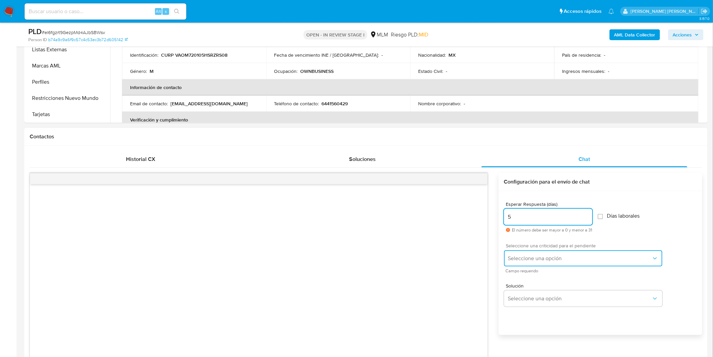
click at [563, 256] on span "Seleccione una opción" at bounding box center [580, 258] width 144 height 7
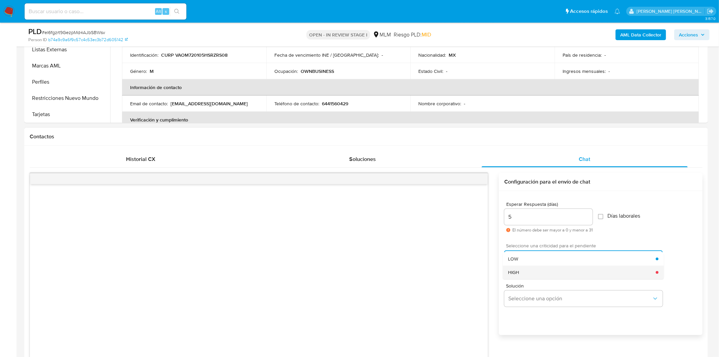
drag, startPoint x: 547, startPoint y: 262, endPoint x: 548, endPoint y: 269, distance: 7.4
click at [548, 269] on ul "LOW HIGH" at bounding box center [583, 265] width 161 height 27
click at [545, 269] on div "HIGH" at bounding box center [582, 271] width 148 height 13
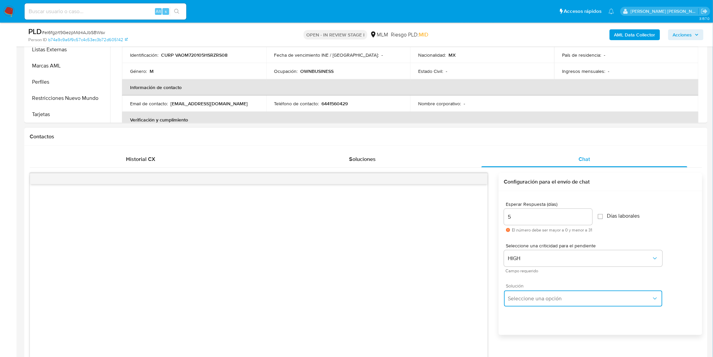
click at [547, 297] on span "Seleccione una opción" at bounding box center [580, 298] width 144 height 7
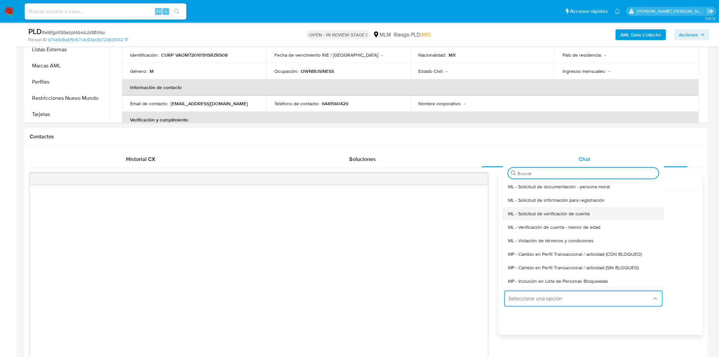
click at [559, 217] on div "ML - Solicitud de verificación de cuenta" at bounding box center [583, 213] width 150 height 13
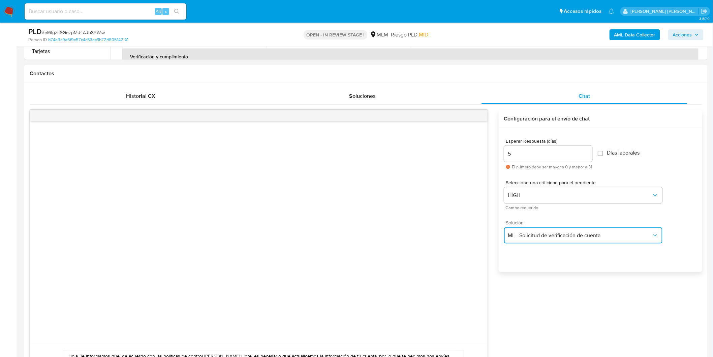
scroll to position [329, 0]
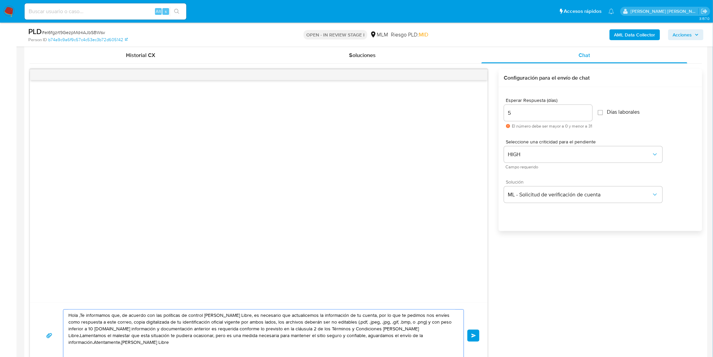
drag, startPoint x: 427, startPoint y: 339, endPoint x: 33, endPoint y: 290, distance: 397.1
click at [33, 290] on div "Hola ,Te informamos que, de acuerdo con las políticas de control de Mercado Lib…" at bounding box center [259, 219] width 458 height 300
paste textarea "Estimado Moises Abraham Vazquez Orrantia. Te comunicamos que se ha identificado…"
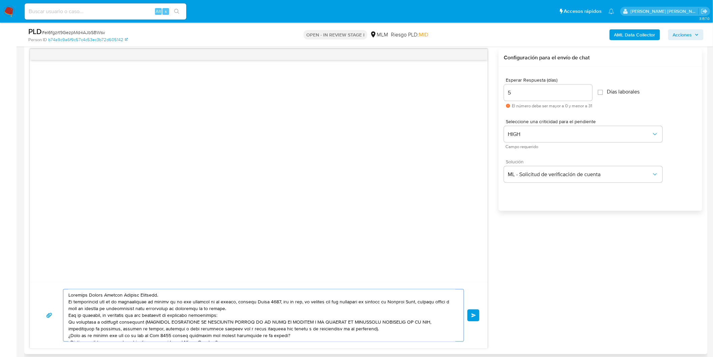
scroll to position [16, 0]
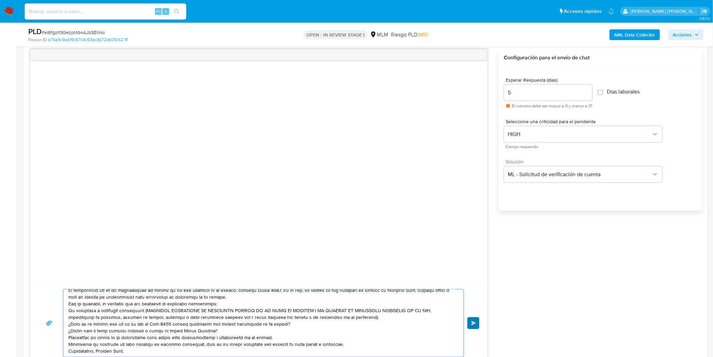
type textarea "Estimado Moises Abraham Vazquez Orrantia. Te comunicamos que se ha identificado…"
click at [472, 323] on span "Enviar" at bounding box center [474, 323] width 5 height 4
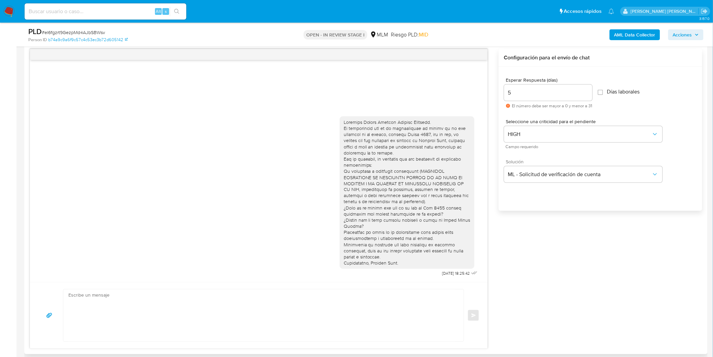
scroll to position [0, 0]
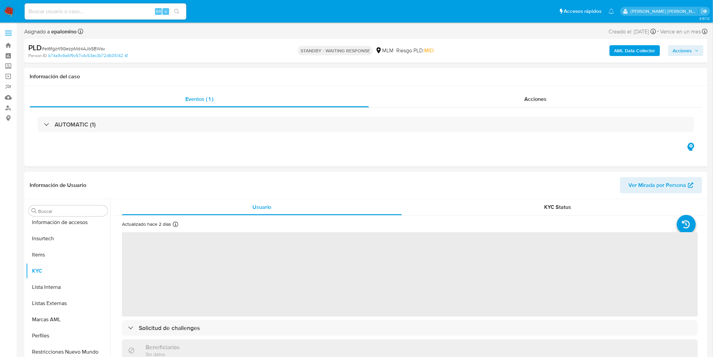
scroll to position [284, 0]
click at [93, 48] on span "# eI6fgzrt9GezpMd4AJbSBWsv" at bounding box center [73, 48] width 63 height 7
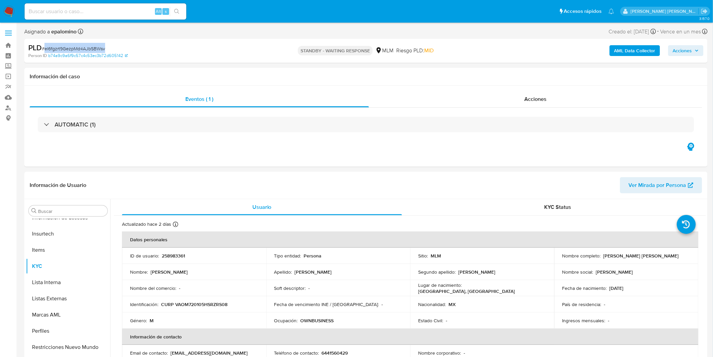
copy span "eI6fgzrt9GezpMd4AJbSBWsv"
select select "10"
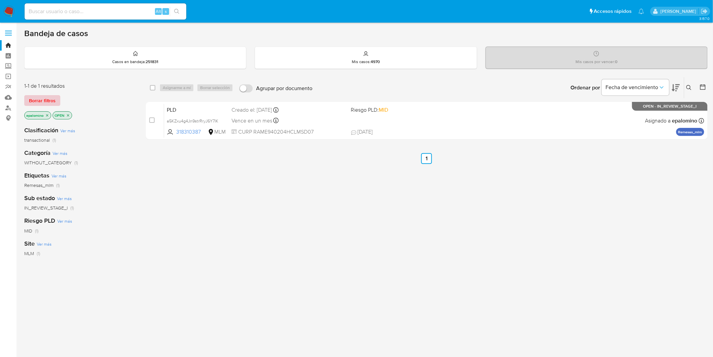
click at [33, 96] on span "Borrar filtros" at bounding box center [42, 100] width 27 height 9
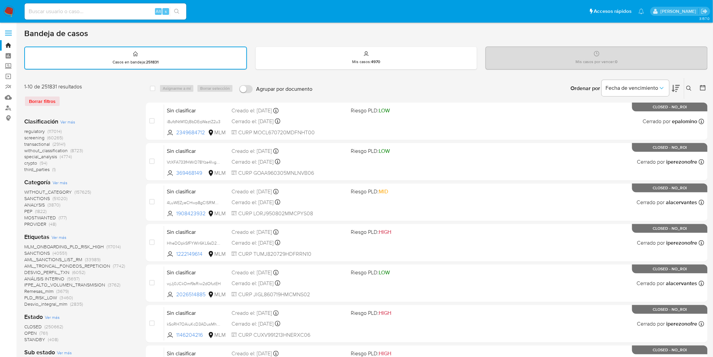
click at [689, 86] on icon at bounding box center [689, 88] width 5 height 5
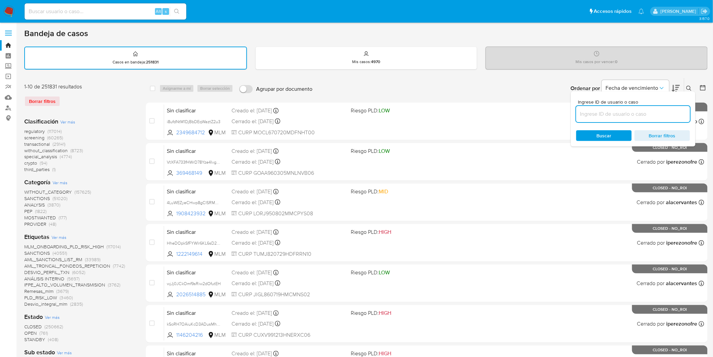
click at [631, 113] on input at bounding box center [633, 114] width 114 height 9
click at [582, 113] on input "258983361" at bounding box center [633, 114] width 114 height 9
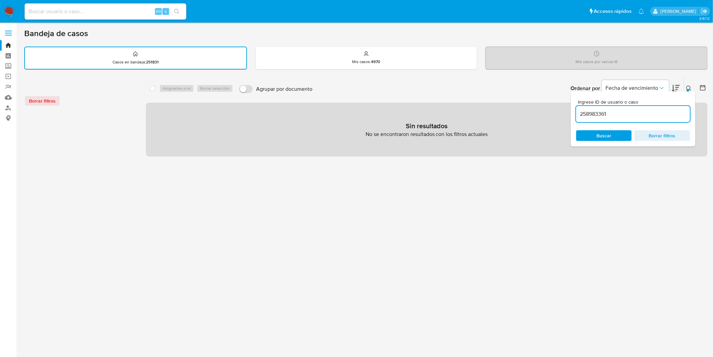
click at [584, 113] on input "258983361" at bounding box center [633, 114] width 114 height 9
click at [582, 113] on input "258983361" at bounding box center [633, 114] width 114 height 9
type input "258983361"
click at [598, 132] on span "Buscar" at bounding box center [604, 135] width 15 height 11
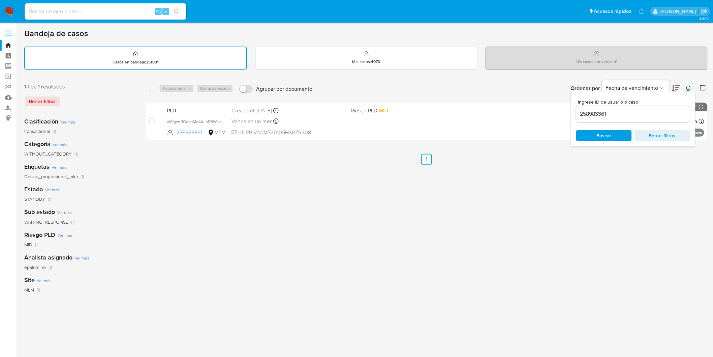
click at [689, 89] on div at bounding box center [688, 90] width 3 height 3
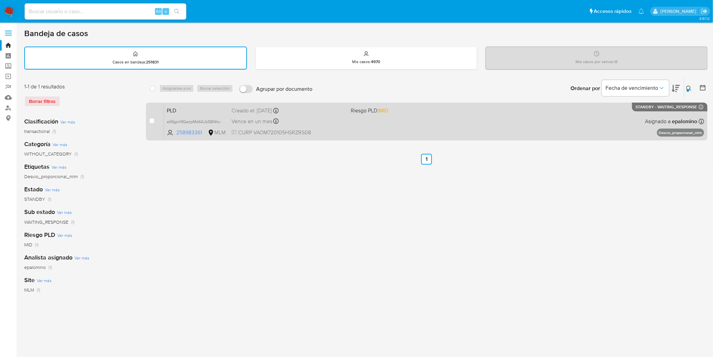
click at [181, 106] on span "PLD" at bounding box center [196, 110] width 59 height 9
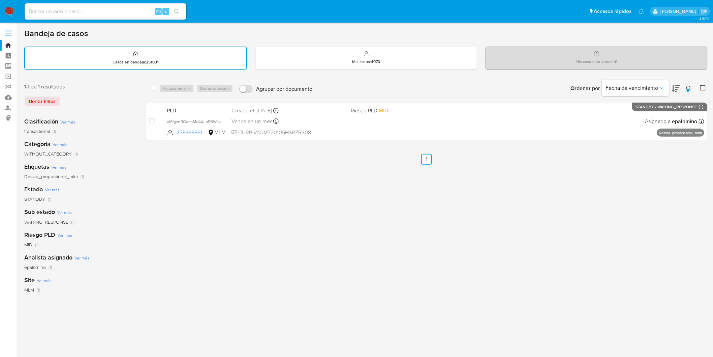
click at [7, 9] on img at bounding box center [8, 11] width 11 height 11
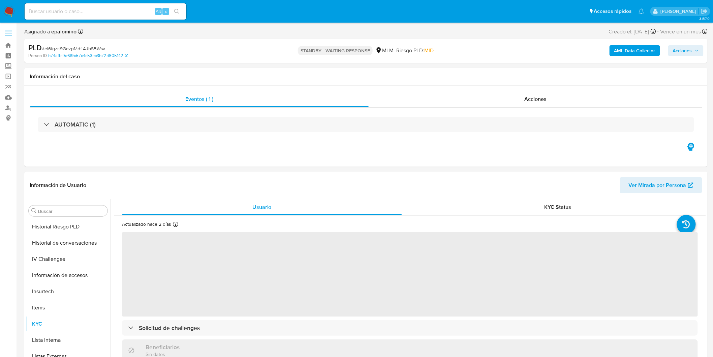
scroll to position [284, 0]
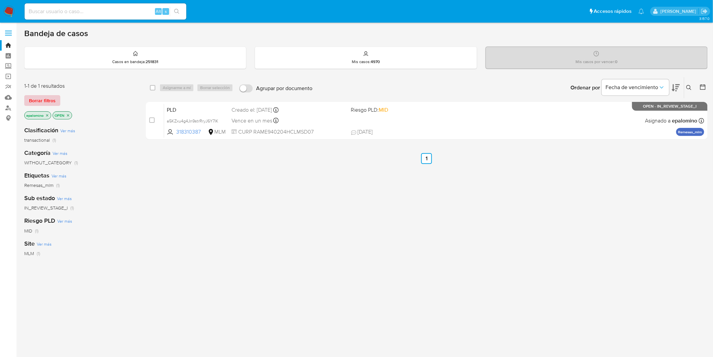
click at [45, 102] on span "Borrar filtros" at bounding box center [42, 100] width 27 height 9
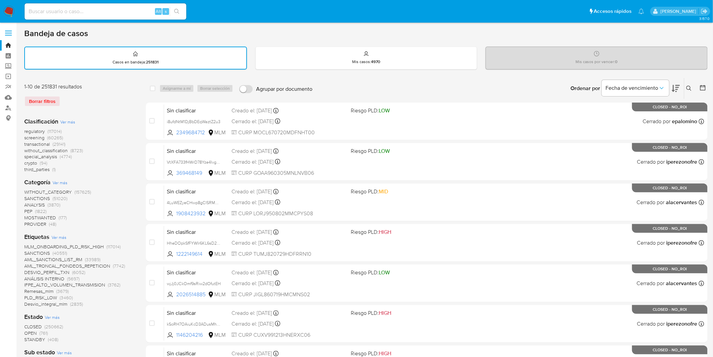
click at [689, 86] on icon at bounding box center [689, 88] width 5 height 5
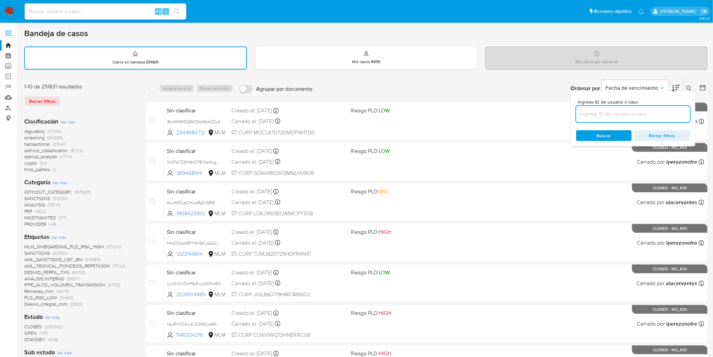
click at [599, 110] on input at bounding box center [633, 114] width 114 height 9
type input "529441636"
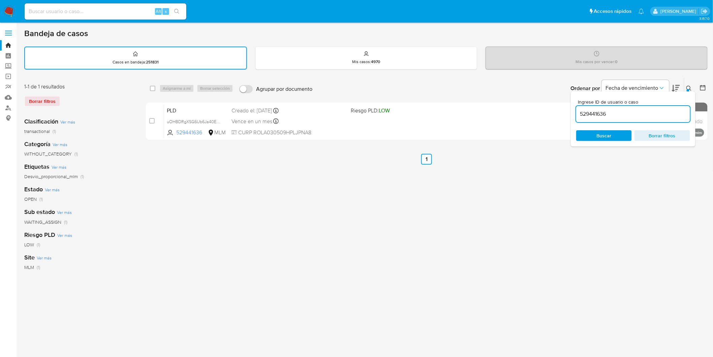
click at [693, 87] on button at bounding box center [690, 88] width 11 height 8
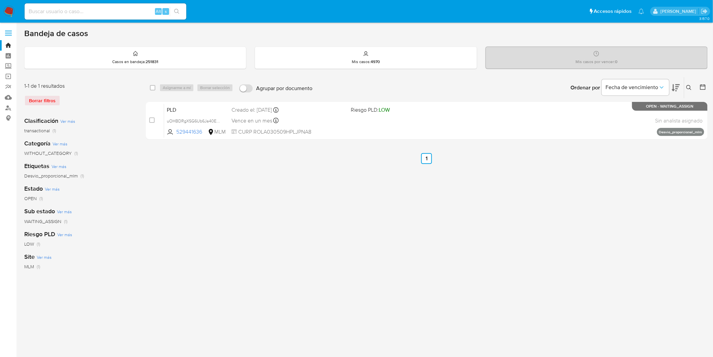
click at [122, 99] on div "Borrar filtros" at bounding box center [78, 100] width 108 height 11
click at [12, 11] on img at bounding box center [8, 11] width 11 height 11
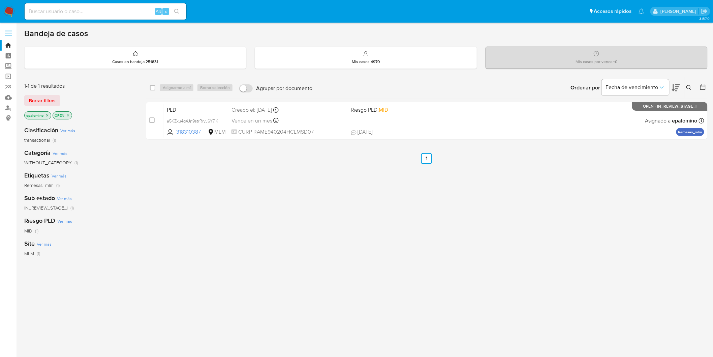
click at [46, 102] on span "Borrar filtros" at bounding box center [42, 100] width 27 height 9
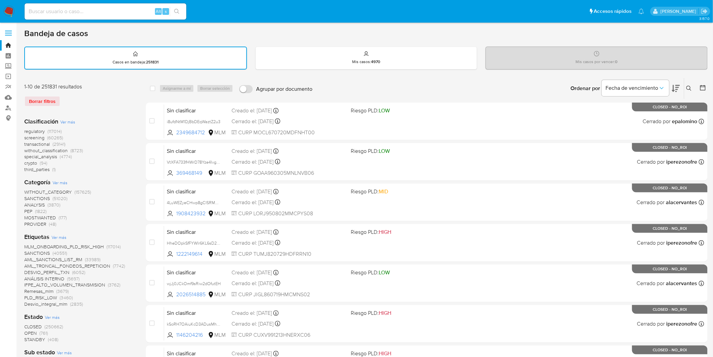
click at [690, 87] on icon at bounding box center [689, 88] width 5 height 5
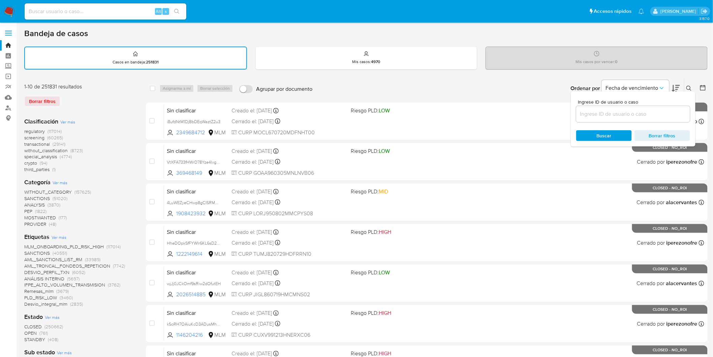
click at [622, 110] on input at bounding box center [633, 114] width 114 height 9
click at [614, 115] on input at bounding box center [633, 114] width 114 height 9
type input "529441636"
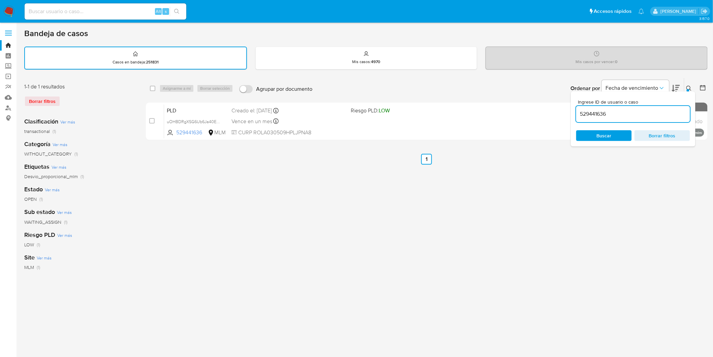
click at [690, 88] on icon at bounding box center [689, 88] width 5 height 5
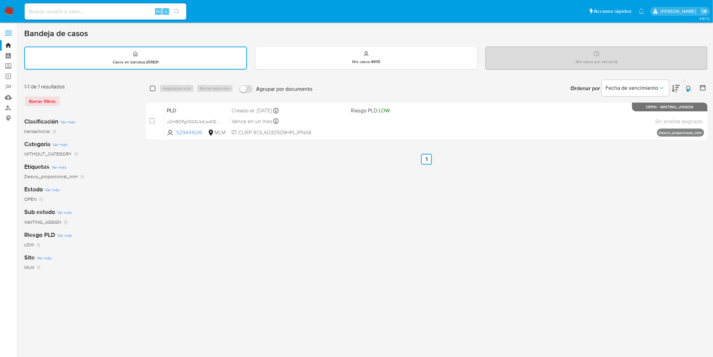
click at [153, 86] on input "checkbox" at bounding box center [152, 88] width 5 height 5
checkbox input "true"
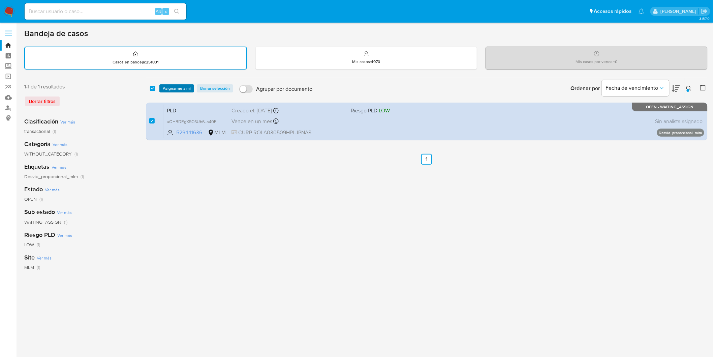
click at [167, 86] on span "Asignarme a mí" at bounding box center [177, 88] width 28 height 7
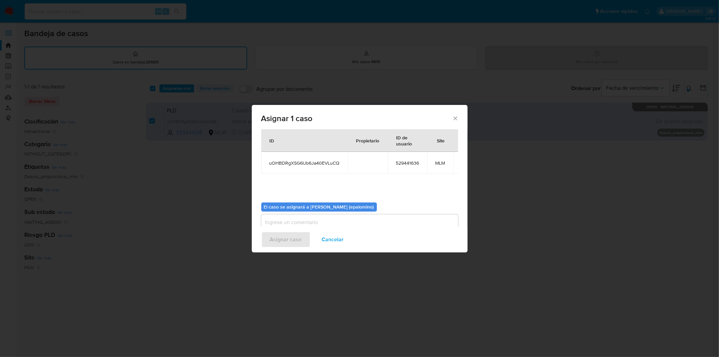
scroll to position [35, 0]
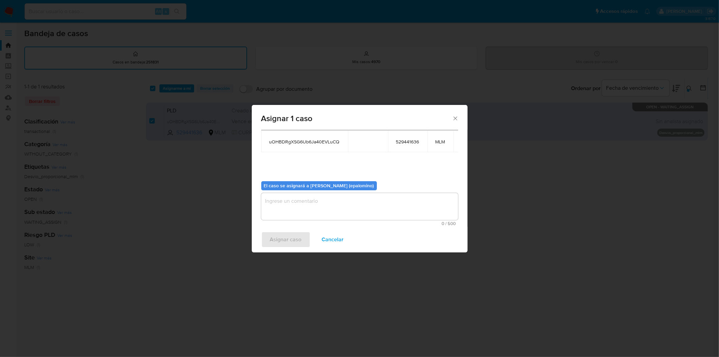
click at [314, 213] on textarea "assign-modal" at bounding box center [359, 206] width 197 height 27
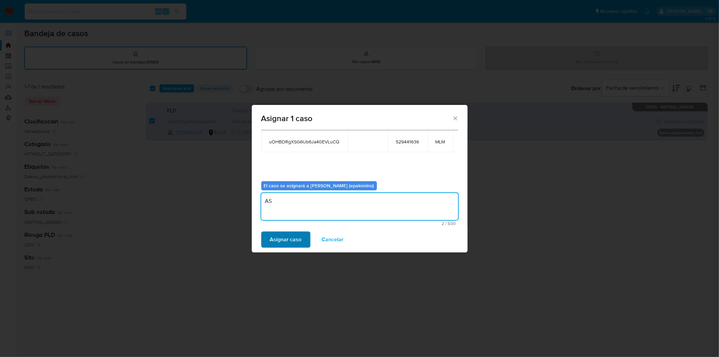
type textarea "AS"
click at [287, 238] on span "Asignar caso" at bounding box center [286, 239] width 32 height 15
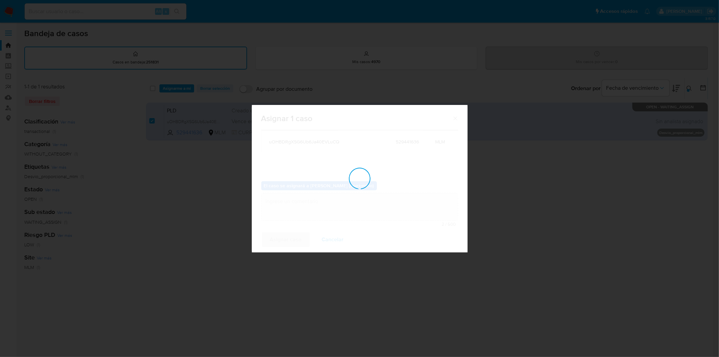
checkbox input "false"
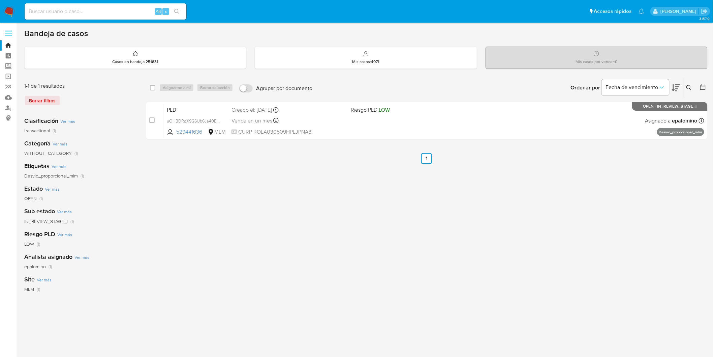
click at [4, 32] on label at bounding box center [8, 33] width 17 height 14
click at [0, 0] on input "checkbox" at bounding box center [0, 0] width 0 height 0
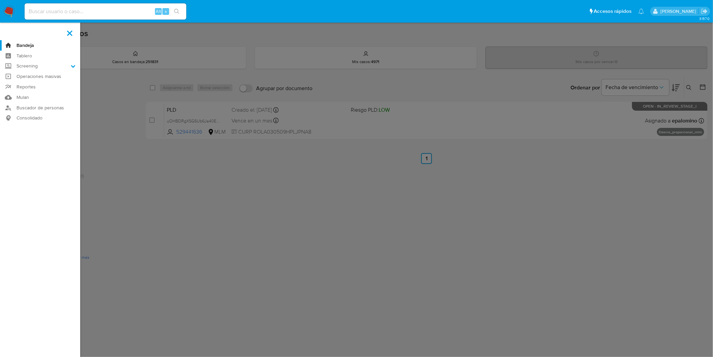
click at [104, 83] on label at bounding box center [356, 178] width 713 height 357
click at [0, 0] on input "checkbox" at bounding box center [0, 0] width 0 height 0
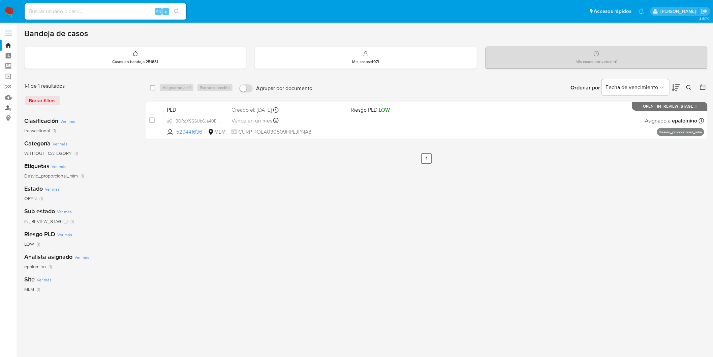
click at [9, 106] on link "Buscador de personas" at bounding box center [40, 107] width 80 height 10
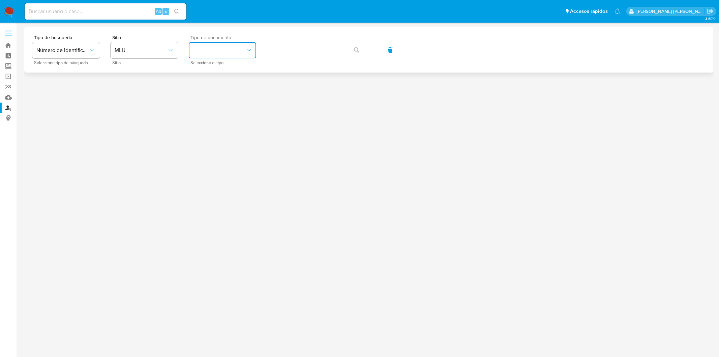
click at [246, 57] on button "identificationType" at bounding box center [222, 50] width 67 height 16
click at [164, 55] on button "MLU" at bounding box center [144, 50] width 67 height 16
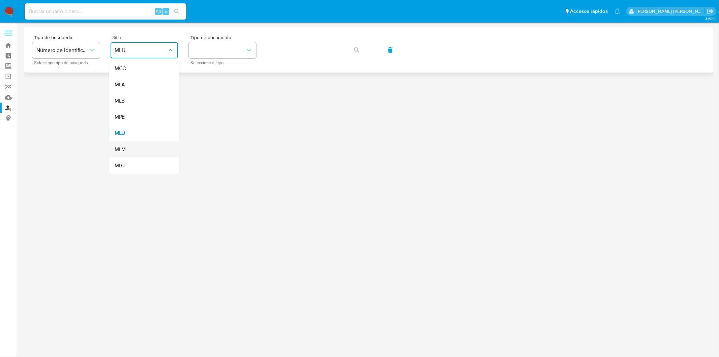
click at [148, 147] on div "MLM" at bounding box center [142, 149] width 55 height 16
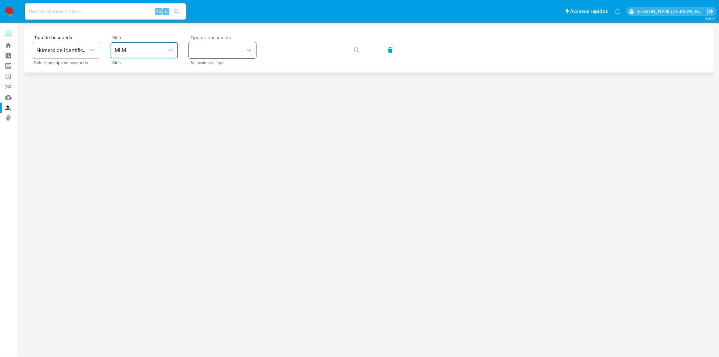
click at [247, 47] on icon "identificationType" at bounding box center [248, 50] width 7 height 7
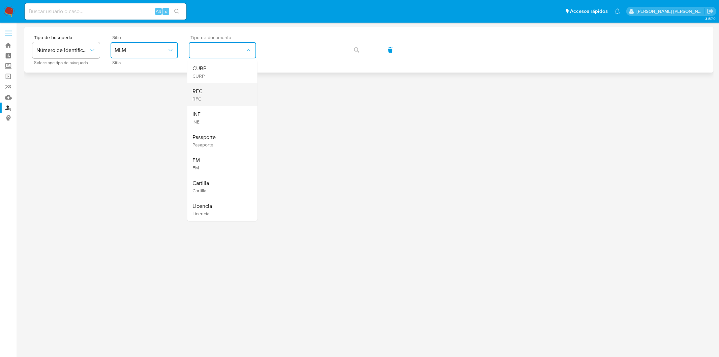
click at [208, 96] on div "RFC RFC" at bounding box center [220, 94] width 55 height 23
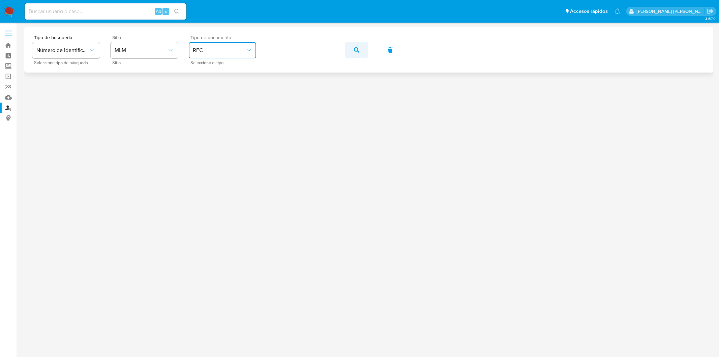
click at [352, 49] on button "button" at bounding box center [356, 50] width 23 height 16
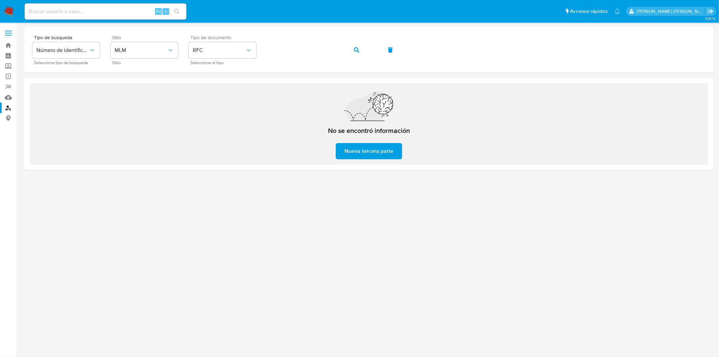
click at [282, 125] on div "No se encontró información Nueva tercera parte" at bounding box center [369, 123] width 679 height 81
click at [7, 11] on img at bounding box center [8, 11] width 11 height 11
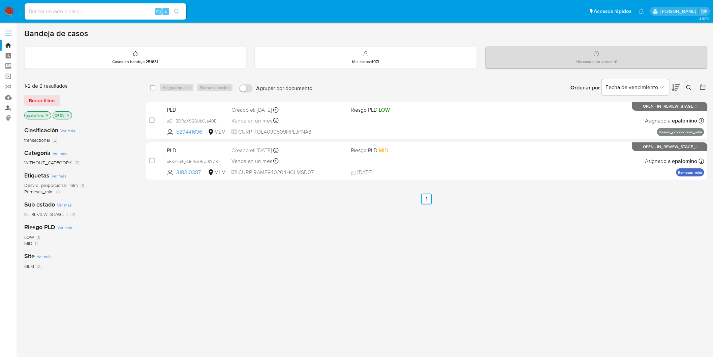
click at [9, 110] on link "Buscador de personas" at bounding box center [40, 107] width 80 height 10
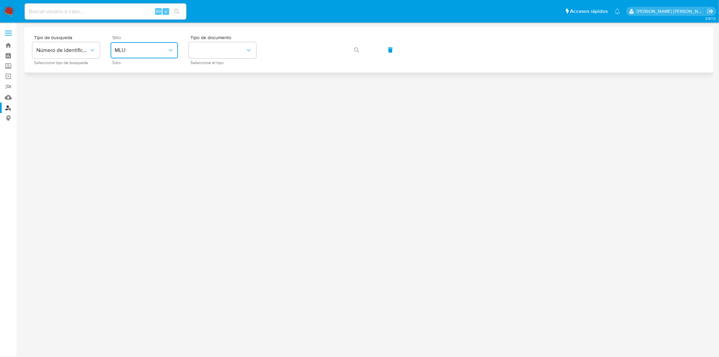
click at [159, 54] on button "MLU" at bounding box center [144, 50] width 67 height 16
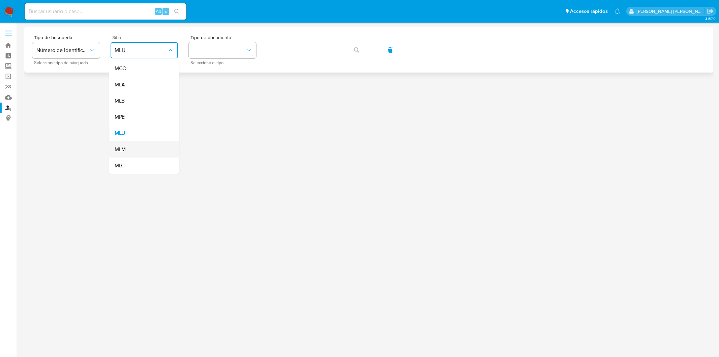
click at [130, 144] on div "MLM" at bounding box center [142, 149] width 55 height 16
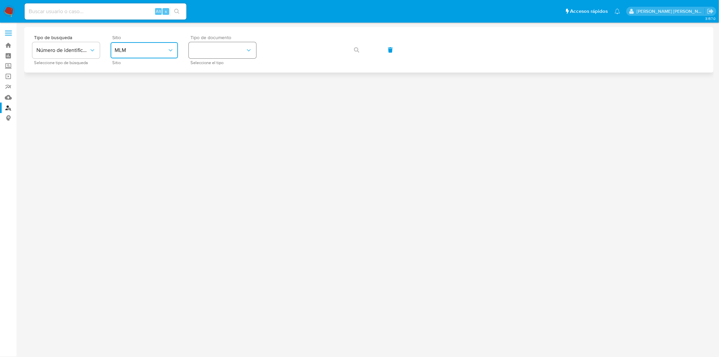
click at [250, 51] on icon "identificationType" at bounding box center [248, 50] width 7 height 7
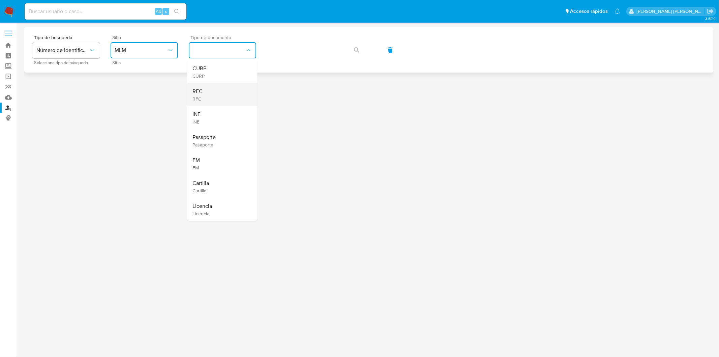
click at [213, 99] on div "RFC RFC" at bounding box center [220, 94] width 55 height 23
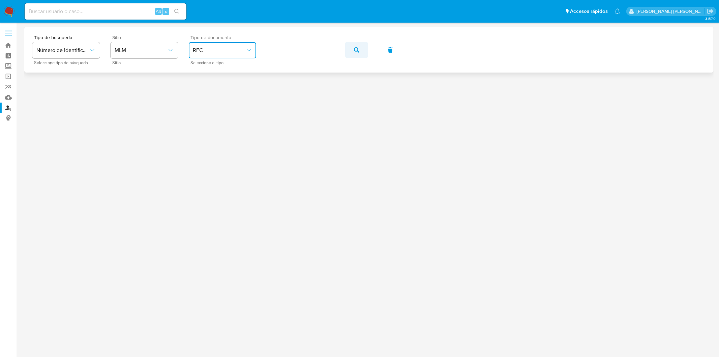
click at [355, 49] on icon "button" at bounding box center [356, 49] width 5 height 5
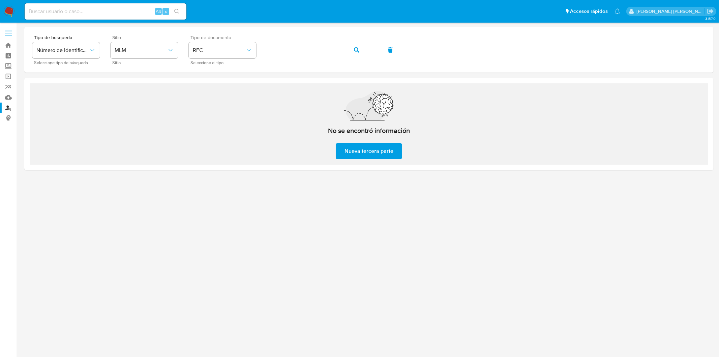
click at [264, 156] on div "No se encontró información Nueva tercera parte" at bounding box center [369, 123] width 679 height 81
click at [10, 6] on img at bounding box center [8, 11] width 11 height 11
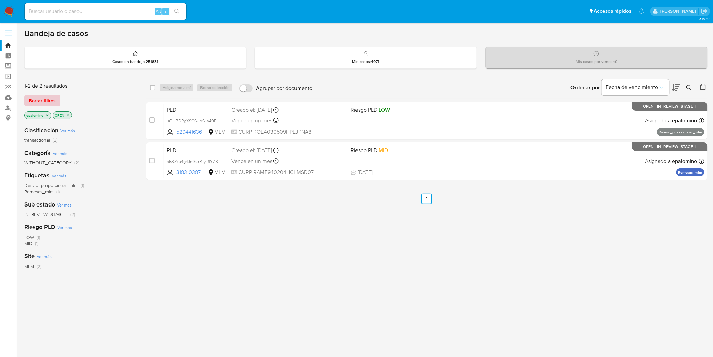
click at [51, 98] on span "Borrar filtros" at bounding box center [42, 100] width 27 height 9
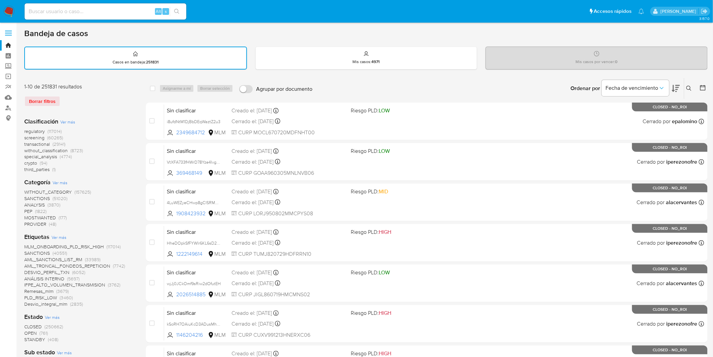
click at [688, 86] on icon at bounding box center [689, 88] width 5 height 5
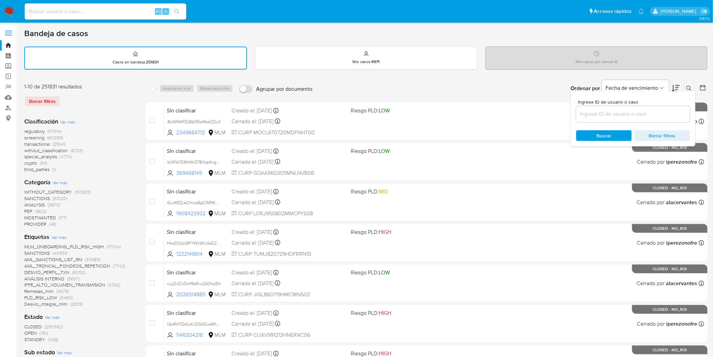
click at [608, 108] on div at bounding box center [633, 114] width 114 height 16
click at [606, 112] on input at bounding box center [633, 114] width 114 height 9
paste input "529441636"
type input "529441636"
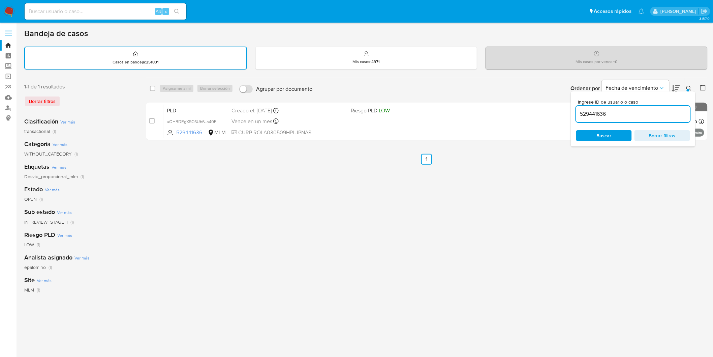
click at [687, 86] on icon at bounding box center [689, 88] width 5 height 5
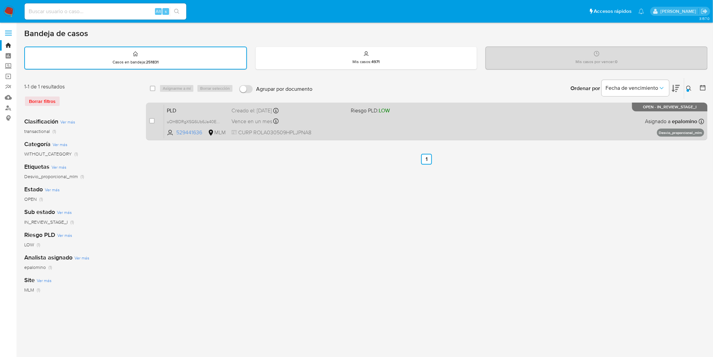
click at [168, 106] on span "PLD" at bounding box center [196, 110] width 59 height 9
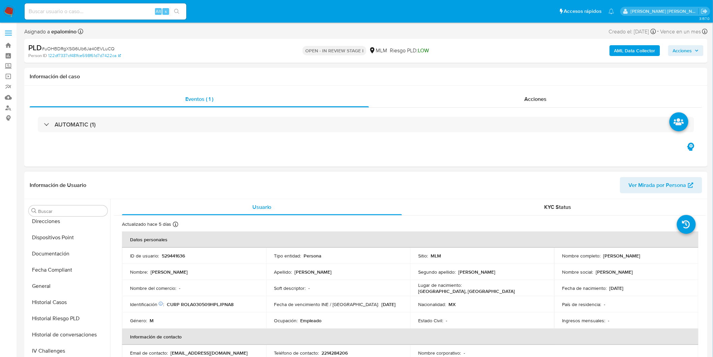
select select "10"
click at [77, 315] on button "Devices Geolocation" at bounding box center [65, 318] width 79 height 16
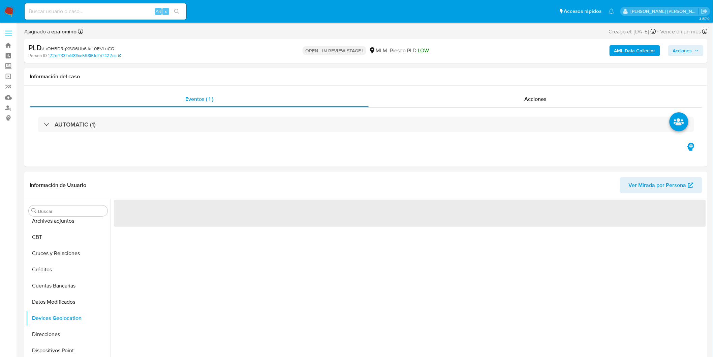
scroll to position [71, 0]
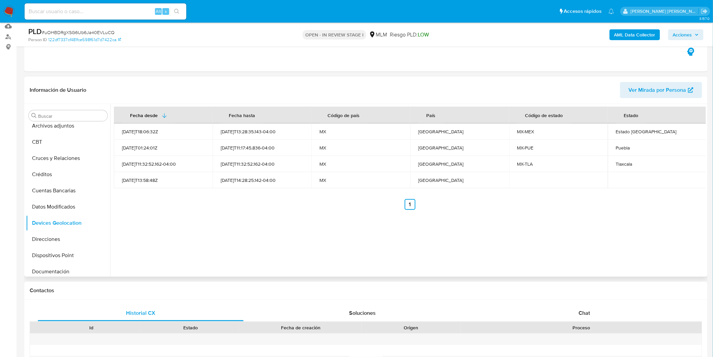
click at [321, 217] on div "Fecha desde Fecha hasta Código de país País Código de estado Estado 2022-09-14T…" at bounding box center [408, 190] width 596 height 173
click at [622, 162] on div "Tlaxcala" at bounding box center [657, 164] width 83 height 6
copy div "Tlaxcala"
click at [619, 150] on div "Puebla" at bounding box center [657, 148] width 83 height 6
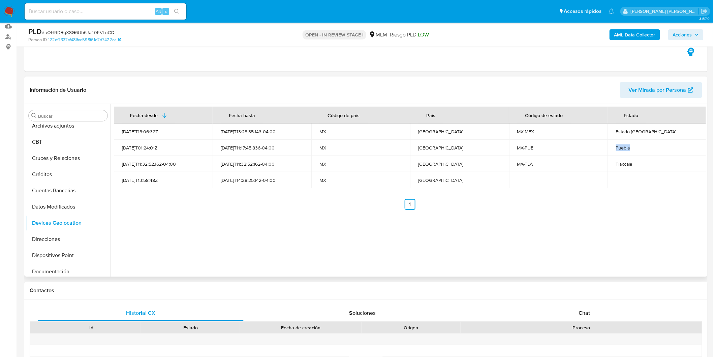
click at [619, 150] on div "Puebla" at bounding box center [657, 148] width 83 height 6
copy div "Puebla"
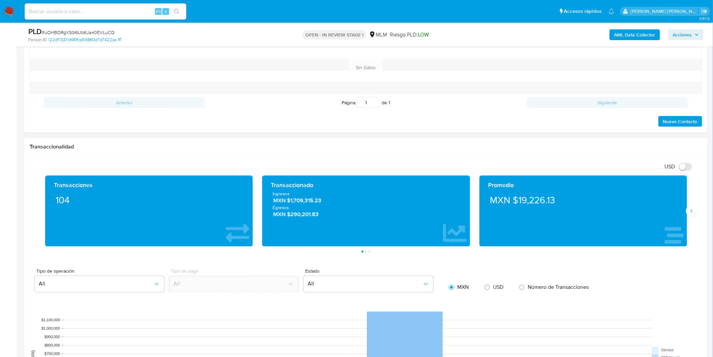
scroll to position [446, 0]
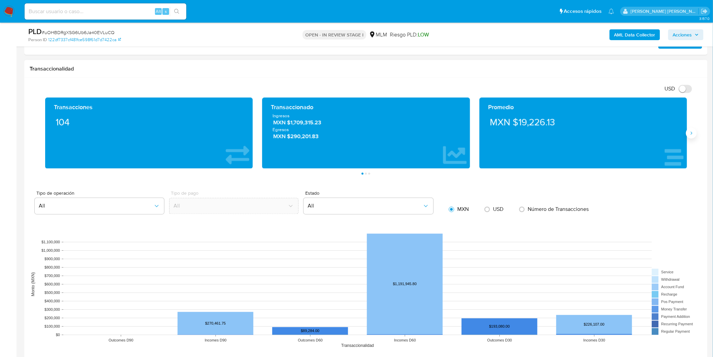
click at [693, 134] on icon "Siguiente" at bounding box center [691, 132] width 5 height 5
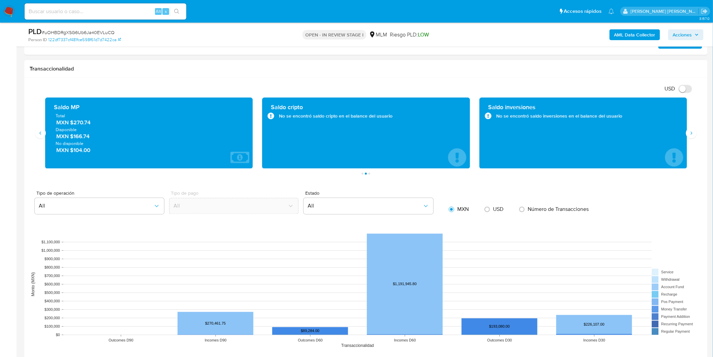
drag, startPoint x: 74, startPoint y: 136, endPoint x: 96, endPoint y: 137, distance: 21.9
click at [96, 137] on span "MXN $166.74" at bounding box center [149, 136] width 186 height 8
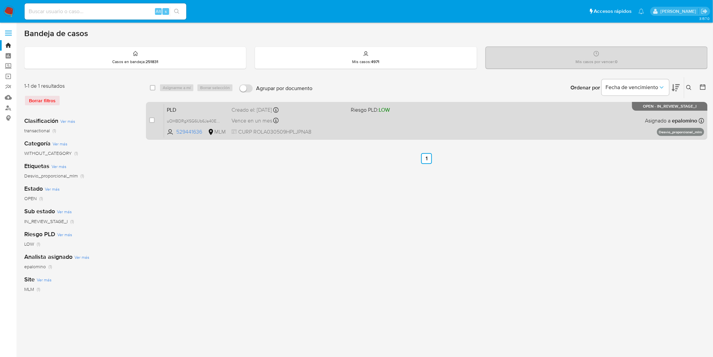
click at [181, 105] on span "PLD" at bounding box center [196, 109] width 59 height 9
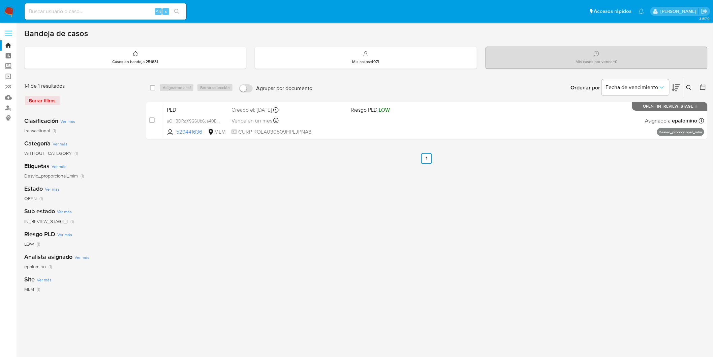
click at [12, 12] on img at bounding box center [8, 11] width 11 height 11
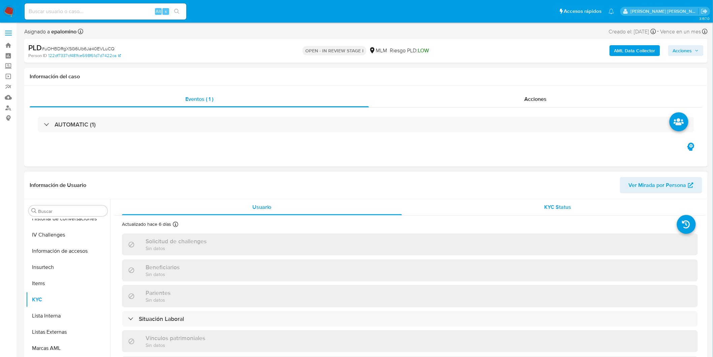
scroll to position [284, 0]
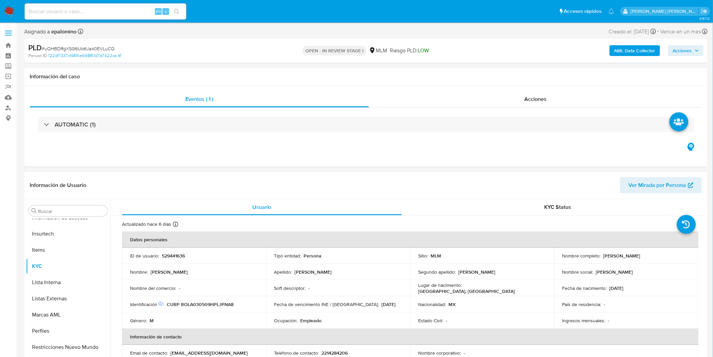
select select "10"
click at [345, 277] on td "Apellido : Rojas" at bounding box center [338, 272] width 144 height 16
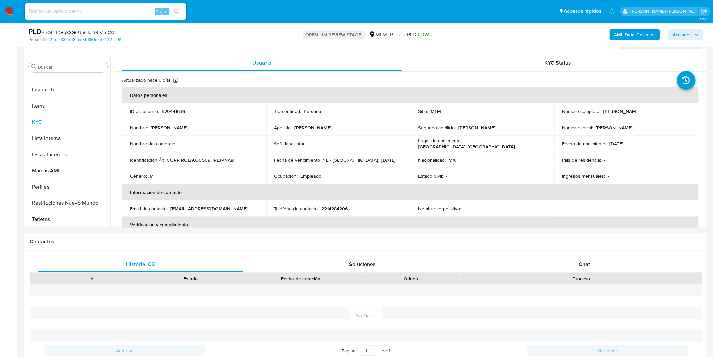
scroll to position [116, 0]
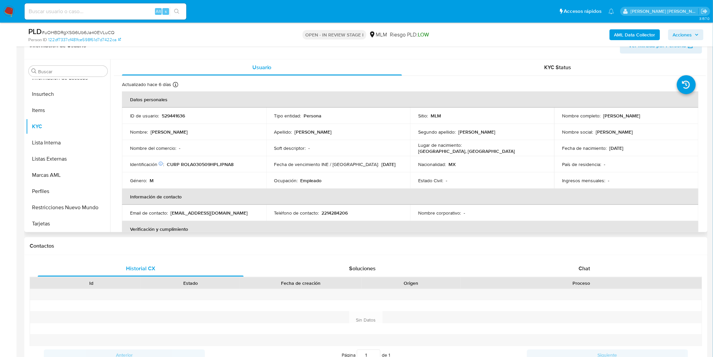
drag, startPoint x: 660, startPoint y: 115, endPoint x: 602, endPoint y: 116, distance: 58.0
click at [602, 116] on div "Nombre completo : Andrik Noe Rojas Lopez" at bounding box center [627, 116] width 128 height 6
copy p "Andrik Noe Rojas Lopez"
click at [284, 142] on td "Soft descriptor : -" at bounding box center [338, 148] width 144 height 16
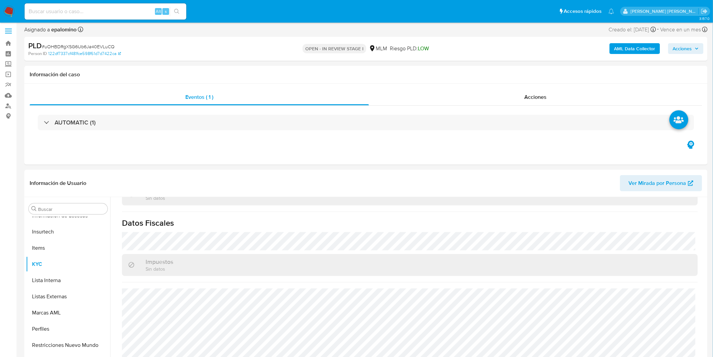
scroll to position [0, 0]
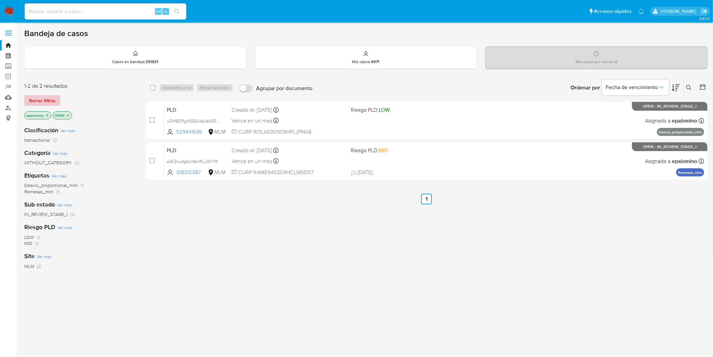
click at [41, 103] on span "Borrar filtros" at bounding box center [42, 100] width 27 height 9
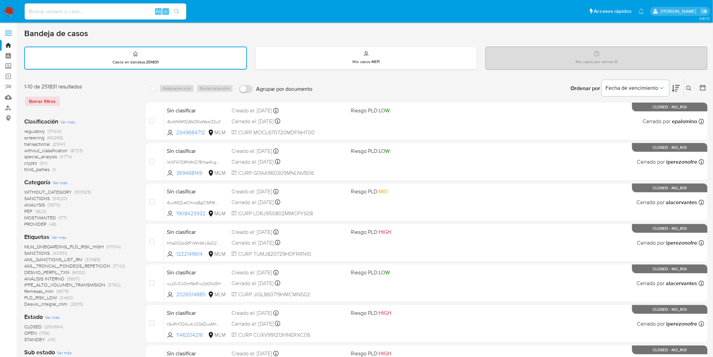
click at [691, 88] on icon at bounding box center [689, 88] width 5 height 5
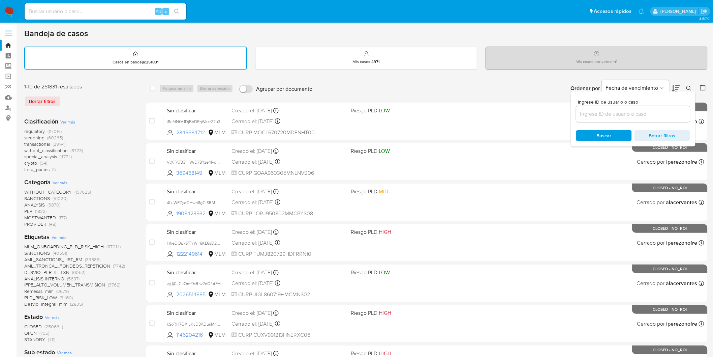
click at [589, 116] on input at bounding box center [633, 114] width 114 height 9
type input "529441636"
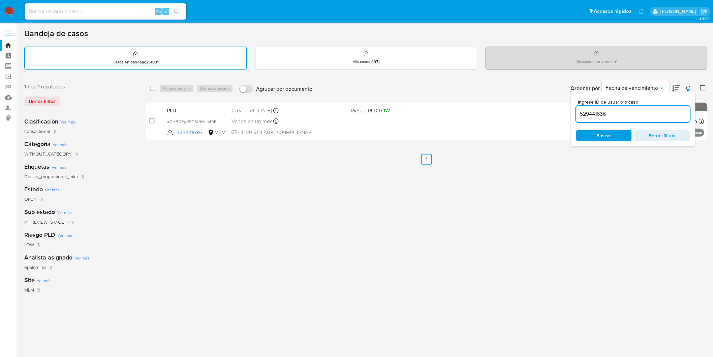
click at [689, 87] on icon at bounding box center [689, 88] width 5 height 5
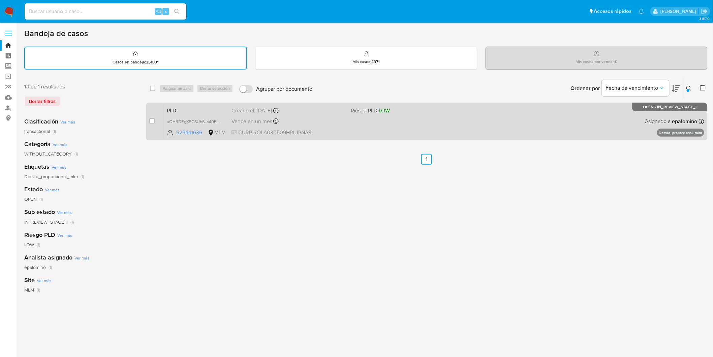
click at [173, 106] on span "PLD" at bounding box center [196, 110] width 59 height 9
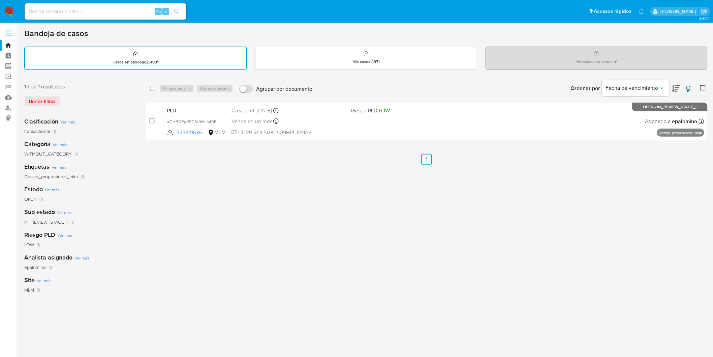
click at [12, 12] on img at bounding box center [8, 11] width 11 height 11
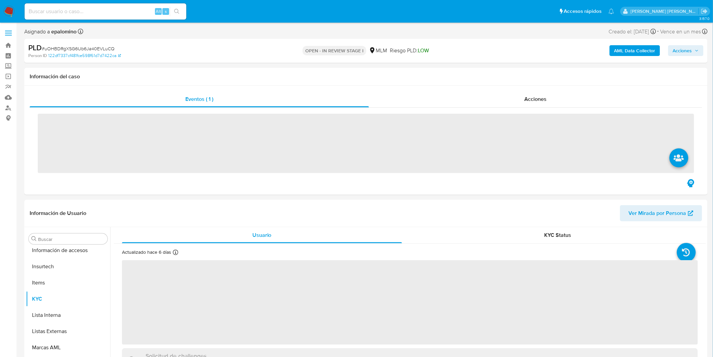
scroll to position [284, 0]
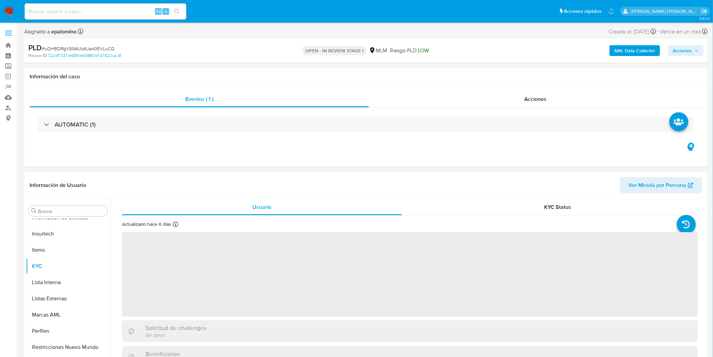
click at [103, 49] on span "# uOHBDRgXSG6Ub6Ja40EVLuCQ" at bounding box center [78, 48] width 73 height 7
copy span "uOHBDRgXSG6Ub6Ja40EVLuCQ"
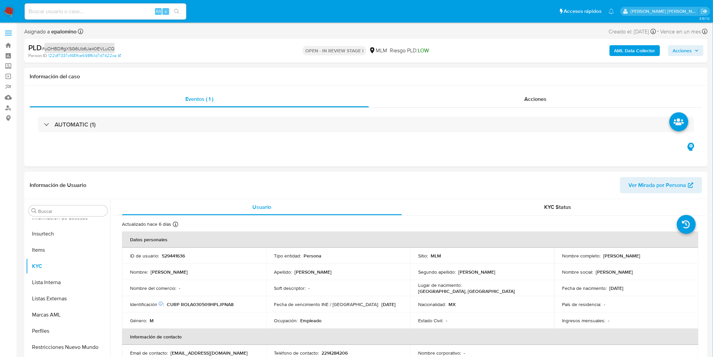
select select "10"
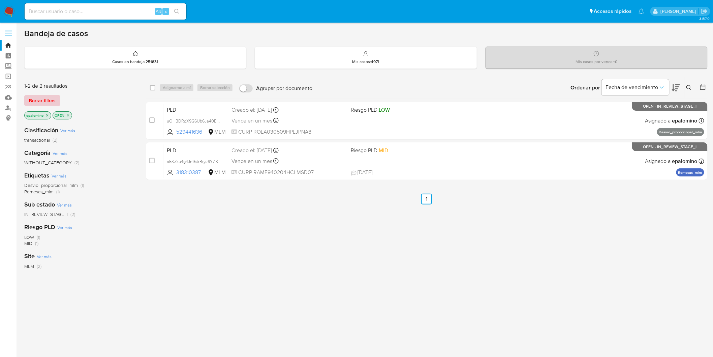
click at [48, 100] on span "Borrar filtros" at bounding box center [42, 100] width 27 height 9
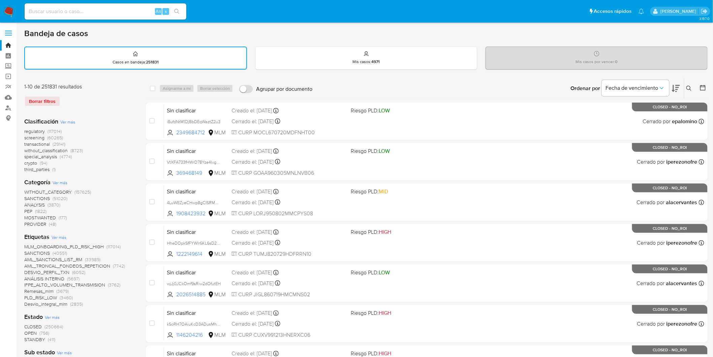
click at [687, 86] on icon at bounding box center [689, 88] width 5 height 5
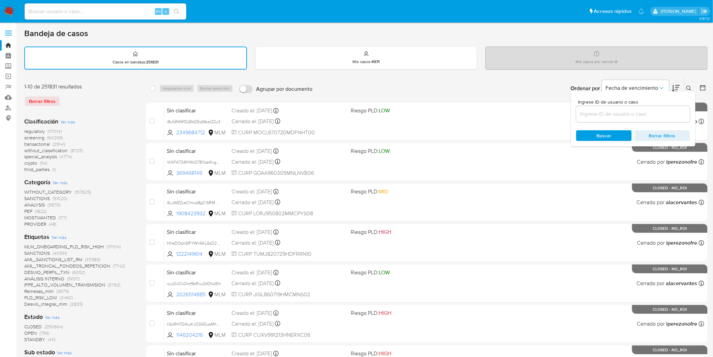
click at [604, 111] on input at bounding box center [633, 114] width 114 height 9
type input "379059396"
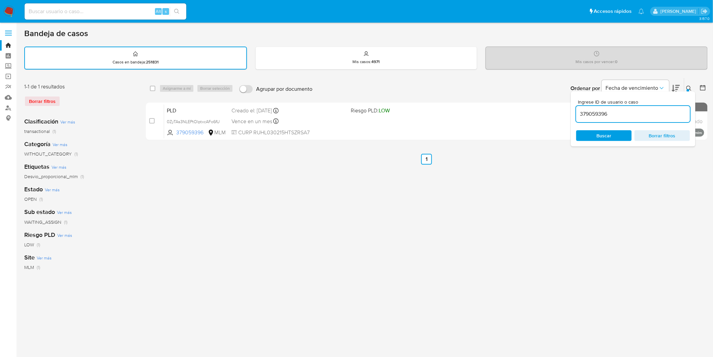
click at [687, 88] on icon at bounding box center [689, 88] width 5 height 5
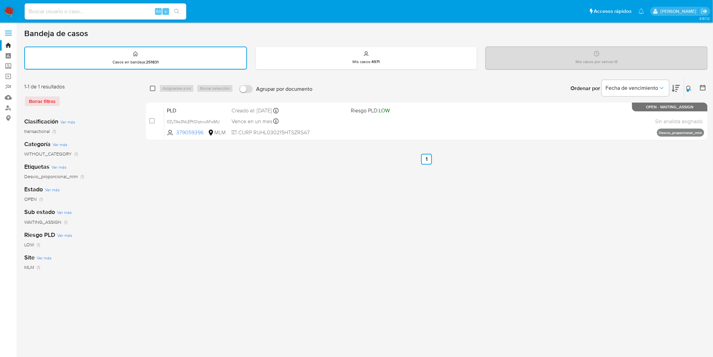
click at [153, 89] on input "checkbox" at bounding box center [152, 88] width 5 height 5
checkbox input "true"
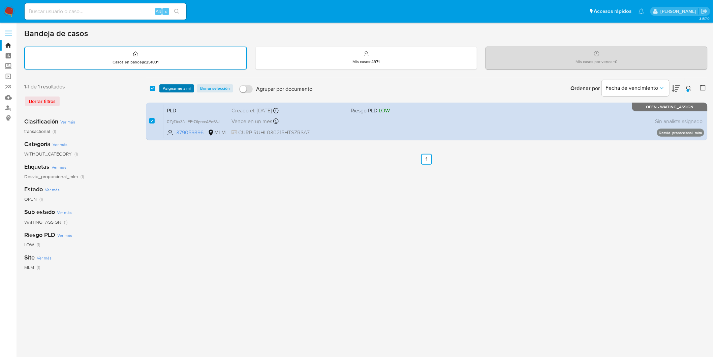
click at [170, 86] on span "Asignarme a mí" at bounding box center [177, 88] width 28 height 7
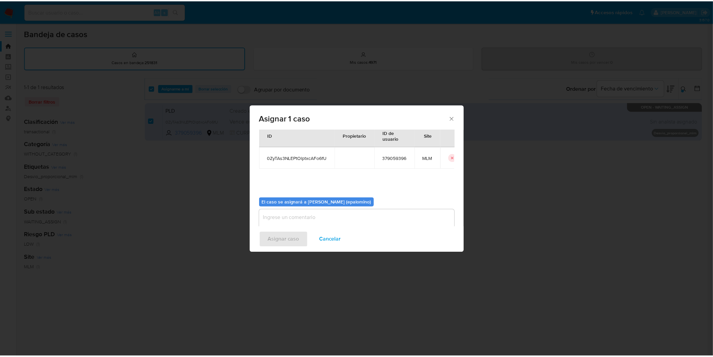
scroll to position [35, 0]
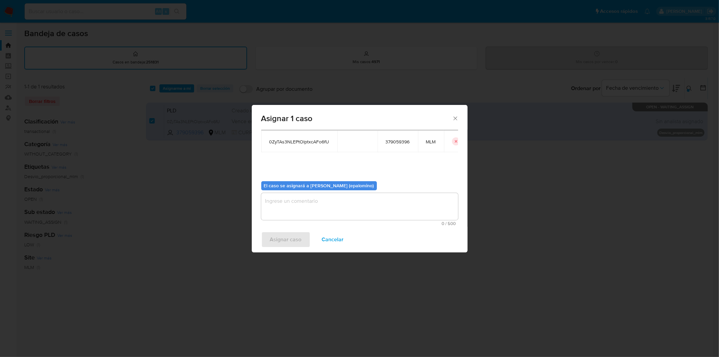
click at [285, 197] on textarea "assign-modal" at bounding box center [359, 206] width 197 height 27
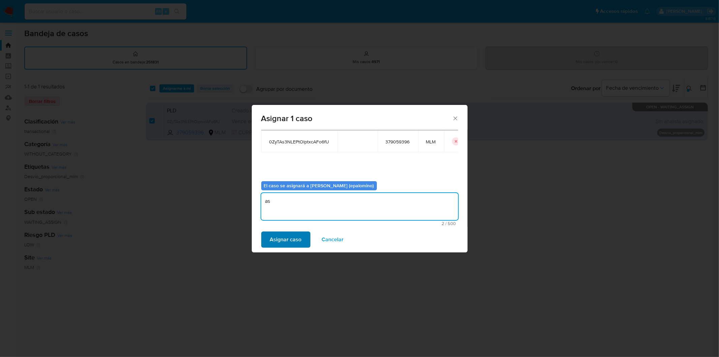
type textarea "as"
click at [288, 238] on span "Asignar caso" at bounding box center [286, 239] width 32 height 15
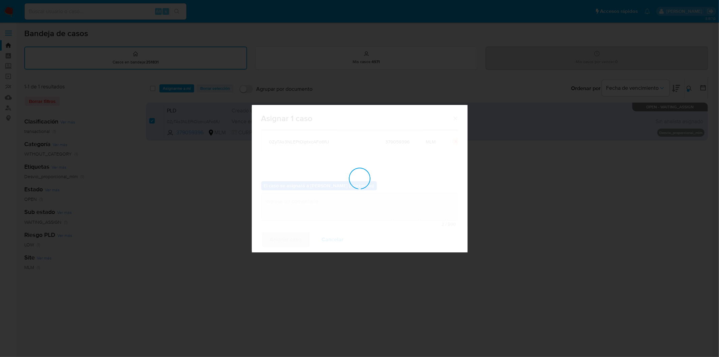
checkbox input "false"
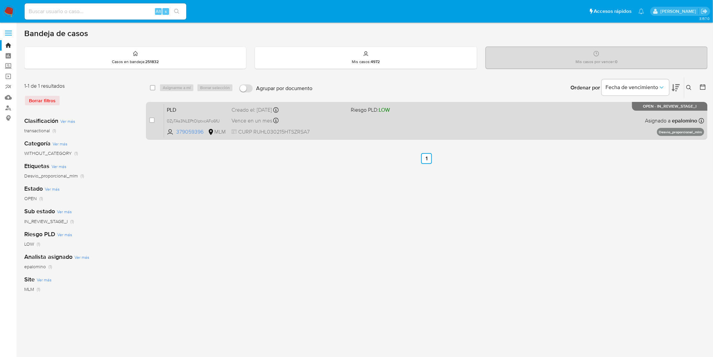
click at [171, 105] on span "PLD" at bounding box center [196, 109] width 59 height 9
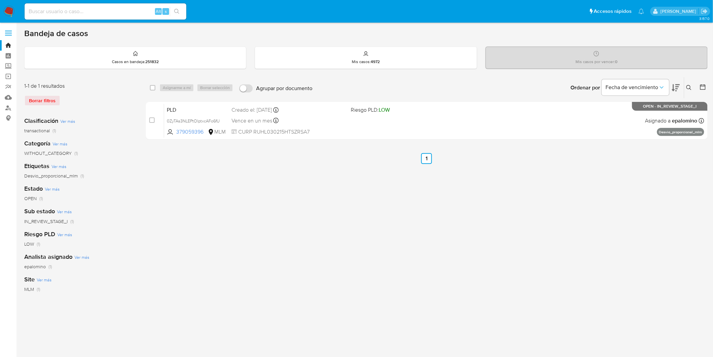
click at [9, 17] on img at bounding box center [8, 11] width 11 height 11
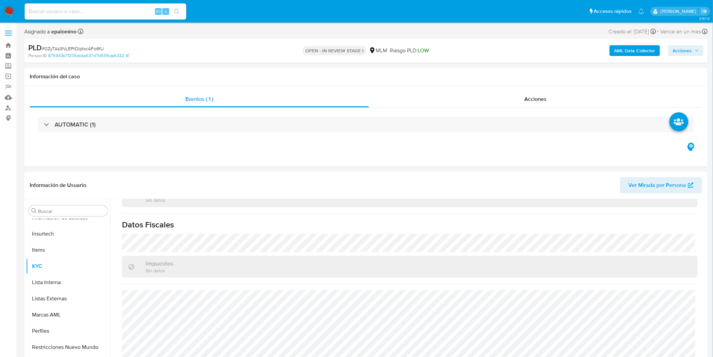
scroll to position [417, 0]
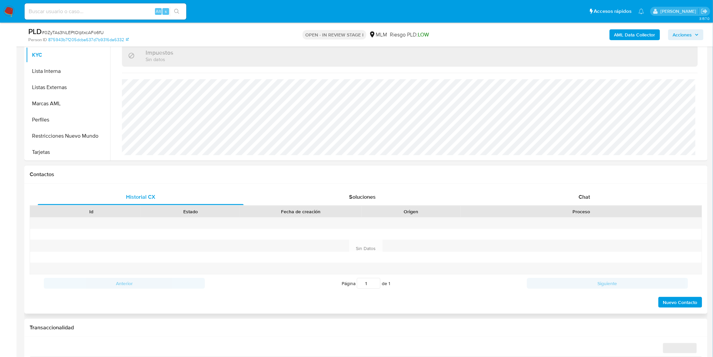
select select "10"
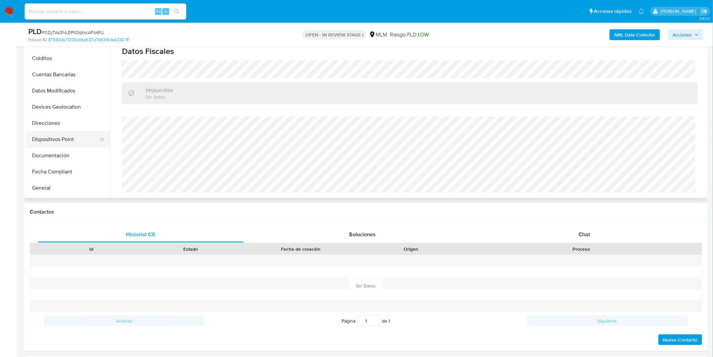
scroll to position [22, 0]
click at [72, 138] on button "Devices Geolocation" at bounding box center [65, 144] width 79 height 16
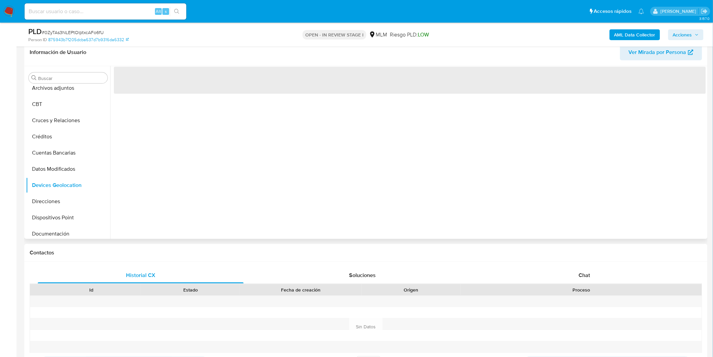
scroll to position [75, 0]
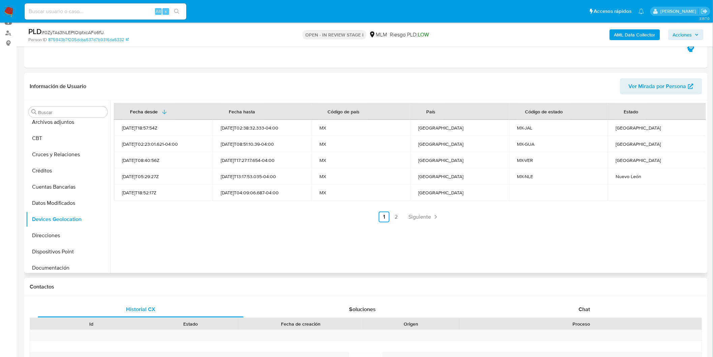
drag, startPoint x: 306, startPoint y: 201, endPoint x: 301, endPoint y: 214, distance: 14.0
click at [301, 214] on ul "Anterior 1 2 Siguiente" at bounding box center [410, 216] width 592 height 11
click at [422, 214] on span "Siguiente" at bounding box center [420, 216] width 23 height 5
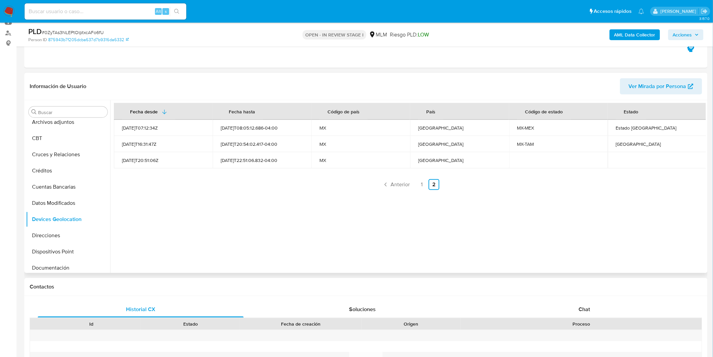
click at [338, 220] on div "Fecha desde Fecha hasta Código de país País Código de estado Estado 2022-01-02T…" at bounding box center [408, 186] width 596 height 173
click at [616, 144] on div "Tamaulipas" at bounding box center [657, 144] width 83 height 6
copy div "Tamaulipas"
click at [423, 186] on link "1" at bounding box center [422, 184] width 11 height 11
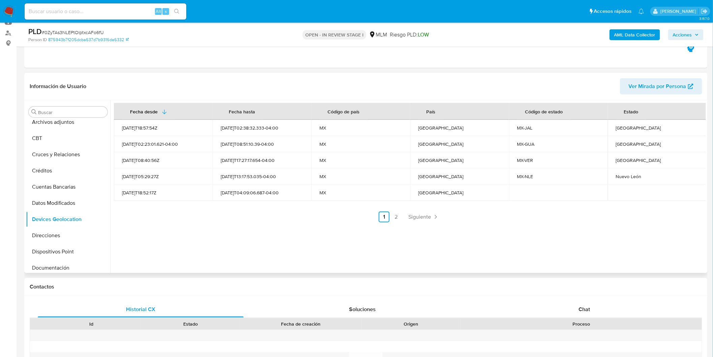
click at [626, 175] on div "Nuevo León" at bounding box center [657, 176] width 83 height 6
click at [628, 142] on div "Guanajuato" at bounding box center [657, 144] width 83 height 6
copy div "Guanajuato"
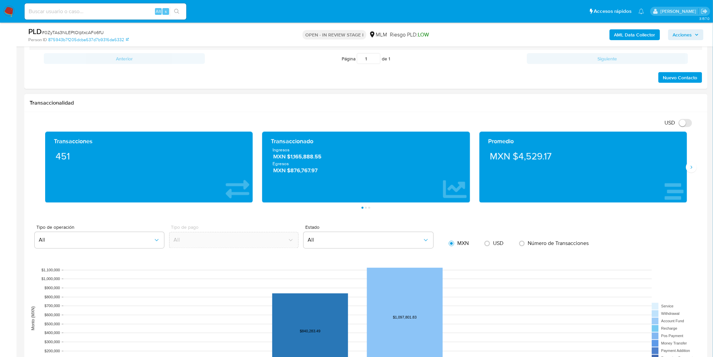
scroll to position [412, 0]
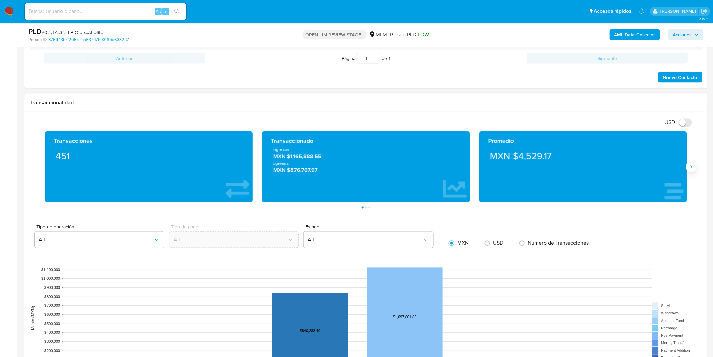
click at [693, 170] on icon "Siguiente" at bounding box center [691, 166] width 5 height 5
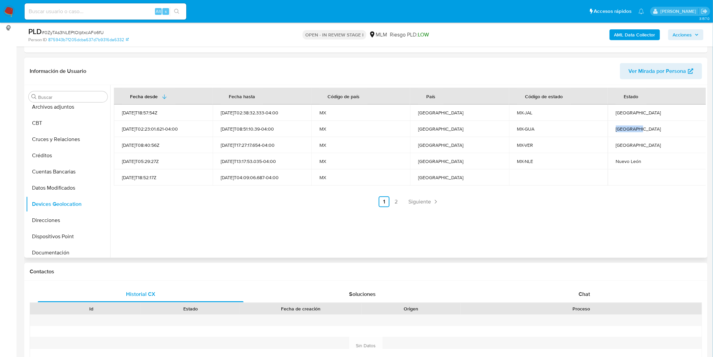
scroll to position [75, 0]
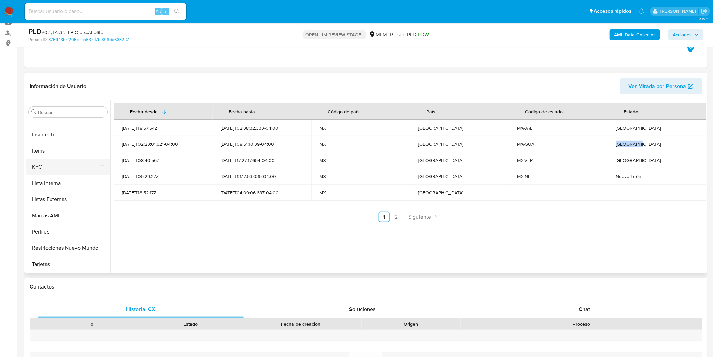
click at [66, 161] on button "KYC" at bounding box center [65, 167] width 79 height 16
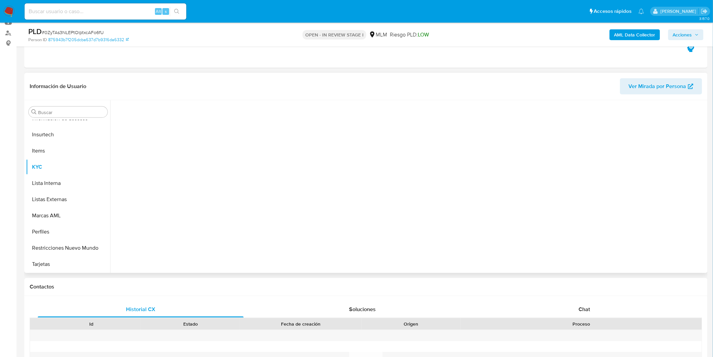
scroll to position [284, 0]
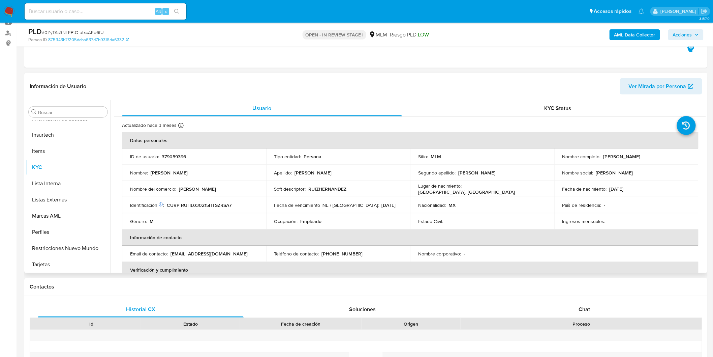
drag, startPoint x: 669, startPoint y: 157, endPoint x: 601, endPoint y: 156, distance: 68.1
click at [601, 156] on div "Nombre completo : Luis Eduardo Ruiz Hernandez" at bounding box center [627, 156] width 128 height 6
copy p "Luis Eduardo Ruiz Hernandez"
click at [253, 214] on td "Género : M" at bounding box center [194, 221] width 144 height 16
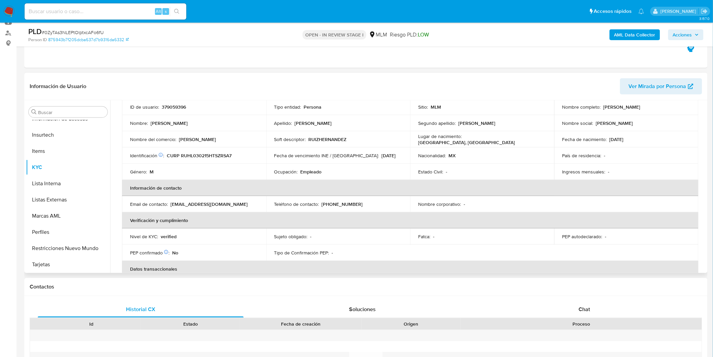
scroll to position [5, 0]
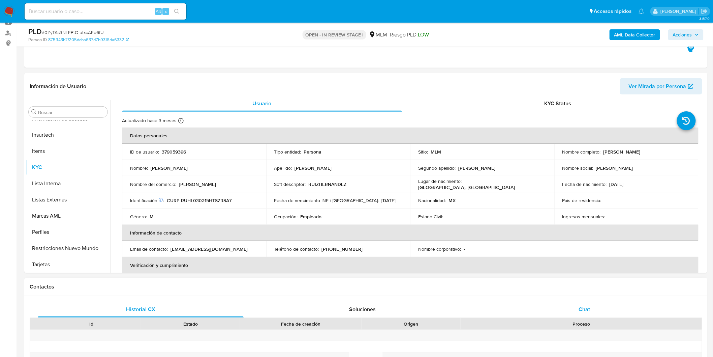
click at [587, 316] on div "Chat" at bounding box center [585, 309] width 206 height 16
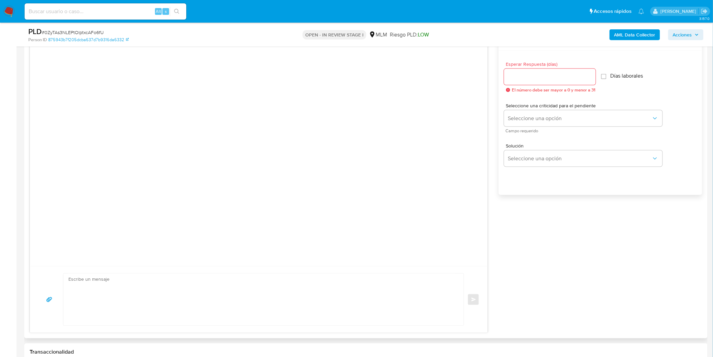
scroll to position [360, 0]
click at [529, 77] on div at bounding box center [550, 82] width 92 height 16
click at [530, 83] on input "Esperar Respuesta (días)" at bounding box center [550, 82] width 92 height 9
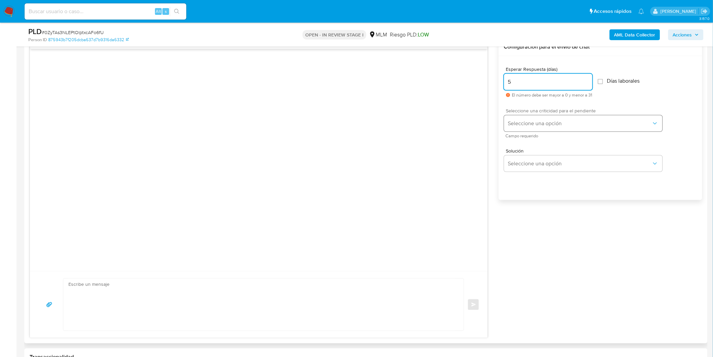
type input "5"
click at [514, 127] on button "Seleccione una opción" at bounding box center [583, 123] width 158 height 16
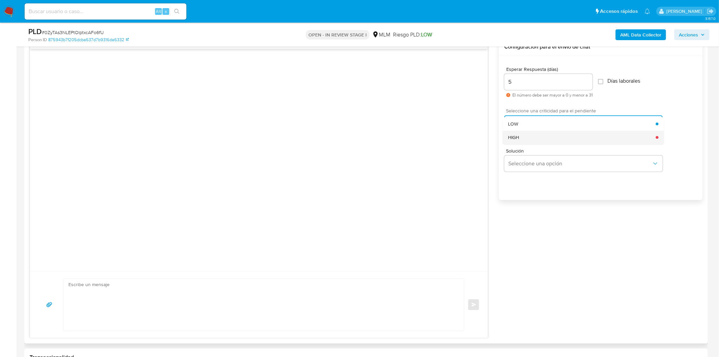
click at [516, 139] on span "HIGH" at bounding box center [513, 137] width 11 height 6
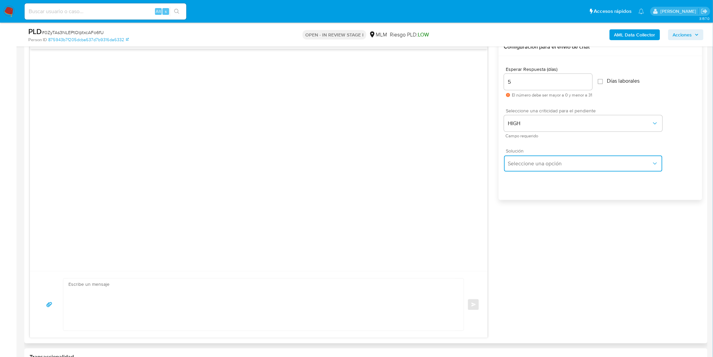
click at [531, 167] on button "Seleccione una opción" at bounding box center [583, 163] width 158 height 16
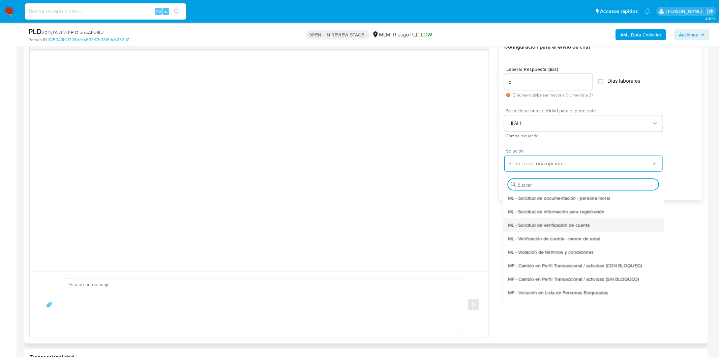
click at [538, 223] on span "ML - Solicitud de verificación de cuenta" at bounding box center [549, 224] width 82 height 6
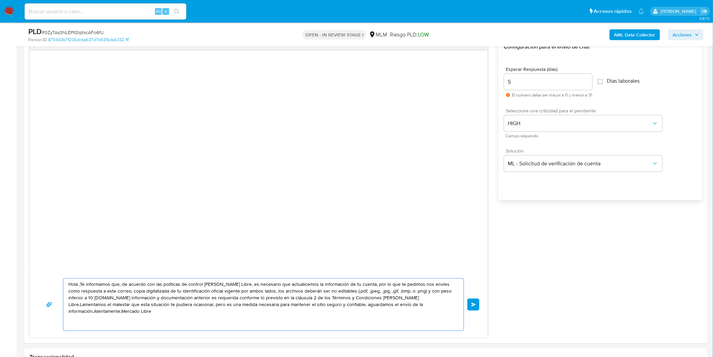
drag, startPoint x: 433, startPoint y: 309, endPoint x: 2, endPoint y: 260, distance: 434.0
paste textarea "Estimado Luis Eduardo Ruiz Hernandez. Te comunicamos que se ha identificado un …"
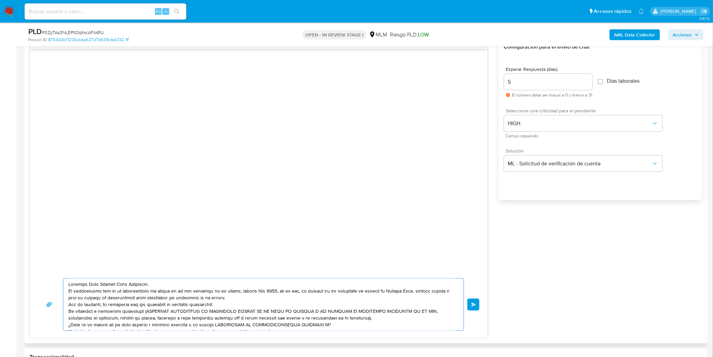
scroll to position [9, 0]
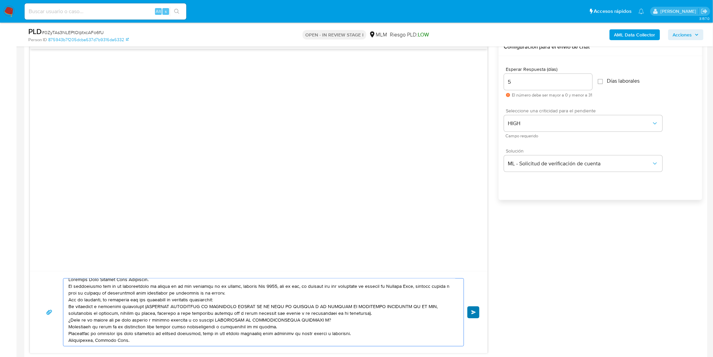
type textarea "Estimado Luis Eduardo Ruiz Hernandez. Te comunicamos que se ha identificado un …"
click at [472, 310] on span "Enviar" at bounding box center [474, 312] width 5 height 4
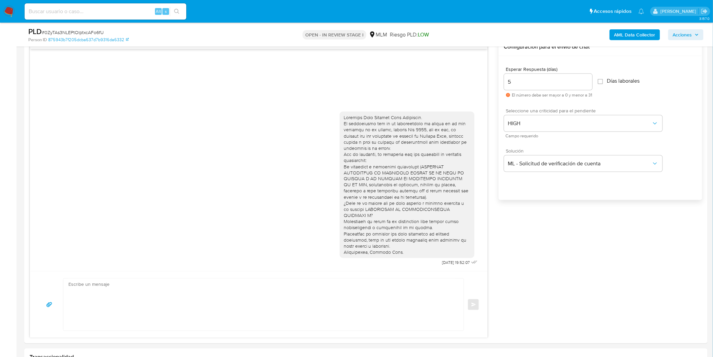
scroll to position [0, 0]
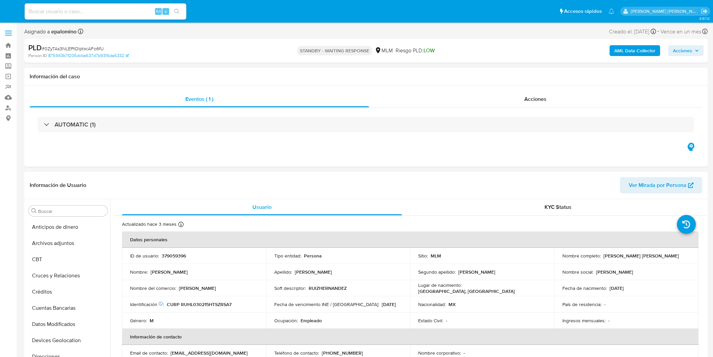
select select "10"
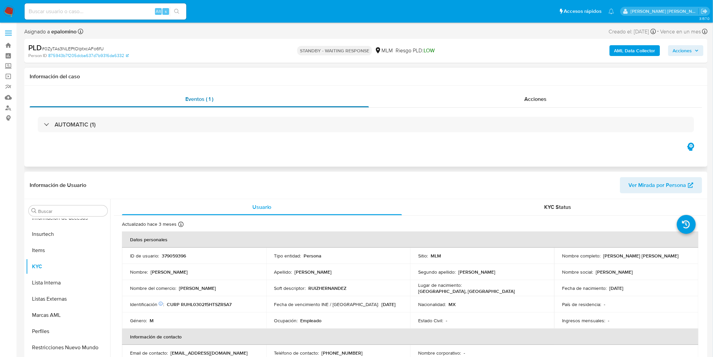
scroll to position [284, 0]
click at [92, 48] on span "# 0ZyTAs3NLEPtOlptxcAFo6fU" at bounding box center [73, 48] width 62 height 7
copy span "0ZyTAs3NLEPtOlptxcAFo6fU"
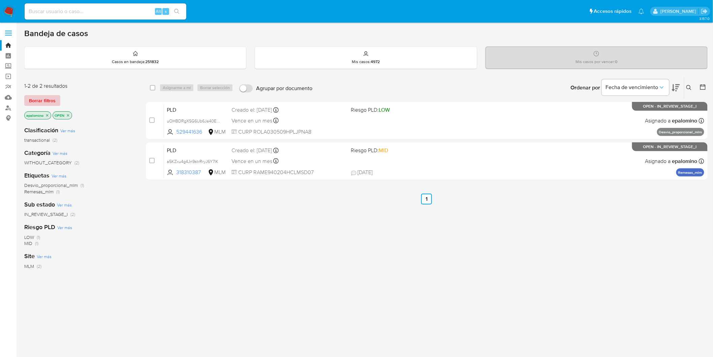
click at [46, 100] on span "Borrar filtros" at bounding box center [42, 100] width 27 height 9
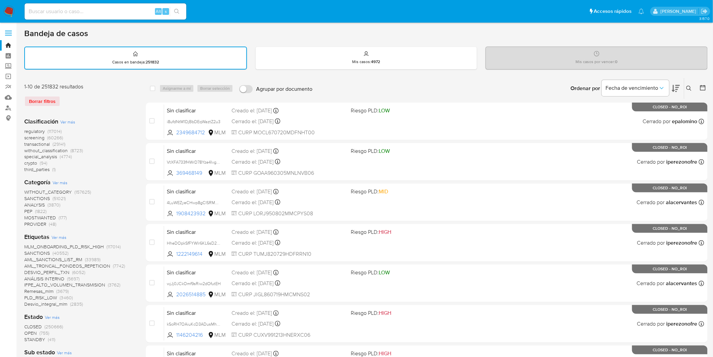
click at [688, 87] on icon at bounding box center [689, 88] width 5 height 5
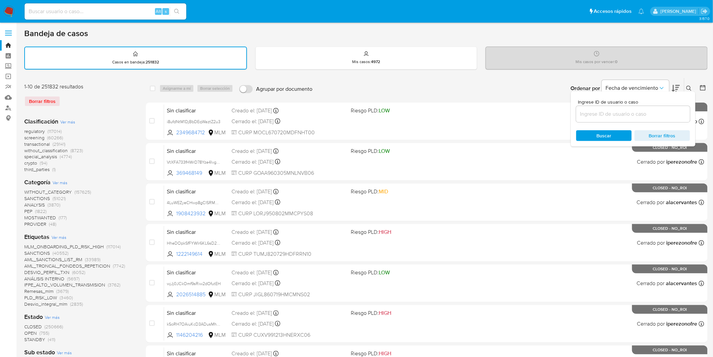
click at [587, 113] on input at bounding box center [633, 114] width 114 height 9
type input "232896567"
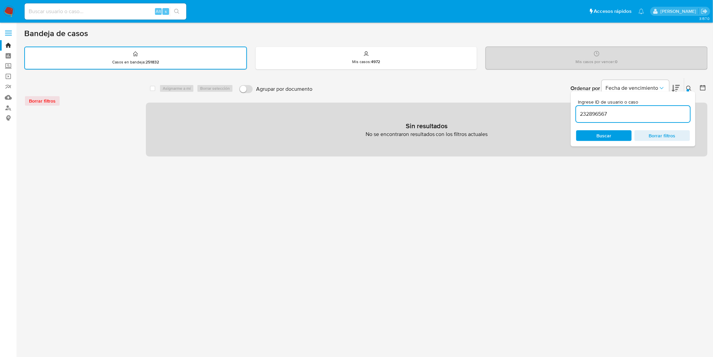
drag, startPoint x: 691, startPoint y: 87, endPoint x: 249, endPoint y: 88, distance: 442.2
click at [690, 87] on icon at bounding box center [689, 88] width 5 height 5
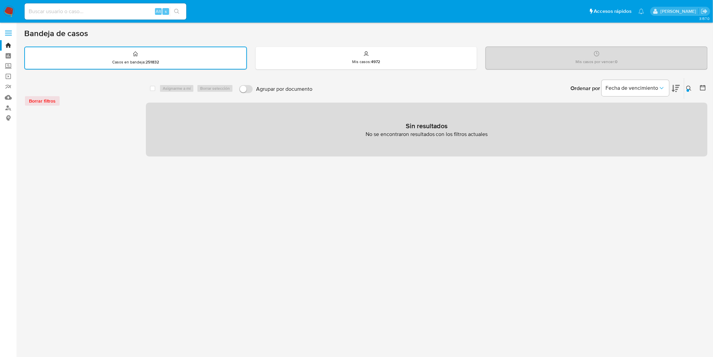
click at [8, 9] on img at bounding box center [8, 11] width 11 height 11
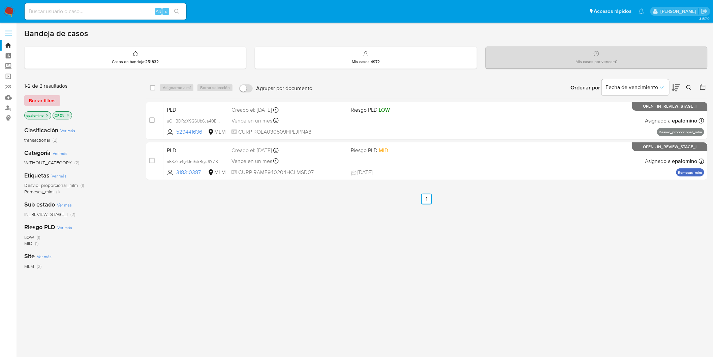
click at [44, 99] on span "Borrar filtros" at bounding box center [42, 100] width 27 height 9
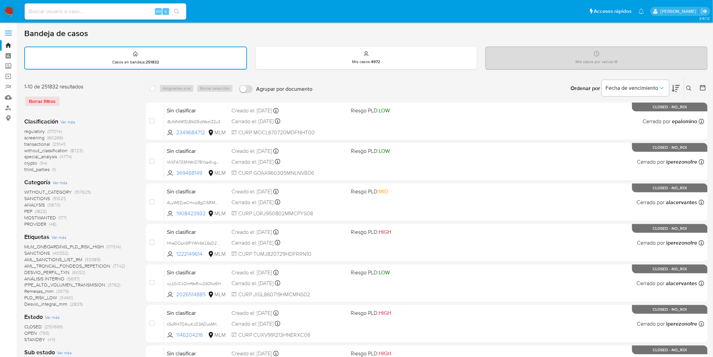
click at [688, 87] on icon at bounding box center [689, 88] width 5 height 5
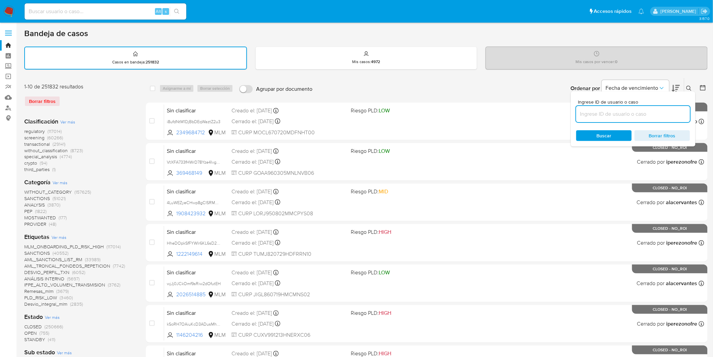
click at [625, 111] on input at bounding box center [633, 114] width 114 height 9
type input "561902077"
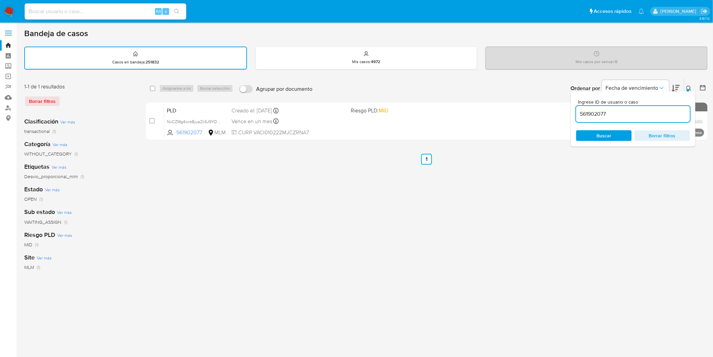
click at [687, 90] on div at bounding box center [688, 90] width 3 height 3
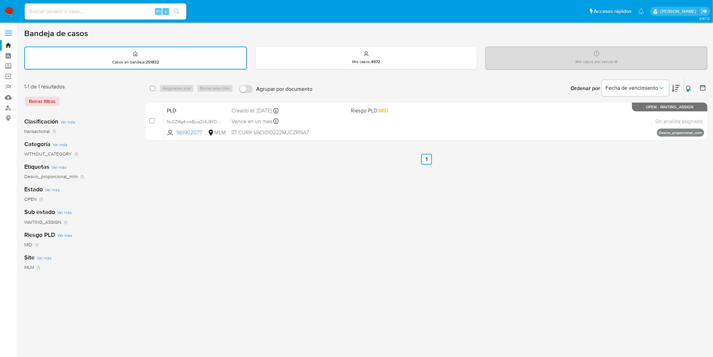
click at [688, 86] on icon at bounding box center [689, 88] width 5 height 5
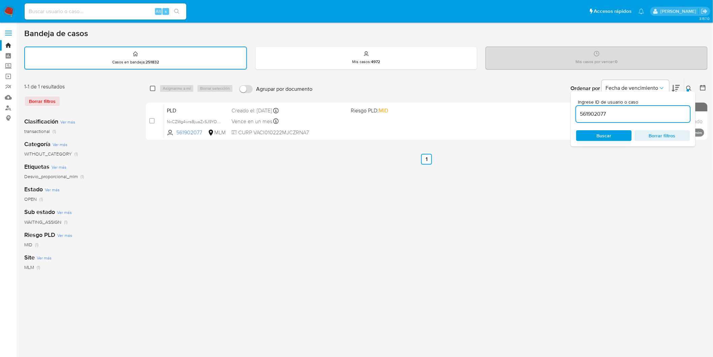
click at [153, 87] on input "checkbox" at bounding box center [152, 88] width 5 height 5
checkbox input "true"
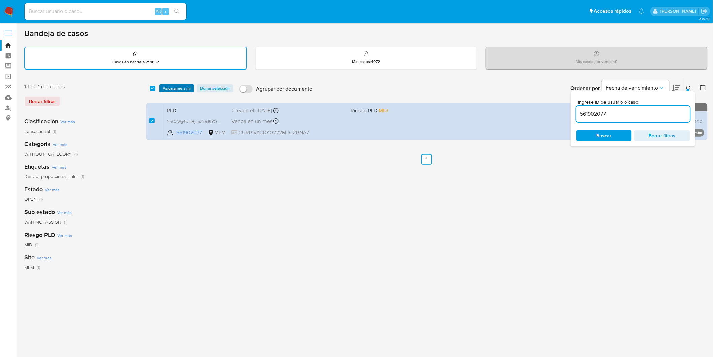
click at [172, 87] on span "Asignarme a mí" at bounding box center [177, 88] width 28 height 7
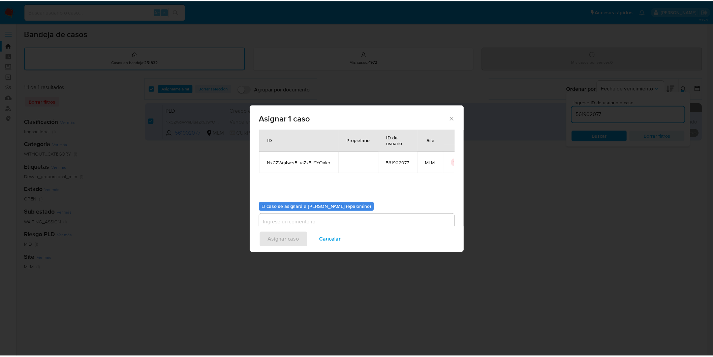
scroll to position [35, 0]
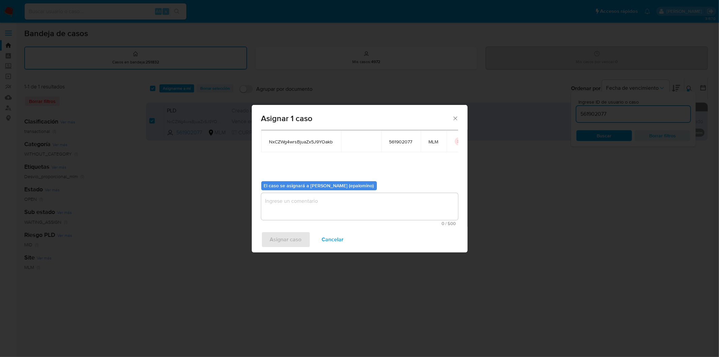
click at [321, 200] on textarea "assign-modal" at bounding box center [359, 206] width 197 height 27
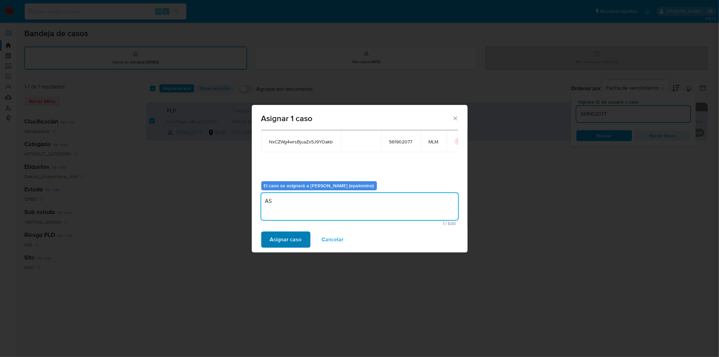
type textarea "AS"
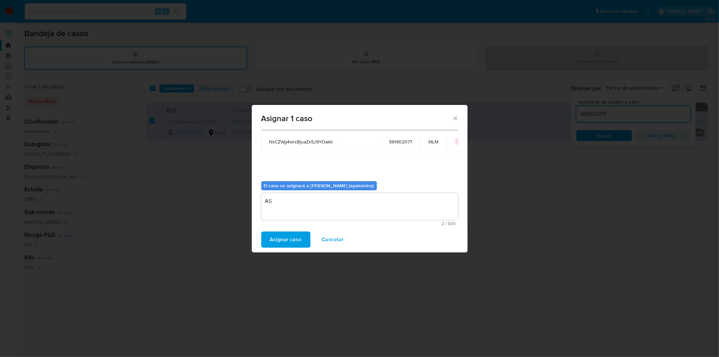
click at [292, 238] on span "Asignar caso" at bounding box center [286, 239] width 32 height 15
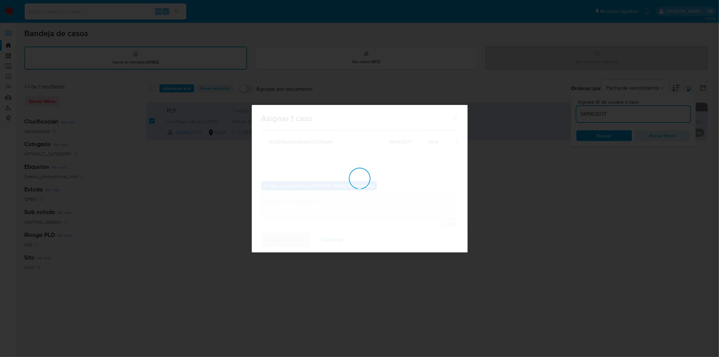
checkbox input "false"
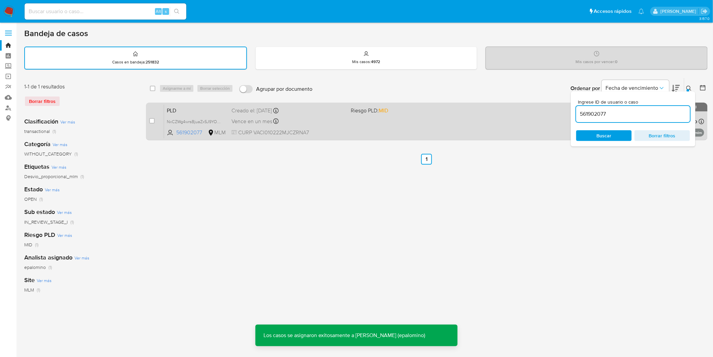
click at [181, 102] on div "case-item-checkbox No es posible asignar el caso PLD NxCZWg4wrsBjuaZx5J9YOakb 5…" at bounding box center [427, 121] width 562 height 38
click at [180, 106] on span "PLD" at bounding box center [196, 110] width 59 height 9
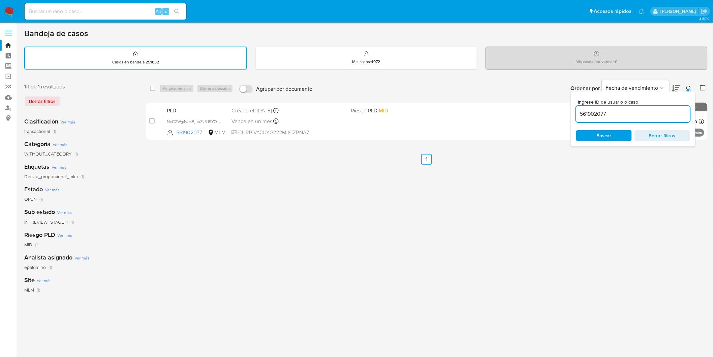
click at [8, 9] on img at bounding box center [8, 11] width 11 height 11
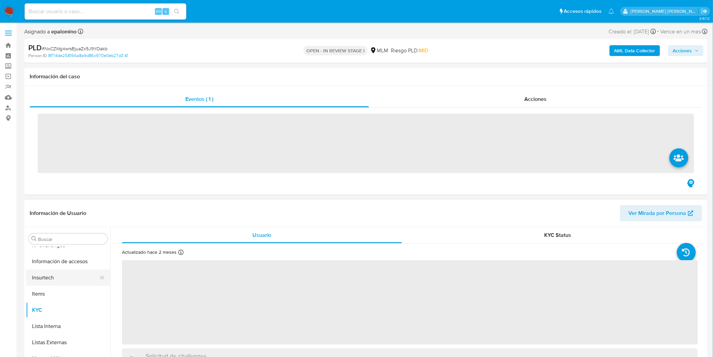
scroll to position [284, 0]
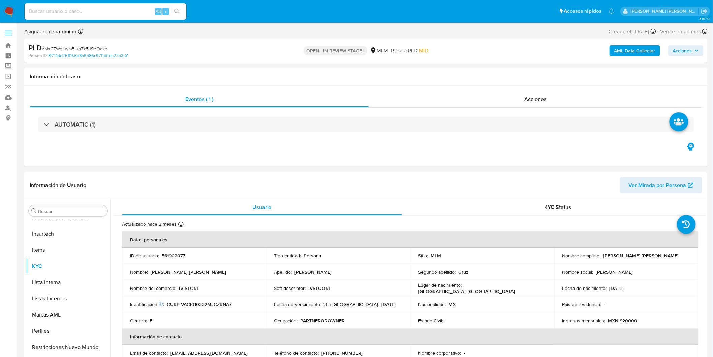
select select "10"
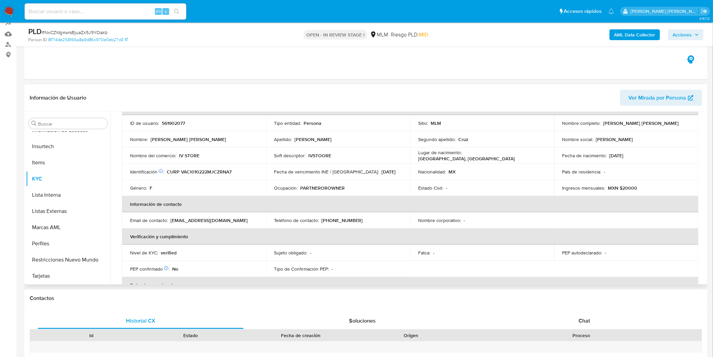
scroll to position [75, 0]
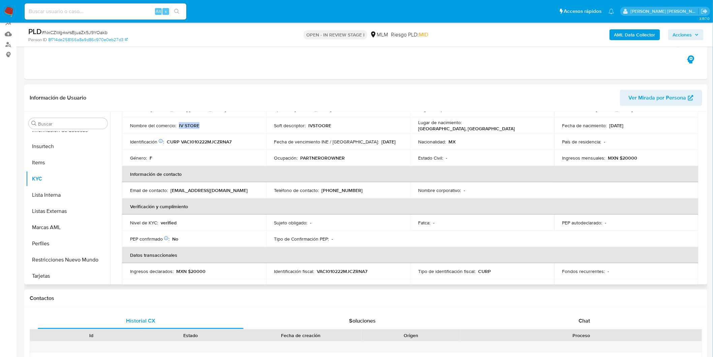
drag, startPoint x: 200, startPoint y: 125, endPoint x: 178, endPoint y: 123, distance: 22.6
click at [178, 123] on div "Nombre del comercio : IV STORE" at bounding box center [194, 125] width 128 height 6
copy p "IV STORE"
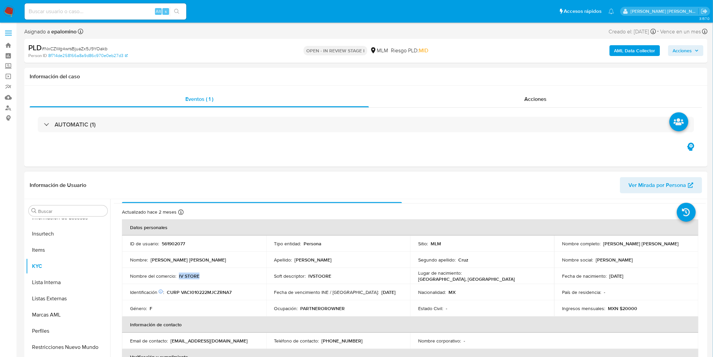
scroll to position [0, 0]
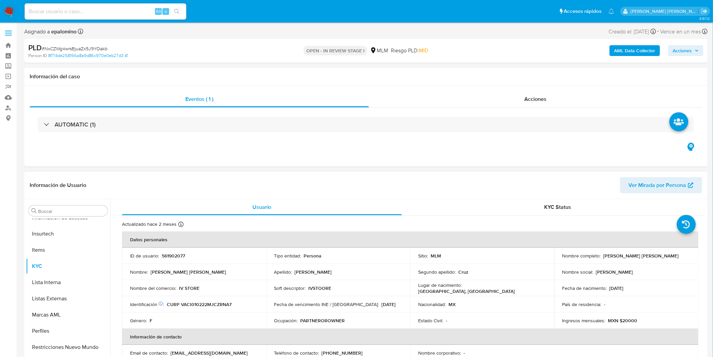
click at [177, 253] on p "561902077" at bounding box center [173, 255] width 23 height 6
copy p "561902077"
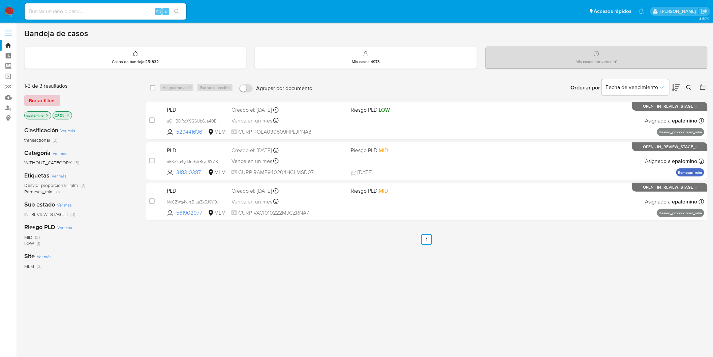
click at [58, 96] on button "Borrar filtros" at bounding box center [42, 100] width 36 height 11
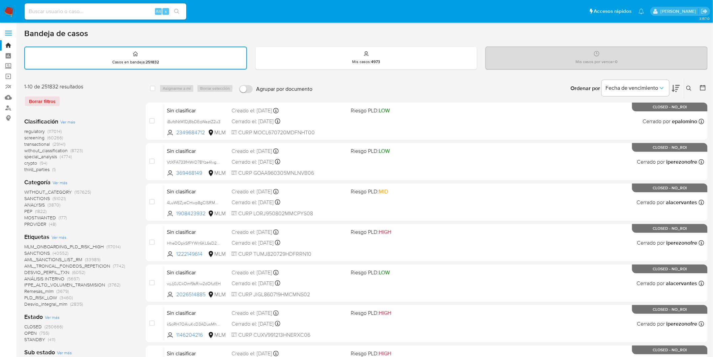
click at [106, 98] on div "Borrar filtros" at bounding box center [78, 101] width 108 height 11
drag, startPoint x: 120, startPoint y: 117, endPoint x: 120, endPoint y: 113, distance: 4.4
click at [120, 118] on div "1-10 de 251832 resultados Borrar filtros Clasificación Ver más regulatory (1170…" at bounding box center [79, 345] width 111 height 525
click at [10, 7] on img at bounding box center [8, 11] width 11 height 11
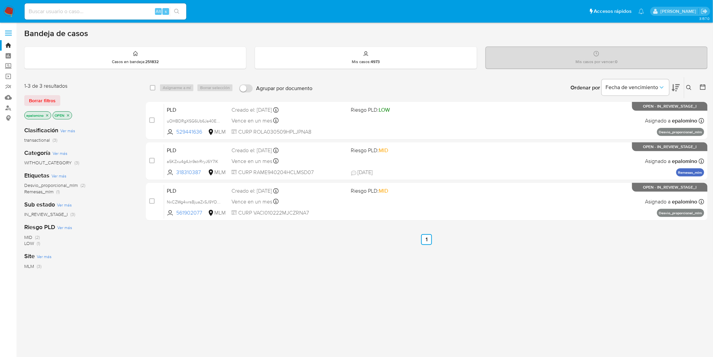
click at [53, 98] on span "Borrar filtros" at bounding box center [42, 100] width 27 height 9
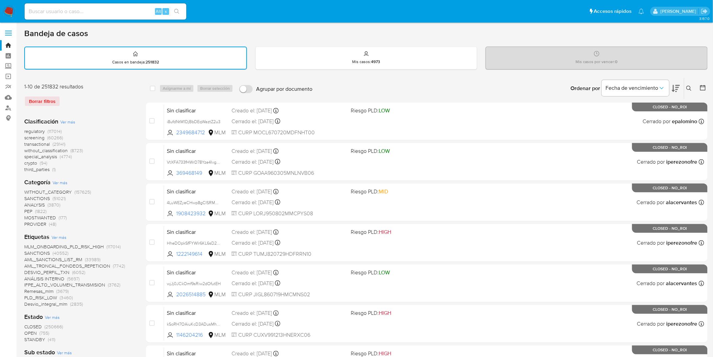
click at [112, 102] on div "Borrar filtros" at bounding box center [78, 101] width 108 height 11
click at [8, 5] on nav "Pausado Ver notificaciones Alt s Accesos rápidos Presiona las siguientes teclas…" at bounding box center [356, 11] width 713 height 23
click at [9, 7] on img at bounding box center [8, 11] width 11 height 11
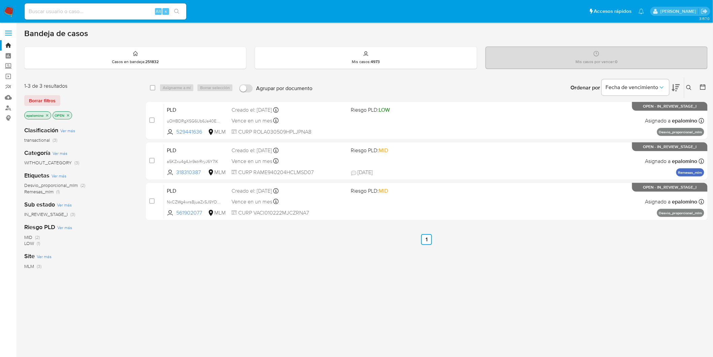
drag, startPoint x: 45, startPoint y: 100, endPoint x: 49, endPoint y: 99, distance: 3.7
click at [47, 100] on span "Borrar filtros" at bounding box center [42, 100] width 27 height 9
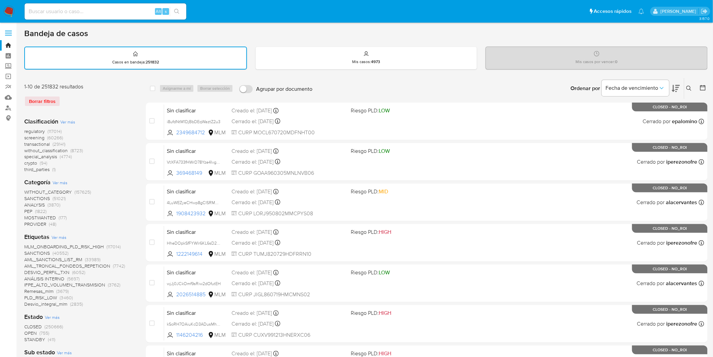
click at [115, 112] on div "Clasificación Ver más regulatory (117014) screening (60266) transactional (2914…" at bounding box center [79, 360] width 111 height 497
click at [12, 11] on img at bounding box center [8, 11] width 11 height 11
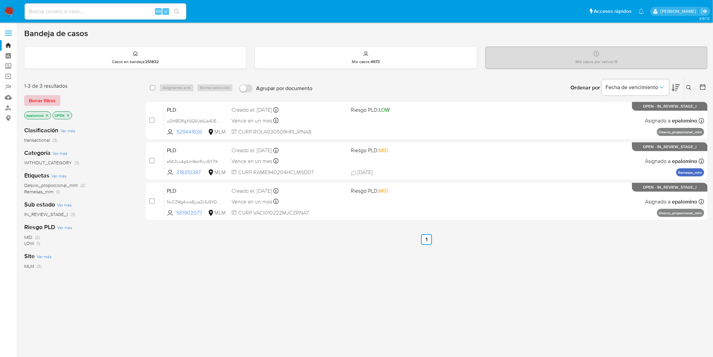
click at [57, 101] on button "Borrar filtros" at bounding box center [42, 100] width 36 height 11
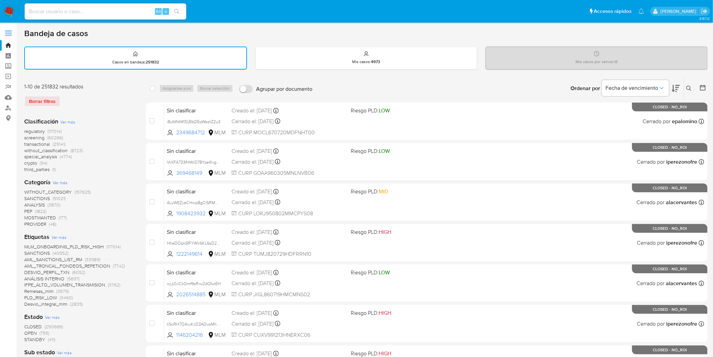
click at [117, 115] on div "Clasificación Ver más regulatory (117014) screening (60266) transactional (2914…" at bounding box center [79, 360] width 111 height 497
click at [6, 10] on img at bounding box center [8, 11] width 11 height 11
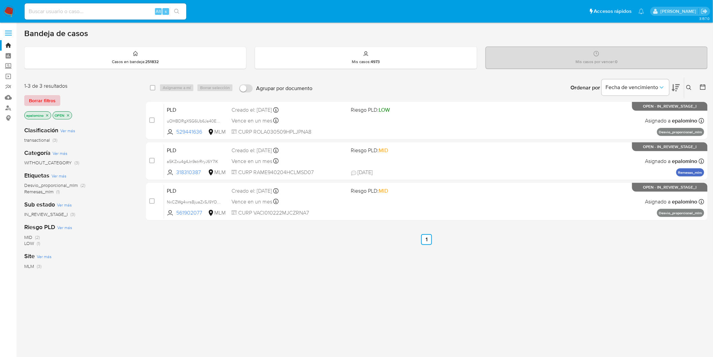
click at [39, 99] on span "Borrar filtros" at bounding box center [42, 100] width 27 height 9
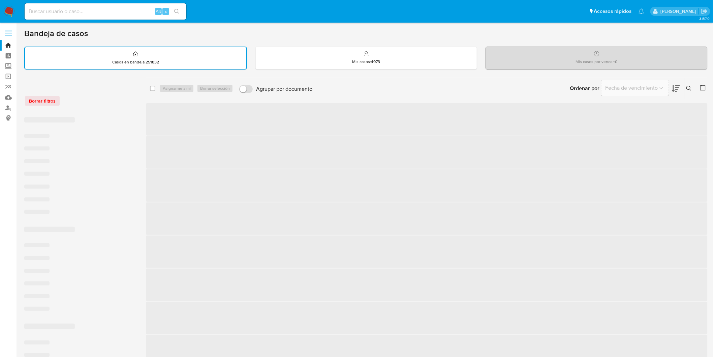
click at [96, 97] on div "Borrar filtros" at bounding box center [78, 100] width 108 height 11
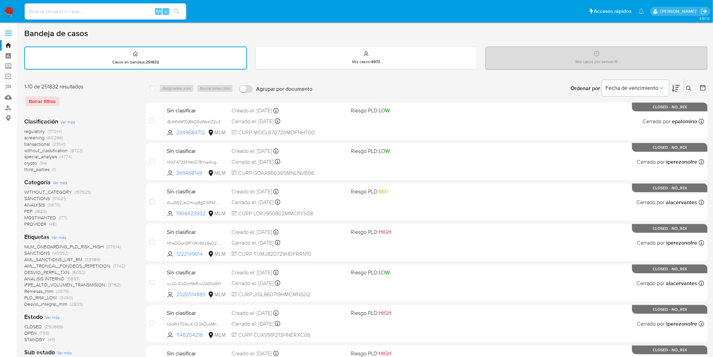
click at [10, 9] on img at bounding box center [8, 11] width 11 height 11
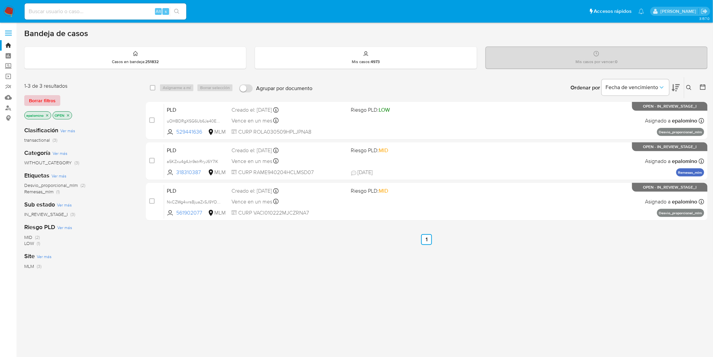
click at [46, 100] on span "Borrar filtros" at bounding box center [42, 100] width 27 height 9
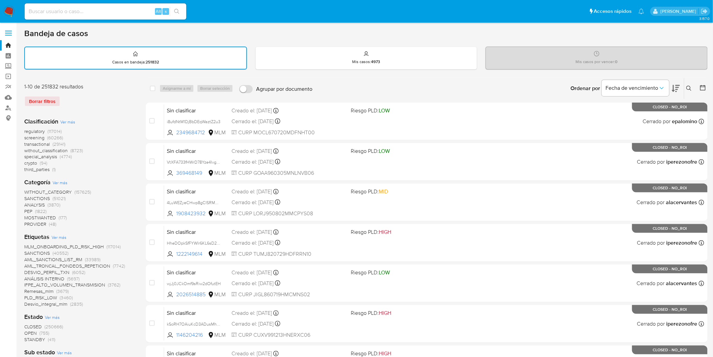
click at [689, 88] on icon at bounding box center [689, 88] width 5 height 5
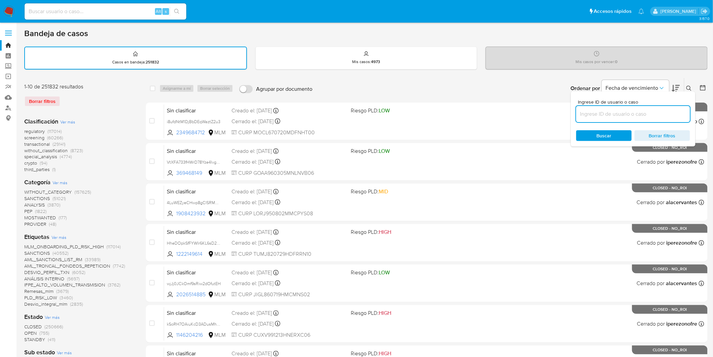
click at [612, 115] on input at bounding box center [633, 114] width 114 height 9
type input "561902077"
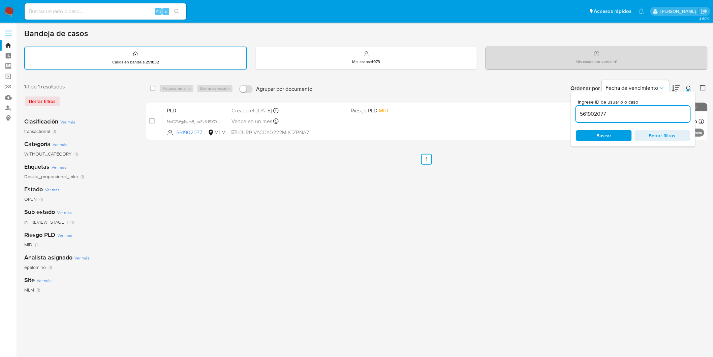
click at [682, 88] on div "Ordenar por Fecha de vencimiento" at bounding box center [625, 88] width 119 height 21
click at [689, 86] on icon at bounding box center [689, 88] width 5 height 5
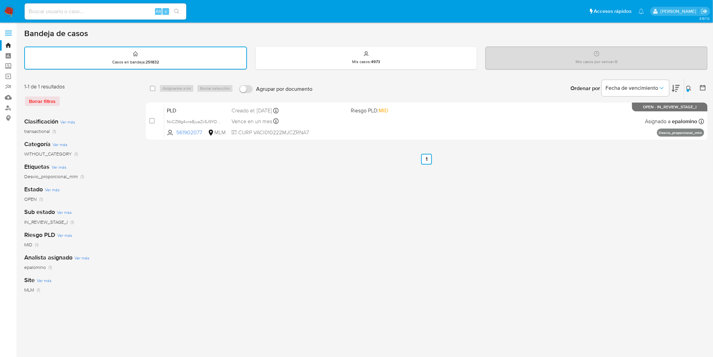
click at [12, 12] on img at bounding box center [8, 11] width 11 height 11
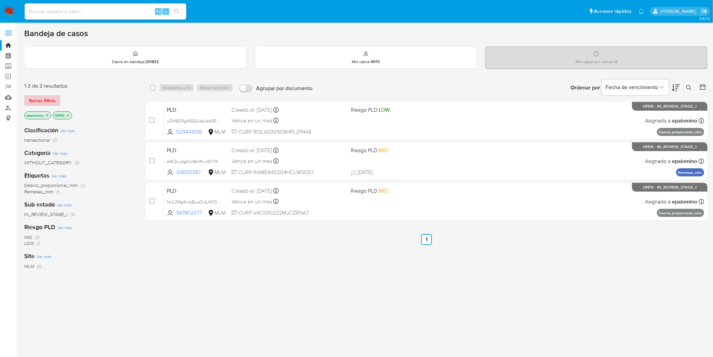
click at [46, 98] on span "Borrar filtros" at bounding box center [42, 100] width 27 height 9
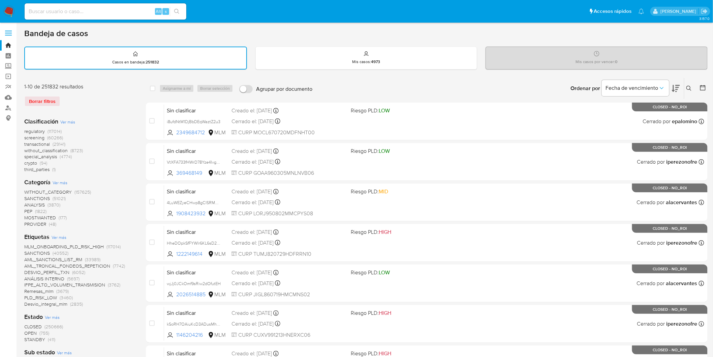
click at [689, 86] on icon at bounding box center [689, 88] width 5 height 5
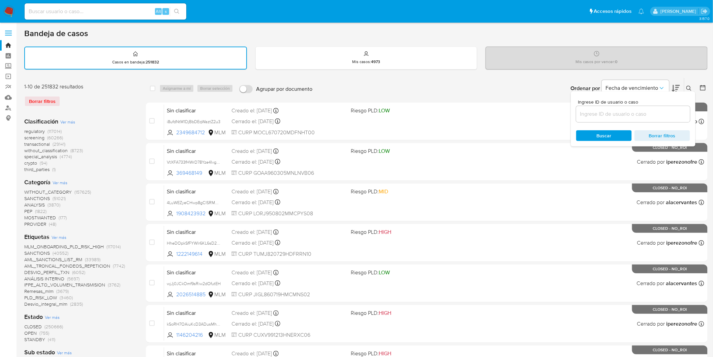
click at [592, 113] on input at bounding box center [633, 114] width 114 height 9
type input "561902077"
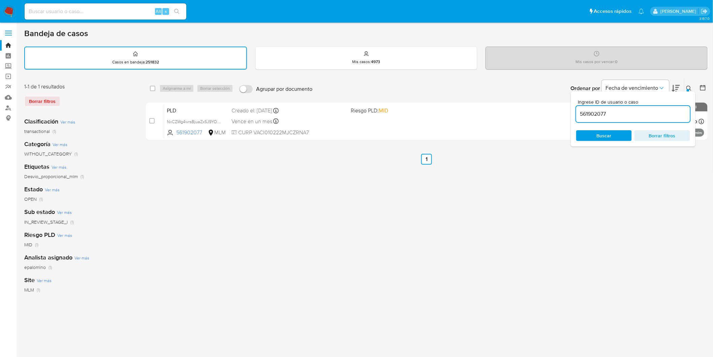
click at [688, 91] on div "Ingrese ID de usuario o caso 561902077 Buscar Borrar filtros" at bounding box center [633, 118] width 125 height 55
click at [10, 11] on img at bounding box center [8, 11] width 11 height 11
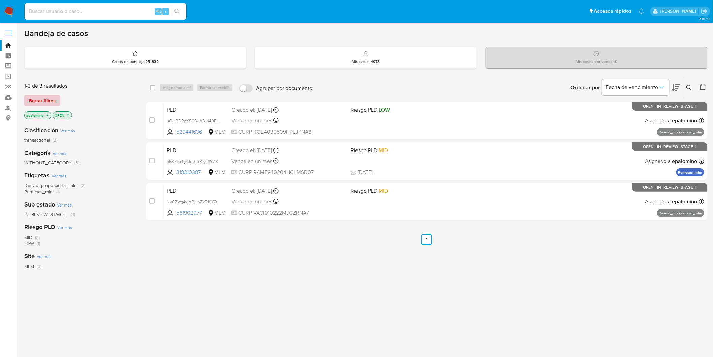
click at [48, 99] on span "Borrar filtros" at bounding box center [42, 100] width 27 height 9
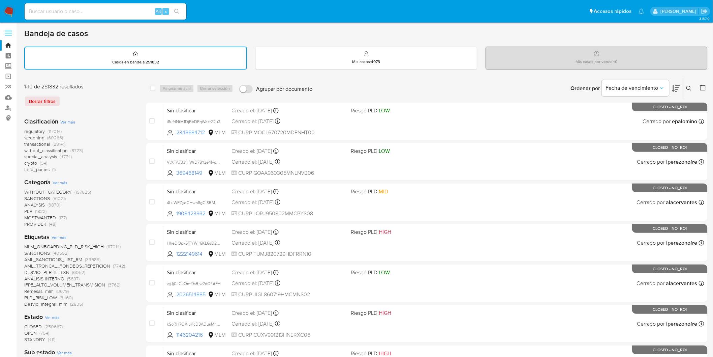
click at [104, 133] on div "regulatory (117014) screening (60266) transactional (29141) without_classificat…" at bounding box center [79, 150] width 111 height 44
click at [11, 14] on img at bounding box center [8, 11] width 11 height 11
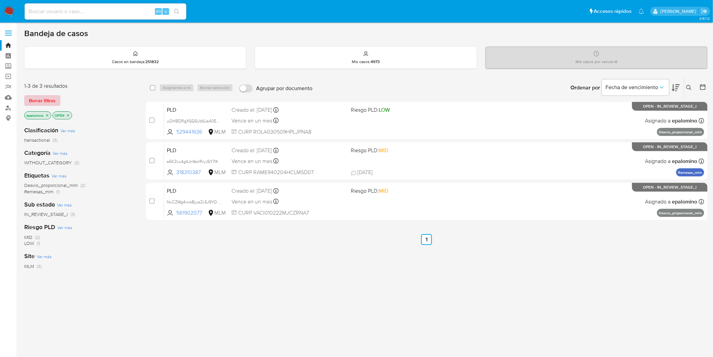
click at [50, 100] on span "Borrar filtros" at bounding box center [42, 100] width 27 height 9
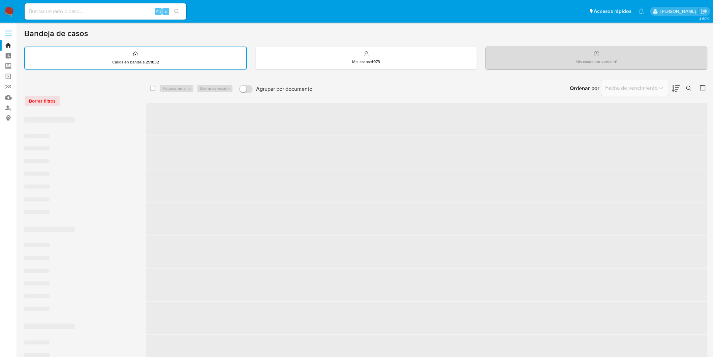
click at [103, 101] on div "Borrar filtros" at bounding box center [78, 100] width 108 height 11
